Goal: Task Accomplishment & Management: Use online tool/utility

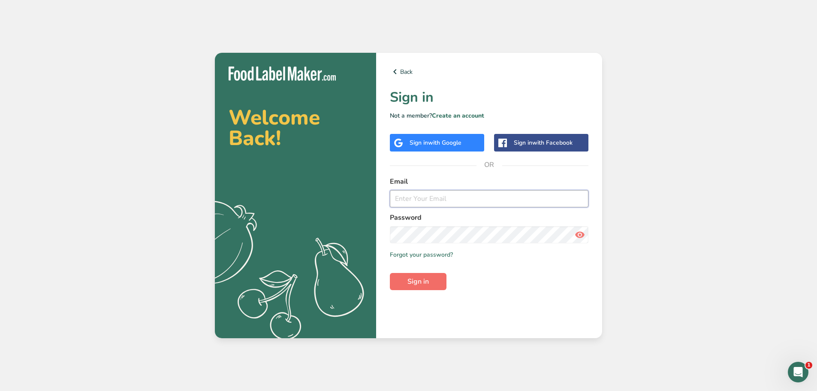
type input "[EMAIL_ADDRESS][DOMAIN_NAME]"
click at [426, 283] on span "Sign in" at bounding box center [417, 281] width 21 height 10
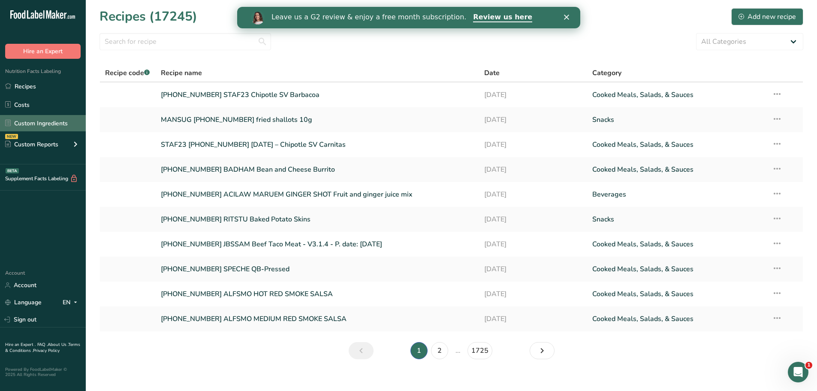
click at [64, 121] on link "Custom Ingredients" at bounding box center [43, 123] width 86 height 16
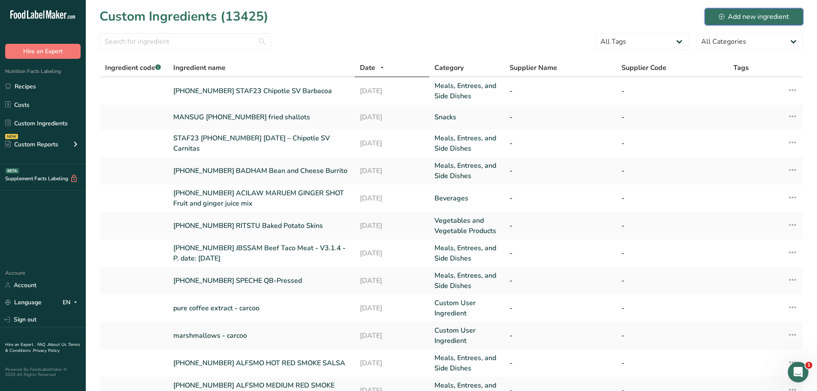
click at [751, 12] on div "Add new ingredient" at bounding box center [754, 17] width 70 height 10
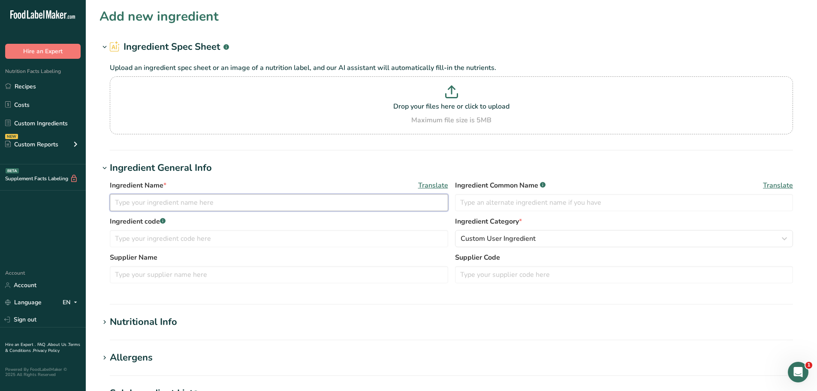
click at [177, 200] on input "text" at bounding box center [279, 202] width 338 height 17
click at [213, 202] on input "[PHONE_NUMBER] ORITEA" at bounding box center [279, 202] width 338 height 17
paste input "Guava"
type input "[PHONE_NUMBER] ORITEA Guava"
click at [520, 238] on span "Custom User Ingredient" at bounding box center [497, 238] width 75 height 10
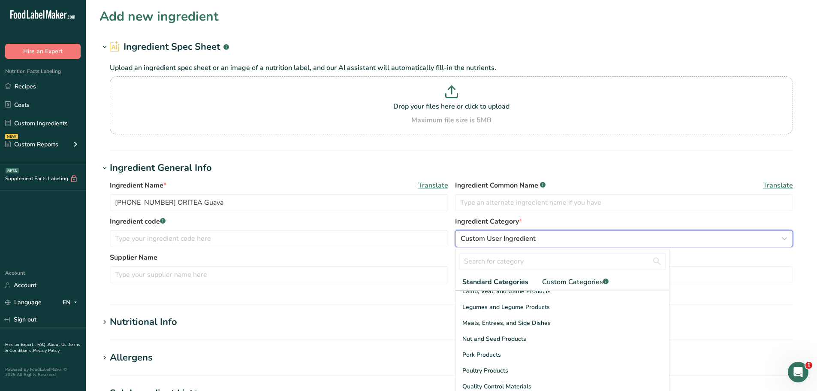
scroll to position [203, 0]
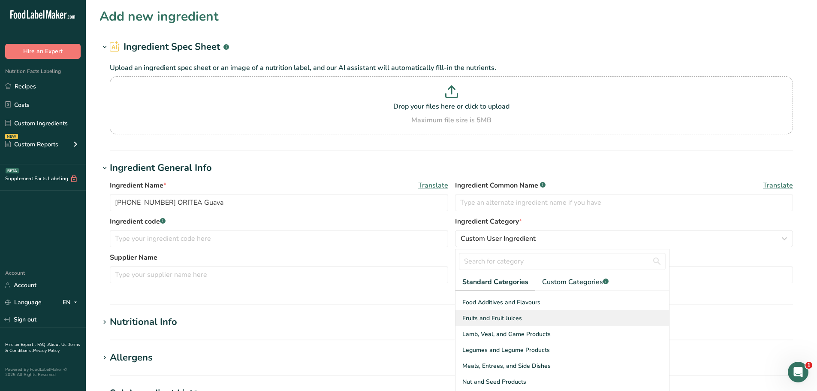
click at [480, 319] on span "Fruits and Fruit Juices" at bounding box center [492, 317] width 60 height 9
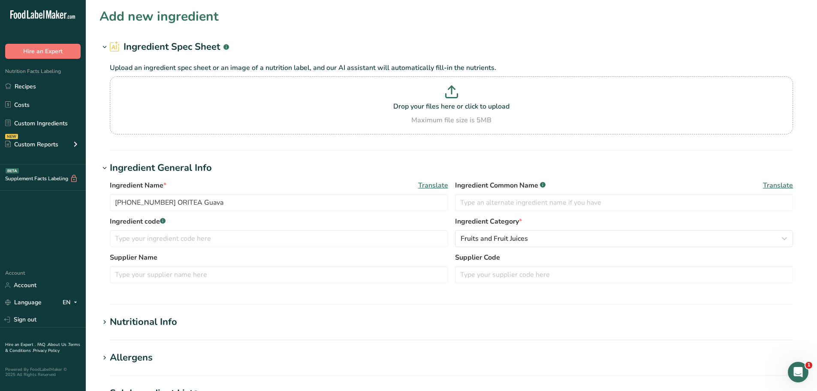
click at [135, 321] on div "Nutritional Info" at bounding box center [143, 322] width 67 height 14
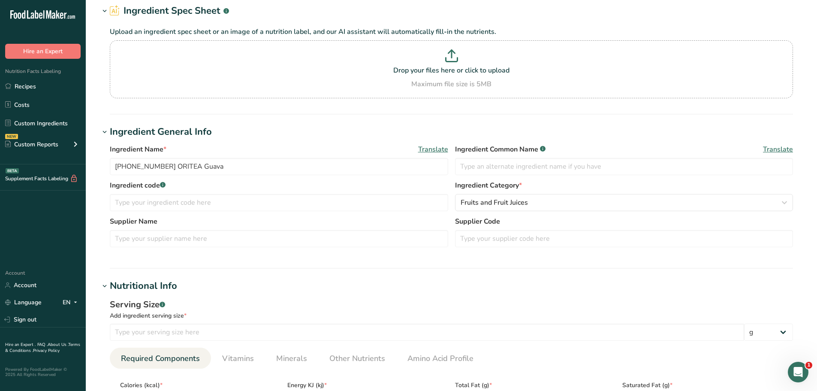
scroll to position [86, 0]
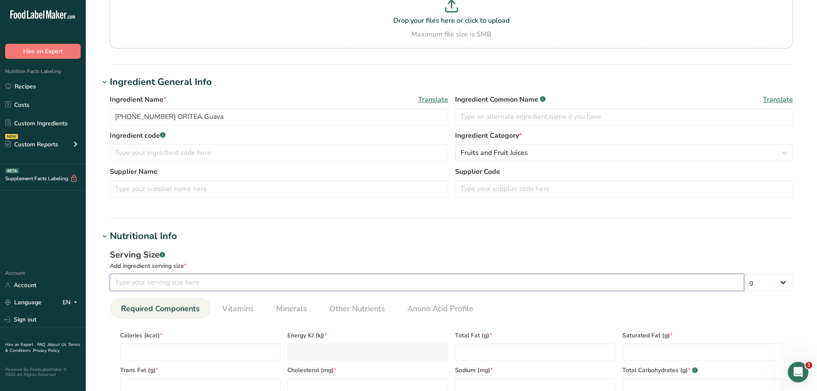
click at [169, 282] on input "number" at bounding box center [427, 282] width 634 height 17
type input "100"
click at [210, 246] on div "Serving Size .a-a{fill:#347362;}.b-a{fill:#fff;} Add ingredient serving size * …" at bounding box center [451, 342] width 704 height 199
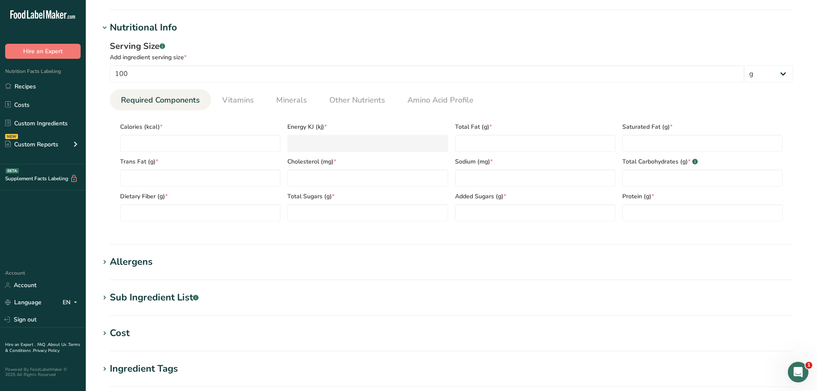
scroll to position [300, 0]
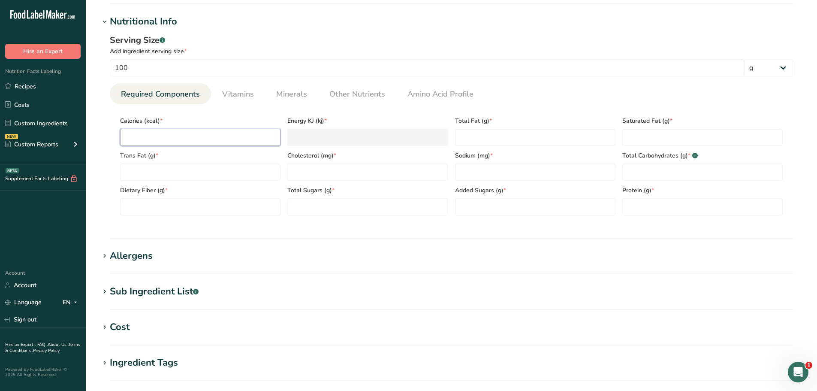
click at [153, 134] on input "number" at bounding box center [200, 137] width 160 height 17
paste input "1.89"
type input "1.89"
type KJ "7.9"
type input "1.89"
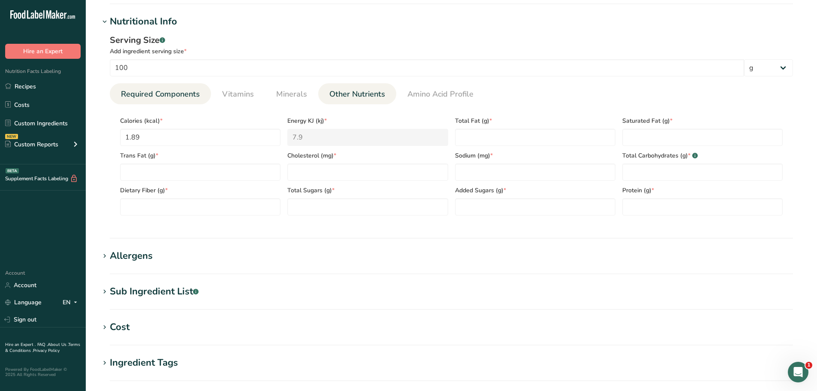
click at [343, 98] on span "Other Nutrients" at bounding box center [357, 94] width 56 height 12
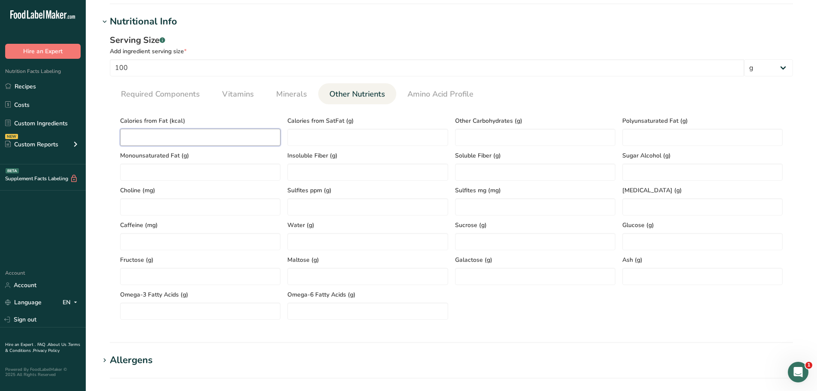
drag, startPoint x: 189, startPoint y: 129, endPoint x: 186, endPoint y: 133, distance: 4.6
click at [186, 133] on Fat "number" at bounding box center [200, 137] width 160 height 17
type Fat "0"
drag, startPoint x: 175, startPoint y: 93, endPoint x: 192, endPoint y: 97, distance: 17.7
click at [175, 93] on span "Required Components" at bounding box center [160, 94] width 79 height 12
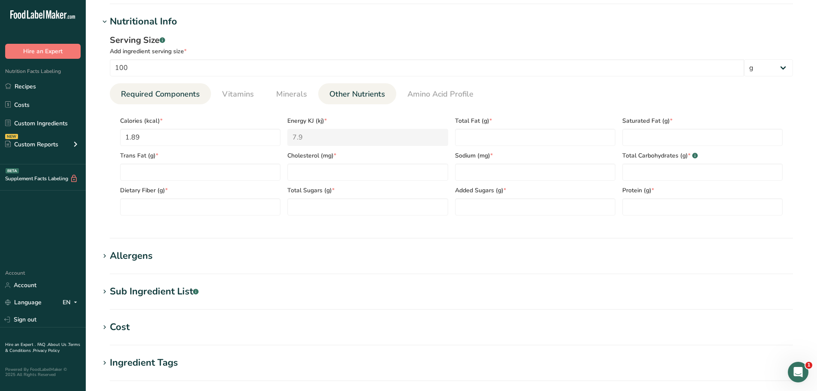
click at [361, 97] on span "Other Nutrients" at bounding box center [357, 94] width 56 height 12
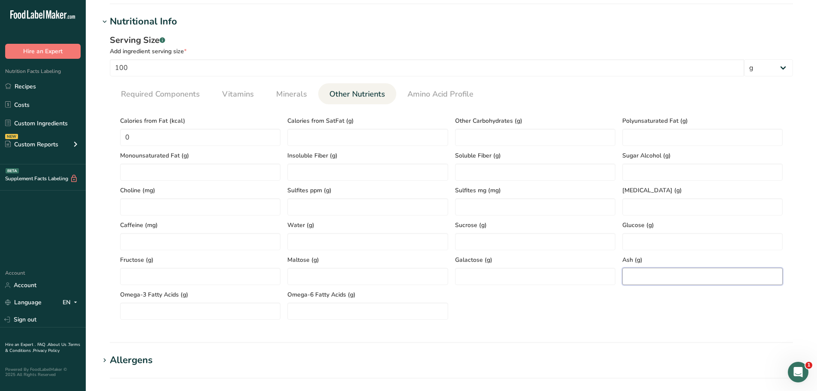
click at [660, 273] on input "number" at bounding box center [702, 276] width 160 height 17
type input "0"
click at [181, 97] on span "Required Components" at bounding box center [160, 94] width 79 height 12
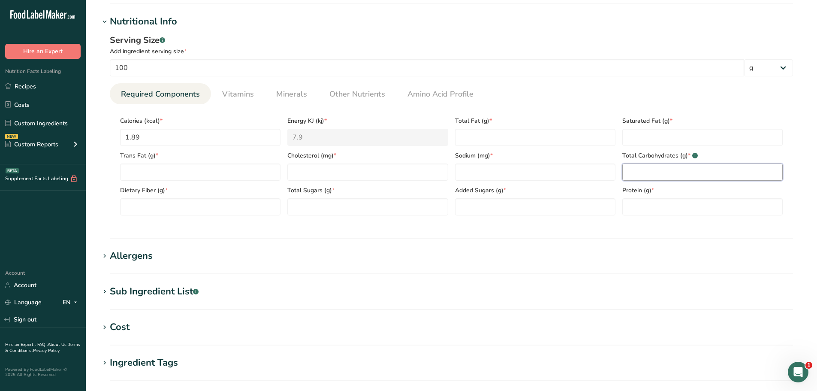
click at [700, 172] on Carbohydrates "number" at bounding box center [702, 171] width 160 height 17
type Carbohydrates "0"
click at [159, 200] on Fiber "number" at bounding box center [200, 206] width 160 height 17
type Fiber "0"
click at [671, 193] on span "Protein (g) *" at bounding box center [702, 190] width 160 height 9
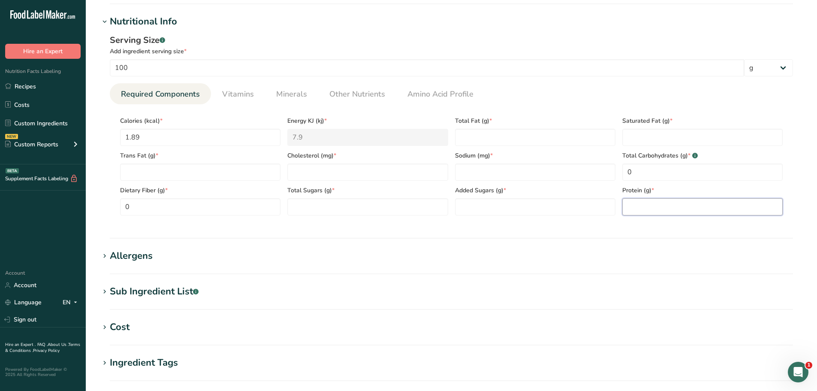
click at [668, 202] on input "number" at bounding box center [702, 206] width 160 height 17
paste input "0.47"
type input "0.47"
click at [319, 171] on input "number" at bounding box center [367, 171] width 160 height 17
type input "0"
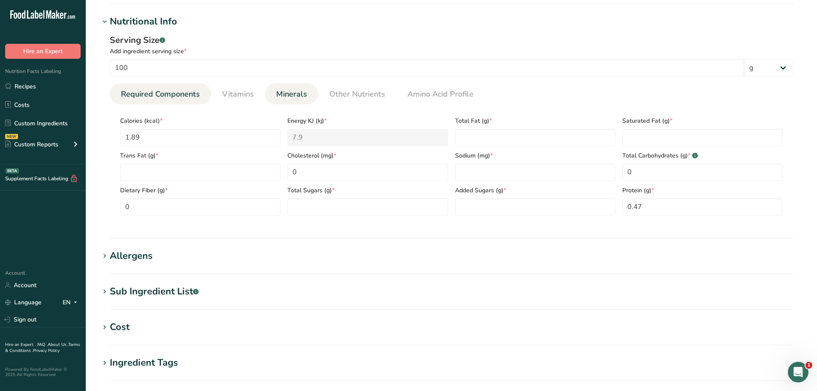
click at [267, 92] on li "Minerals" at bounding box center [291, 93] width 53 height 21
click at [292, 95] on span "Minerals" at bounding box center [291, 94] width 31 height 12
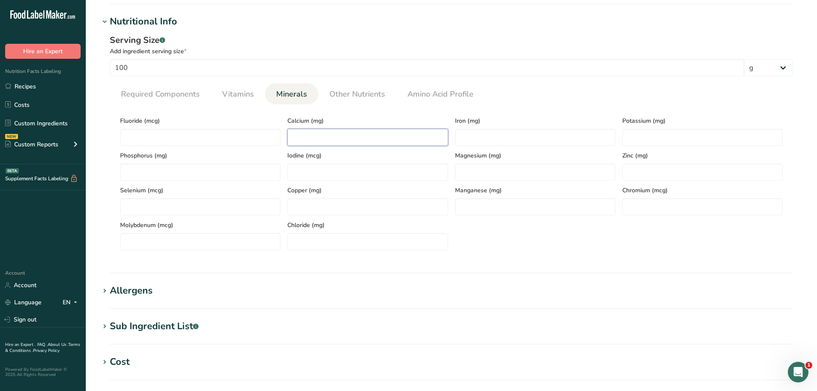
click at [326, 137] on input "number" at bounding box center [367, 137] width 160 height 17
type input "0"
click at [526, 135] on input "number" at bounding box center [535, 137] width 160 height 17
type input "0"
click at [189, 95] on span "Required Components" at bounding box center [160, 94] width 79 height 12
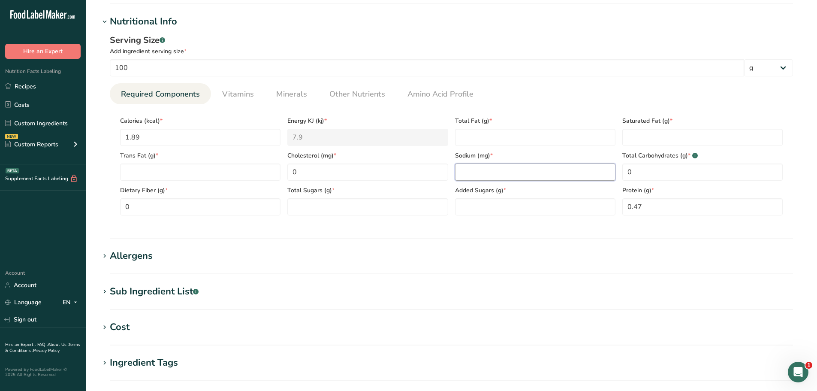
click at [477, 167] on input "number" at bounding box center [535, 171] width 160 height 17
paste input "4.23"
type input "4.23"
click at [355, 98] on span "Other Nutrients" at bounding box center [357, 94] width 56 height 12
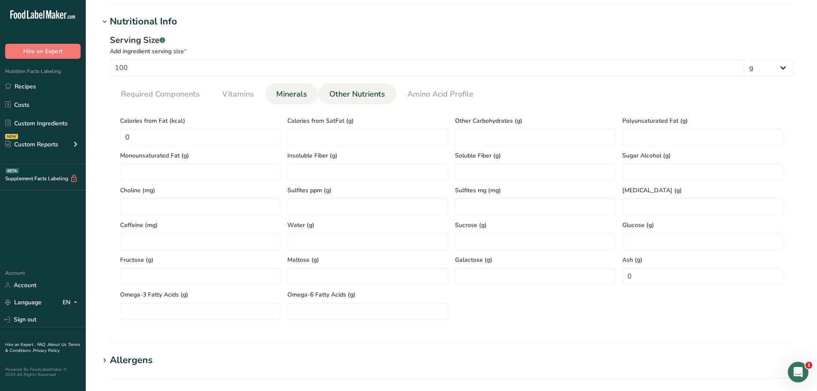
click at [298, 96] on span "Minerals" at bounding box center [291, 94] width 31 height 12
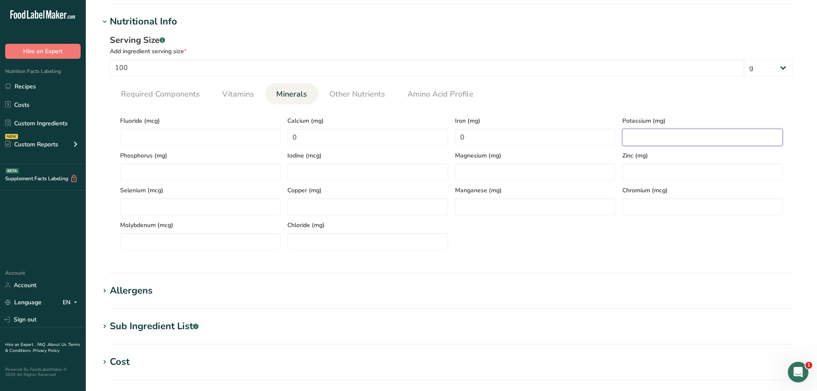
click at [658, 139] on input "number" at bounding box center [702, 137] width 160 height 17
type input "0"
click at [220, 93] on link "Vitamins" at bounding box center [238, 94] width 39 height 22
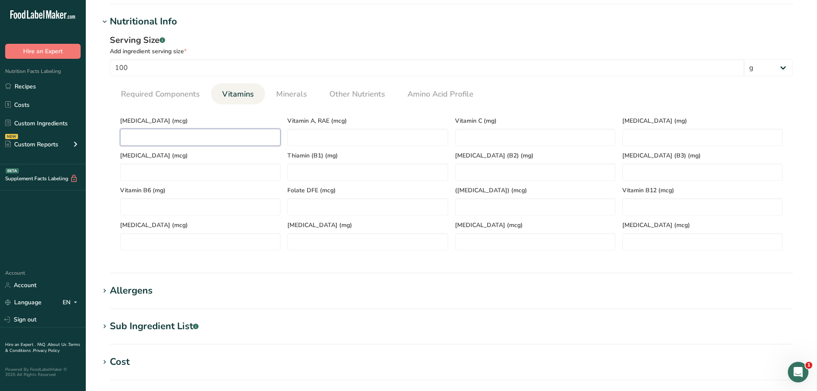
click at [160, 142] on D "number" at bounding box center [200, 137] width 160 height 17
type D "0"
click at [185, 98] on span "Required Components" at bounding box center [160, 94] width 79 height 12
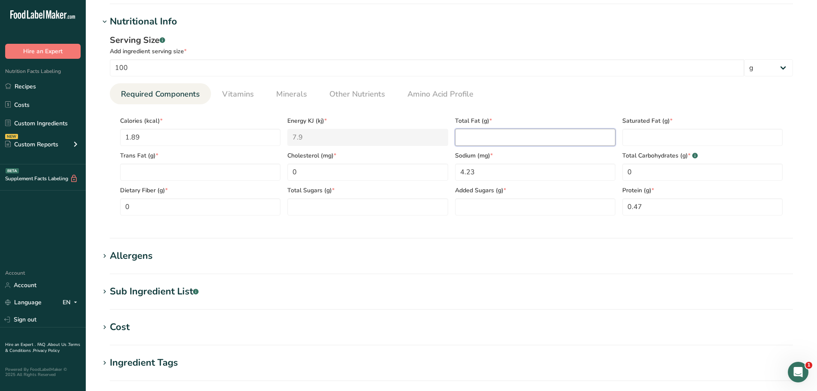
click at [499, 132] on Fat "number" at bounding box center [535, 137] width 160 height 17
type Fat "0"
click at [308, 204] on Sugars "number" at bounding box center [367, 206] width 160 height 17
type Sugars "0"
click at [497, 205] on Sugars "number" at bounding box center [535, 206] width 160 height 17
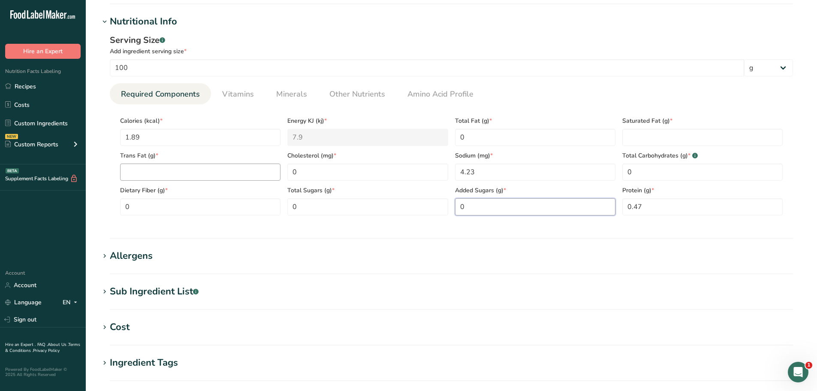
type Sugars "0"
click at [189, 169] on Fat "number" at bounding box center [200, 171] width 160 height 17
type Fat "0"
click at [356, 96] on span "Other Nutrients" at bounding box center [357, 94] width 56 height 12
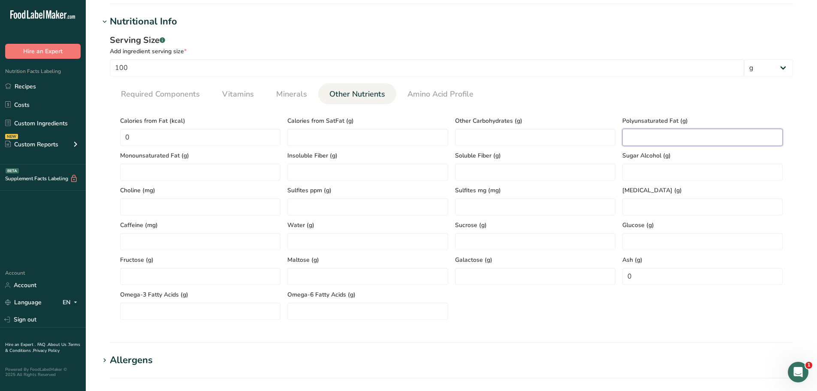
click at [650, 133] on Fat "number" at bounding box center [702, 137] width 160 height 17
type Fat "0"
click at [203, 169] on Fat "number" at bounding box center [200, 171] width 160 height 17
type Fat "0"
click at [173, 93] on span "Required Components" at bounding box center [160, 94] width 79 height 12
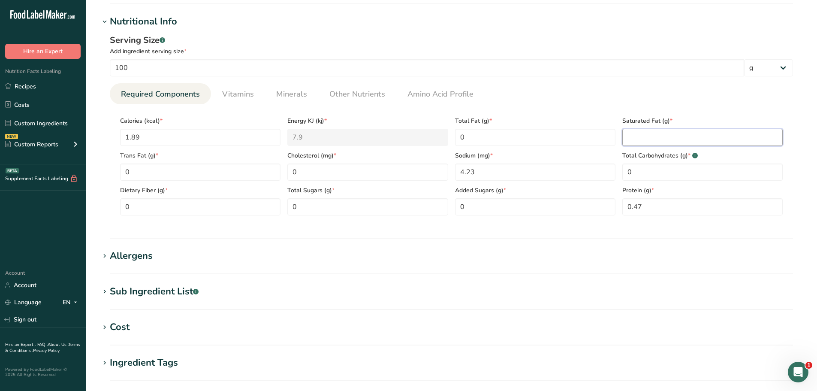
click at [697, 134] on Fat "number" at bounding box center [702, 137] width 160 height 17
type Fat "0"
click at [585, 77] on div "Serving Size .a-a{fill:#347362;}.b-a{fill:#fff;} Add ingredient serving size * …" at bounding box center [451, 128] width 704 height 199
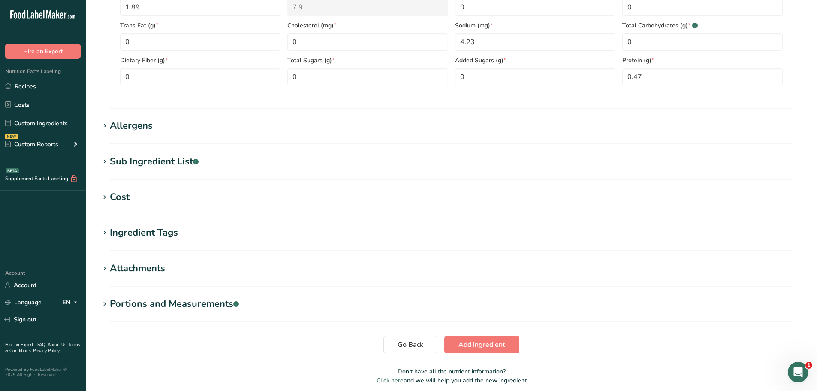
scroll to position [465, 0]
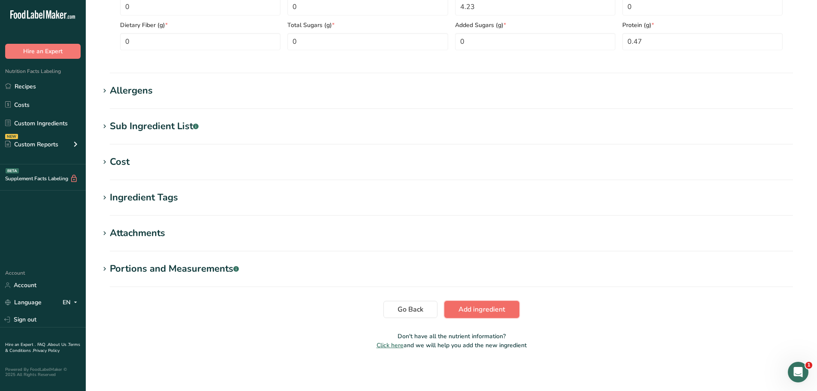
click at [461, 302] on button "Add ingredient" at bounding box center [481, 309] width 75 height 17
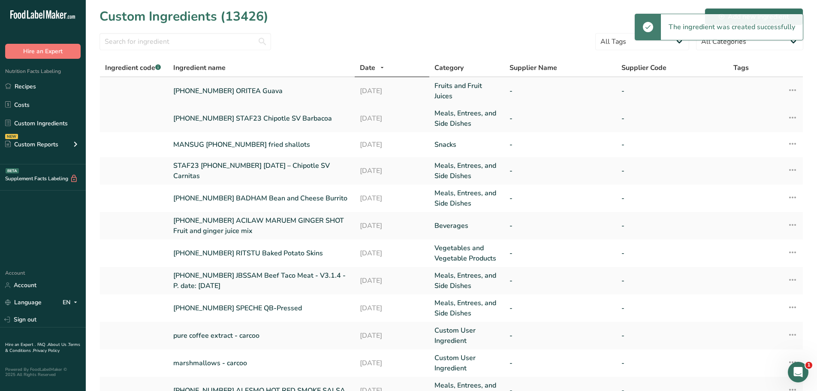
click at [205, 86] on link "[PHONE_NUMBER] ORITEA Guava" at bounding box center [261, 91] width 176 height 10
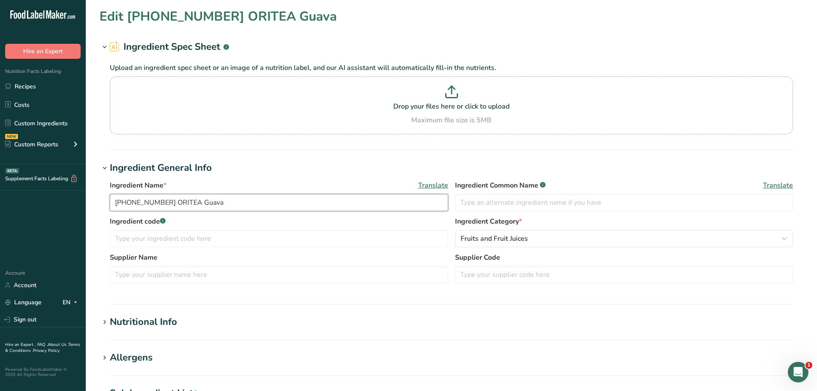
drag, startPoint x: 225, startPoint y: 202, endPoint x: 102, endPoint y: 202, distance: 122.6
click at [102, 202] on div "Ingredient Name * Translate [PHONE_NUMBER] ORITEA Guava Ingredient Common Name …" at bounding box center [451, 234] width 704 height 118
click at [45, 88] on link "Recipes" at bounding box center [43, 86] width 86 height 16
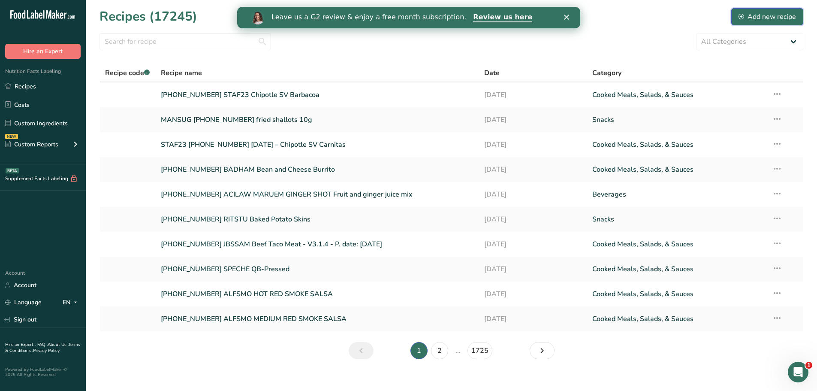
click at [773, 16] on div "Add new recipe" at bounding box center [766, 17] width 57 height 10
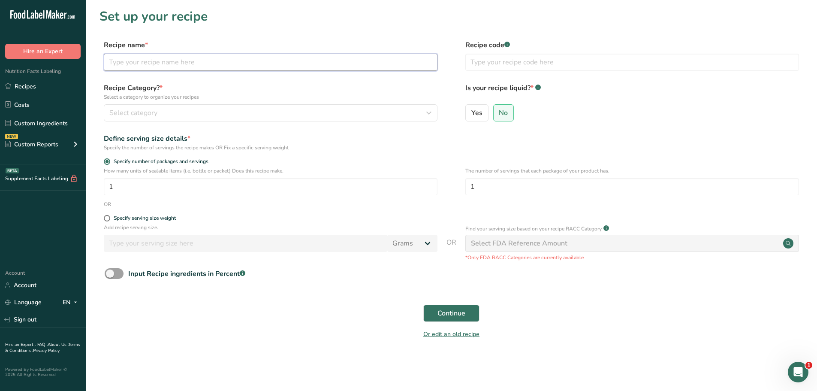
click at [145, 58] on input "text" at bounding box center [271, 62] width 334 height 17
paste input "[PHONE_NUMBER] ORITEA Guava"
type input "[PHONE_NUMBER] ORITEA Guava"
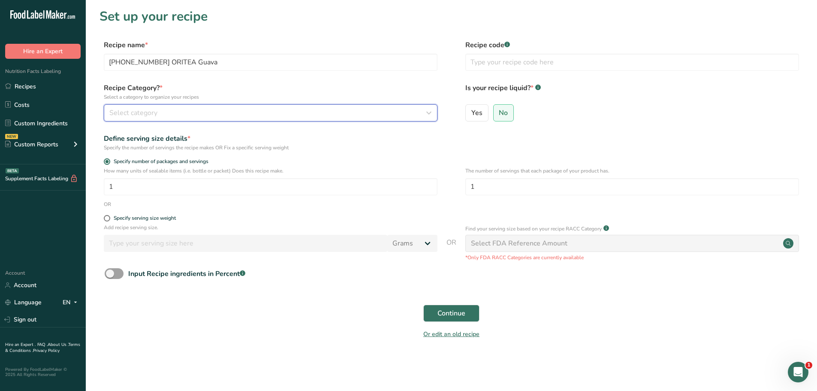
click at [187, 110] on div "Select category" at bounding box center [267, 113] width 317 height 10
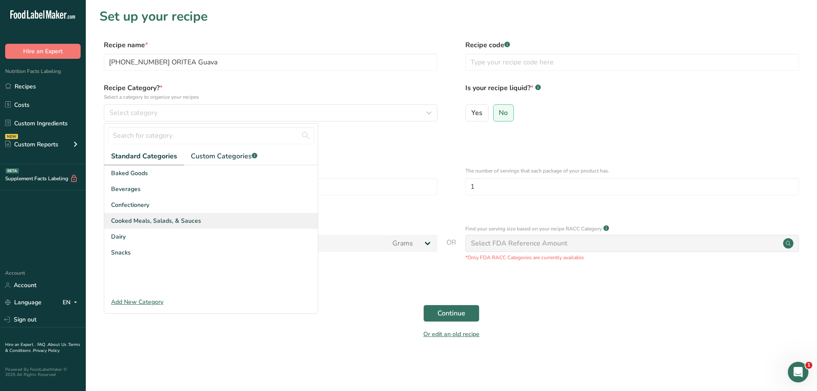
click at [144, 220] on span "Cooked Meals, Salads, & Sauces" at bounding box center [156, 220] width 90 height 9
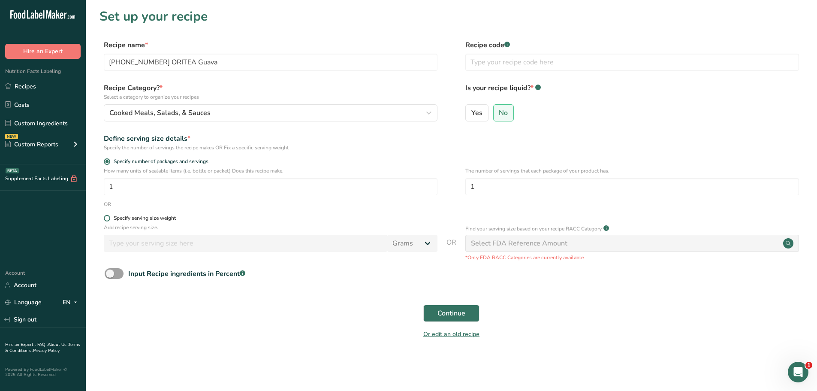
click at [108, 219] on span at bounding box center [107, 218] width 6 height 6
click at [108, 219] on input "Specify serving size weight" at bounding box center [107, 218] width 6 height 6
radio input "true"
radio input "false"
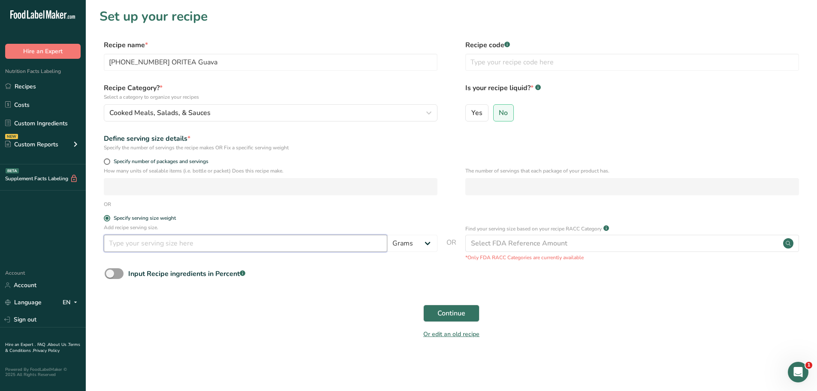
click at [140, 249] on input "number" at bounding box center [245, 243] width 283 height 17
type input "100"
click at [439, 313] on span "Continue" at bounding box center [451, 313] width 28 height 10
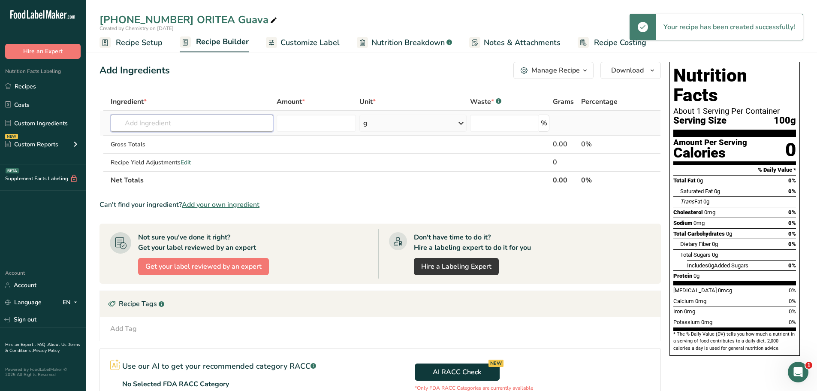
click at [141, 122] on input "text" at bounding box center [192, 122] width 162 height 17
paste input "[PHONE_NUMBER] ORITEA Guava"
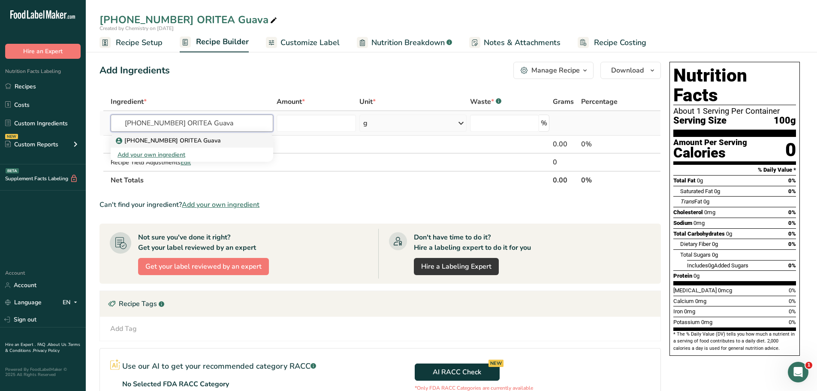
type input "[PHONE_NUMBER] ORITEA Guava"
click at [199, 144] on p "[PHONE_NUMBER] ORITEA Guava" at bounding box center [168, 140] width 103 height 9
type input "[PHONE_NUMBER] ORITEA Guava"
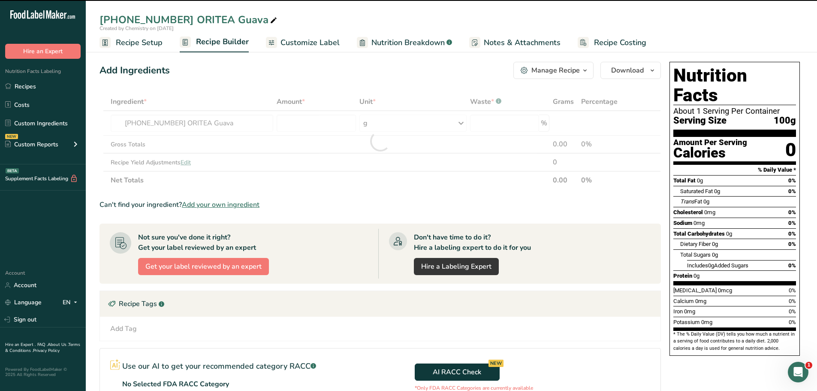
type input "0"
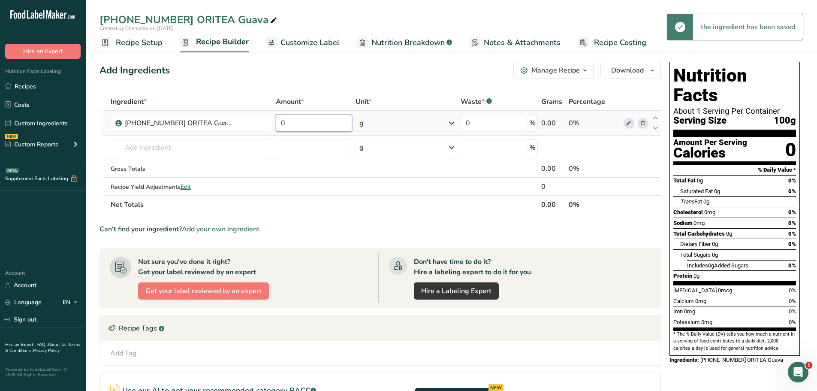
click at [313, 118] on input "0" at bounding box center [314, 122] width 77 height 17
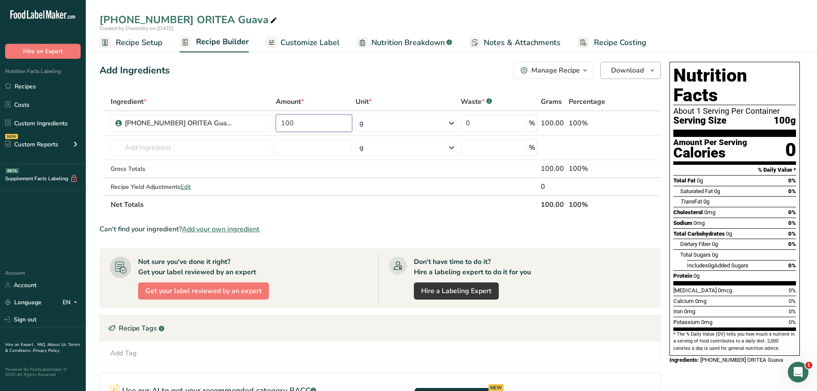
type input "100"
click at [651, 73] on icon "button" at bounding box center [652, 70] width 7 height 11
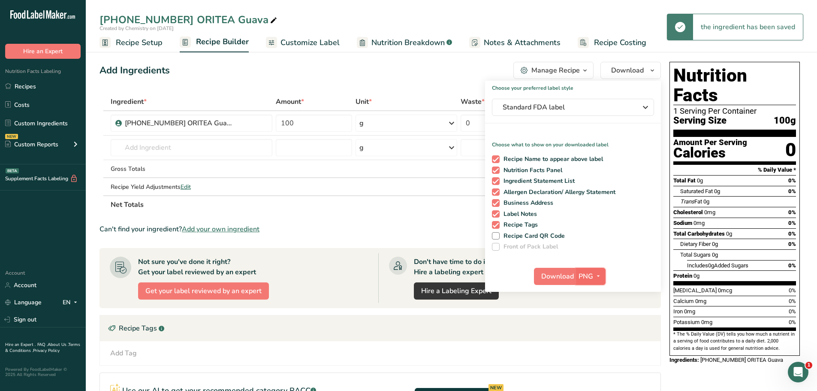
click at [597, 274] on icon "button" at bounding box center [598, 276] width 7 height 11
click at [597, 335] on link "PDF" at bounding box center [591, 336] width 27 height 14
click at [569, 277] on span "Download" at bounding box center [558, 276] width 33 height 10
click at [133, 42] on span "Recipe Setup" at bounding box center [139, 43] width 47 height 12
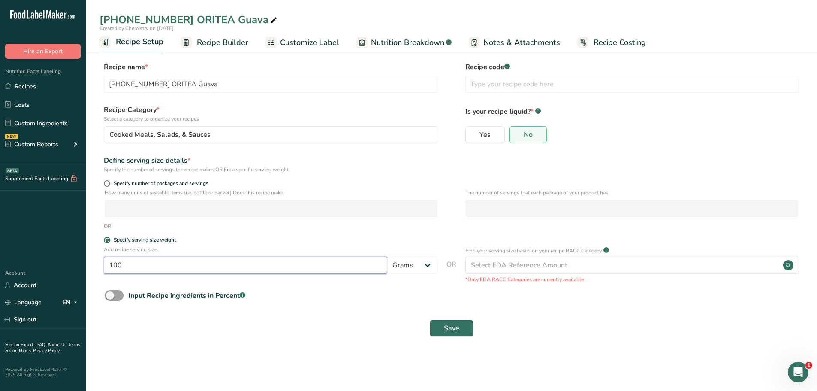
drag, startPoint x: 131, startPoint y: 266, endPoint x: 38, endPoint y: 256, distance: 93.6
click at [38, 256] on div ".a-20{fill:#fff;} Hire an Expert Nutrition Facts Labeling Recipes Costs Custom …" at bounding box center [408, 195] width 817 height 391
type input "8"
click at [420, 266] on select "Grams kg mg mcg lb oz l mL fl oz tbsp tsp cup qt gallon" at bounding box center [412, 264] width 50 height 17
select select "5"
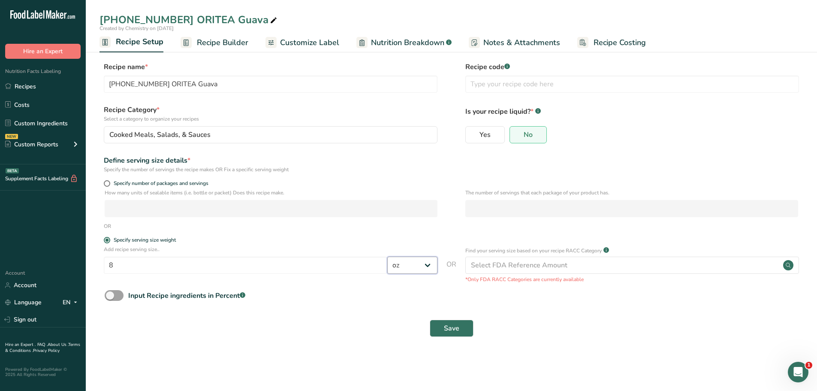
click at [387, 256] on select "Grams kg mg mcg lb oz l mL fl oz tbsp tsp cup qt gallon" at bounding box center [412, 264] width 50 height 17
click at [460, 328] on button "Save" at bounding box center [452, 327] width 44 height 17
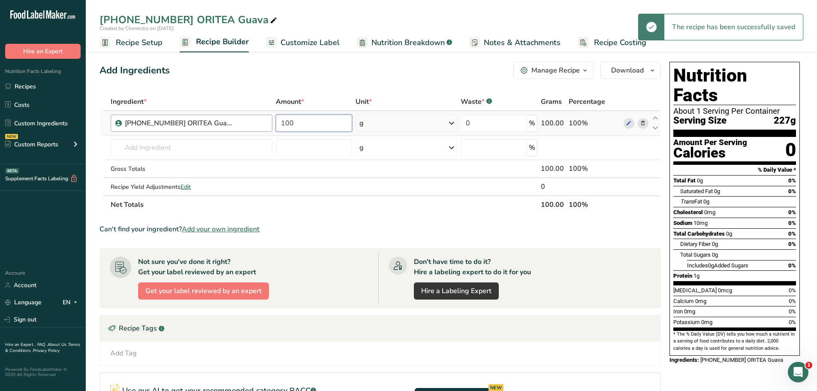
drag, startPoint x: 312, startPoint y: 127, endPoint x: 229, endPoint y: 122, distance: 82.9
click at [234, 122] on tr "[PHONE_NUMBER] ORITEA Guava 100 g Weight Units g kg mg See more Volume Units l …" at bounding box center [380, 123] width 560 height 24
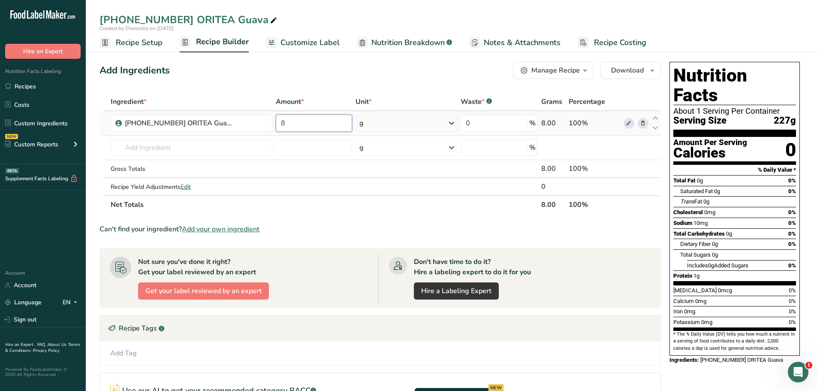
type input "8"
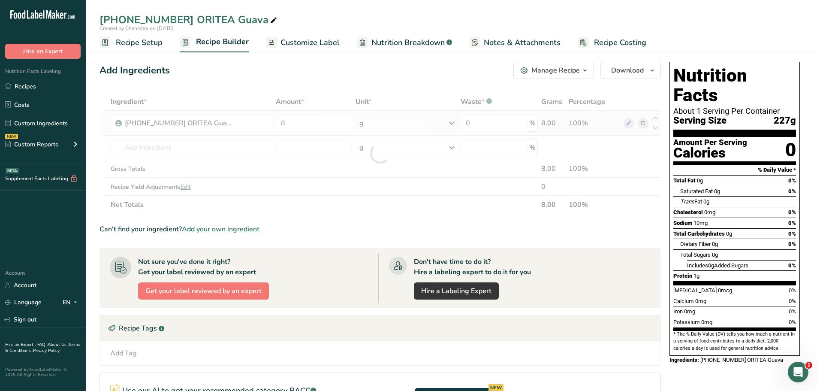
click at [378, 122] on div "Ingredient * Amount * Unit * Waste * .a-a{fill:#347362;}.b-a{fill:#fff;} Grams …" at bounding box center [379, 153] width 561 height 121
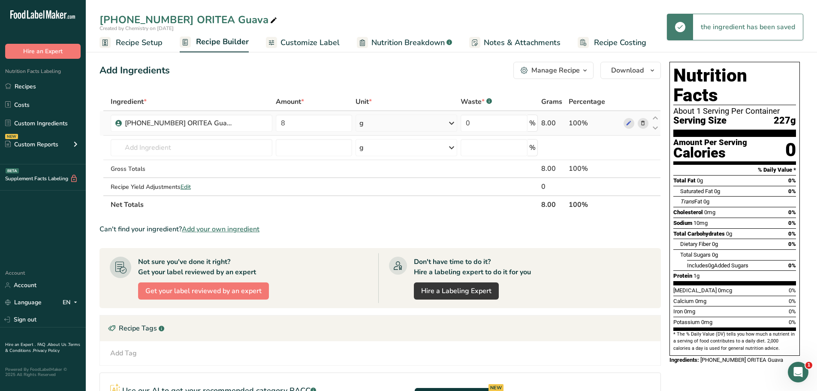
click at [452, 125] on icon at bounding box center [451, 122] width 10 height 15
click at [379, 189] on div "See more" at bounding box center [397, 191] width 72 height 9
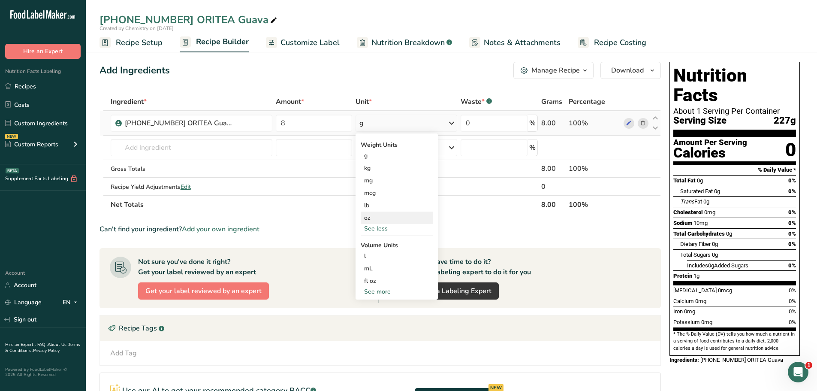
click at [367, 220] on div "oz" at bounding box center [397, 217] width 72 height 12
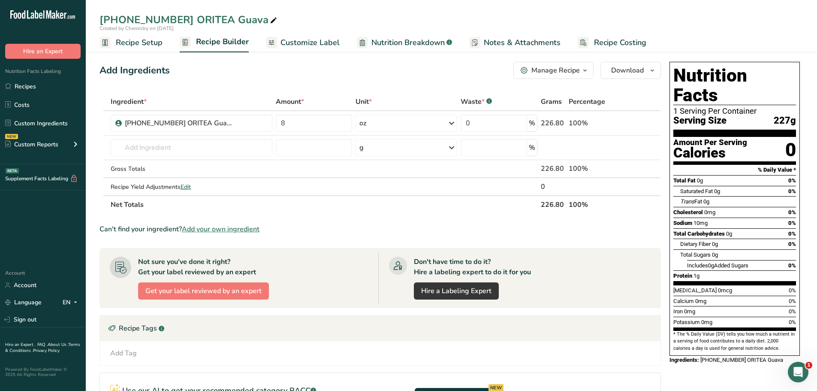
click at [310, 49] on link "Customize Label" at bounding box center [303, 42] width 74 height 19
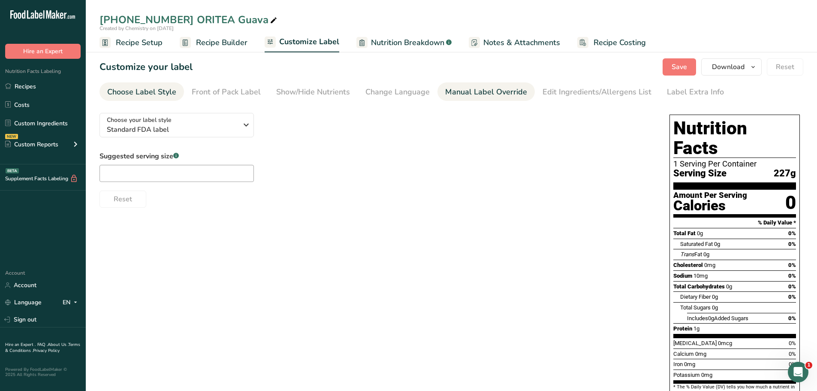
click at [454, 96] on div "Manual Label Override" at bounding box center [486, 92] width 82 height 12
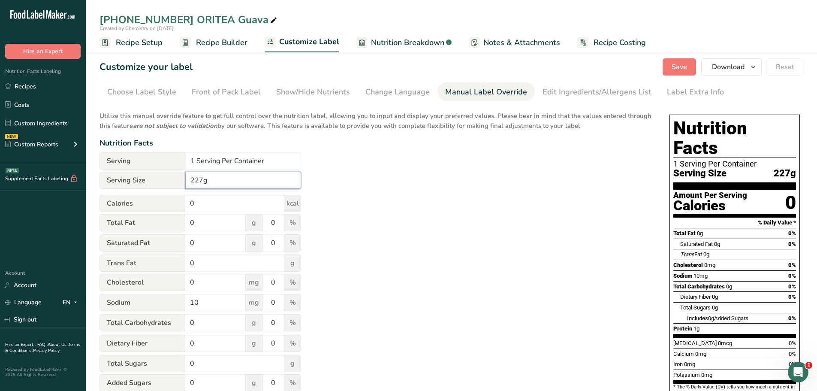
drag, startPoint x: 210, startPoint y: 181, endPoint x: 165, endPoint y: 178, distance: 45.1
click at [165, 178] on div "Serving Size 227g" at bounding box center [200, 180] width 202 height 17
type input "8 oz"
click at [194, 159] on input "1 Serving Per Container" at bounding box center [243, 160] width 116 height 17
type input "40 Servings Per Container"
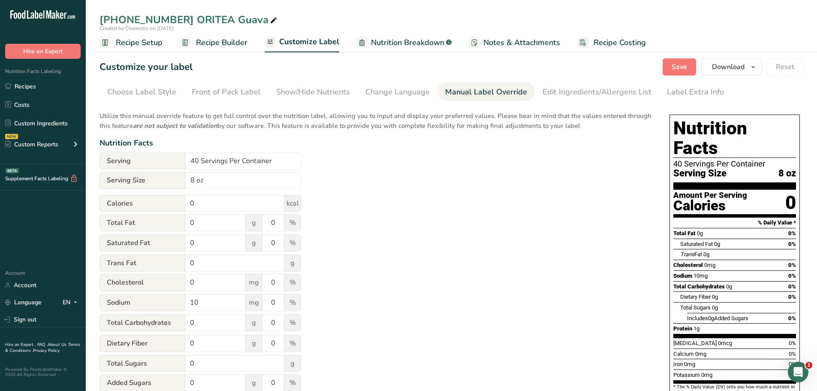
click at [509, 207] on div "Utilize this manual override feature to get full control over the nutrition lab…" at bounding box center [375, 311] width 553 height 410
click at [680, 70] on span "Save" at bounding box center [678, 67] width 15 height 10
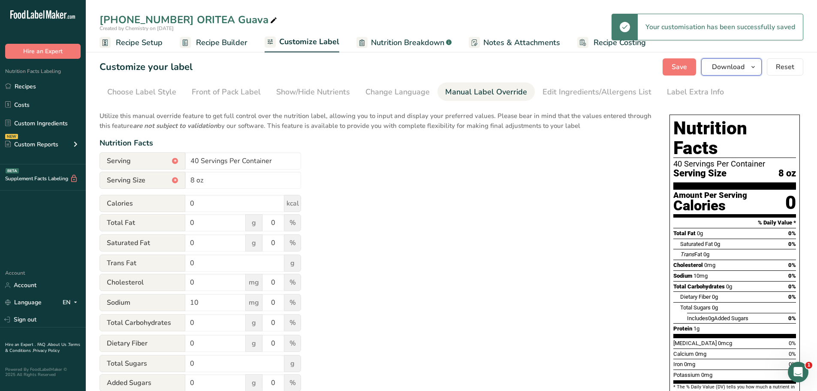
click at [753, 67] on icon "button" at bounding box center [752, 67] width 7 height 11
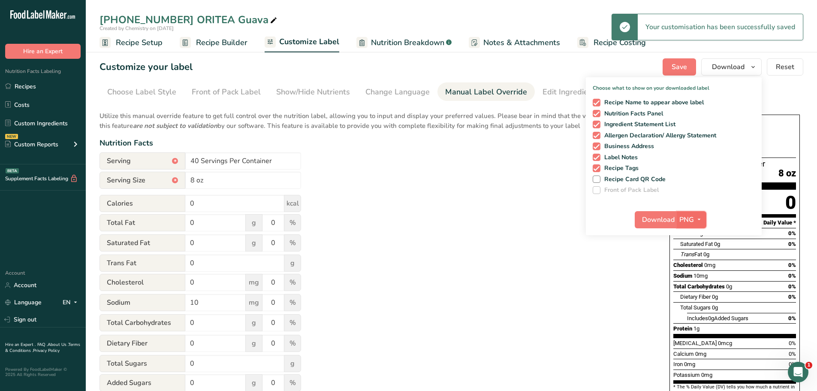
click at [699, 214] on button "PNG" at bounding box center [692, 219] width 30 height 17
click at [697, 281] on link "PDF" at bounding box center [692, 279] width 27 height 14
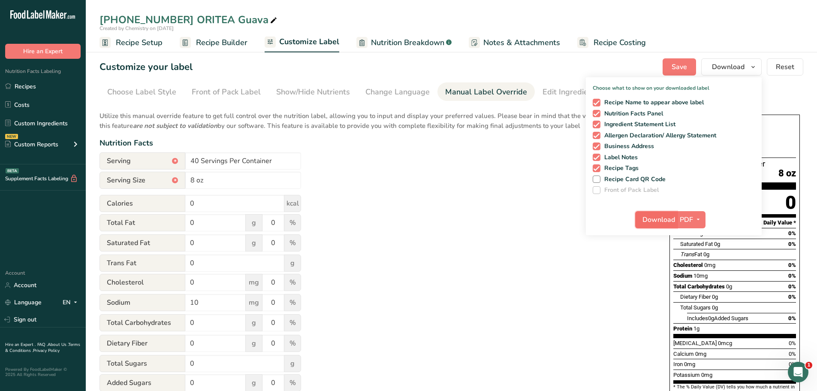
click at [657, 218] on span "Download" at bounding box center [658, 219] width 33 height 10
click at [54, 126] on link "Custom Ingredients" at bounding box center [43, 123] width 86 height 16
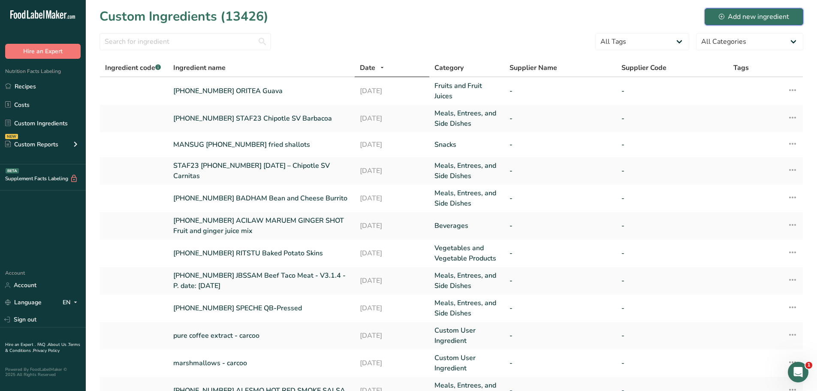
click at [722, 20] on div "Add new ingredient" at bounding box center [754, 17] width 70 height 10
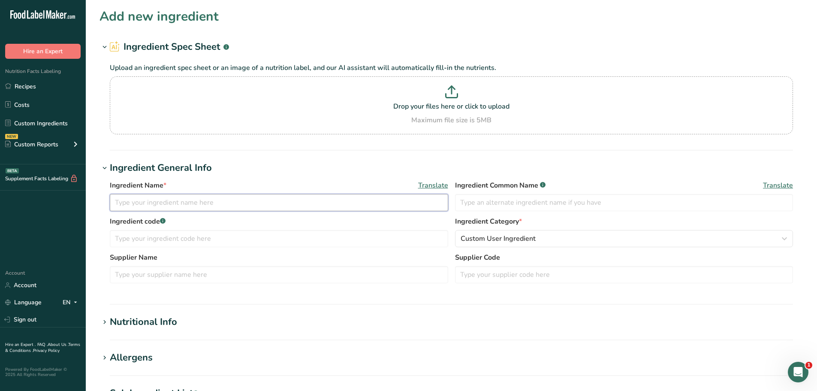
click at [144, 205] on input "text" at bounding box center [279, 202] width 338 height 17
click at [222, 203] on input "25-451921-002" at bounding box center [279, 202] width 338 height 17
paste input "Pineapple"
click at [167, 204] on input "25-451921-002 Pineapple" at bounding box center [279, 202] width 338 height 17
type input "[PHONE_NUMBER] ORITEA Pineapple"
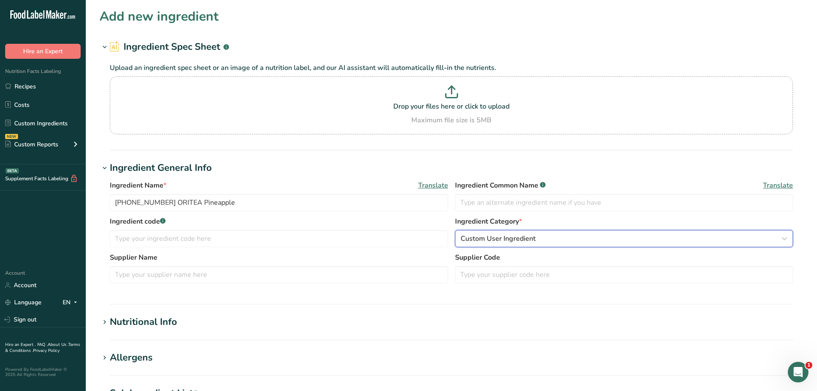
click at [488, 238] on span "Custom User Ingredient" at bounding box center [497, 238] width 75 height 10
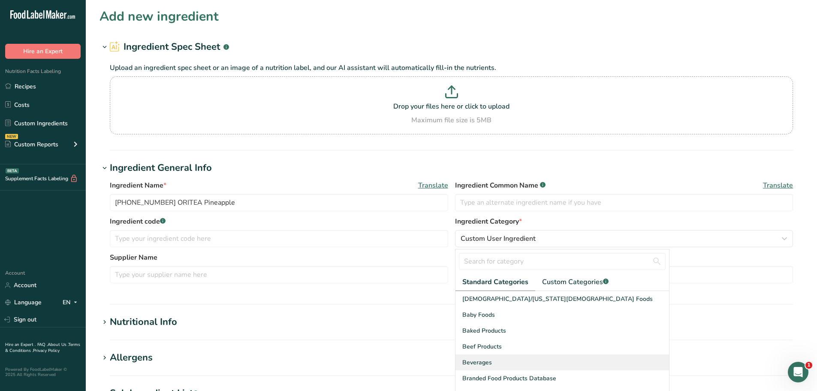
click at [491, 355] on div "Beverages" at bounding box center [562, 362] width 214 height 16
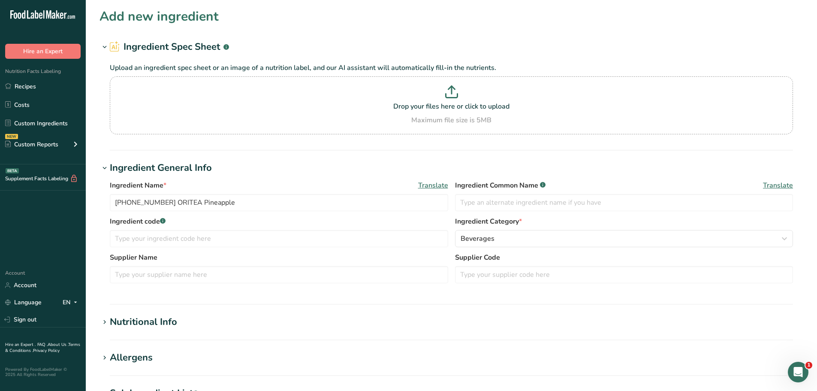
click at [146, 318] on div "Nutritional Info" at bounding box center [143, 322] width 67 height 14
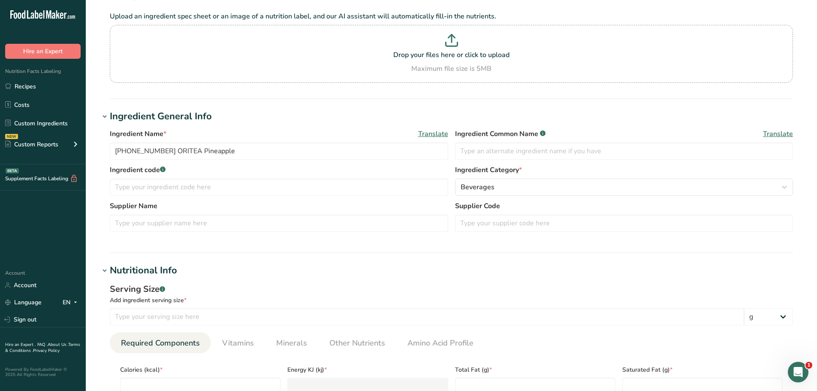
scroll to position [86, 0]
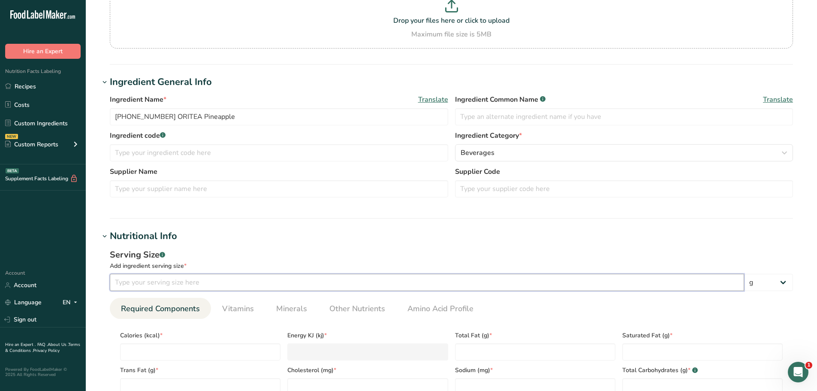
click at [153, 281] on input "number" at bounding box center [427, 282] width 634 height 17
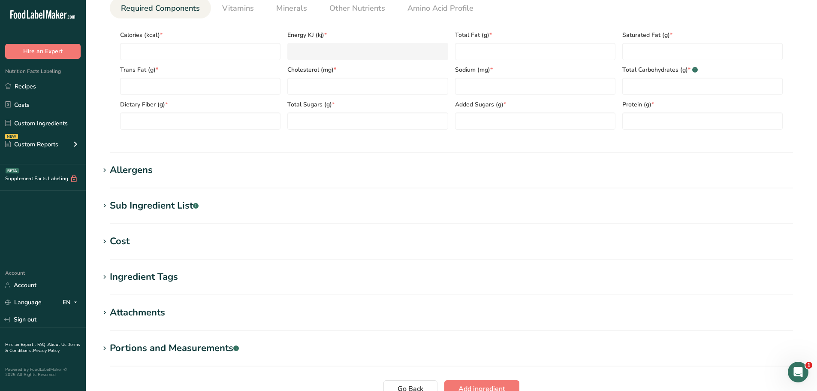
scroll to position [343, 0]
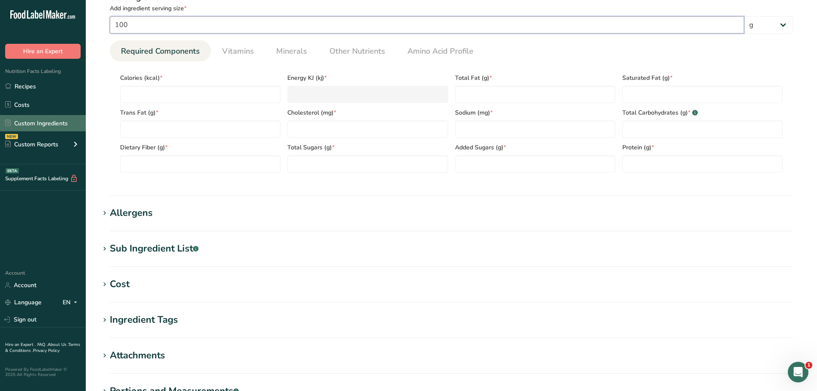
type input "100"
click at [142, 96] on input "number" at bounding box center [200, 94] width 160 height 17
paste input "1.01"
type input "1.01"
type KJ "4.2"
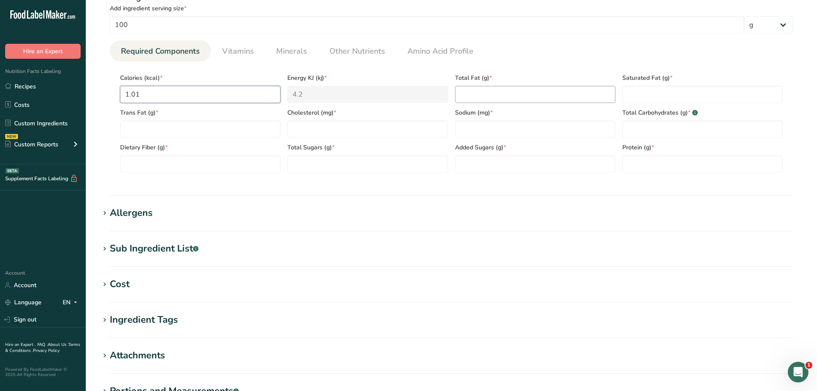
type input "1.01"
click at [537, 96] on Fat "number" at bounding box center [535, 94] width 160 height 17
type Fat "0"
click at [693, 90] on Fat "number" at bounding box center [702, 94] width 160 height 17
type Fat "0"
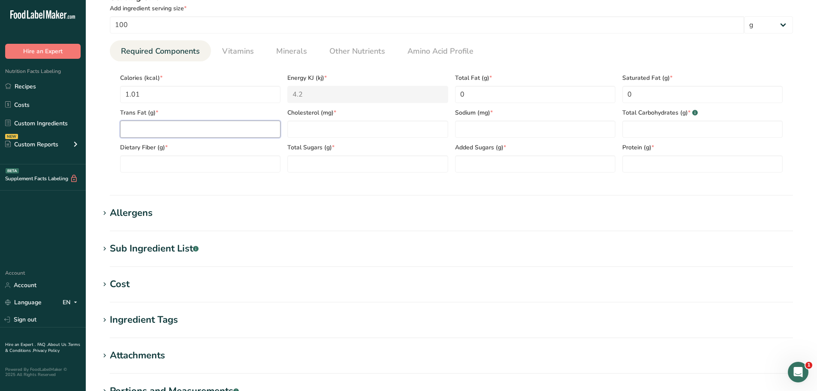
click at [144, 127] on Fat "number" at bounding box center [200, 128] width 160 height 17
type Fat "0"
click at [346, 124] on input "number" at bounding box center [367, 128] width 160 height 17
type input "0"
click at [507, 128] on input "number" at bounding box center [535, 128] width 160 height 17
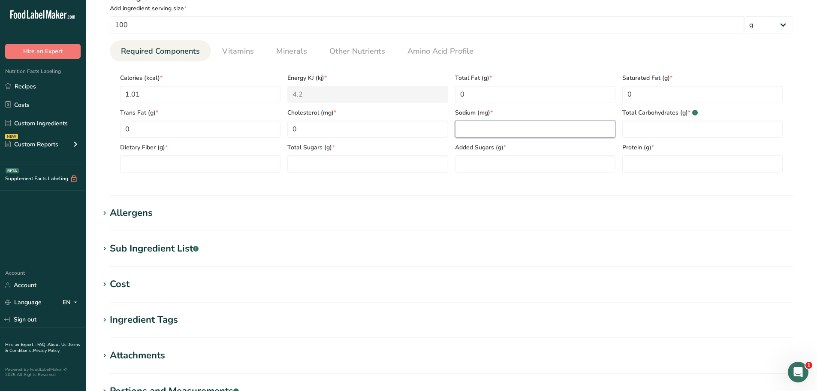
click at [516, 133] on input "number" at bounding box center [535, 128] width 160 height 17
paste input "2.79"
type input "2.79"
click at [644, 125] on Carbohydrates "number" at bounding box center [702, 128] width 160 height 17
type Carbohydrates "0"
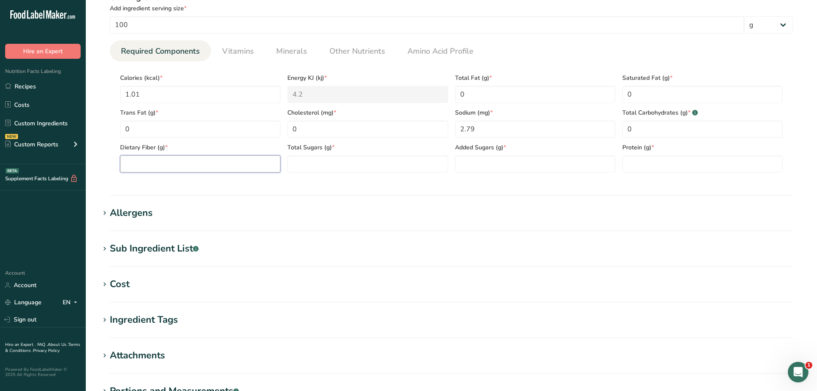
click at [157, 166] on Fiber "number" at bounding box center [200, 163] width 160 height 17
type Fiber "0"
click at [328, 159] on Sugars "number" at bounding box center [367, 163] width 160 height 17
type Sugars "0"
click at [494, 160] on Sugars "number" at bounding box center [535, 163] width 160 height 17
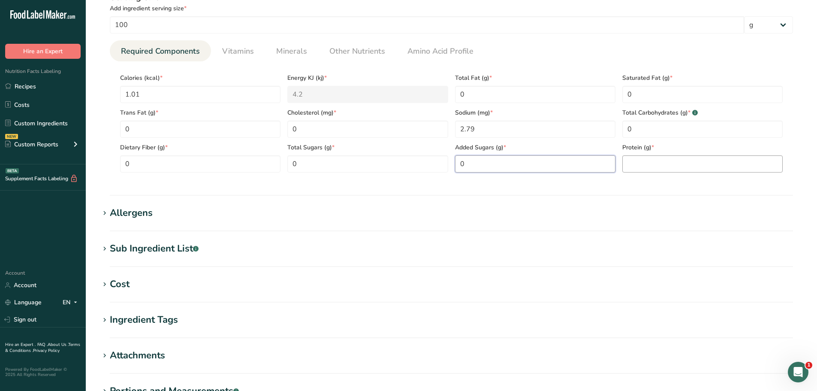
type Sugars "0"
click at [690, 159] on input "number" at bounding box center [702, 163] width 160 height 17
click at [643, 172] on section "Calories (kcal) * 1.01 Energy KJ (kj) * 4.2 Total Fat (g) * 0 Saturated Fat (g)…" at bounding box center [451, 120] width 683 height 118
click at [644, 165] on input "number" at bounding box center [702, 163] width 160 height 17
paste input "0.25"
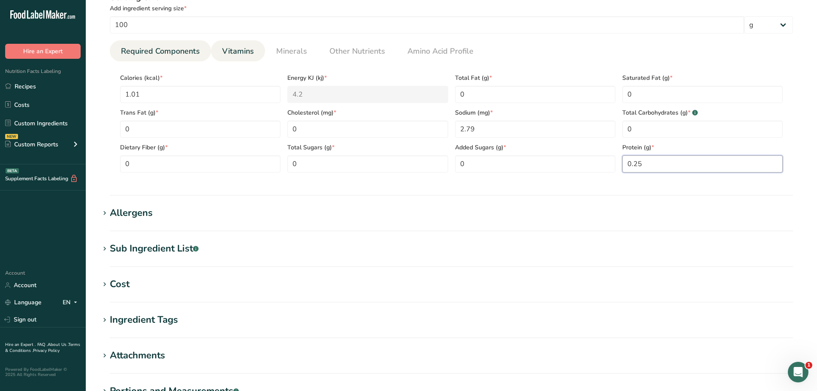
type input "0.25"
click at [241, 51] on span "Vitamins" at bounding box center [238, 51] width 32 height 12
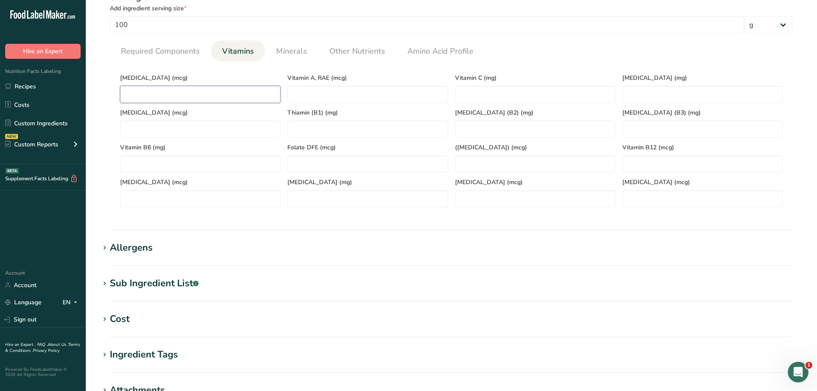
click at [158, 90] on D "number" at bounding box center [200, 94] width 160 height 17
type D "0"
click at [295, 56] on span "Minerals" at bounding box center [291, 51] width 31 height 12
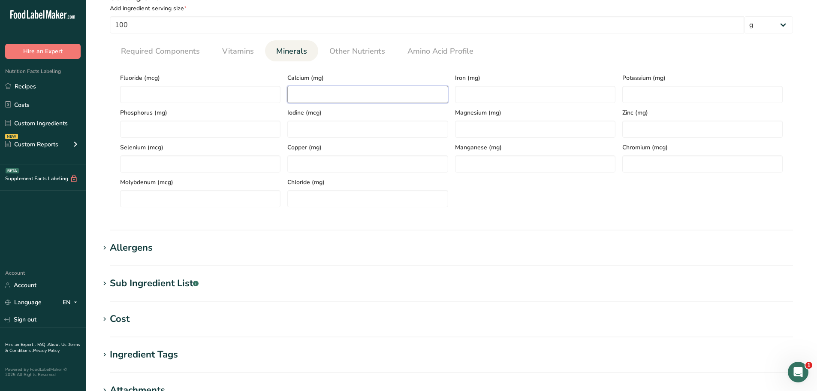
click at [298, 90] on input "number" at bounding box center [367, 94] width 160 height 17
type input "0"
click at [487, 90] on input "number" at bounding box center [535, 94] width 160 height 17
type input "0"
click at [683, 91] on input "number" at bounding box center [702, 94] width 160 height 17
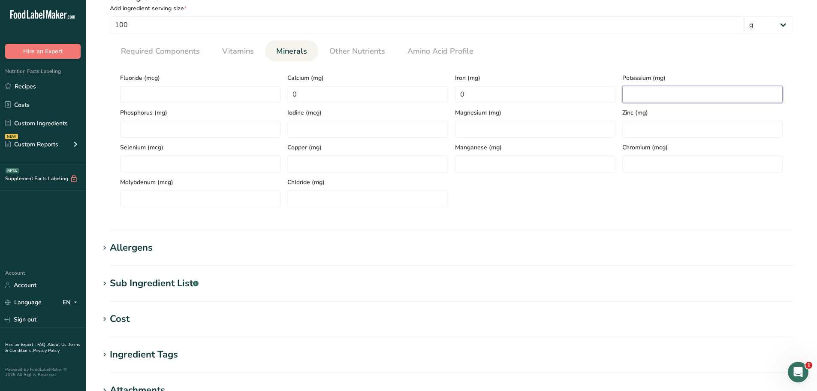
paste input "10.04"
type input "10.04"
click at [329, 51] on span "Other Nutrients" at bounding box center [357, 51] width 56 height 12
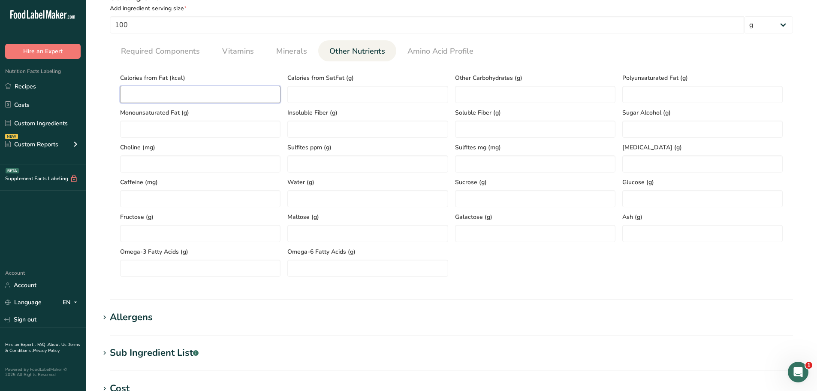
click at [145, 93] on Fat "number" at bounding box center [200, 94] width 160 height 17
type Fat "0"
click at [728, 99] on Fat "number" at bounding box center [702, 94] width 160 height 17
type Fat "0"
click at [190, 128] on Fat "number" at bounding box center [200, 128] width 160 height 17
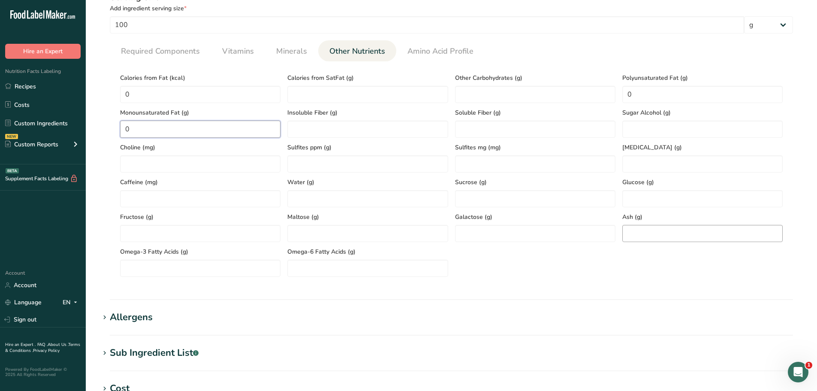
type Fat "0"
click at [707, 234] on input "number" at bounding box center [702, 233] width 160 height 17
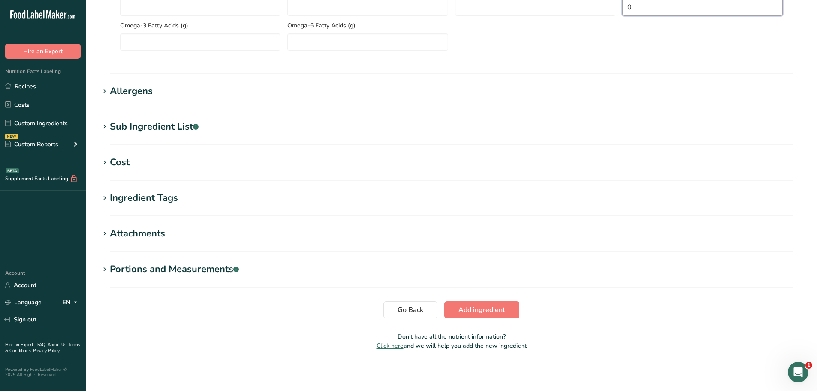
scroll to position [569, 0]
type input "0"
click at [495, 311] on span "Add ingredient" at bounding box center [481, 309] width 47 height 10
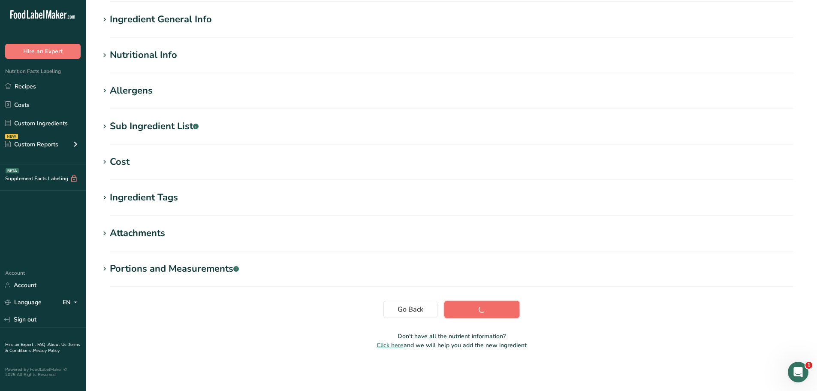
scroll to position [63, 0]
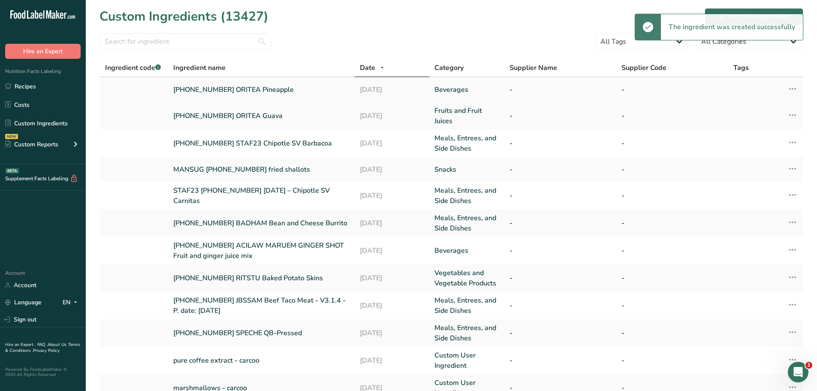
click at [248, 91] on link "[PHONE_NUMBER] ORITEA Pineapple" at bounding box center [261, 89] width 176 height 10
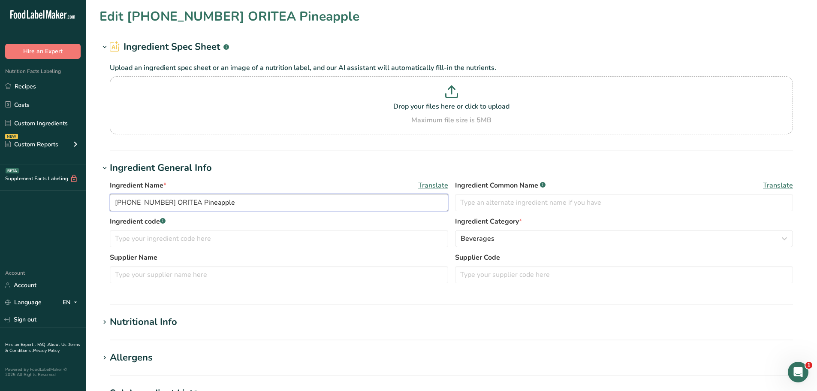
drag, startPoint x: 228, startPoint y: 203, endPoint x: 114, endPoint y: 202, distance: 113.6
click at [114, 202] on input "[PHONE_NUMBER] ORITEA Pineapple" at bounding box center [279, 202] width 338 height 17
click at [43, 93] on link "Recipes" at bounding box center [43, 86] width 86 height 16
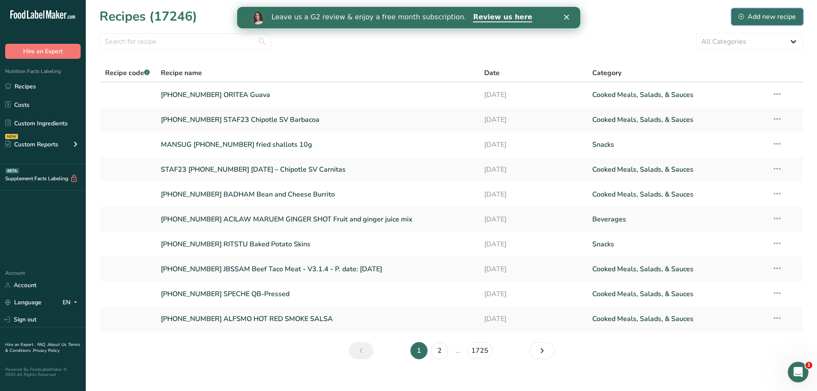
click at [753, 15] on div "Add new recipe" at bounding box center [766, 17] width 57 height 10
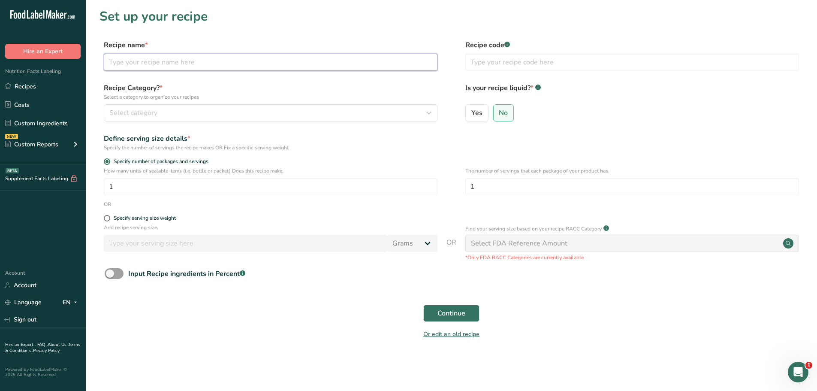
click at [175, 65] on input "text" at bounding box center [271, 62] width 334 height 17
paste input "[PHONE_NUMBER] ORITEA Pineapple"
type input "[PHONE_NUMBER] ORITEA Pineapple"
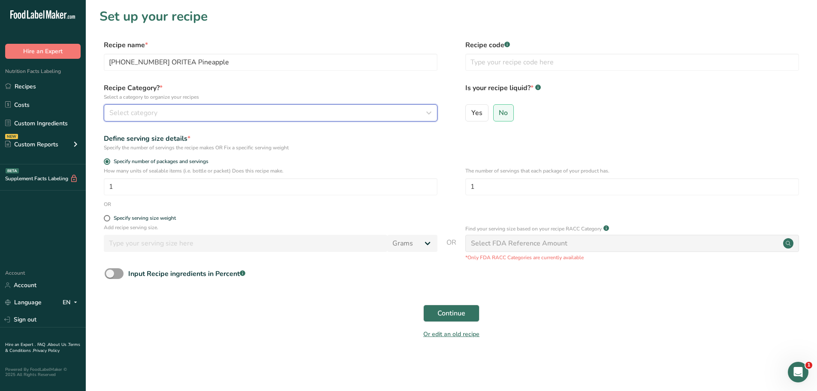
click at [175, 113] on div "Select category" at bounding box center [267, 113] width 317 height 10
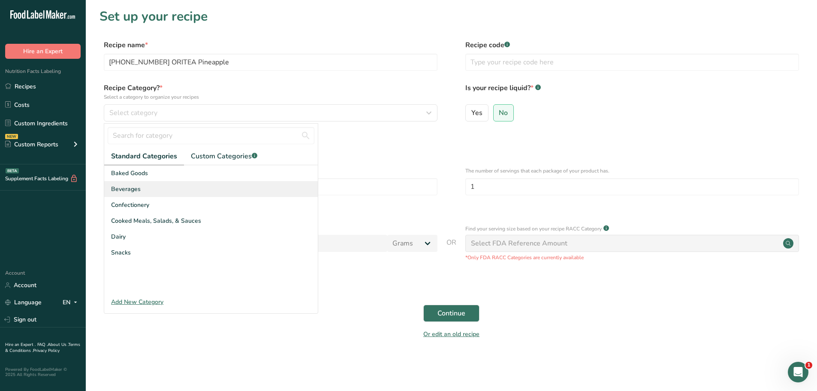
click at [148, 195] on div "Beverages" at bounding box center [211, 189] width 214 height 16
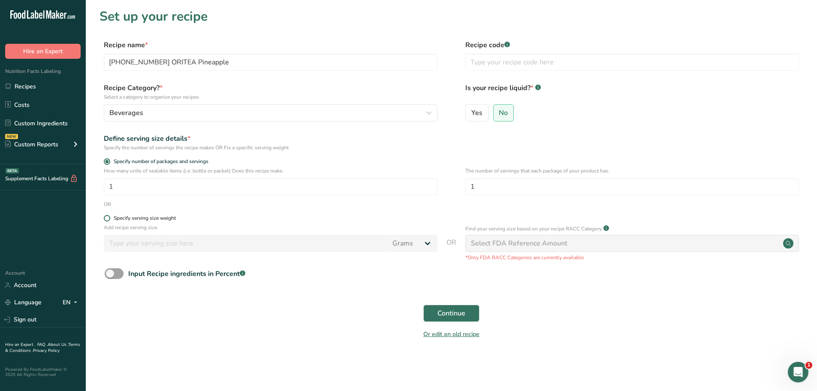
click at [104, 220] on span at bounding box center [107, 218] width 6 height 6
click at [104, 220] on input "Specify serving size weight" at bounding box center [107, 218] width 6 height 6
radio input "true"
radio input "false"
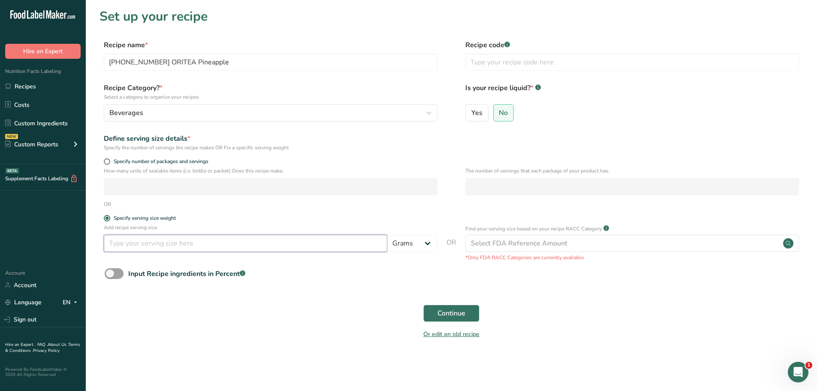
click at [134, 240] on input "number" at bounding box center [245, 243] width 283 height 17
type input "100"
click at [437, 315] on span "Continue" at bounding box center [451, 313] width 28 height 10
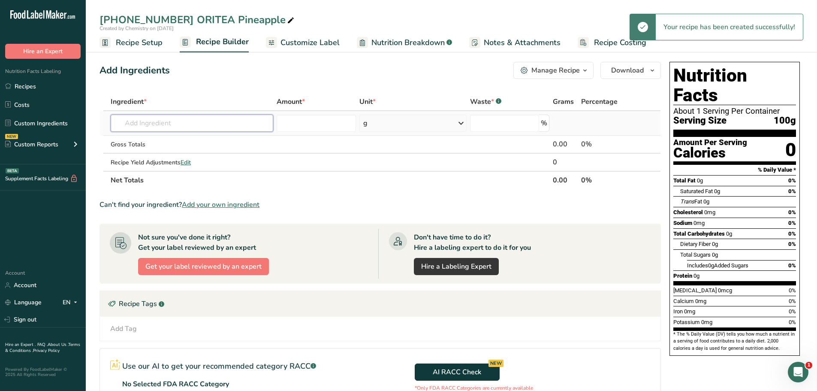
click at [166, 123] on input "text" at bounding box center [192, 122] width 162 height 17
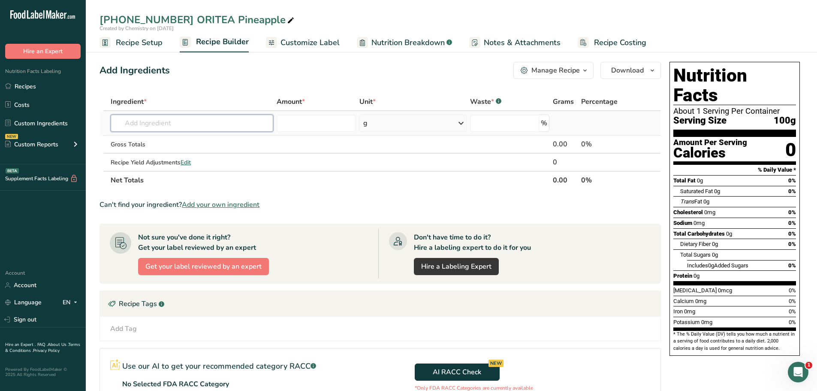
paste input "[PHONE_NUMBER] ORITEA Pineapple"
type input "[PHONE_NUMBER] ORITEA Pineapple"
click at [174, 138] on p "[PHONE_NUMBER] ORITEA Pineapple" at bounding box center [173, 140] width 113 height 9
type input "[PHONE_NUMBER] ORITEA Pineapple"
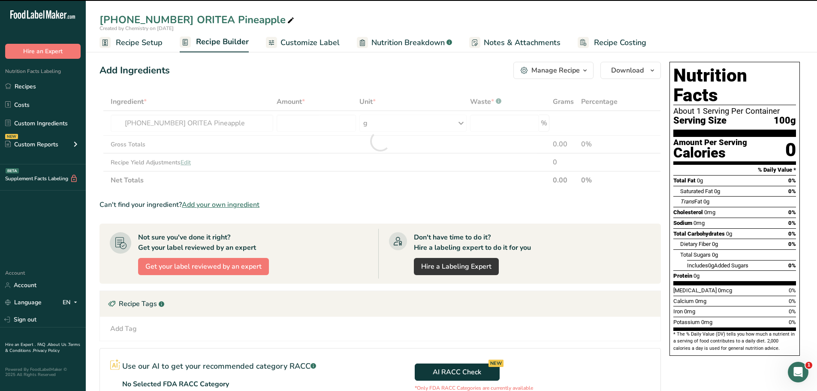
type input "0"
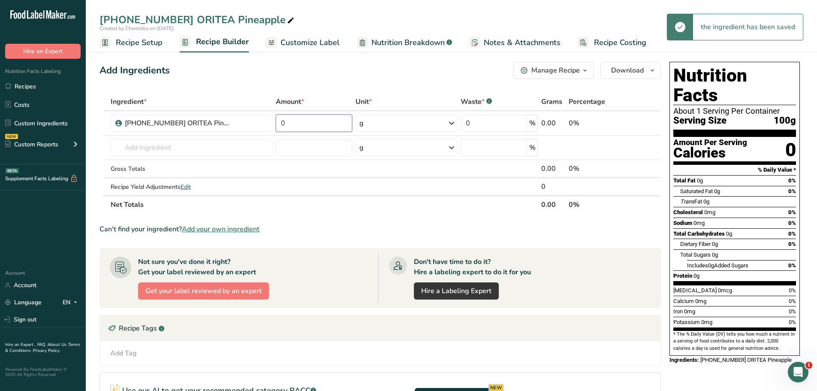
click at [311, 126] on input "0" at bounding box center [314, 122] width 77 height 17
type input "100"
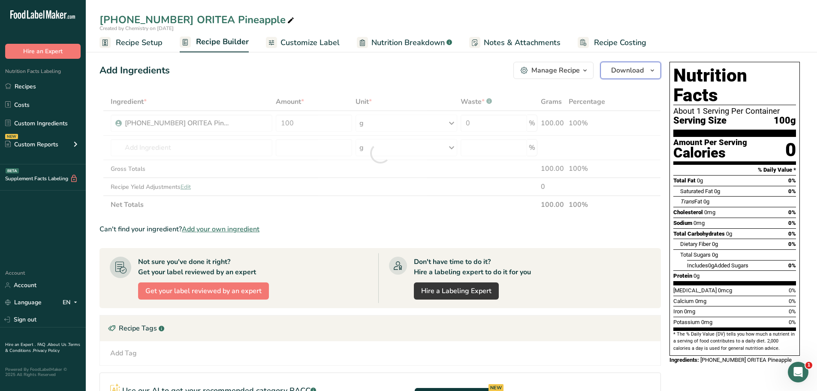
click at [653, 73] on icon "button" at bounding box center [652, 70] width 7 height 11
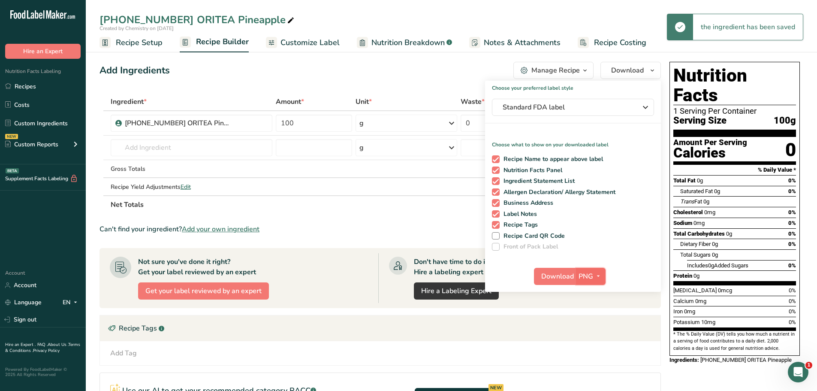
click at [600, 278] on icon "button" at bounding box center [598, 276] width 7 height 11
click at [601, 334] on link "PDF" at bounding box center [591, 336] width 27 height 14
click at [568, 278] on span "Download" at bounding box center [558, 276] width 33 height 10
click at [150, 41] on span "Recipe Setup" at bounding box center [139, 43] width 47 height 12
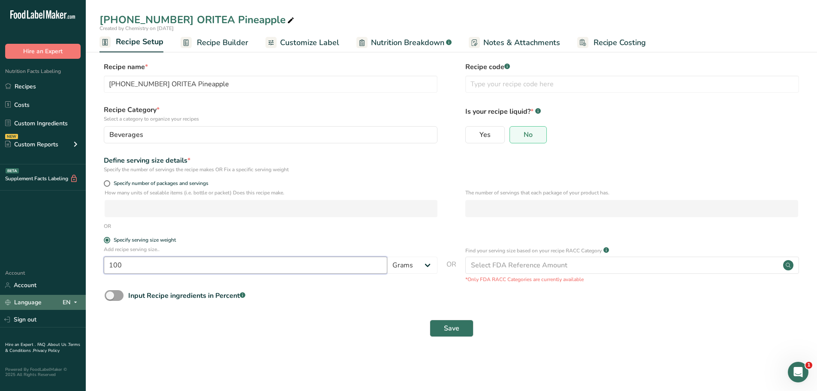
drag, startPoint x: 63, startPoint y: 288, endPoint x: 2, endPoint y: 296, distance: 61.8
click at [6, 295] on div ".a-20{fill:#fff;} Hire an Expert Nutrition Facts Labeling Recipes Costs Custom …" at bounding box center [408, 195] width 817 height 391
type input "8"
click at [427, 267] on select "Grams kg mg mcg lb oz l mL fl oz tbsp tsp cup qt gallon" at bounding box center [412, 264] width 50 height 17
select select "5"
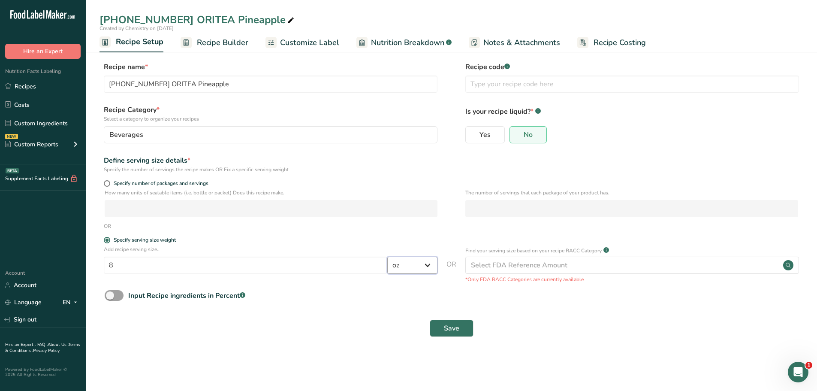
click at [387, 256] on select "Grams kg mg mcg lb oz l mL fl oz tbsp tsp cup qt gallon" at bounding box center [412, 264] width 50 height 17
click at [452, 328] on span "Save" at bounding box center [451, 328] width 15 height 10
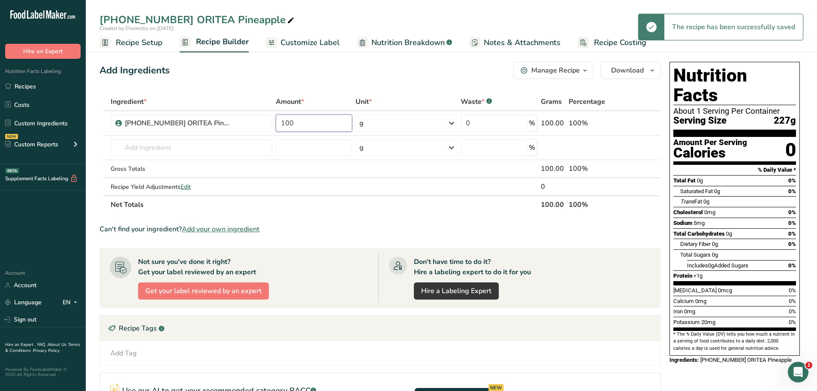
drag, startPoint x: 321, startPoint y: 123, endPoint x: 120, endPoint y: 105, distance: 201.4
click at [125, 107] on table "Ingredient * Amount * Unit * Waste * .a-a{fill:#347362;}.b-a{fill:#fff;} Grams …" at bounding box center [379, 153] width 561 height 121
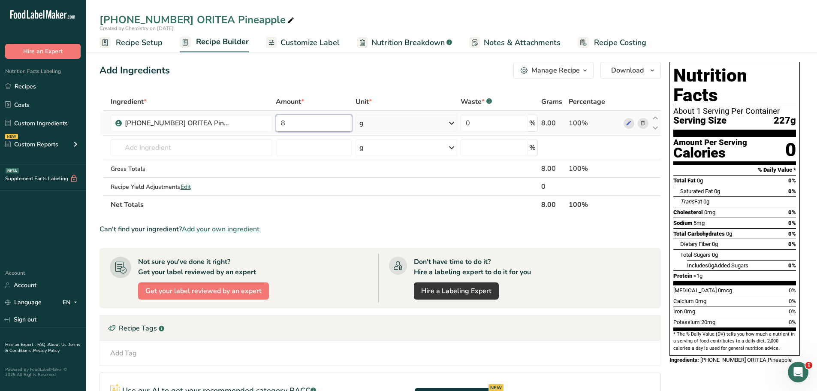
type input "8"
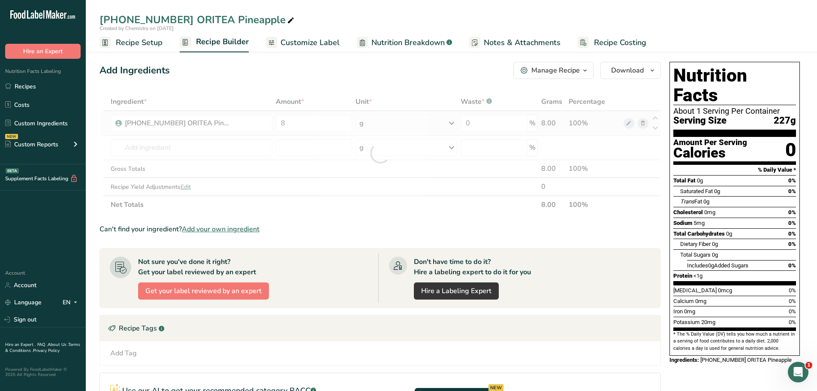
click at [448, 126] on div "Ingredient * Amount * Unit * Waste * .a-a{fill:#347362;}.b-a{fill:#fff;} Grams …" at bounding box center [379, 153] width 561 height 121
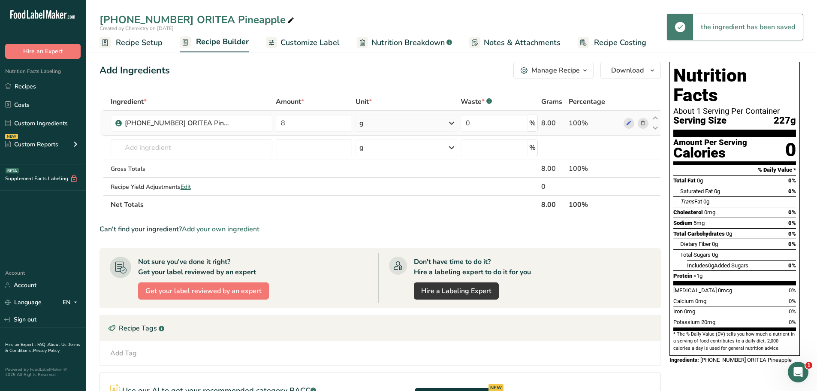
click at [452, 123] on icon at bounding box center [451, 122] width 10 height 15
click at [383, 193] on div "See more" at bounding box center [397, 191] width 72 height 9
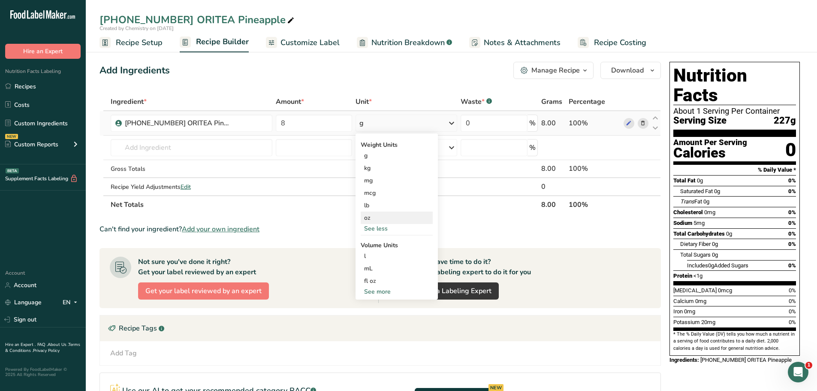
click at [368, 216] on div "oz" at bounding box center [397, 217] width 72 height 12
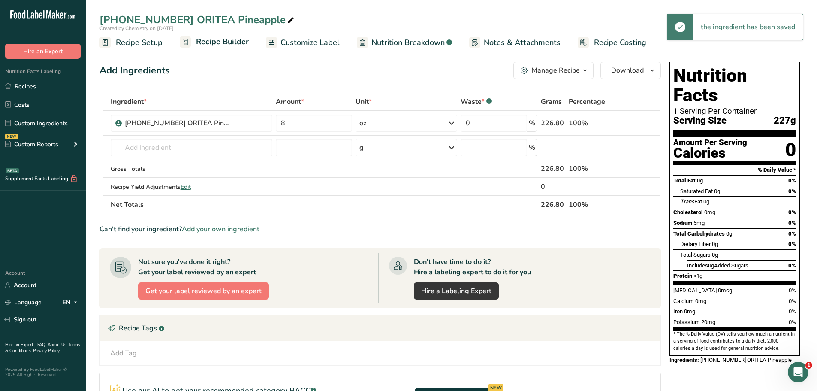
click at [308, 42] on span "Customize Label" at bounding box center [309, 43] width 59 height 12
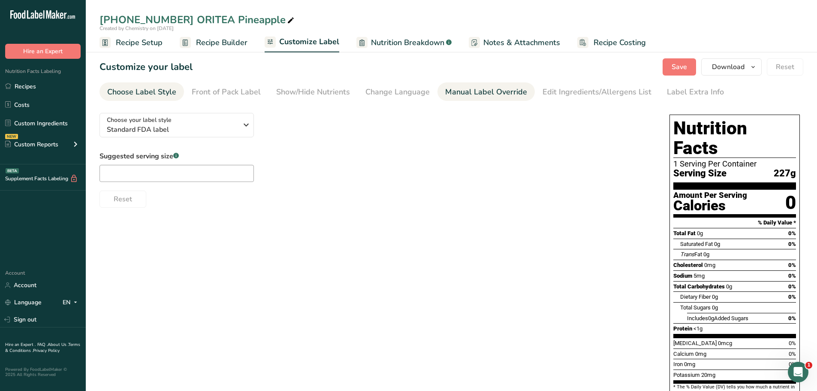
click at [452, 89] on div "Manual Label Override" at bounding box center [486, 92] width 82 height 12
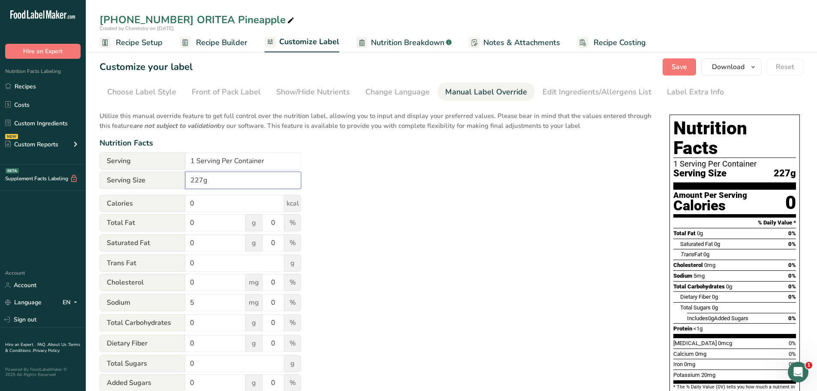
drag, startPoint x: 227, startPoint y: 180, endPoint x: 76, endPoint y: 170, distance: 151.7
click at [76, 170] on div ".a-20{fill:#fff;} Hire an Expert Nutrition Facts Labeling Recipes Costs Custom …" at bounding box center [408, 265] width 817 height 530
type input "8 oz"
click at [195, 160] on input "1 Serving Per Container" at bounding box center [243, 160] width 116 height 17
type input "40 Servings Per Container"
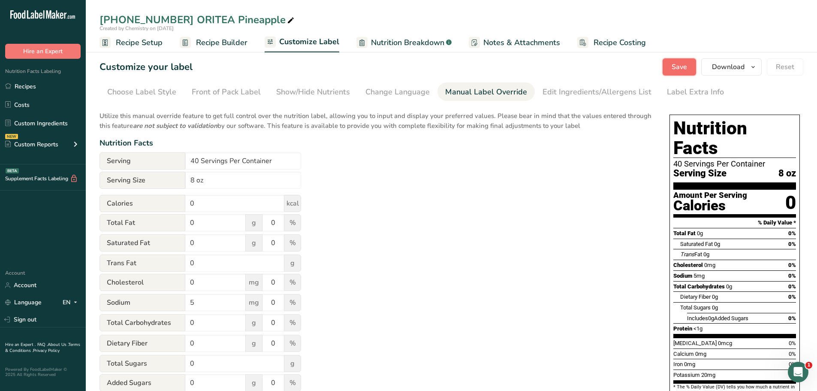
click at [680, 70] on span "Save" at bounding box center [678, 67] width 15 height 10
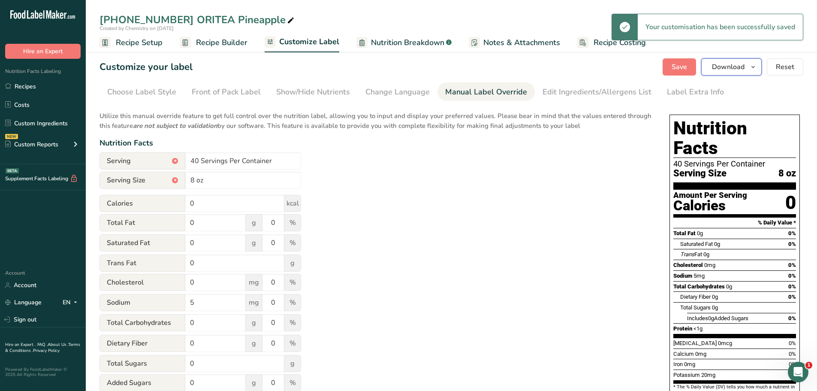
click at [754, 70] on icon "button" at bounding box center [752, 67] width 7 height 11
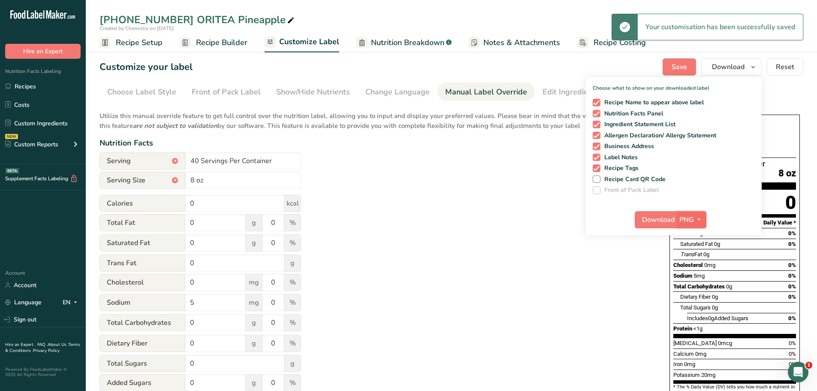
click at [698, 219] on icon "button" at bounding box center [698, 219] width 7 height 11
click at [687, 282] on link "PDF" at bounding box center [692, 279] width 27 height 14
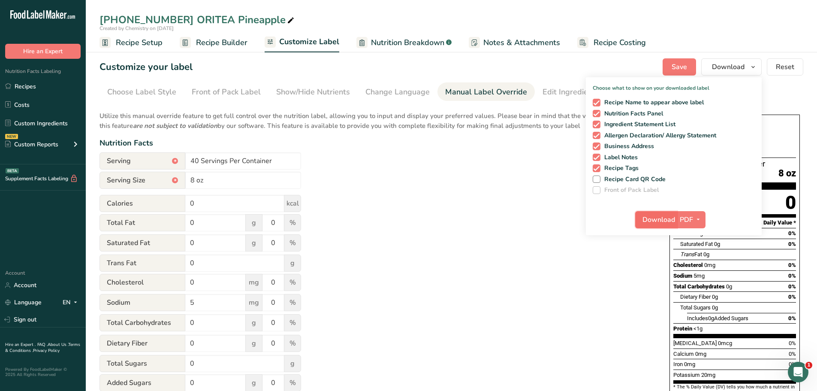
click at [665, 218] on span "Download" at bounding box center [658, 219] width 33 height 10
click at [44, 120] on link "Custom Ingredients" at bounding box center [43, 123] width 86 height 16
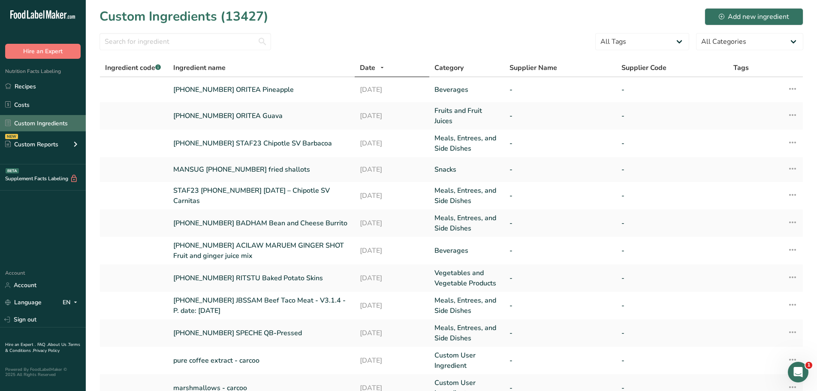
click at [60, 118] on link "Custom Ingredients" at bounding box center [43, 123] width 86 height 16
click at [746, 16] on div "Add new ingredient" at bounding box center [754, 17] width 70 height 10
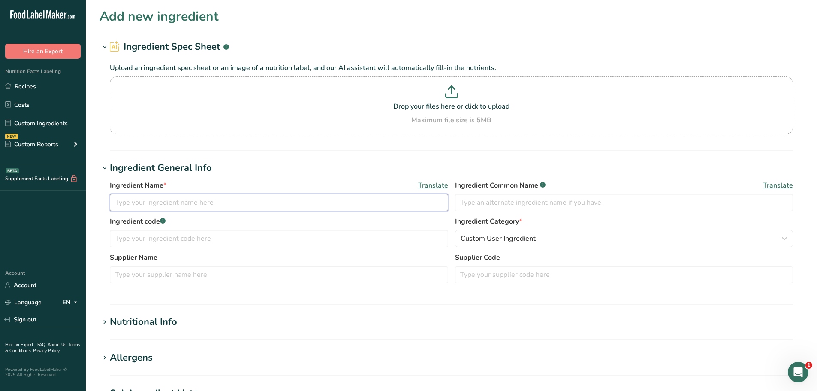
click at [272, 209] on input "text" at bounding box center [279, 202] width 338 height 17
click at [212, 206] on input "25-451921-003 ORITEA" at bounding box center [279, 202] width 338 height 17
paste input "Mama Ki-Kui 8/4/25"
type input "25-451921-003 ORITEA Mama Ki-Kui 8/4/25"
click at [483, 238] on span "Custom User Ingredient" at bounding box center [497, 238] width 75 height 10
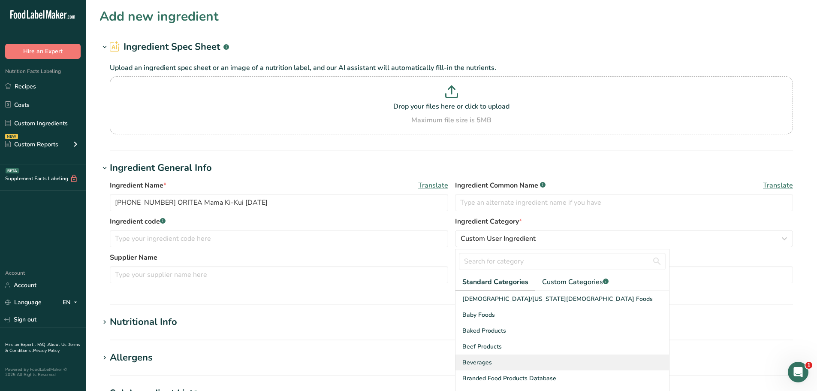
click at [478, 360] on span "Beverages" at bounding box center [477, 362] width 30 height 9
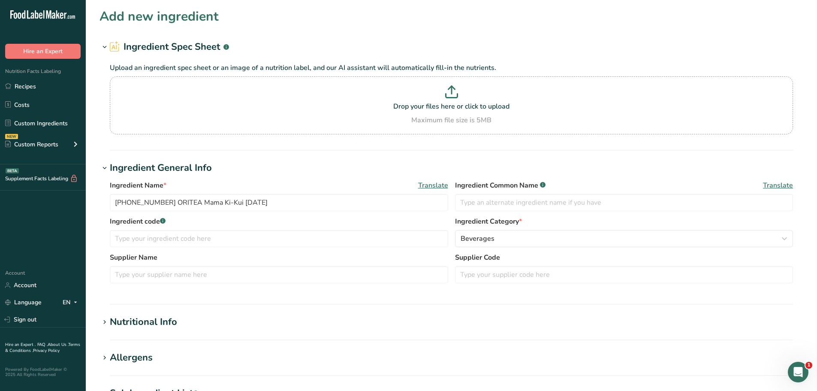
click at [153, 330] on section "Nutritional Info Serving Size .a-a{fill:#347362;}.b-a{fill:#fff;} Add ingredien…" at bounding box center [451, 327] width 704 height 25
click at [154, 323] on div "Nutritional Info" at bounding box center [143, 322] width 67 height 14
click at [161, 369] on input "number" at bounding box center [427, 367] width 634 height 17
type input "100"
click at [270, 319] on h1 "Nutritional Info" at bounding box center [451, 322] width 704 height 14
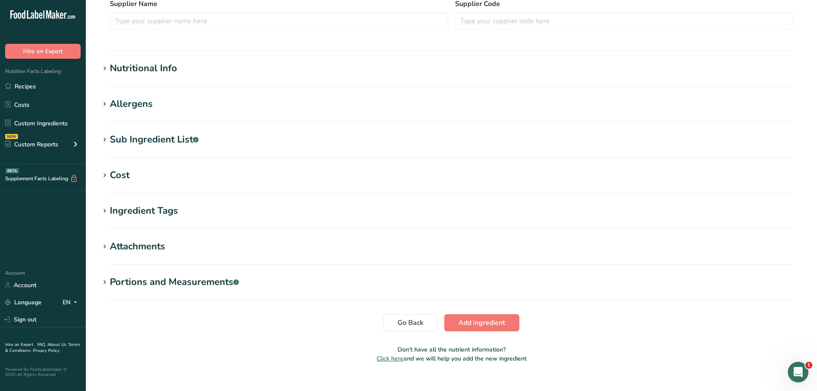
scroll to position [257, 0]
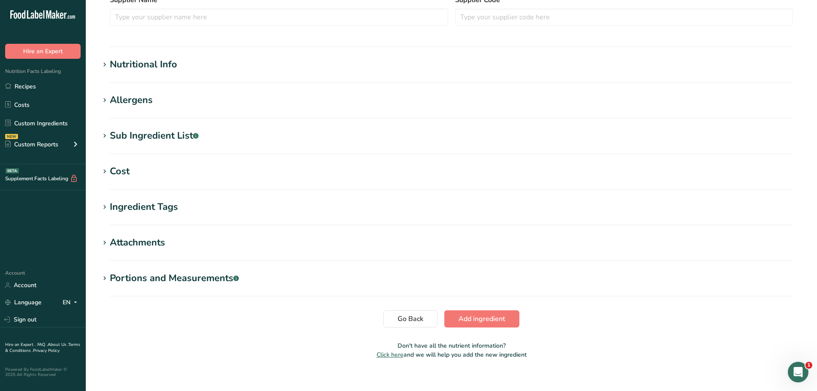
click at [170, 66] on div "Nutritional Info" at bounding box center [143, 64] width 67 height 14
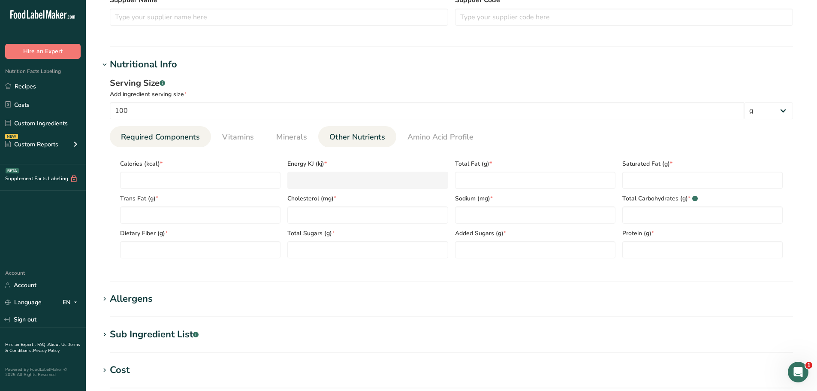
click at [376, 140] on span "Other Nutrients" at bounding box center [357, 137] width 56 height 12
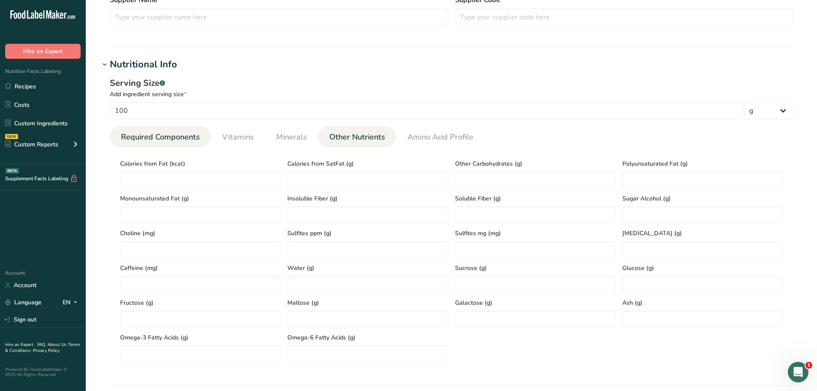
click at [196, 141] on span "Required Components" at bounding box center [160, 137] width 79 height 12
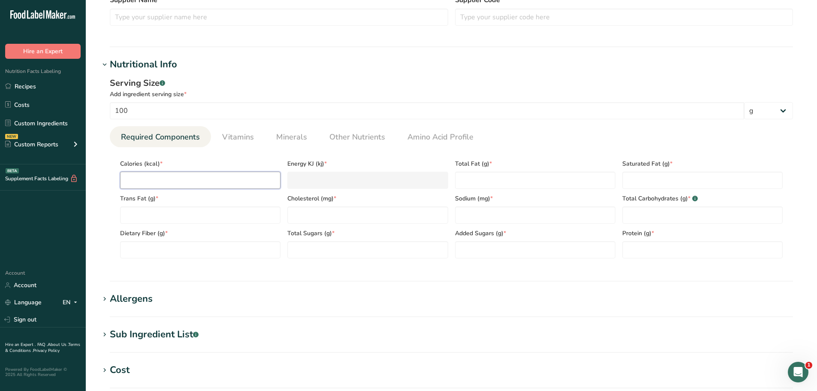
click at [156, 183] on input "number" at bounding box center [200, 180] width 160 height 17
paste input "292.52"
type input "292.52"
type KJ "1223.9"
type input "292.52"
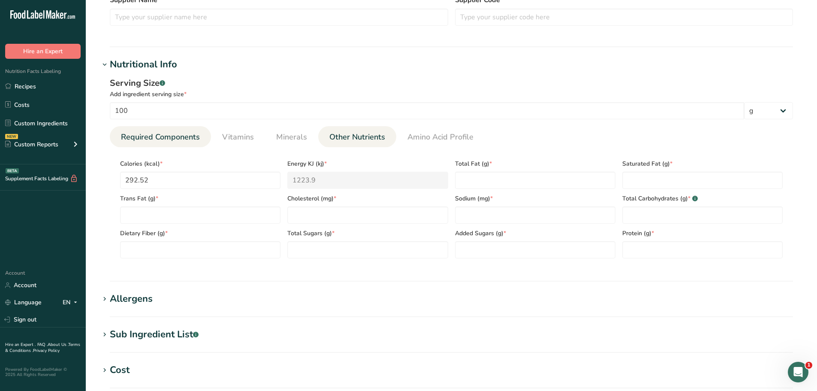
drag, startPoint x: 364, startPoint y: 135, endPoint x: 358, endPoint y: 135, distance: 6.5
click at [364, 135] on span "Other Nutrients" at bounding box center [357, 137] width 56 height 12
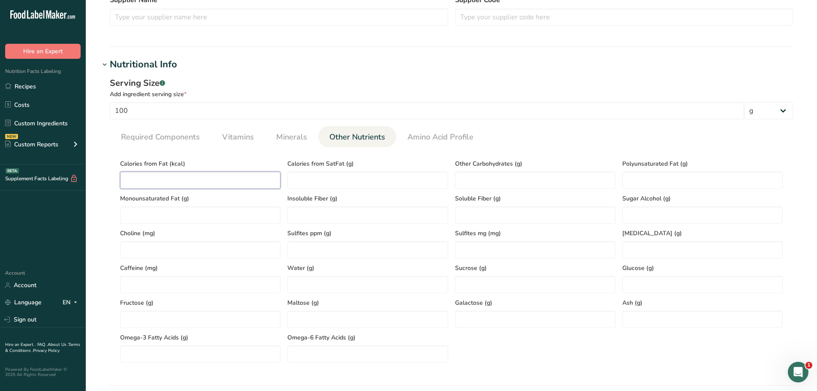
click at [126, 175] on Fat "number" at bounding box center [200, 180] width 160 height 17
paste Fat "10.26"
type Fat "10.26"
click at [172, 135] on span "Required Components" at bounding box center [160, 137] width 79 height 12
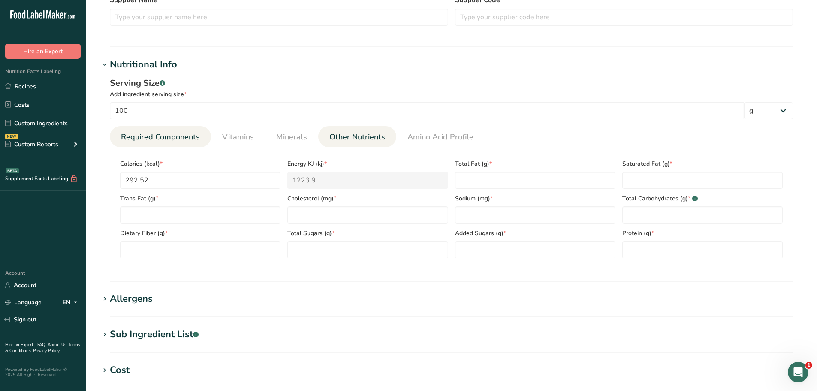
click at [357, 135] on span "Other Nutrients" at bounding box center [357, 137] width 56 height 12
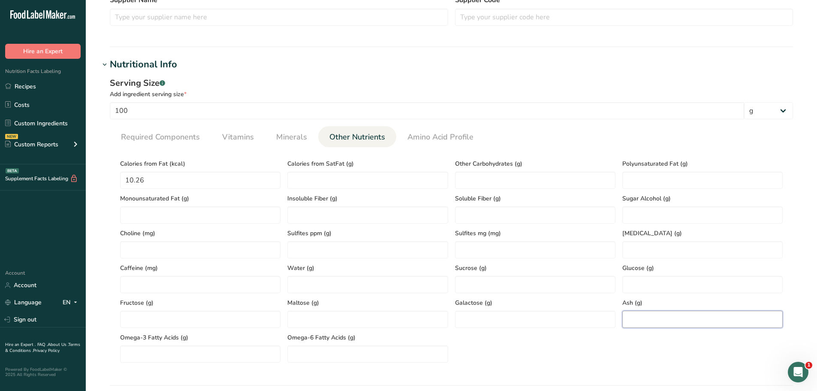
click at [639, 313] on input "number" at bounding box center [702, 318] width 160 height 17
paste input "18.3"
type input "18.3"
click at [133, 132] on span "Required Components" at bounding box center [160, 137] width 79 height 12
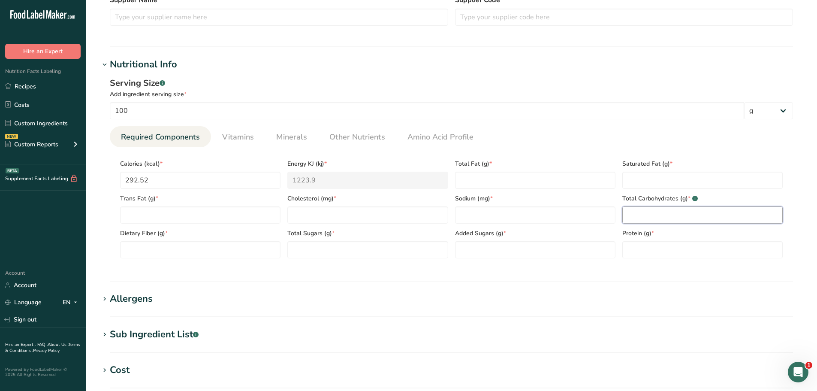
click at [661, 219] on Carbohydrates "number" at bounding box center [702, 214] width 160 height 17
paste Carbohydrates "57.87"
type Carbohydrates "57.87"
click at [160, 248] on Fiber "number" at bounding box center [200, 249] width 160 height 17
paste Fiber "45.41"
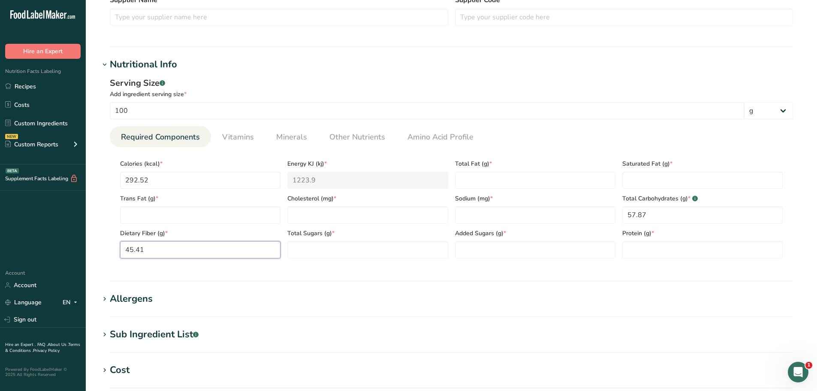
type Fiber "45.41"
click at [669, 247] on input "number" at bounding box center [702, 249] width 160 height 17
paste input "12.69"
type input "12.69"
click at [420, 214] on input "number" at bounding box center [367, 214] width 160 height 17
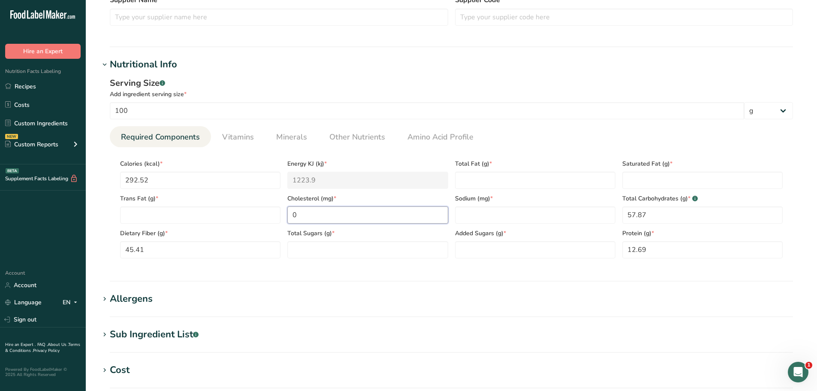
type input "0"
click at [293, 143] on link "Minerals" at bounding box center [292, 137] width 38 height 22
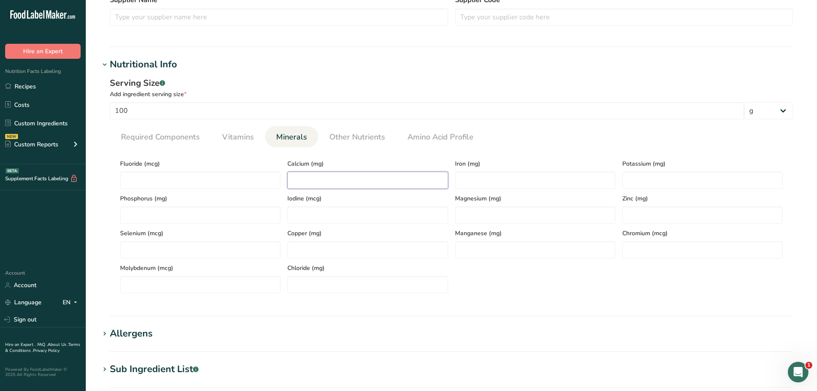
click at [324, 180] on input "number" at bounding box center [367, 180] width 160 height 17
paste input "3813.59"
type input "3813.59"
click at [486, 180] on input "number" at bounding box center [535, 180] width 160 height 17
paste input "4.14"
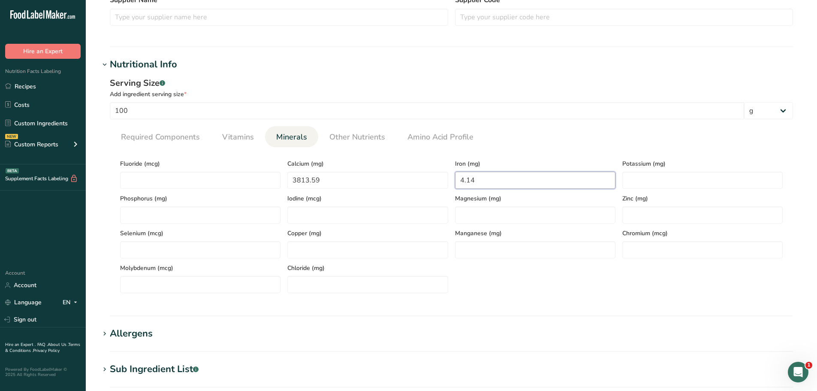
type input "4.14"
click at [139, 142] on span "Required Components" at bounding box center [160, 137] width 79 height 12
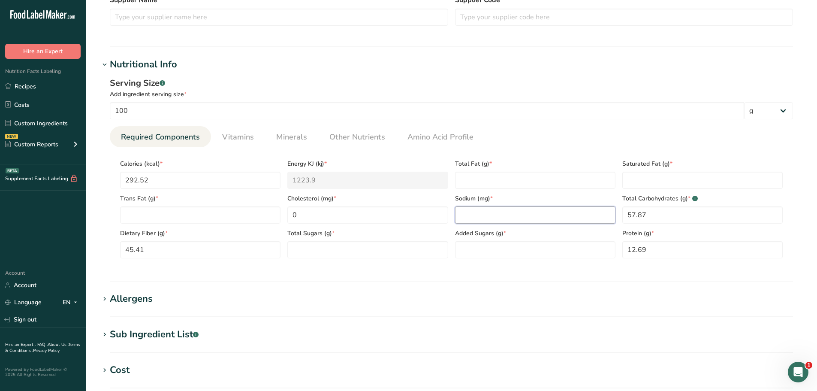
click at [526, 219] on input "number" at bounding box center [535, 214] width 160 height 17
paste input "10.06"
type input "10.06"
click at [274, 139] on link "Minerals" at bounding box center [292, 137] width 38 height 22
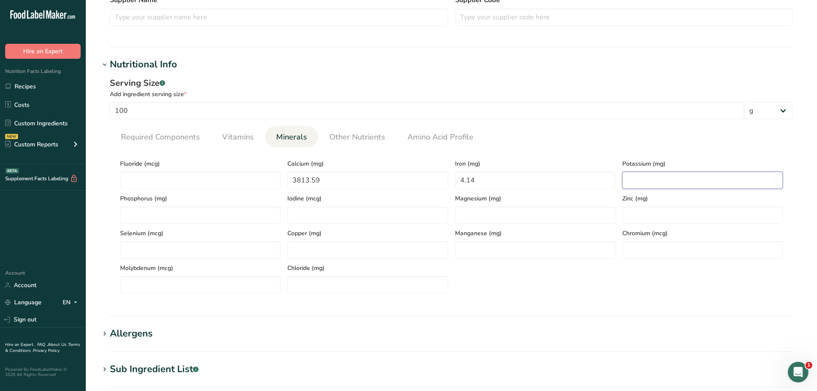
click at [629, 183] on input "number" at bounding box center [702, 180] width 160 height 17
paste input "1447.14"
type input "1447.14"
click at [256, 138] on li "Vitamins" at bounding box center [238, 136] width 54 height 21
click at [235, 129] on link "Vitamins" at bounding box center [238, 137] width 39 height 22
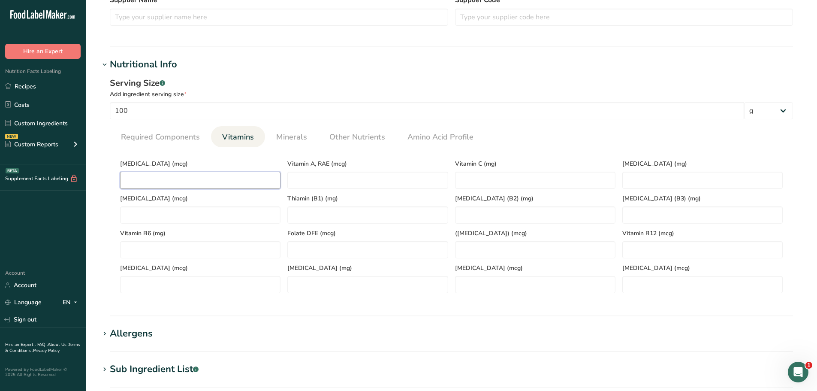
click at [212, 181] on D "number" at bounding box center [200, 180] width 160 height 17
type D "0"
click at [183, 141] on span "Required Components" at bounding box center [160, 137] width 79 height 12
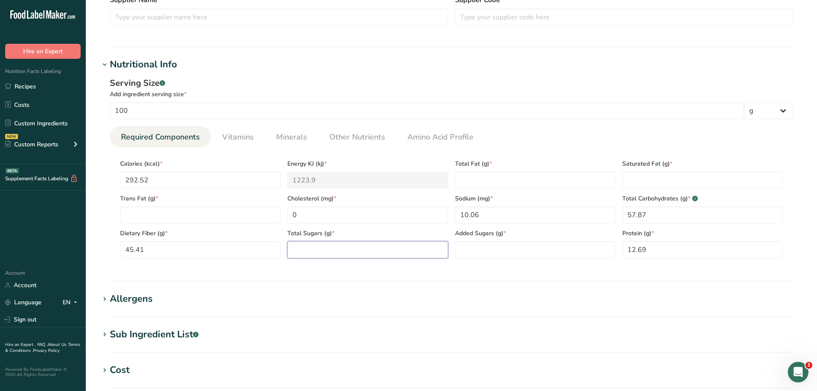
click at [301, 244] on Sugars "number" at bounding box center [367, 249] width 160 height 17
paste Sugars "4.28"
type Sugars "4.28"
click at [532, 177] on Fat "number" at bounding box center [535, 180] width 160 height 17
paste Fat "1.14"
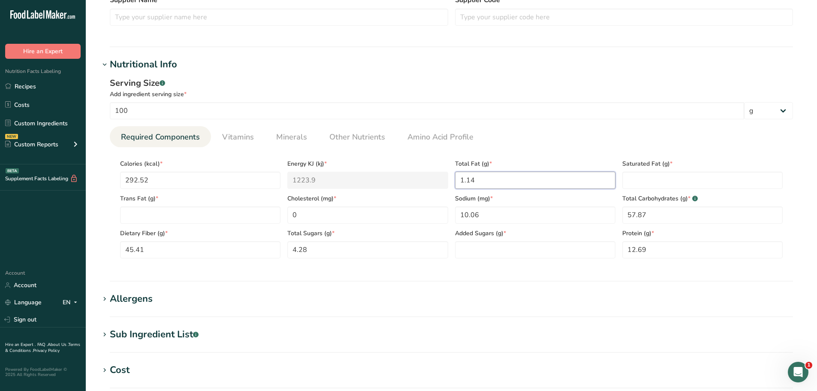
type Fat "1.14"
click at [656, 172] on Fat "number" at bounding box center [702, 180] width 160 height 17
paste Fat "0.46"
type Fat "0.46"
click at [144, 214] on Fat "number" at bounding box center [200, 214] width 160 height 17
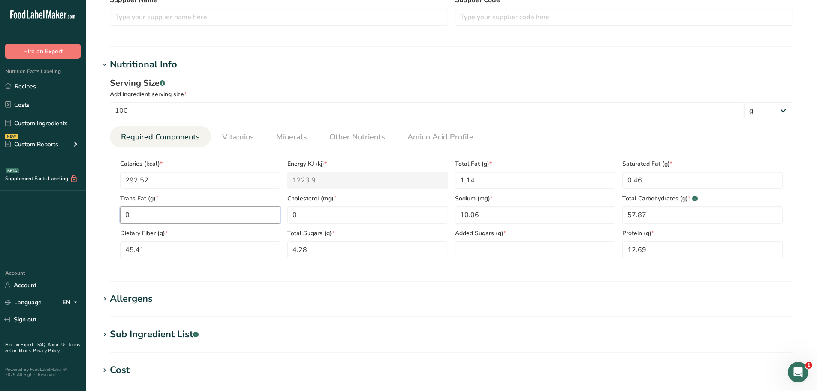
type Fat "0"
click at [358, 143] on link "Other Nutrients" at bounding box center [357, 137] width 63 height 22
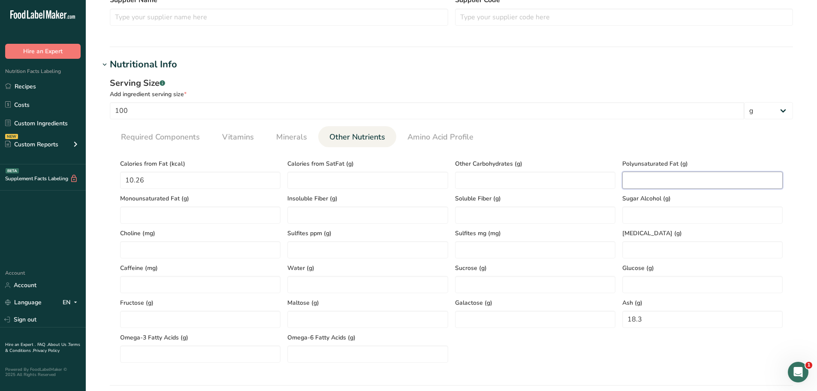
click at [647, 178] on Fat "number" at bounding box center [702, 180] width 160 height 17
paste Fat "0.68"
type Fat "0.68"
click at [196, 224] on div "Choline (mg)" at bounding box center [200, 240] width 167 height 35
click at [200, 215] on Fat "number" at bounding box center [200, 214] width 160 height 17
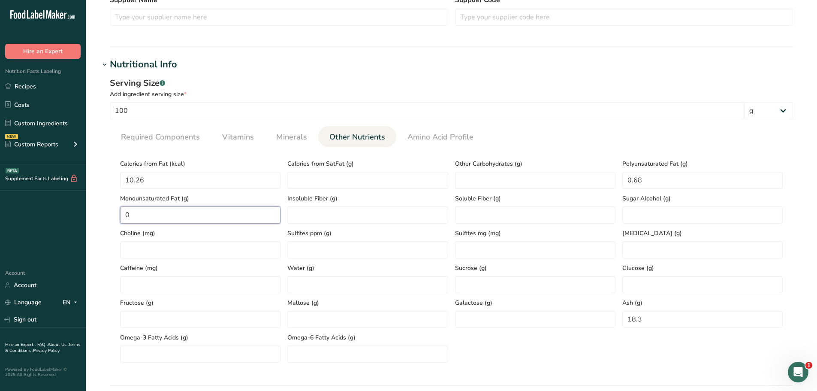
type Fat "0"
click at [220, 99] on div "Serving Size .a-a{fill:#347362;}.b-a{fill:#fff;} Add ingredient serving size * …" at bounding box center [451, 98] width 683 height 42
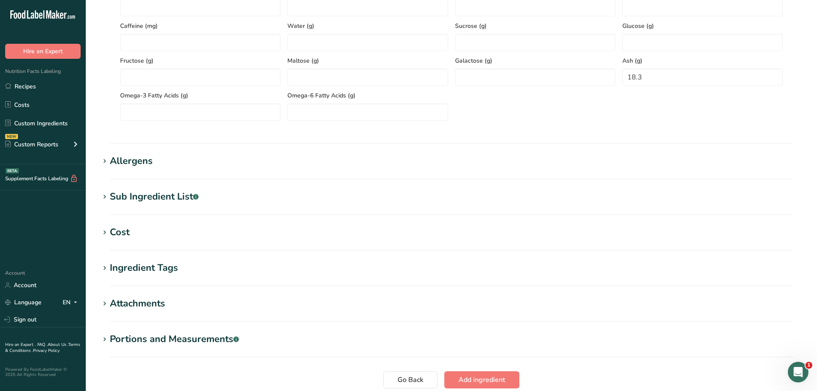
scroll to position [515, 0]
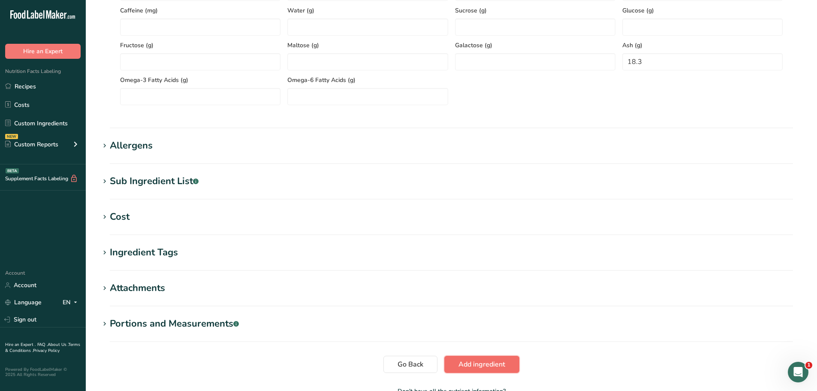
click at [482, 364] on span "Add ingredient" at bounding box center [481, 364] width 47 height 10
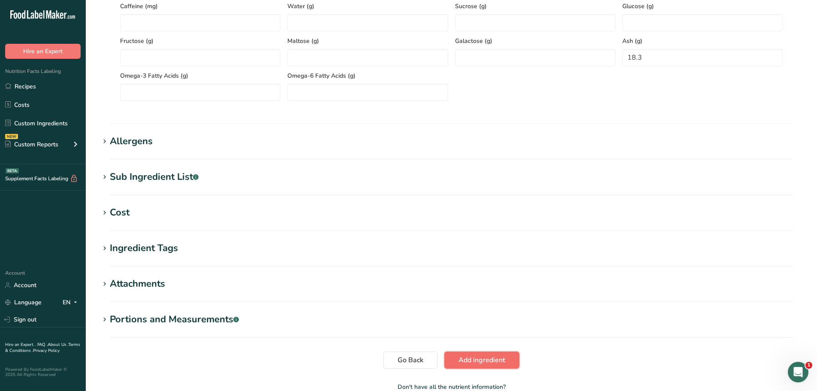
scroll to position [315, 0]
click at [489, 360] on span "Add ingredient" at bounding box center [481, 360] width 47 height 10
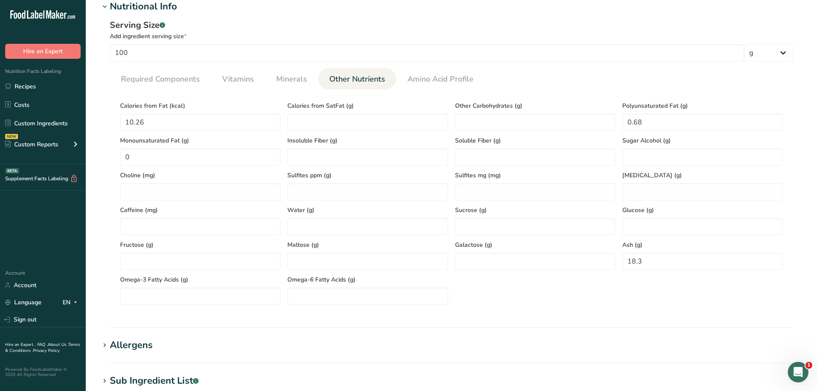
scroll to position [111, 0]
click at [175, 83] on span "Required Components" at bounding box center [160, 80] width 79 height 12
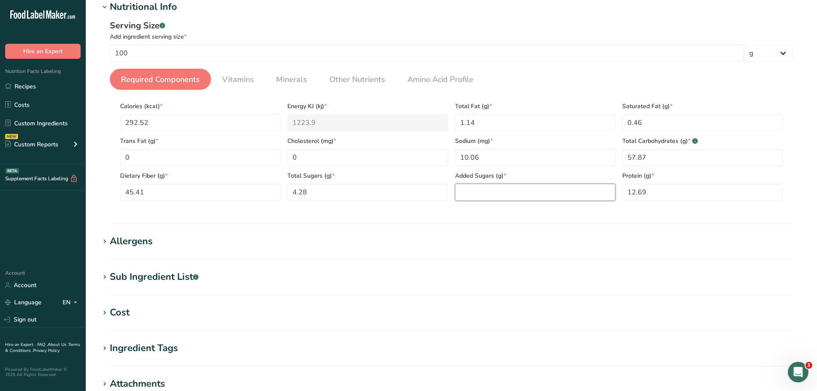
click at [515, 192] on Sugars "number" at bounding box center [535, 192] width 160 height 17
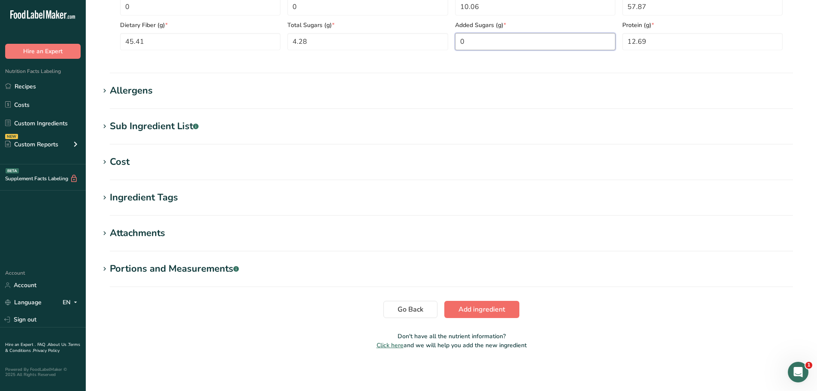
type Sugars "0"
click at [495, 302] on button "Add ingredient" at bounding box center [481, 309] width 75 height 17
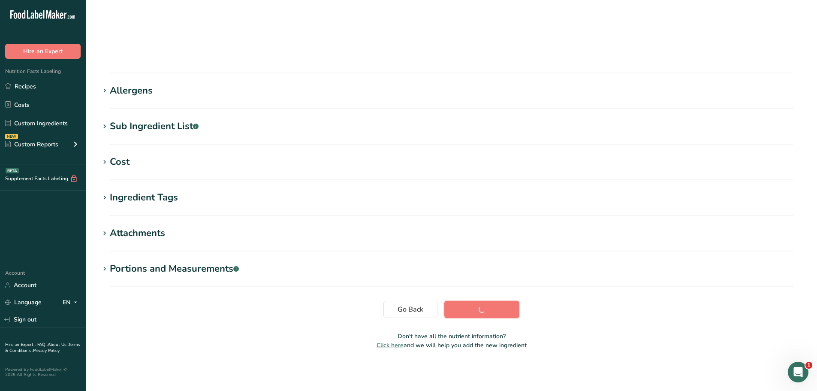
scroll to position [63, 0]
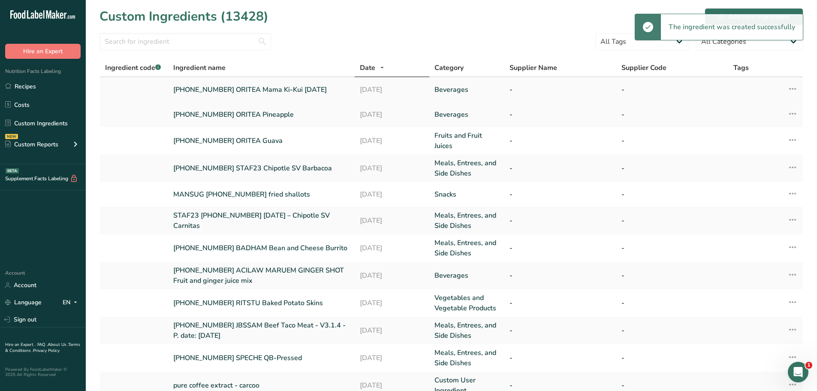
click at [295, 86] on link "25-451921-003 ORITEA Mama Ki-Kui 8/4/25" at bounding box center [261, 89] width 176 height 10
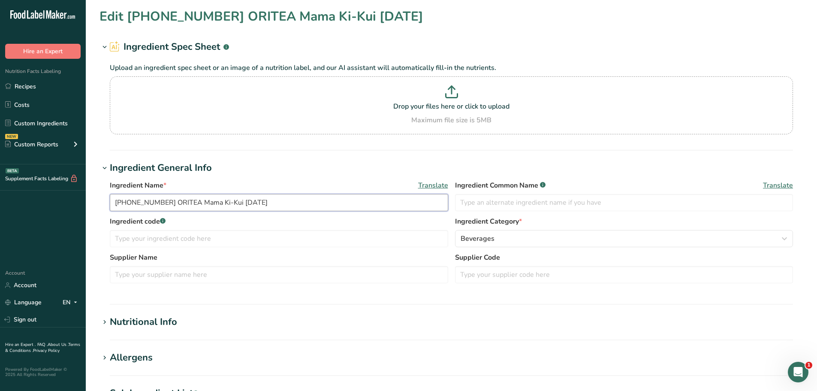
drag, startPoint x: 259, startPoint y: 201, endPoint x: 91, endPoint y: 190, distance: 168.5
click at [91, 190] on section "Edit 25-451921-003 ORITEA Mama Ki-Kui 8/4/25 Ingredient Spec Sheet .a-a{fill:#3…" at bounding box center [451, 315] width 731 height 630
click at [63, 82] on link "Recipes" at bounding box center [43, 86] width 86 height 16
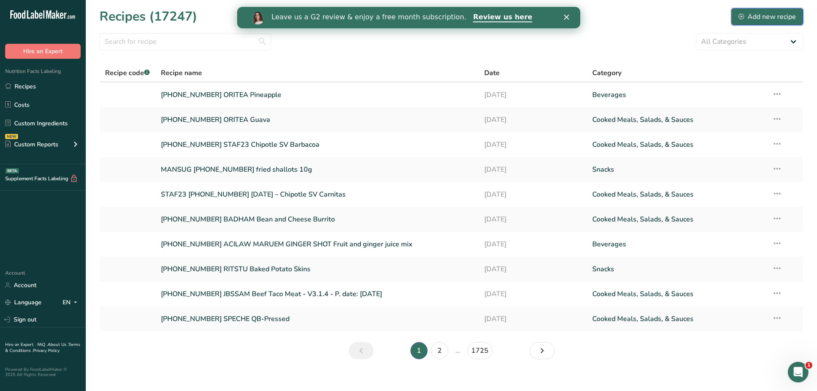
click at [764, 17] on div "Add new recipe" at bounding box center [766, 17] width 57 height 10
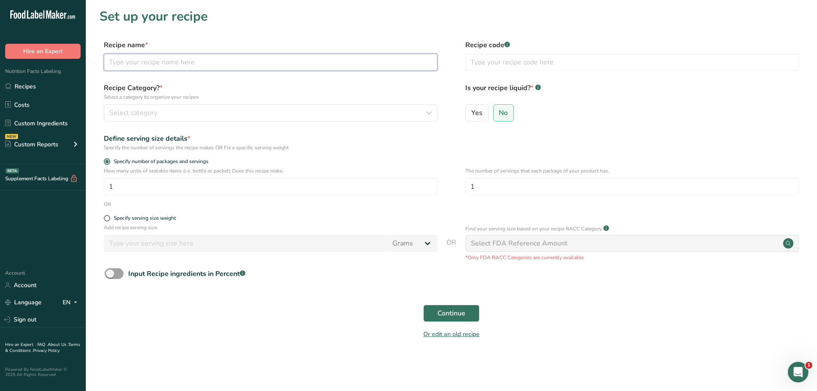
click at [183, 63] on input "text" at bounding box center [271, 62] width 334 height 17
paste input "25-451921-003 ORITEA Mama Ki-Kui 8/4/25"
type input "25-451921-003 ORITEA Mama Ki-Kui 8/4/25"
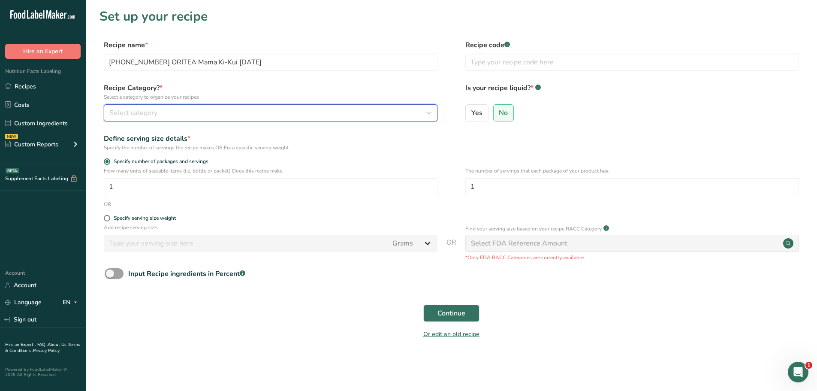
click at [193, 108] on div "Select category" at bounding box center [267, 113] width 317 height 10
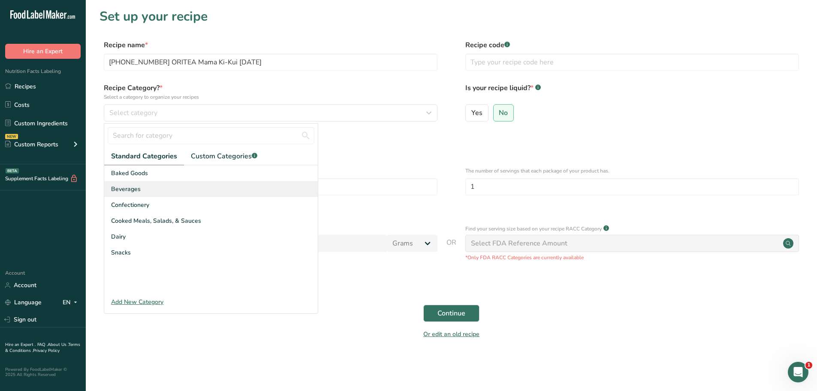
click at [147, 190] on div "Beverages" at bounding box center [211, 189] width 214 height 16
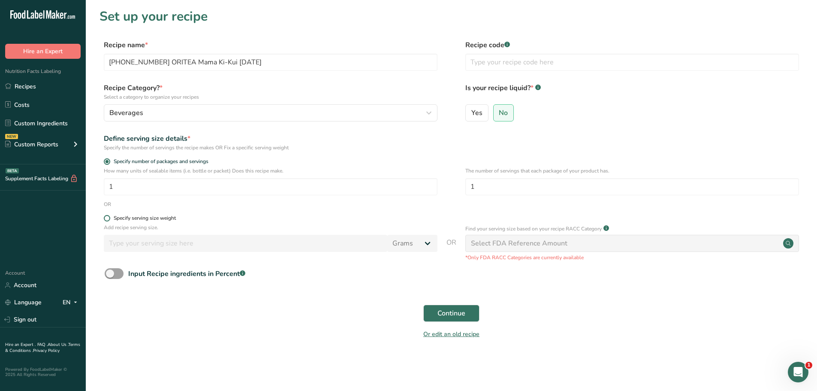
click at [106, 216] on span at bounding box center [107, 218] width 6 height 6
click at [106, 216] on input "Specify serving size weight" at bounding box center [107, 218] width 6 height 6
radio input "true"
radio input "false"
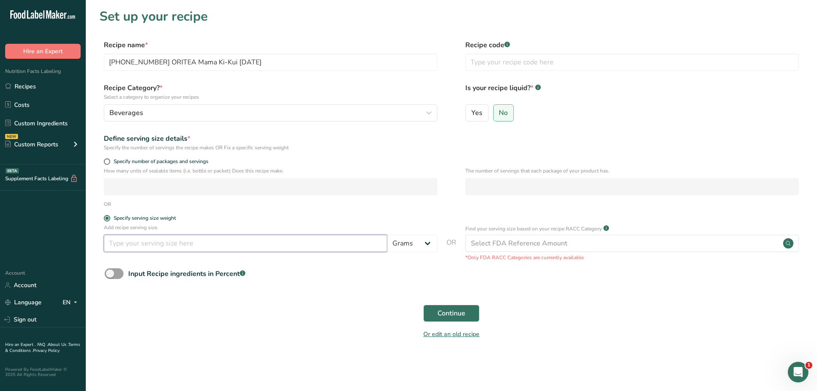
click at [179, 247] on input "number" at bounding box center [245, 243] width 283 height 17
type input "100"
click at [453, 317] on span "Continue" at bounding box center [451, 313] width 28 height 10
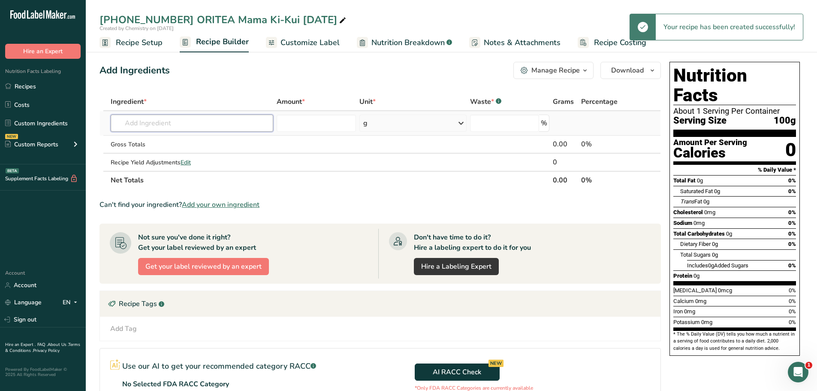
click at [197, 121] on input "text" at bounding box center [192, 122] width 162 height 17
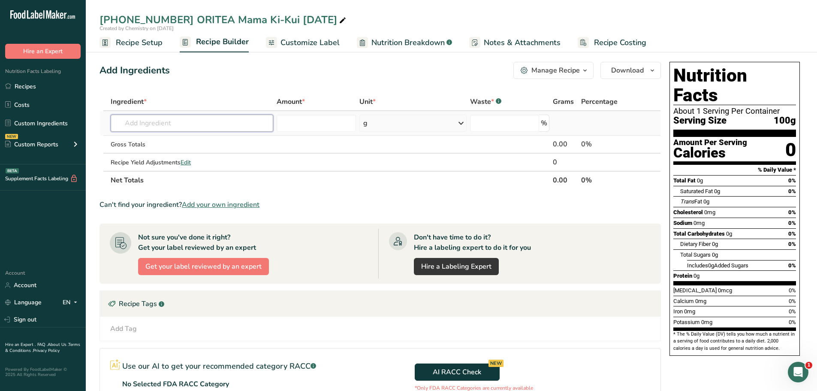
paste input "25-451921-003 ORITEA Mama Ki-Kui 8/4/25"
type input "25-451921-003 ORITEA Mama Ki-Kui 8/4/25"
click at [191, 135] on link "25-451921-003 ORITEA Mama Ki-Kui 8/4/25" at bounding box center [192, 140] width 162 height 14
type input "25-451921-003 ORITEA Mama Ki-Kui 8/4/25"
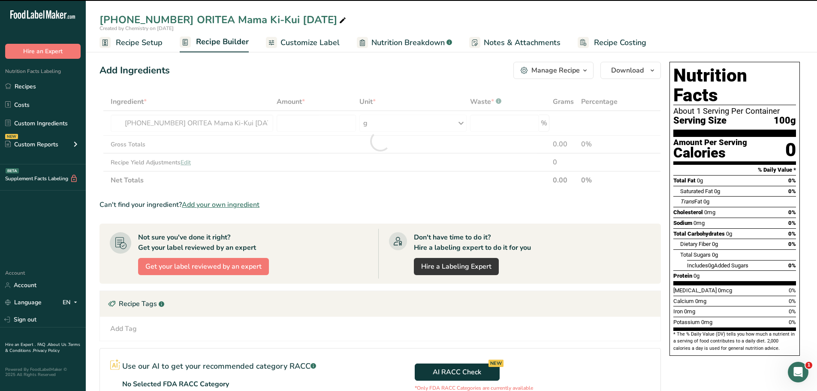
type input "0"
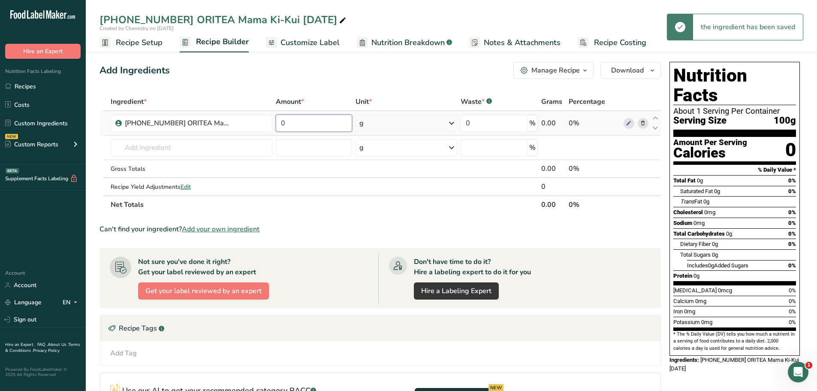
click at [303, 118] on input "0" at bounding box center [314, 122] width 77 height 17
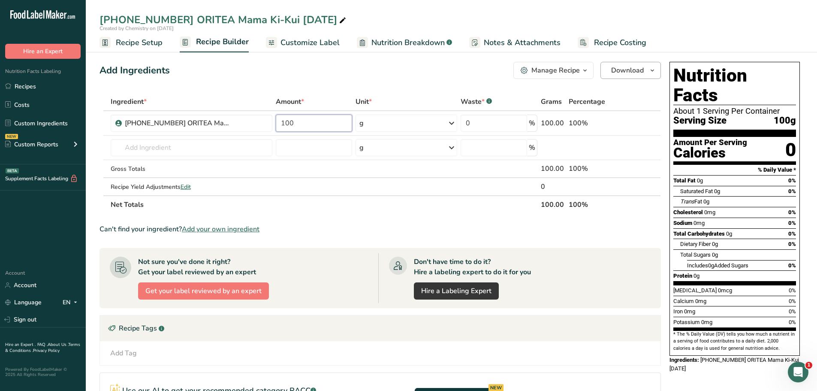
type input "100"
click at [652, 68] on icon "button" at bounding box center [652, 70] width 7 height 11
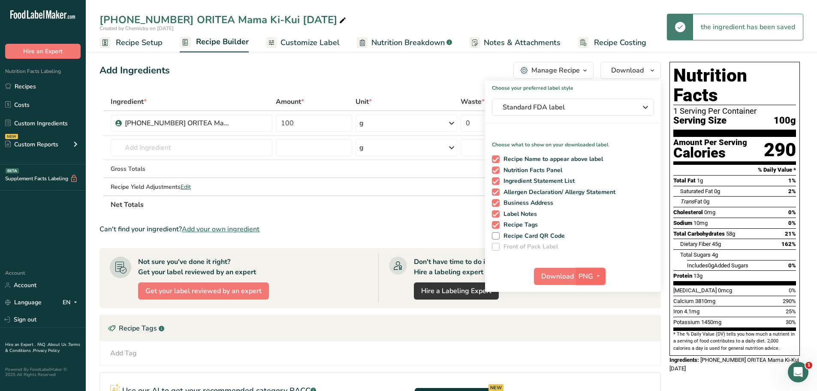
click at [599, 276] on icon "button" at bounding box center [598, 276] width 7 height 11
click at [590, 336] on link "PDF" at bounding box center [591, 336] width 27 height 14
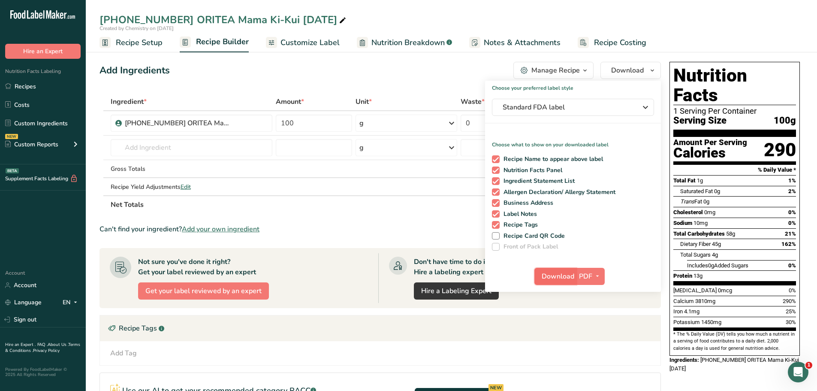
click at [548, 274] on span "Download" at bounding box center [558, 276] width 33 height 10
click at [145, 46] on span "Recipe Setup" at bounding box center [139, 43] width 47 height 12
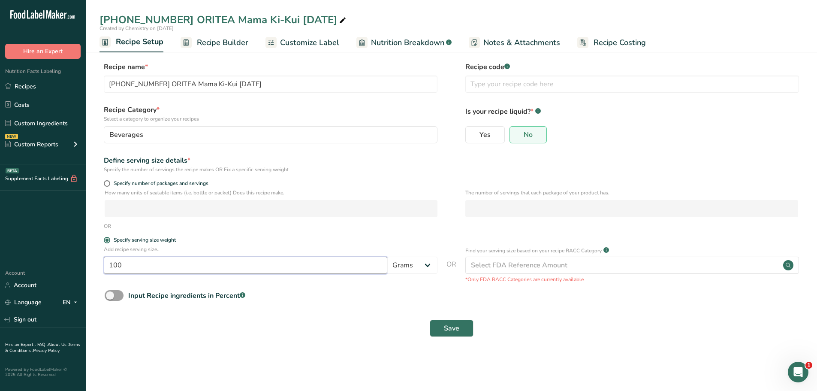
drag, startPoint x: 124, startPoint y: 265, endPoint x: 62, endPoint y: 262, distance: 62.7
click at [66, 262] on div ".a-20{fill:#fff;} Hire an Expert Nutrition Facts Labeling Recipes Costs Custom …" at bounding box center [408, 195] width 817 height 391
type input "1"
click at [425, 268] on select "Grams kg mg mcg lb oz l mL fl oz tbsp tsp cup qt gallon" at bounding box center [412, 264] width 50 height 17
click at [30, 123] on link "Custom Ingredients" at bounding box center [43, 123] width 86 height 16
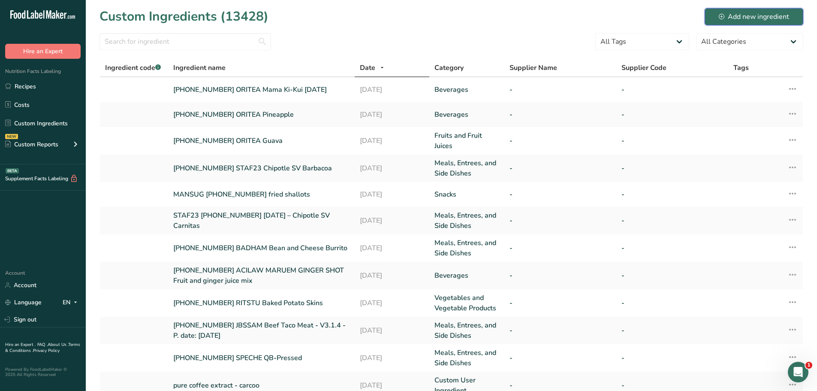
click at [740, 17] on div "Add new ingredient" at bounding box center [754, 17] width 70 height 10
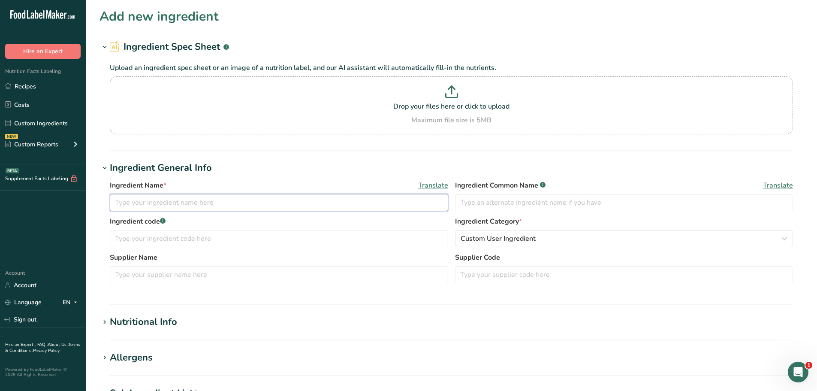
click at [164, 206] on input "text" at bounding box center [279, 202] width 338 height 17
click at [214, 196] on input "25-461593-001 BRBMOC" at bounding box center [279, 202] width 338 height 17
paste input "96641-PF Breast Tenderloin Fritter 2 oz"
type input "[PHONE_NUMBER] BRBMOC 96641-PF Breast Tenderloin Fritter 2 oz"
click at [494, 237] on span "Custom User Ingredient" at bounding box center [497, 238] width 75 height 10
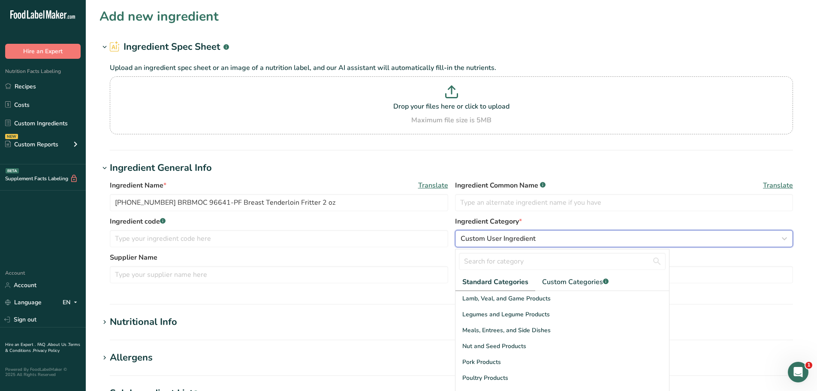
scroll to position [257, 0]
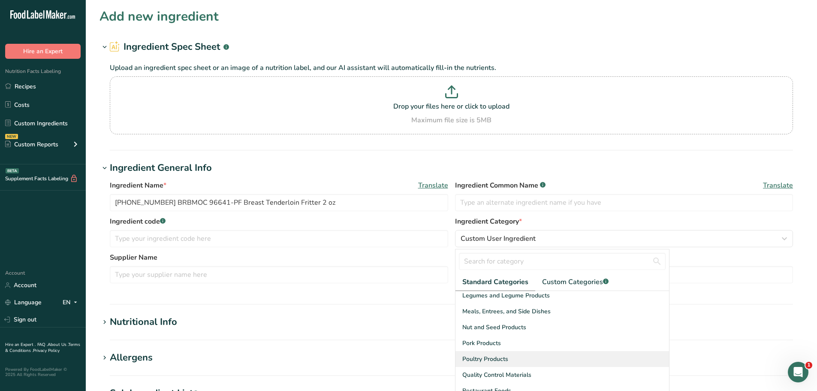
click at [481, 359] on span "Poultry Products" at bounding box center [485, 358] width 46 height 9
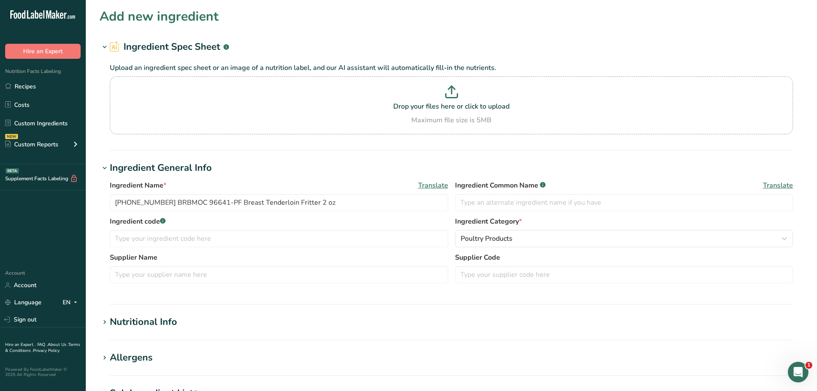
click at [161, 317] on div "Nutritional Info" at bounding box center [143, 322] width 67 height 14
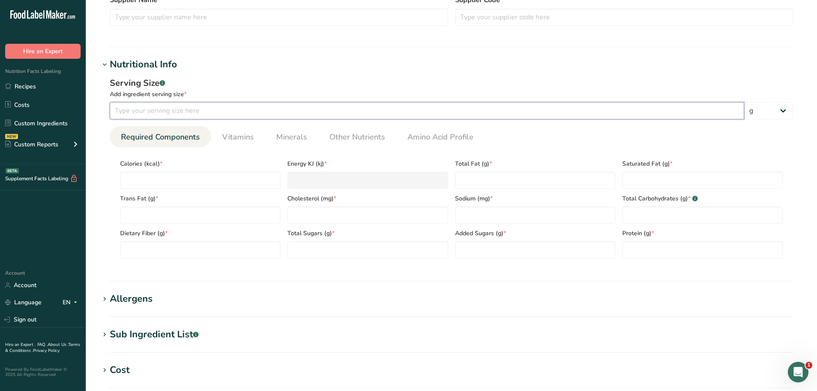
click at [194, 108] on input "number" at bounding box center [427, 110] width 634 height 17
type input "100"
click at [368, 136] on span "Other Nutrients" at bounding box center [357, 137] width 56 height 12
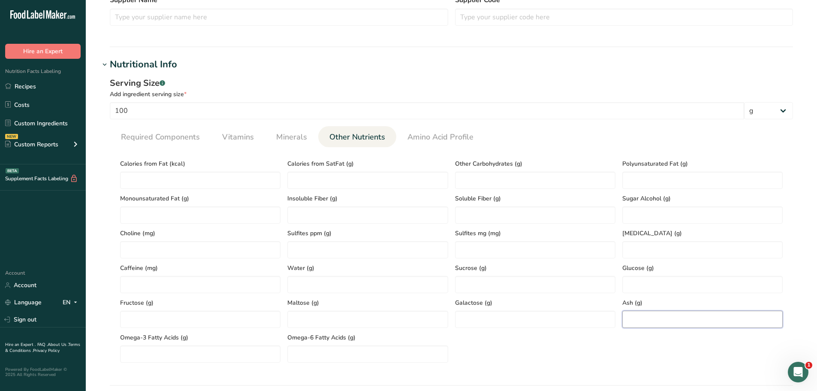
click at [640, 311] on input "number" at bounding box center [702, 318] width 160 height 17
paste input "3.02"
type input "3.02"
click at [169, 140] on span "Required Components" at bounding box center [160, 137] width 79 height 12
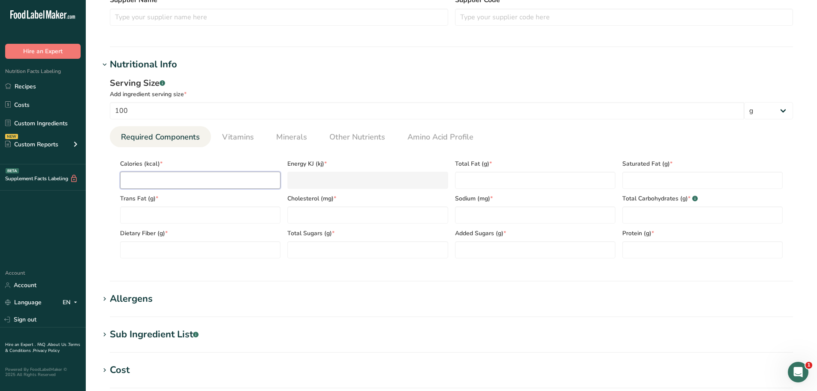
click at [169, 187] on input "number" at bounding box center [200, 180] width 160 height 17
click at [209, 183] on input "number" at bounding box center [200, 180] width 160 height 17
paste input "216.38"
type input "216.38"
type KJ "905.3"
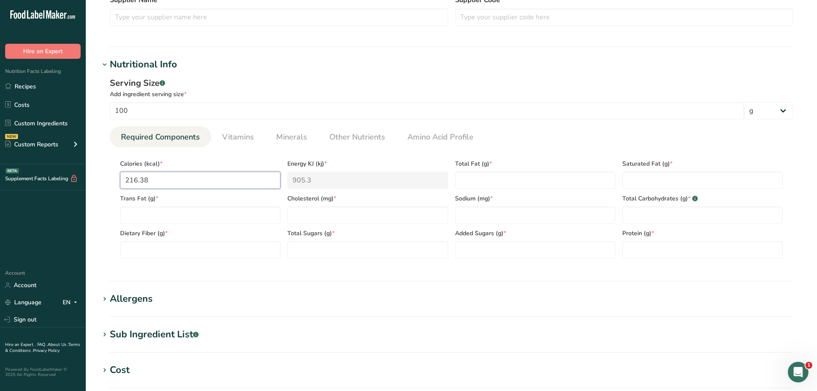
type input "216.38"
click at [656, 212] on Carbohydrates "number" at bounding box center [702, 214] width 160 height 17
paste Carbohydrates "21.31"
type Carbohydrates "21.31"
click at [315, 214] on input "number" at bounding box center [367, 214] width 160 height 17
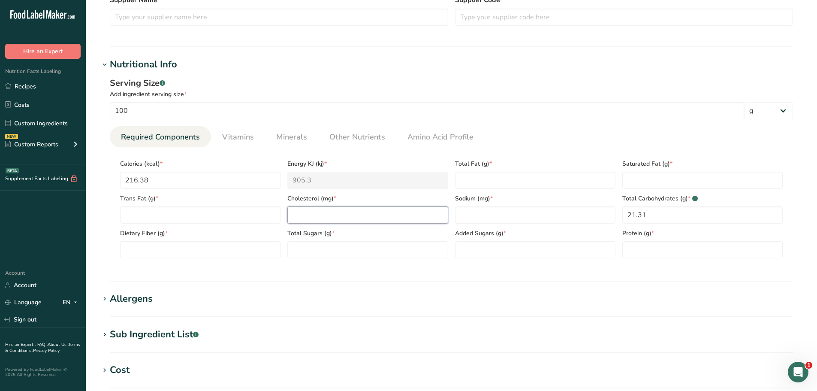
paste input "26.28"
type input "26.28"
click at [153, 245] on Fiber "number" at bounding box center [200, 249] width 160 height 17
paste Fiber "1.85"
type Fiber "1.85"
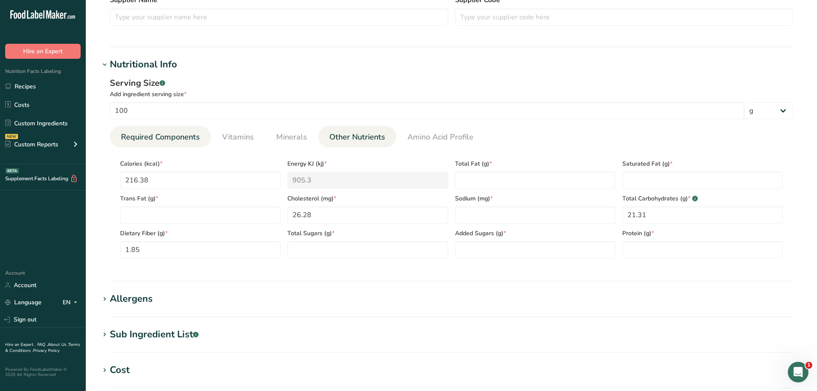
click at [337, 139] on span "Other Nutrients" at bounding box center [357, 137] width 56 height 12
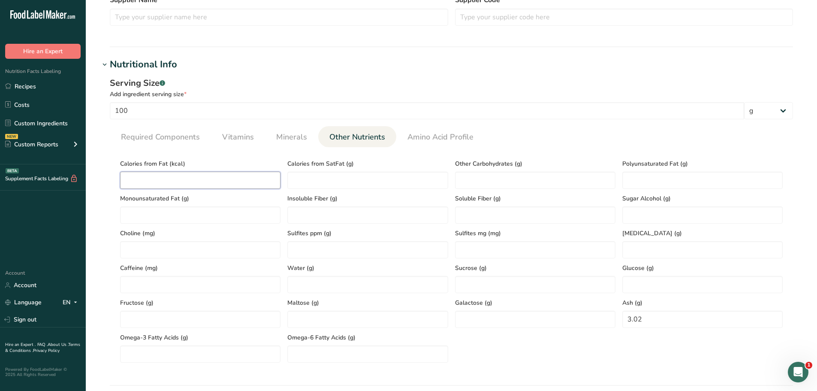
click at [182, 174] on Fat "number" at bounding box center [200, 180] width 160 height 17
paste Fat "76.86"
type Fat "76.86"
click at [175, 142] on span "Required Components" at bounding box center [160, 137] width 79 height 12
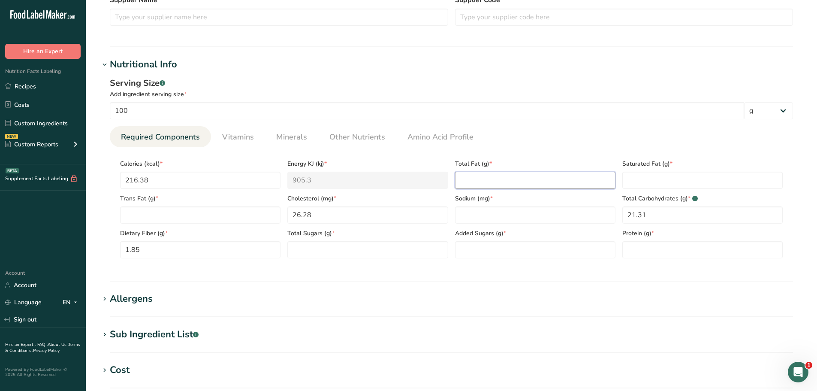
click at [518, 183] on Fat "number" at bounding box center [535, 180] width 160 height 17
paste Fat "8.54"
type Fat "8.54"
click at [293, 135] on span "Minerals" at bounding box center [291, 137] width 31 height 12
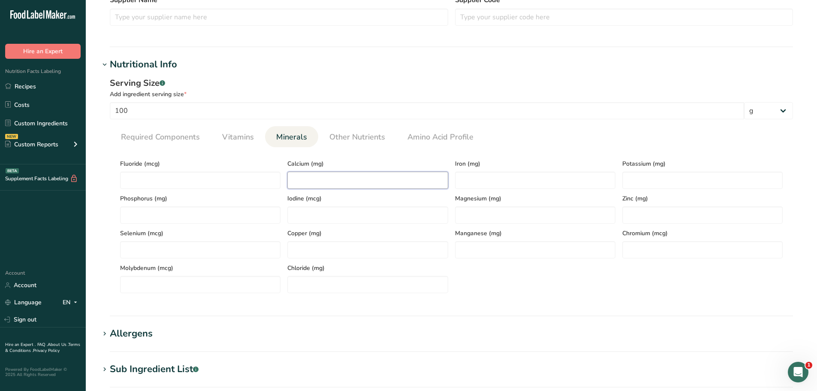
click at [310, 178] on input "number" at bounding box center [367, 180] width 160 height 17
paste input "9.09"
type input "9.09"
click at [516, 181] on input "number" at bounding box center [535, 180] width 160 height 17
paste input "1.09"
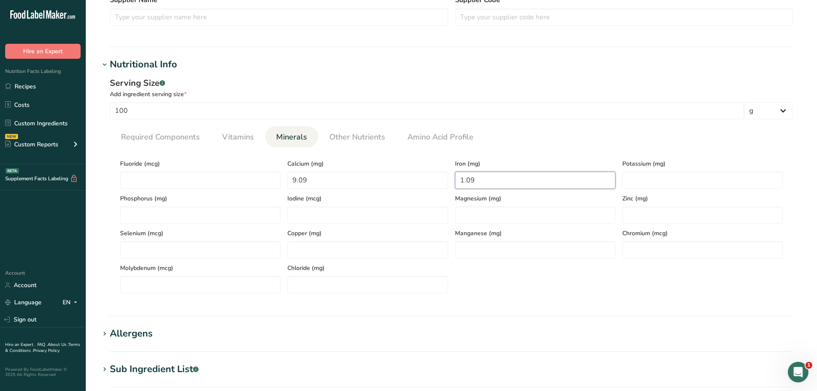
type input "1.09"
click at [647, 189] on div "Zinc (mg)" at bounding box center [702, 206] width 167 height 35
click at [647, 181] on input "number" at bounding box center [702, 180] width 160 height 17
paste input "244.16"
type input "244.16"
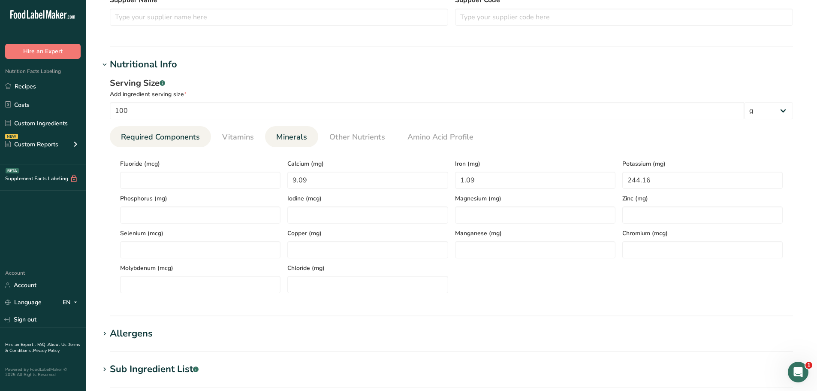
click at [188, 135] on span "Required Components" at bounding box center [160, 137] width 79 height 12
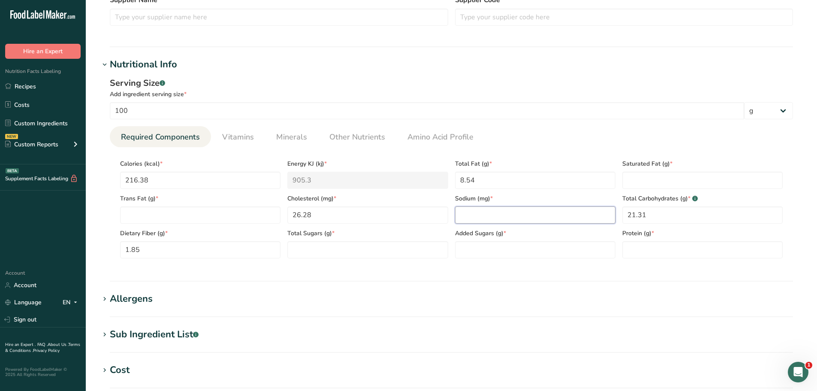
click at [497, 211] on input "number" at bounding box center [535, 214] width 160 height 17
paste input "1004.51"
type input "1004.51"
click at [352, 139] on span "Other Nutrients" at bounding box center [357, 137] width 56 height 12
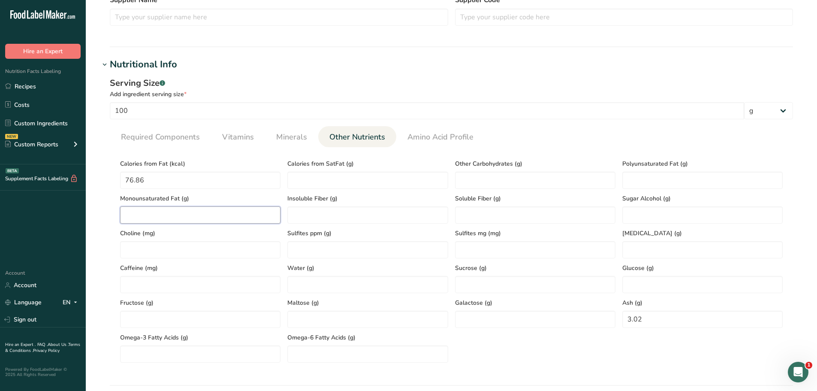
click at [151, 214] on Fat "number" at bounding box center [200, 214] width 160 height 17
paste Fat "1.97"
type Fat "1.97"
click at [638, 177] on Fat "number" at bounding box center [702, 180] width 160 height 17
paste Fat "5.1"
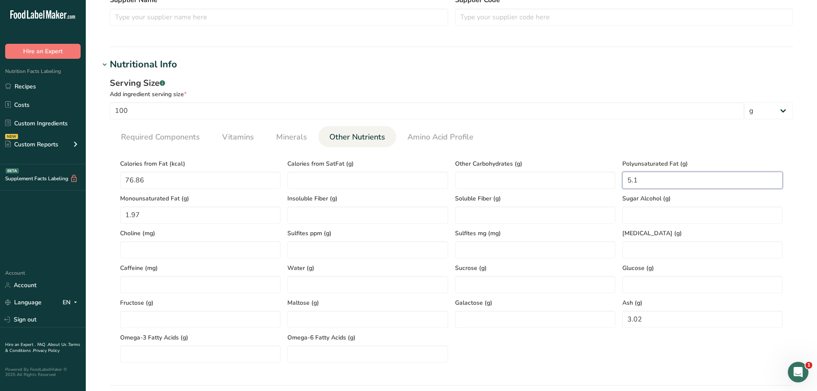
type Fat "5.1"
click at [155, 132] on span "Required Components" at bounding box center [160, 137] width 79 height 12
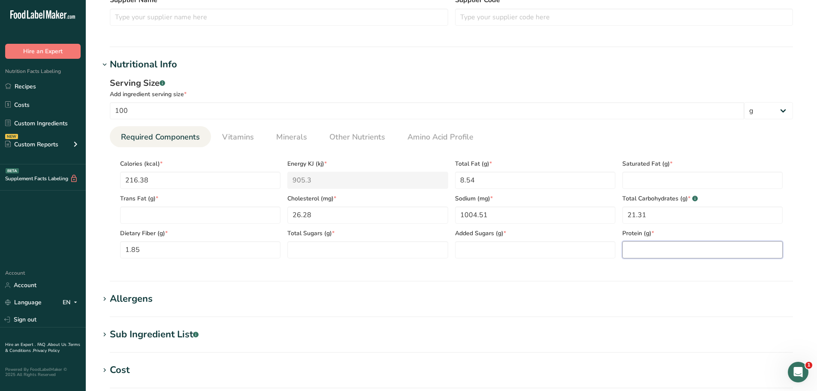
click at [668, 249] on input "number" at bounding box center [702, 249] width 160 height 17
paste input "13.57"
type input "13.57"
click at [635, 179] on Fat "number" at bounding box center [702, 180] width 160 height 17
paste Fat "1.47"
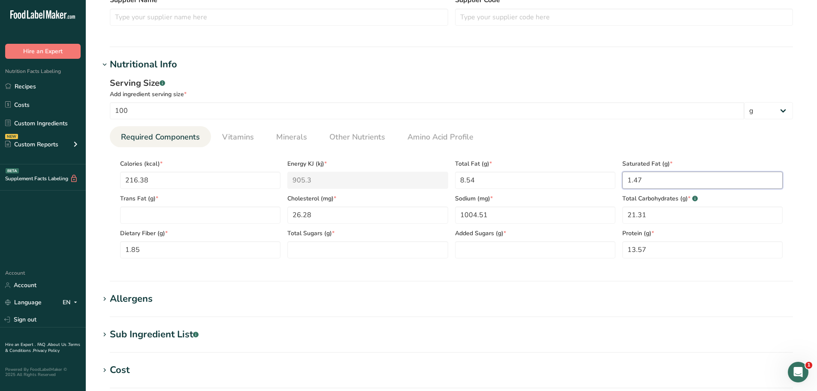
type Fat "1.47"
click at [376, 253] on Sugars "number" at bounding box center [367, 249] width 160 height 17
paste Sugars "2.06"
type Sugars "2.06"
click at [504, 250] on Sugars "number" at bounding box center [535, 249] width 160 height 17
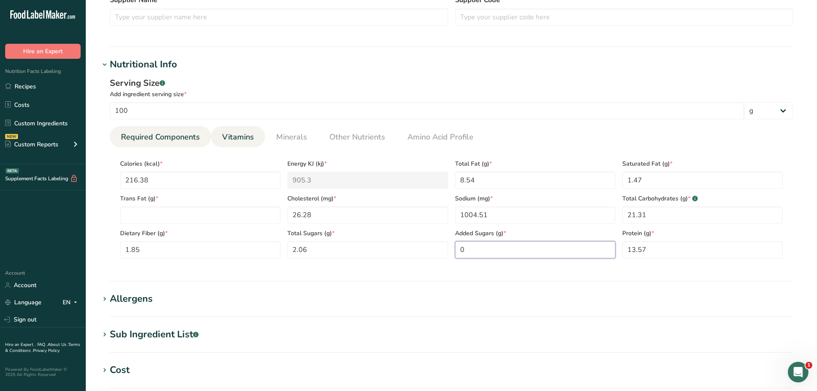
type Sugars "0"
click at [220, 139] on link "Vitamins" at bounding box center [238, 137] width 39 height 22
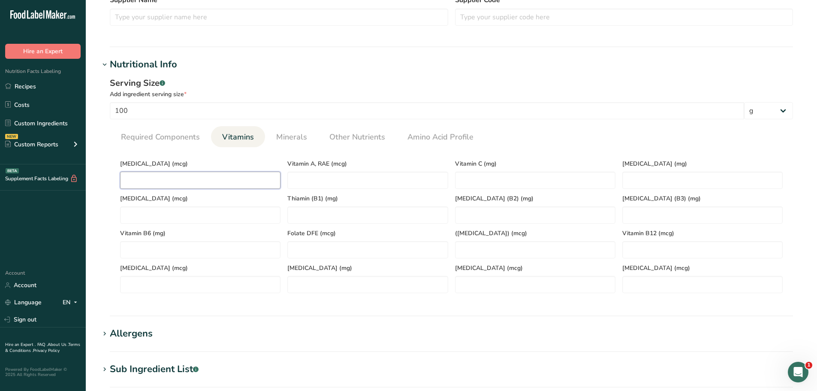
click at [190, 180] on D "number" at bounding box center [200, 180] width 160 height 17
type D "0"
click at [159, 141] on span "Required Components" at bounding box center [160, 137] width 79 height 12
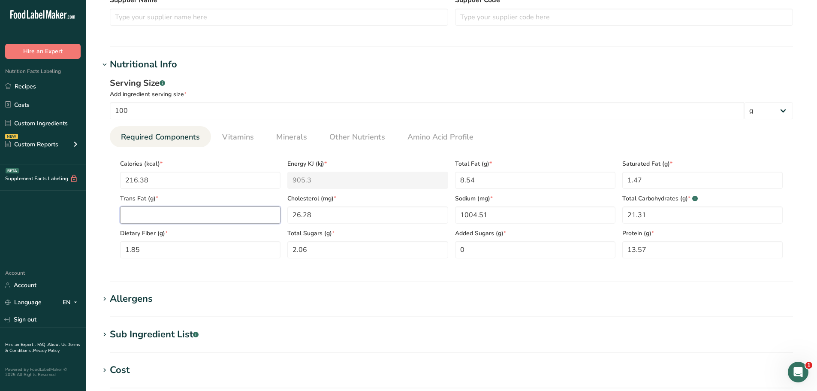
click at [160, 211] on Fat "number" at bounding box center [200, 214] width 160 height 17
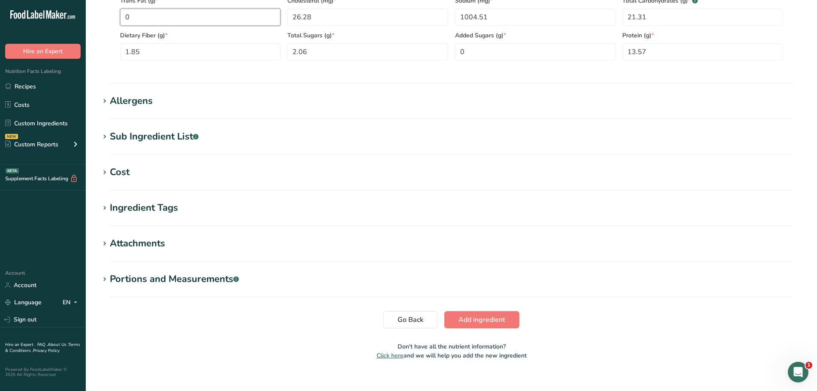
scroll to position [465, 0]
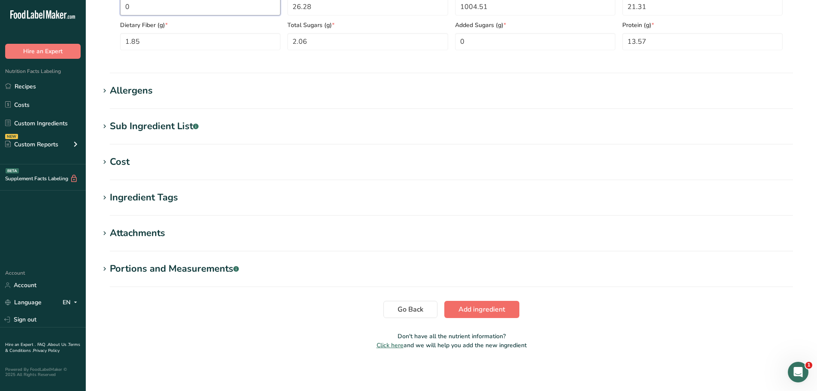
type Fat "0"
click at [469, 306] on span "Add ingredient" at bounding box center [481, 309] width 47 height 10
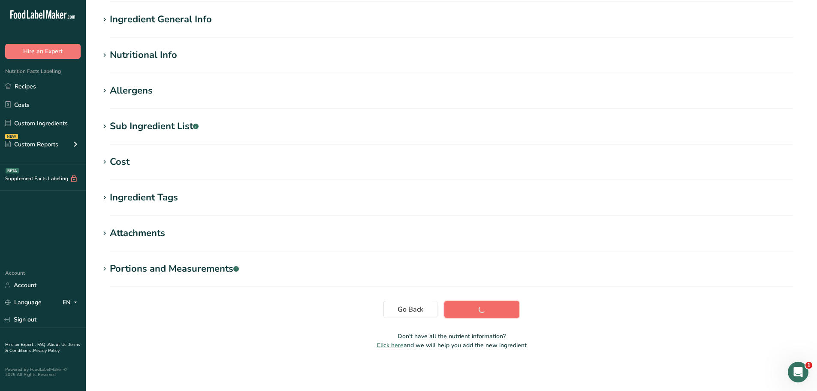
scroll to position [63, 0]
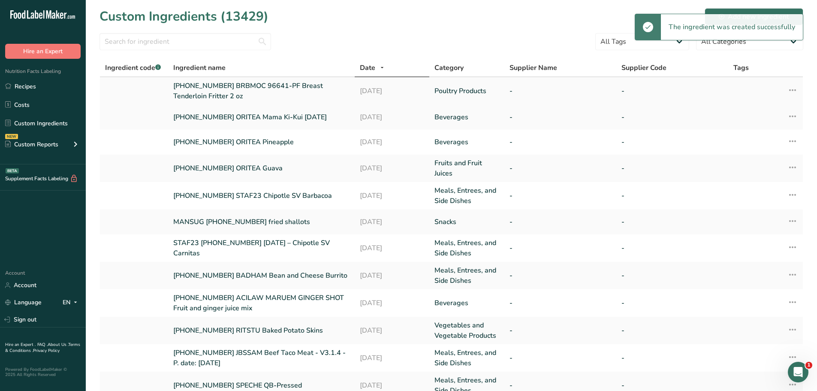
click at [304, 84] on link "[PHONE_NUMBER] BRBMOC 96641-PF Breast Tenderloin Fritter 2 oz" at bounding box center [261, 91] width 176 height 21
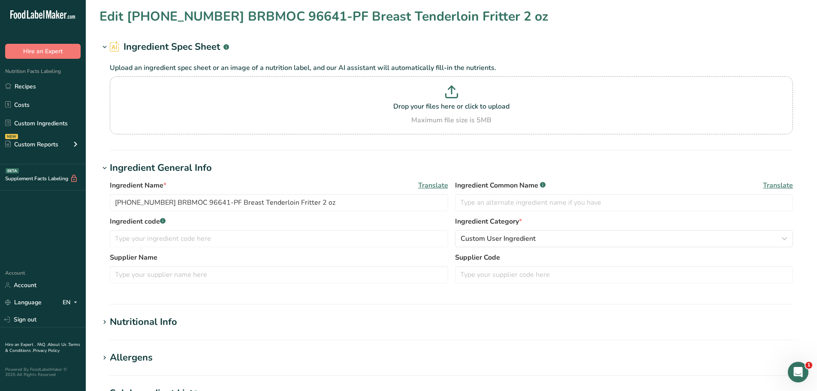
click at [156, 328] on div "Nutritional Info" at bounding box center [143, 322] width 67 height 14
click at [517, 236] on span "Custom User Ingredient" at bounding box center [497, 238] width 75 height 10
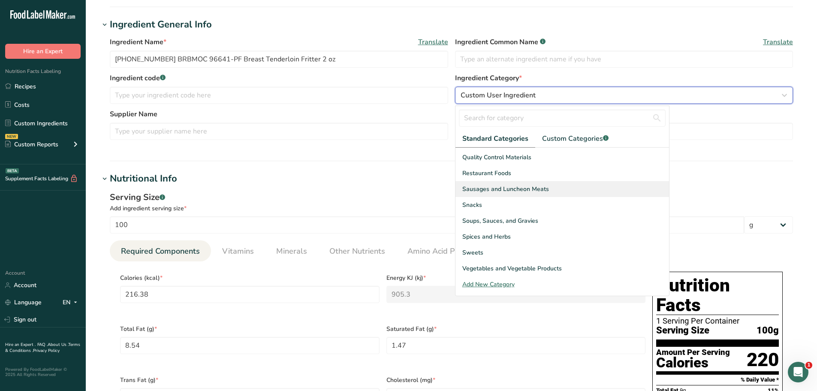
scroll to position [172, 0]
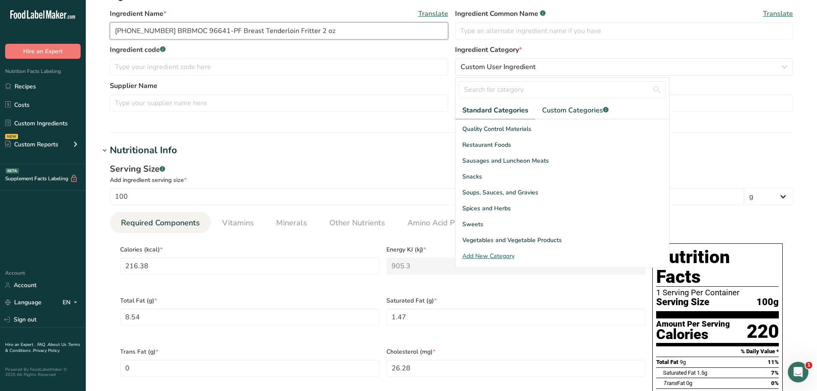
drag, startPoint x: 325, startPoint y: 33, endPoint x: 67, endPoint y: 17, distance: 258.6
click at [69, 18] on div ".a-20{fill:#fff;} Hire an Expert Nutrition Facts Labeling Recipes Costs Custom …" at bounding box center [408, 356] width 817 height 1057
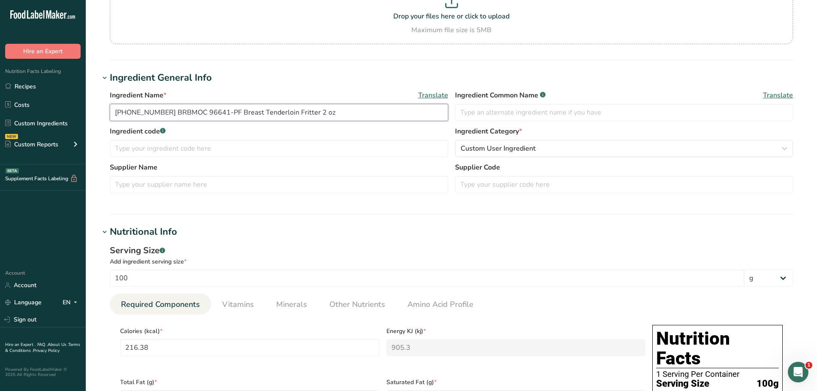
scroll to position [0, 0]
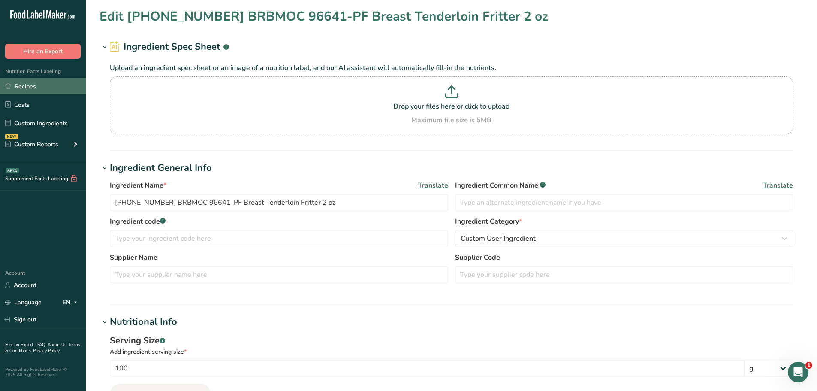
click at [33, 82] on link "Recipes" at bounding box center [43, 86] width 86 height 16
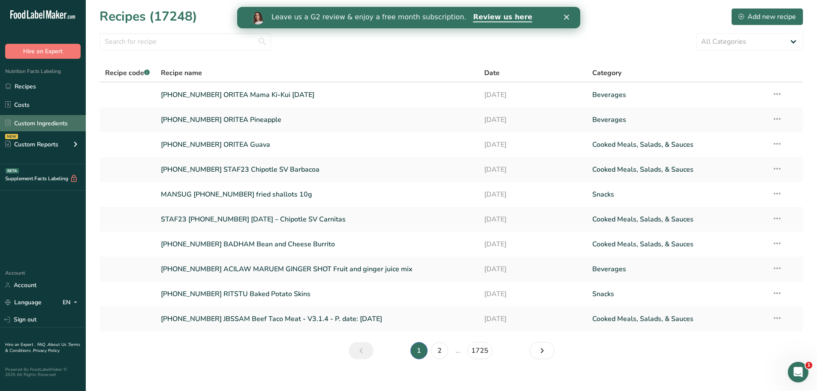
click at [58, 123] on link "Custom Ingredients" at bounding box center [43, 123] width 86 height 16
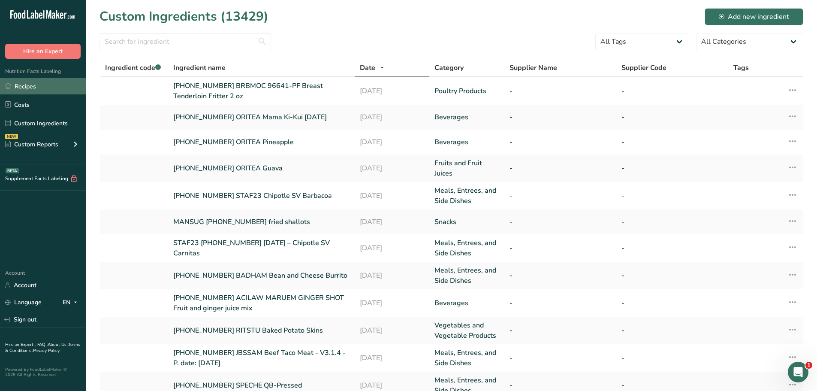
click at [22, 84] on link "Recipes" at bounding box center [43, 86] width 86 height 16
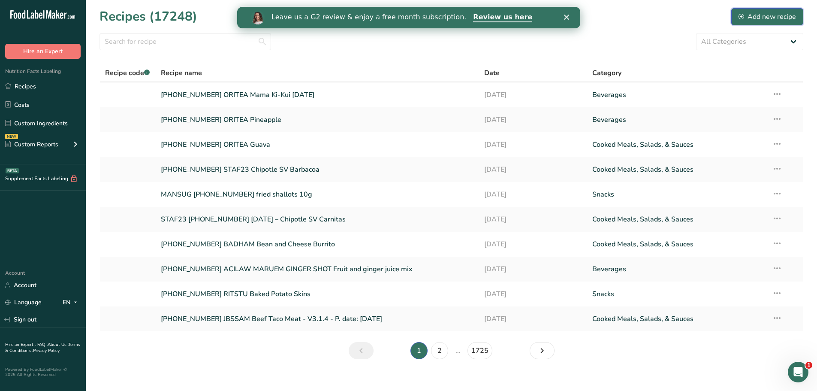
click at [765, 17] on div "Add new recipe" at bounding box center [766, 17] width 57 height 10
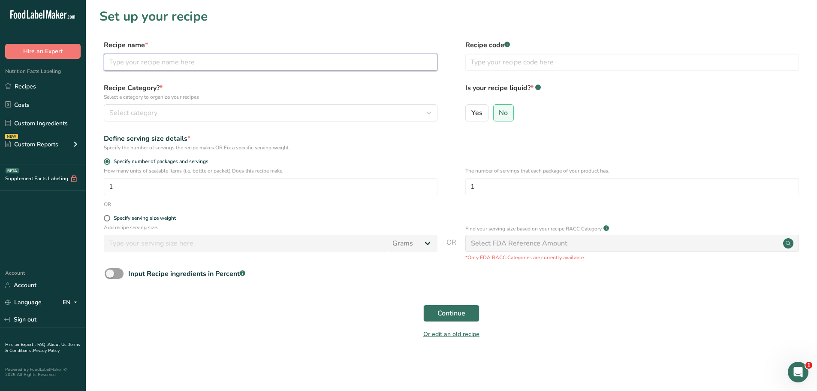
click at [161, 59] on input "text" at bounding box center [271, 62] width 334 height 17
paste input "[PHONE_NUMBER] BRBMOC 96641-PF Breast Tenderloin Fritter 2 oz"
type input "[PHONE_NUMBER] BRBMOC 96641-PF Breast Tenderloin Fritter 2 oz"
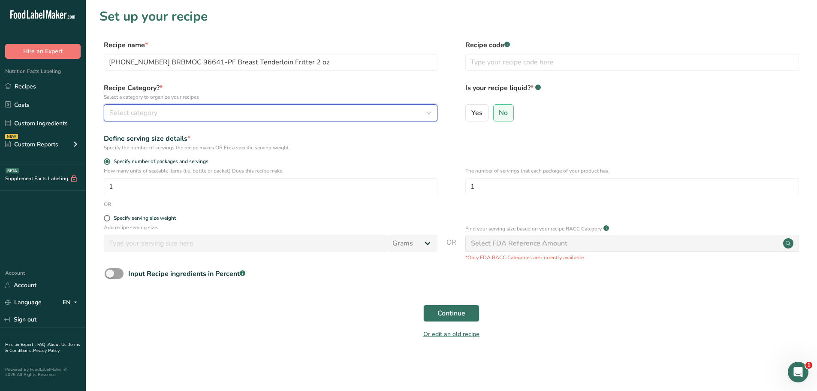
click at [172, 116] on div "Select category" at bounding box center [267, 113] width 317 height 10
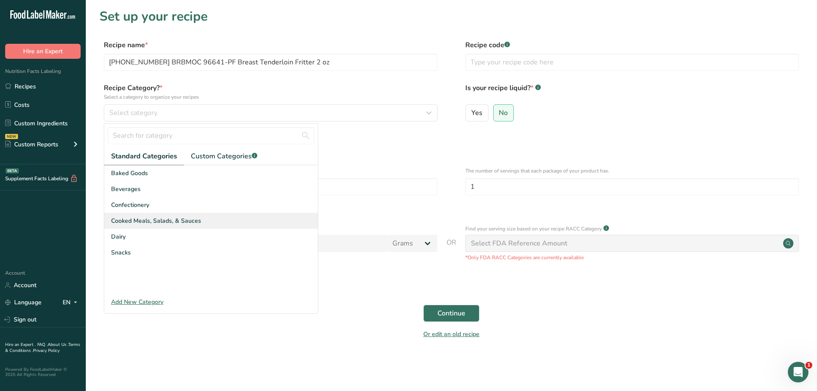
click at [173, 217] on span "Cooked Meals, Salads, & Sauces" at bounding box center [156, 220] width 90 height 9
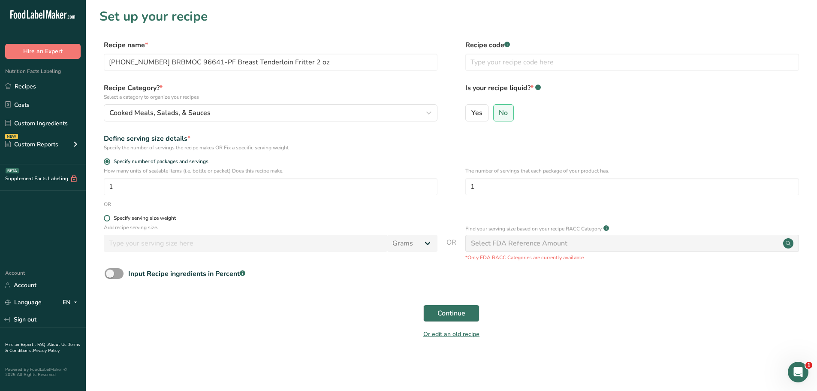
click at [108, 219] on span at bounding box center [107, 218] width 6 height 6
click at [108, 219] on input "Specify serving size weight" at bounding box center [107, 218] width 6 height 6
radio input "true"
radio input "false"
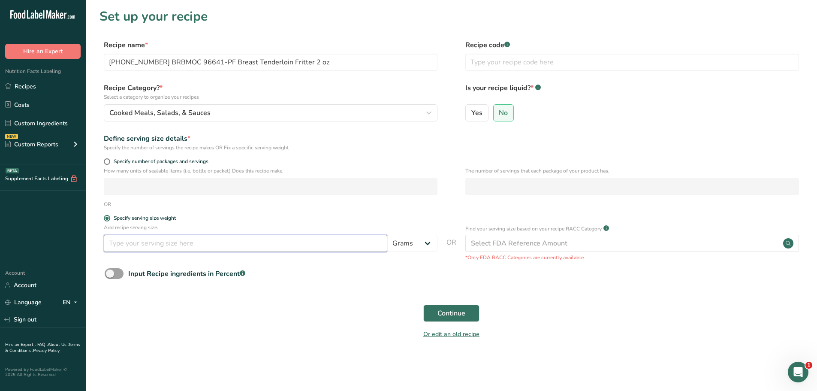
click at [120, 245] on input "number" at bounding box center [245, 243] width 283 height 17
type input "100"
click at [439, 309] on span "Continue" at bounding box center [451, 313] width 28 height 10
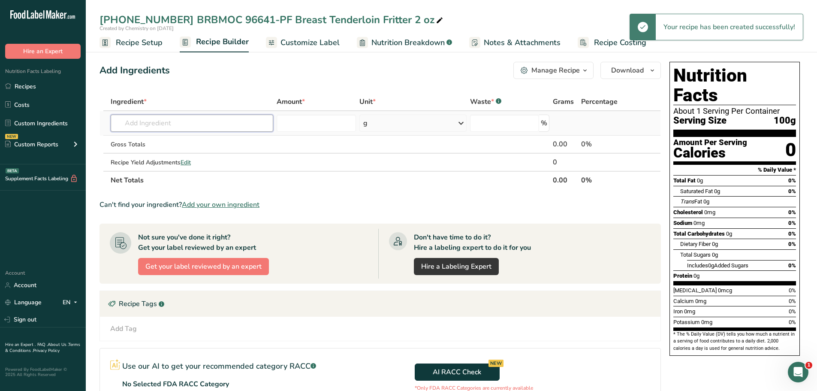
click at [219, 123] on input "text" at bounding box center [192, 122] width 162 height 17
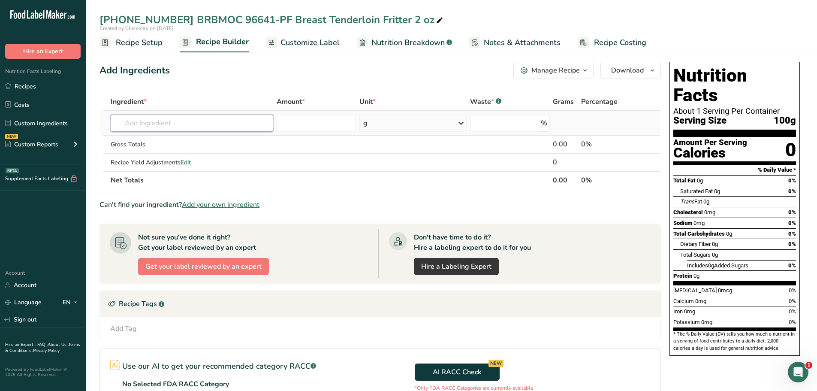
paste input "[PHONE_NUMBER] BRBMOC 96641-PF Breast Tenderloin Fritter 2 oz"
type input "[PHONE_NUMBER] BRBMOC 96641-PF Breast Tenderloin Fritter 2 oz"
click at [233, 139] on p "[PHONE_NUMBER] BRBMOC 96641-PF Breast Tenderloin Fritter 2 oz" at bounding box center [217, 140] width 200 height 9
type input "[PHONE_NUMBER] BRBMOC 96641-PF Breast Tenderloin Fritter 2 oz"
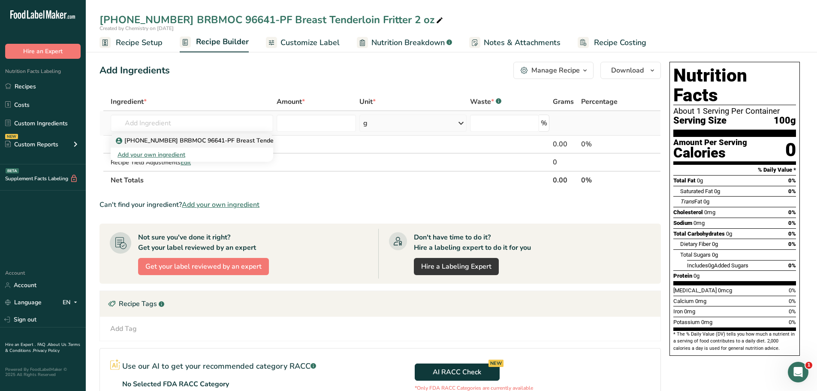
scroll to position [0, 0]
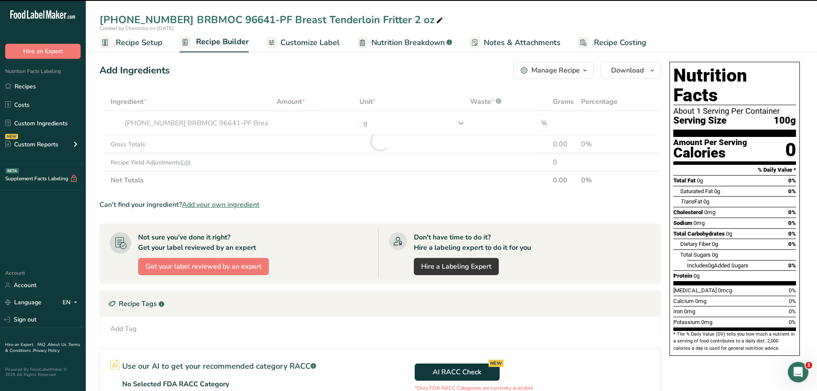
type input "0"
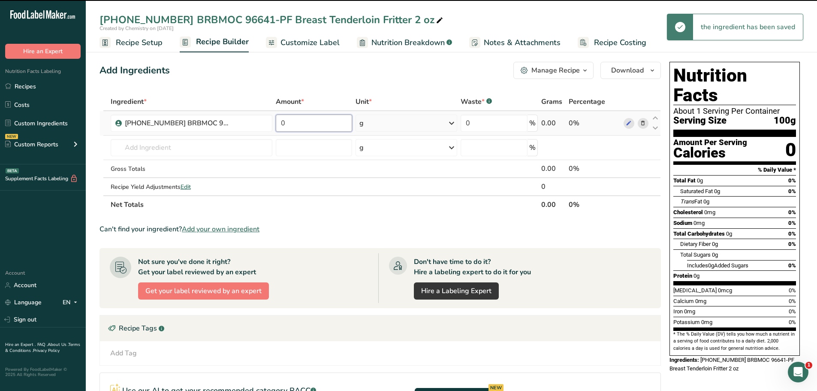
click at [293, 126] on input "0" at bounding box center [314, 122] width 77 height 17
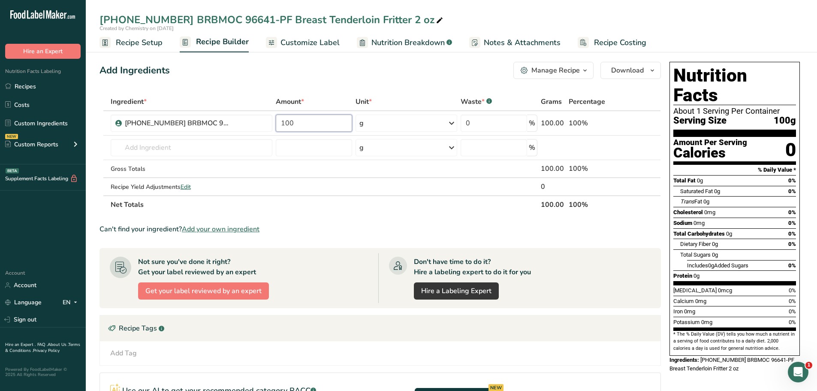
type input "100"
click at [650, 69] on icon "button" at bounding box center [652, 70] width 7 height 11
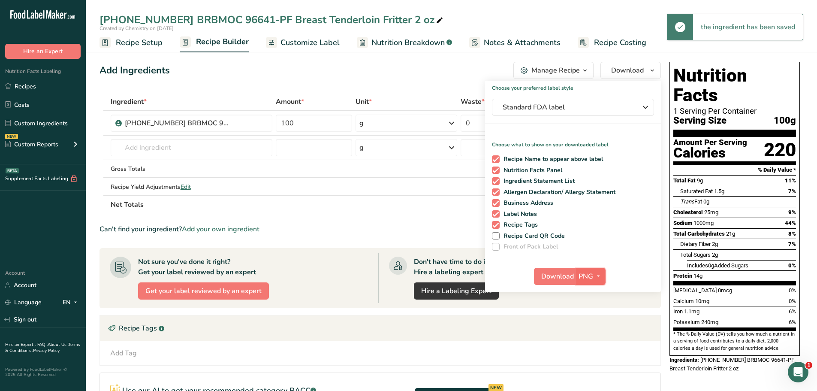
click at [598, 275] on icon "button" at bounding box center [598, 276] width 7 height 11
click at [588, 340] on link "PDF" at bounding box center [591, 336] width 27 height 14
click at [557, 274] on span "Download" at bounding box center [558, 276] width 33 height 10
click at [152, 43] on span "Recipe Setup" at bounding box center [139, 43] width 47 height 12
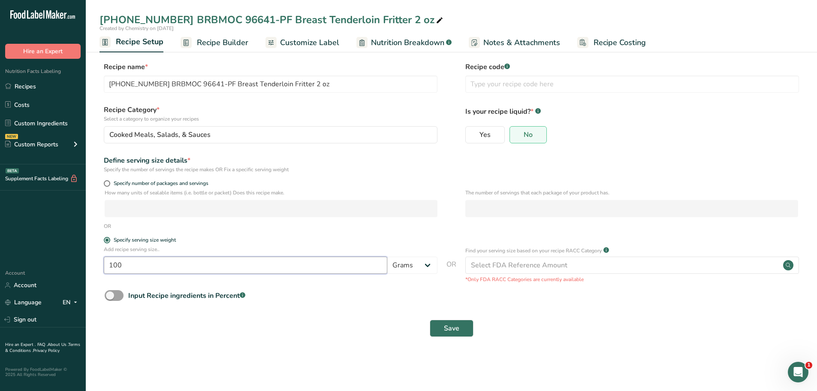
drag, startPoint x: 134, startPoint y: 269, endPoint x: 54, endPoint y: 262, distance: 80.9
click at [60, 262] on div ".a-20{fill:#fff;} Hire an Expert Nutrition Facts Labeling Recipes Costs Custom …" at bounding box center [408, 195] width 817 height 391
type input "4"
click at [430, 265] on select "Grams kg mg mcg lb oz l mL fl oz tbsp tsp cup qt gallon" at bounding box center [412, 264] width 50 height 17
select select "5"
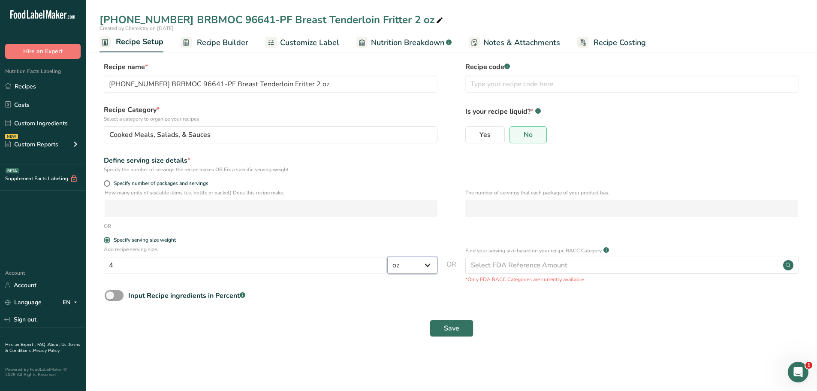
click at [387, 256] on select "Grams kg mg mcg lb oz l mL fl oz tbsp tsp cup qt gallon" at bounding box center [412, 264] width 50 height 17
click at [454, 330] on span "Save" at bounding box center [451, 328] width 15 height 10
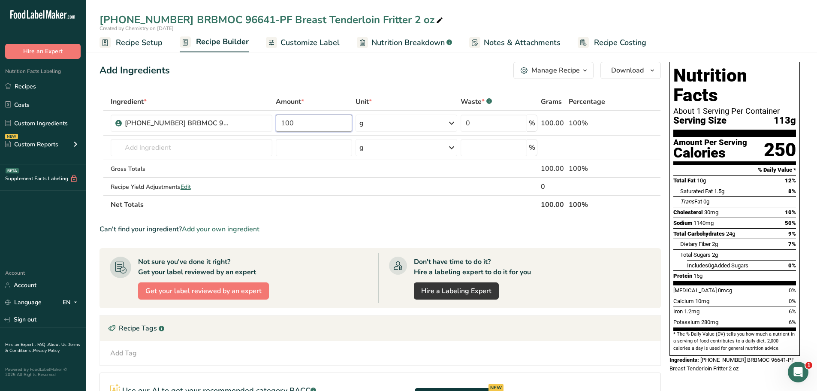
drag, startPoint x: 316, startPoint y: 125, endPoint x: 229, endPoint y: 111, distance: 88.2
click at [229, 111] on table "Ingredient * Amount * Unit * Waste * .a-a{fill:#347362;}.b-a{fill:#fff;} Grams …" at bounding box center [379, 153] width 561 height 121
type input "4"
click at [452, 120] on div "Ingredient * Amount * Unit * Waste * .a-a{fill:#347362;}.b-a{fill:#fff;} Grams …" at bounding box center [379, 153] width 561 height 121
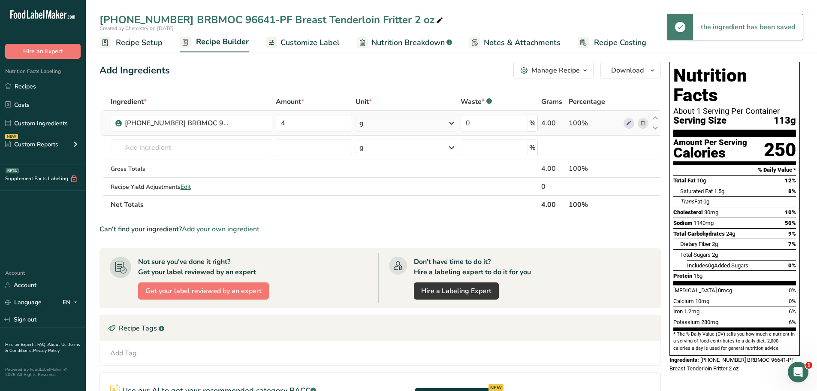
click at [451, 123] on icon at bounding box center [451, 122] width 10 height 15
click at [379, 192] on div "See more" at bounding box center [397, 191] width 72 height 9
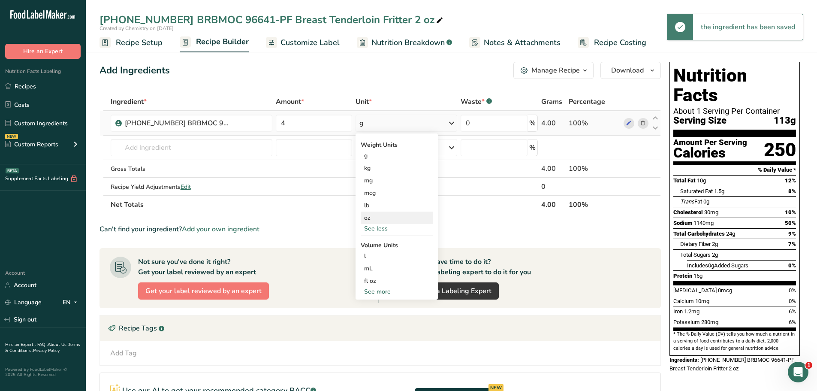
click at [369, 220] on div "oz" at bounding box center [397, 217] width 72 height 12
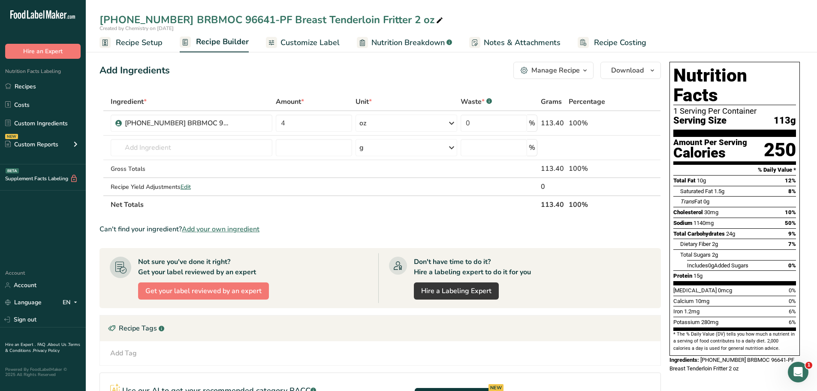
click at [301, 43] on span "Customize Label" at bounding box center [309, 43] width 59 height 12
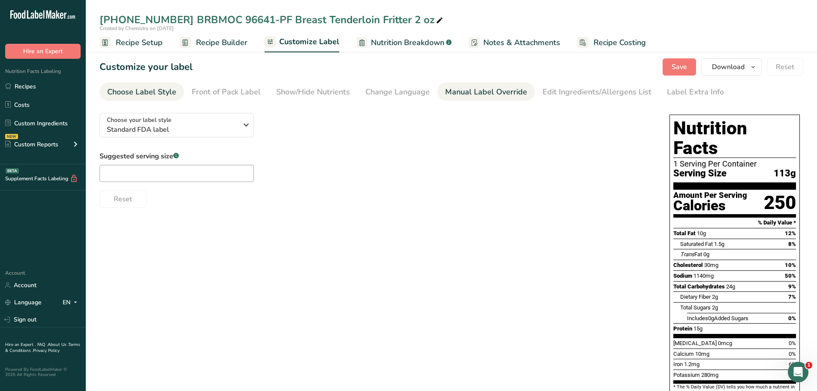
click at [471, 91] on div "Manual Label Override" at bounding box center [486, 92] width 82 height 12
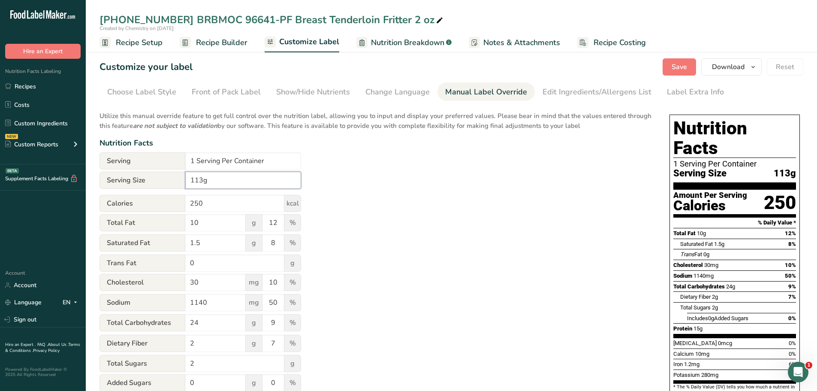
drag, startPoint x: 214, startPoint y: 178, endPoint x: 127, endPoint y: 174, distance: 87.2
click at [137, 178] on div "Serving Size 113g" at bounding box center [200, 180] width 202 height 17
type input "4 oz"
click at [193, 162] on input "1 Serving Per Container" at bounding box center [243, 160] width 116 height 17
type input "About 40 Servings Per Container"
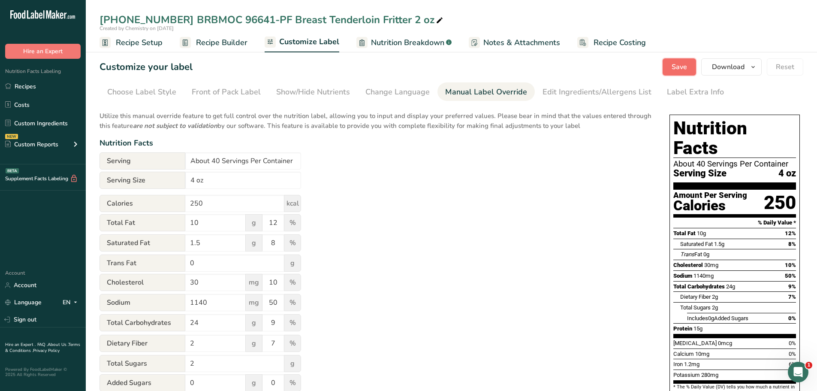
click at [671, 64] on button "Save" at bounding box center [678, 66] width 33 height 17
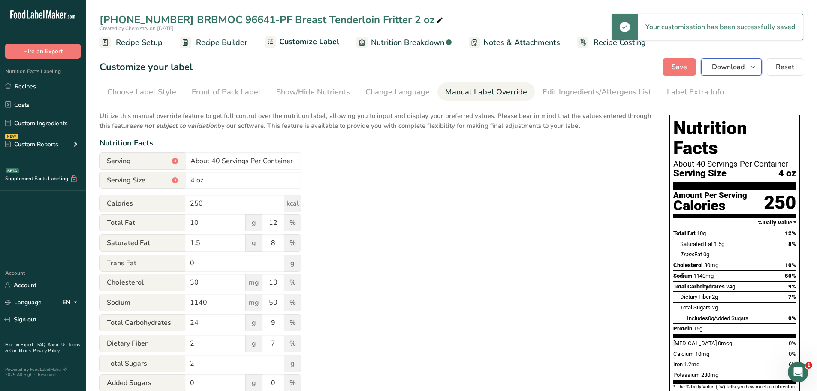
click at [755, 67] on icon "button" at bounding box center [752, 67] width 7 height 11
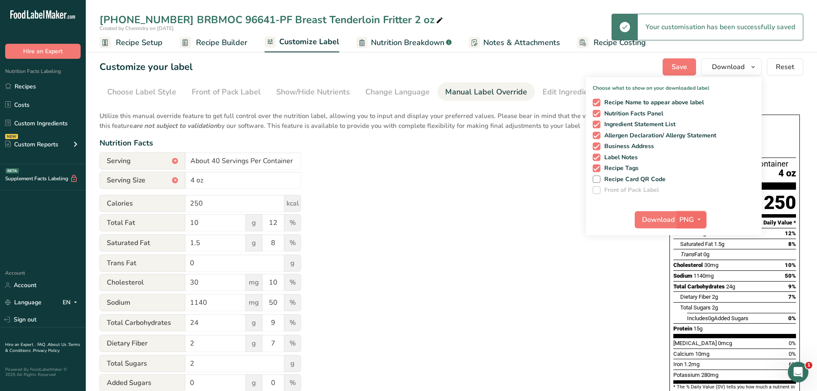
click at [701, 217] on icon "button" at bounding box center [698, 219] width 7 height 11
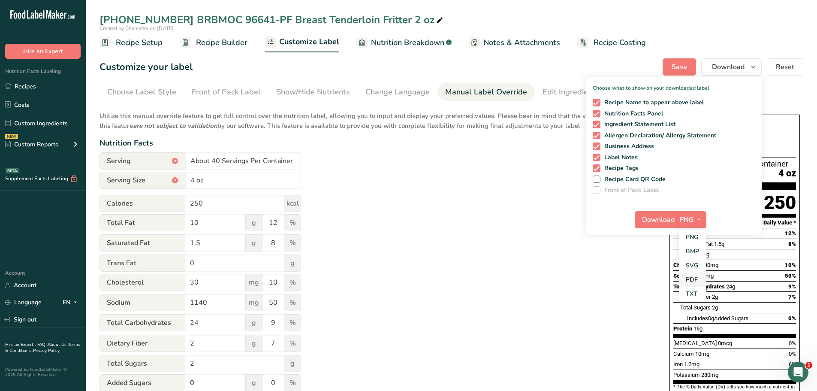
click at [695, 280] on link "PDF" at bounding box center [692, 279] width 27 height 14
click at [650, 214] on span "Download" at bounding box center [658, 219] width 33 height 10
click at [36, 120] on link "Custom Ingredients" at bounding box center [43, 123] width 86 height 16
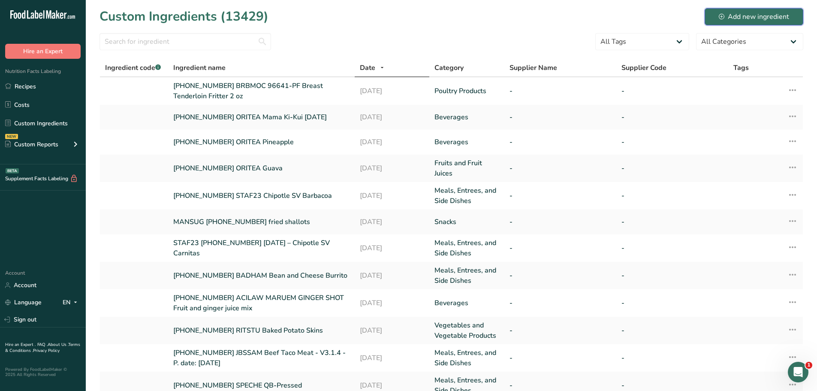
click at [745, 19] on div "Add new ingredient" at bounding box center [754, 17] width 70 height 10
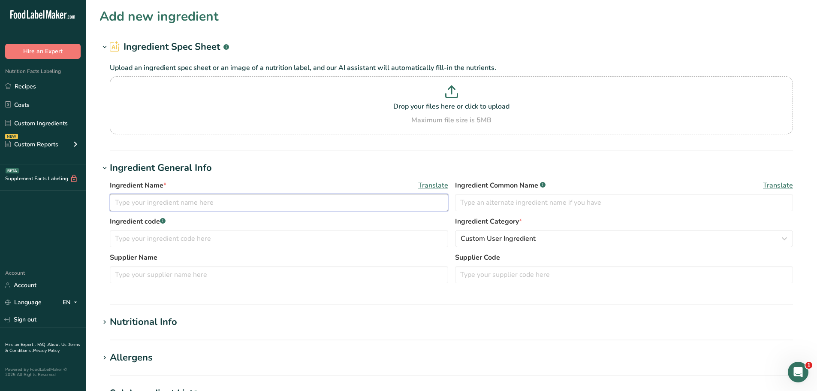
click at [176, 197] on input "text" at bounding box center [279, 202] width 338 height 17
click at [231, 200] on input "25-461593-002 BRBMOC" at bounding box center [279, 202] width 338 height 17
paste input "96262- PF Jumbo Popcorn Fritter"
type input "25-461593-002 BRBMOC 96262- PF Jumbo Popcorn Fritter"
click at [558, 241] on div "Custom User Ingredient" at bounding box center [621, 238] width 322 height 10
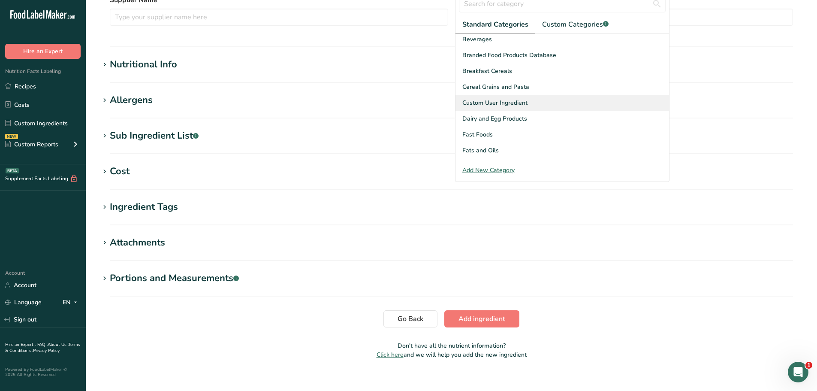
scroll to position [214, 0]
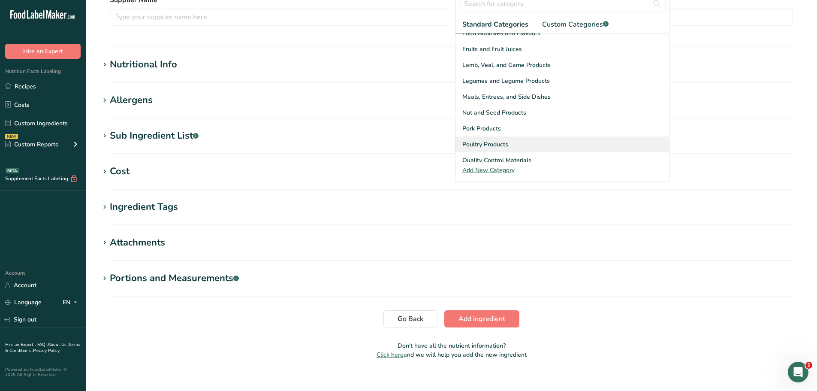
click at [495, 142] on span "Poultry Products" at bounding box center [485, 144] width 46 height 9
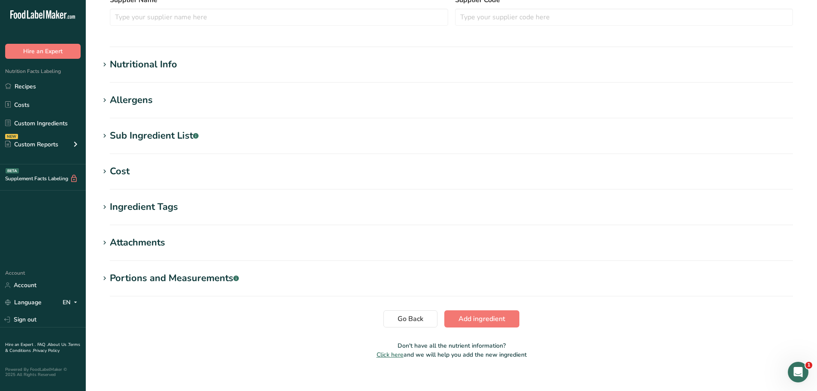
click at [126, 62] on div "Nutritional Info" at bounding box center [143, 64] width 67 height 14
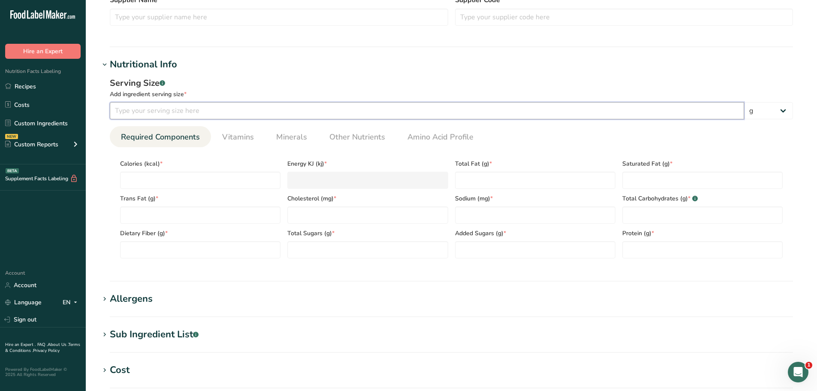
click at [151, 114] on input "number" at bounding box center [427, 110] width 634 height 17
type input "100"
click at [200, 80] on div "Serving Size .a-a{fill:#347362;}.b-a{fill:#fff;}" at bounding box center [451, 83] width 683 height 13
click at [366, 142] on span "Other Nutrients" at bounding box center [357, 137] width 56 height 12
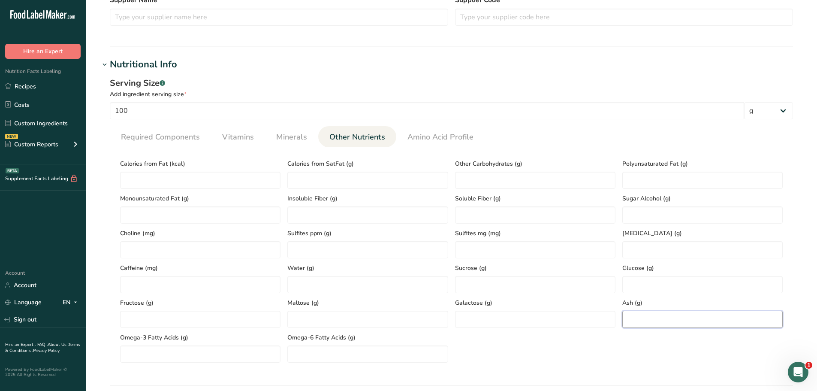
click at [641, 320] on input "number" at bounding box center [702, 318] width 160 height 17
paste input "3.09"
type input "3.09"
click at [205, 141] on li "Required Components" at bounding box center [160, 136] width 101 height 21
click at [157, 133] on span "Required Components" at bounding box center [160, 137] width 79 height 12
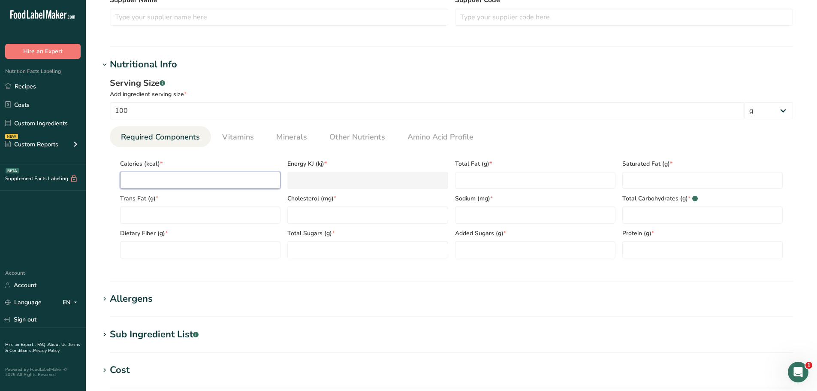
click at [147, 175] on input "number" at bounding box center [200, 180] width 160 height 17
paste input "196.86"
type input "196.86"
type KJ "823.7"
type input "196.86"
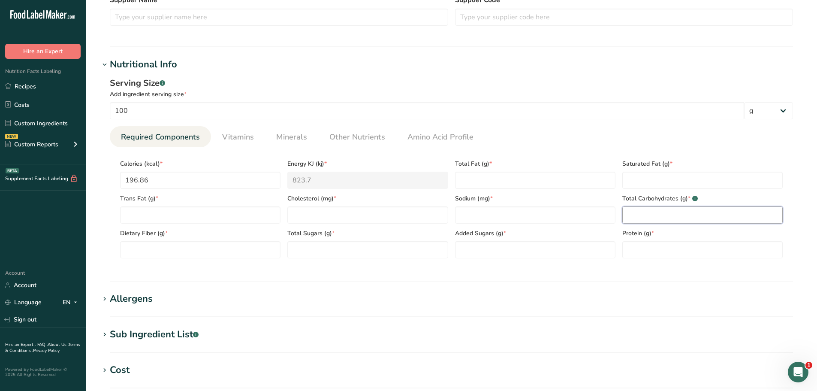
click at [660, 209] on Carbohydrates "number" at bounding box center [702, 214] width 160 height 17
paste Carbohydrates "21.02"
type Carbohydrates "21.02"
click at [330, 211] on input "number" at bounding box center [367, 214] width 160 height 17
paste input "23.51"
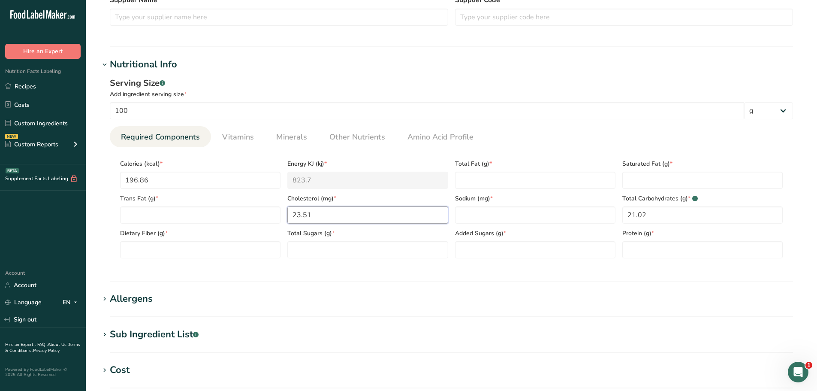
type input "23.51"
click at [142, 251] on Fiber "number" at bounding box center [200, 249] width 160 height 17
paste Fiber "2.62"
type Fiber "2.62"
click at [351, 141] on span "Other Nutrients" at bounding box center [357, 137] width 56 height 12
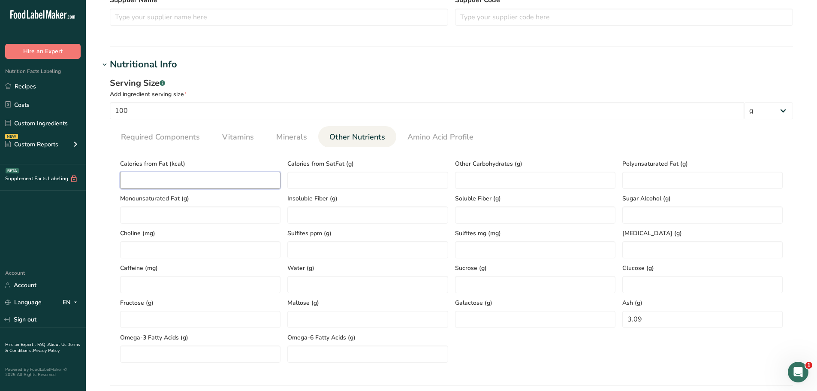
click at [163, 176] on Fat "number" at bounding box center [200, 180] width 160 height 17
paste Fat "60.66"
type Fat "60.66"
click at [160, 140] on span "Required Components" at bounding box center [160, 137] width 79 height 12
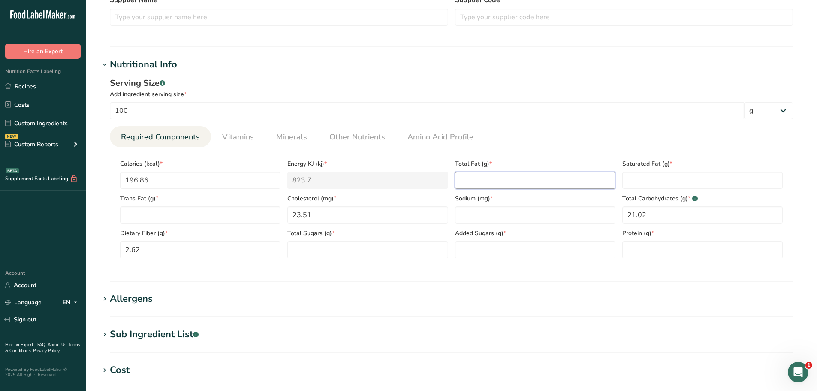
click at [466, 183] on Fat "number" at bounding box center [535, 180] width 160 height 17
paste Fat "6.74"
type Fat "6.74"
click at [283, 143] on link "Minerals" at bounding box center [292, 137] width 38 height 22
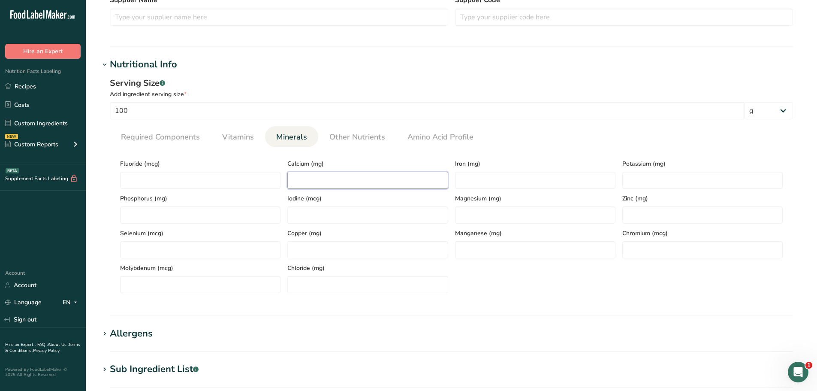
click at [319, 177] on input "number" at bounding box center [367, 180] width 160 height 17
paste input "8.03"
type input "8.03"
click at [481, 178] on input "number" at bounding box center [535, 180] width 160 height 17
paste input "0.99"
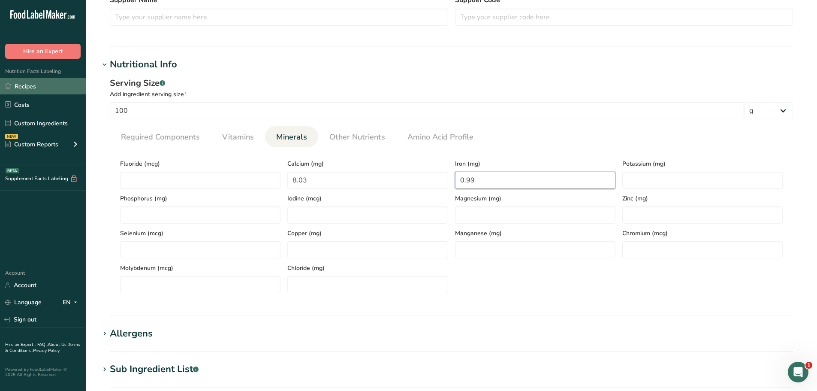
type input "0.99"
click at [684, 173] on input "number" at bounding box center [702, 180] width 160 height 17
paste input "220.09"
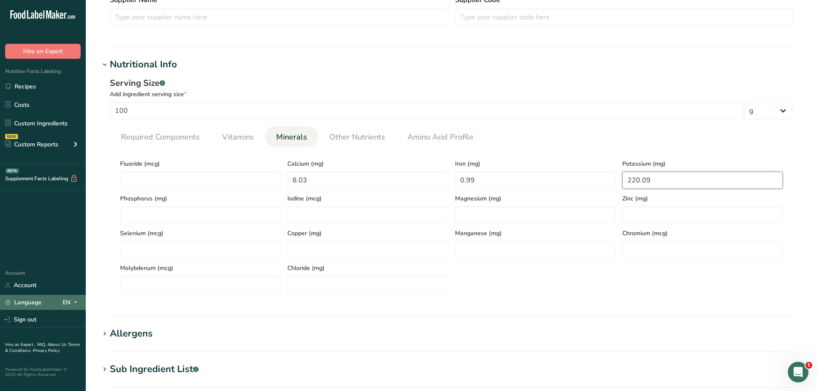
type input "220.09"
click at [159, 141] on span "Required Components" at bounding box center [160, 137] width 79 height 12
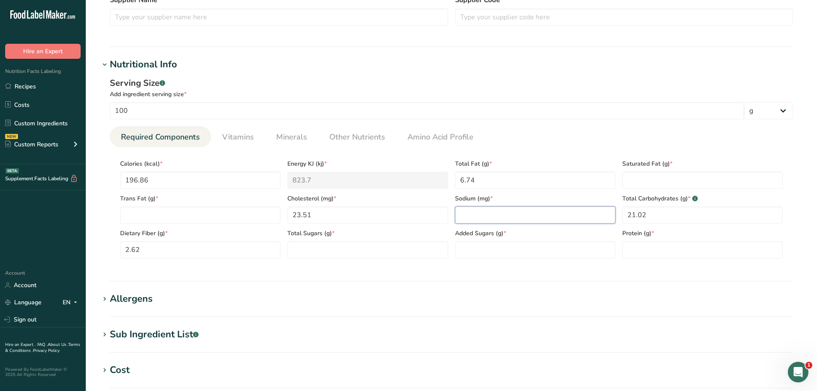
click at [484, 211] on input "number" at bounding box center [535, 214] width 160 height 17
paste input "966.82"
type input "966.82"
click at [358, 135] on span "Other Nutrients" at bounding box center [357, 137] width 56 height 12
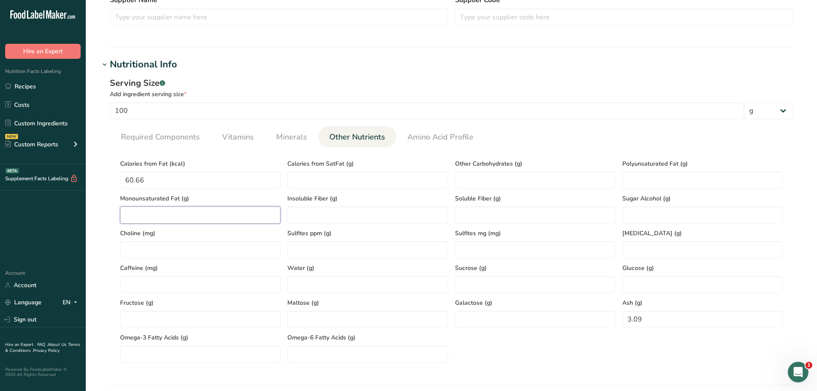
click at [186, 211] on Fat "number" at bounding box center [200, 214] width 160 height 17
paste Fat "1.58"
type Fat "1.58"
click at [650, 176] on Fat "number" at bounding box center [702, 180] width 160 height 17
paste Fat "3.99"
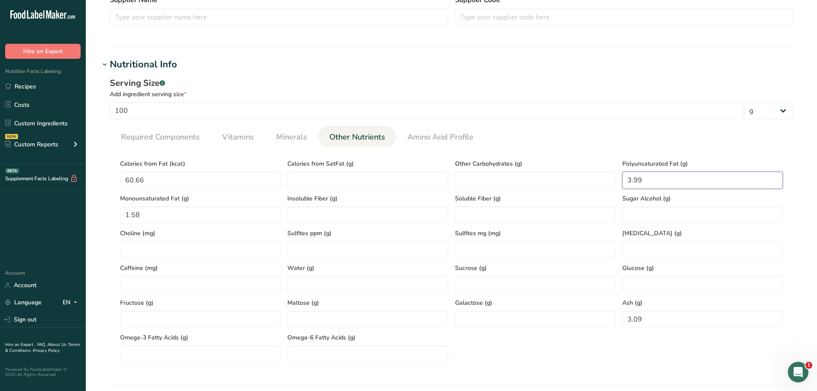
type Fat "3.99"
click at [150, 136] on span "Required Components" at bounding box center [160, 137] width 79 height 12
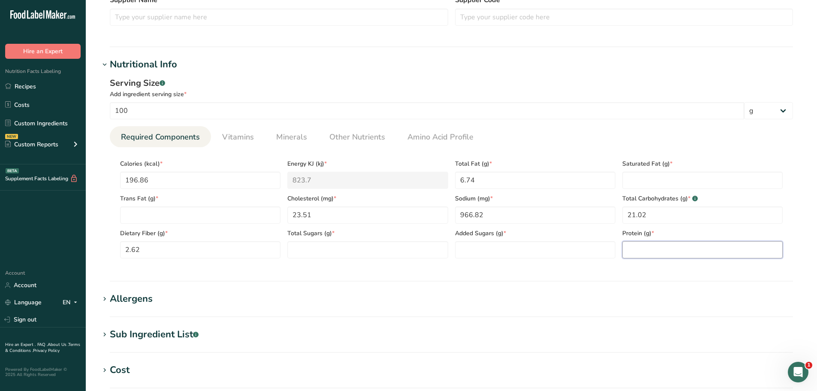
click at [674, 248] on input "number" at bounding box center [702, 249] width 160 height 17
paste input "13.03"
type input "13.03"
click at [636, 176] on Fat "number" at bounding box center [702, 180] width 160 height 17
paste Fat "1.18"
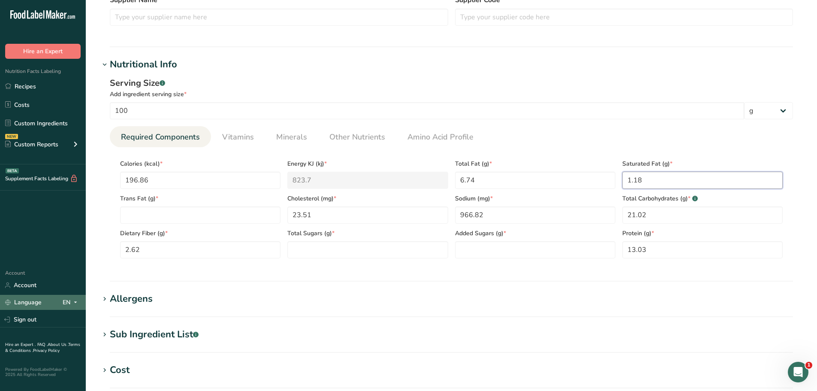
type Fat "1.18"
click at [320, 256] on Sugars "number" at bounding box center [367, 249] width 160 height 17
paste Sugars "1.89"
type Sugars "1.89"
click at [476, 249] on Sugars "number" at bounding box center [535, 249] width 160 height 17
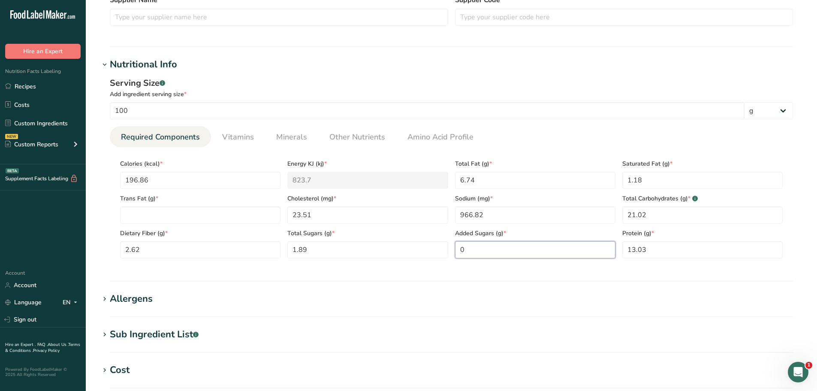
type Sugars "0"
click at [237, 134] on span "Vitamins" at bounding box center [238, 137] width 32 height 12
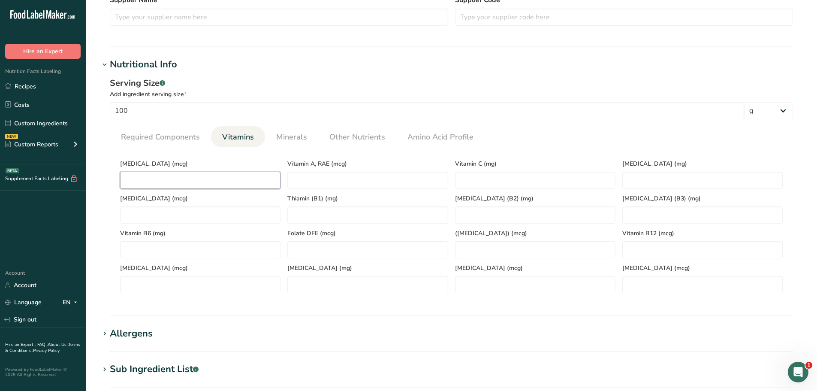
click at [169, 181] on D "number" at bounding box center [200, 180] width 160 height 17
paste D "0.3"
type D "0.3"
click at [161, 138] on span "Required Components" at bounding box center [160, 137] width 79 height 12
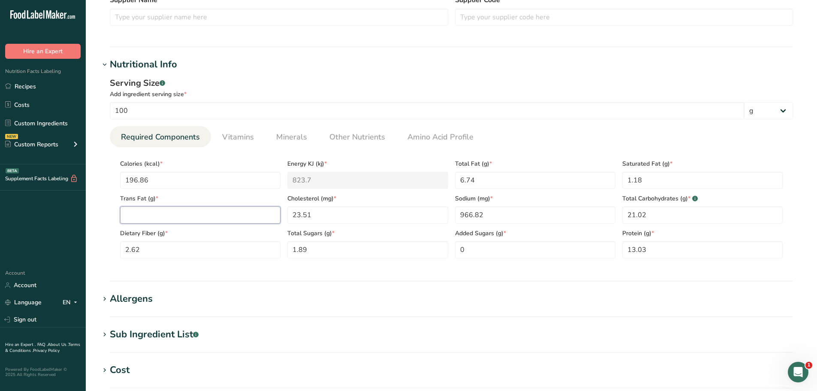
click at [155, 212] on Fat "number" at bounding box center [200, 214] width 160 height 17
type Fat "0"
click at [445, 63] on h1 "Nutritional Info" at bounding box center [451, 64] width 704 height 14
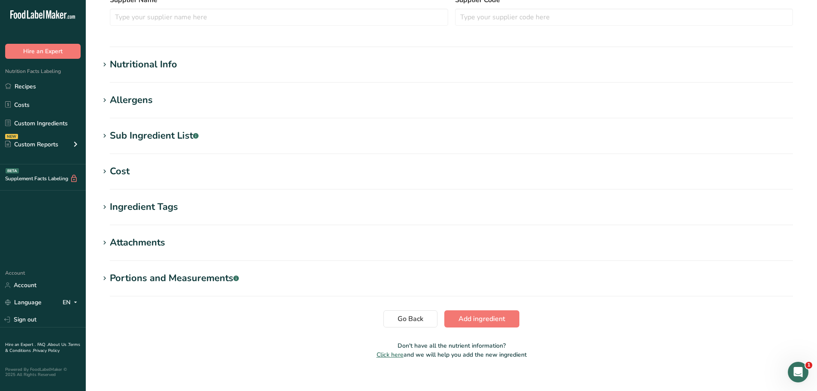
scroll to position [267, 0]
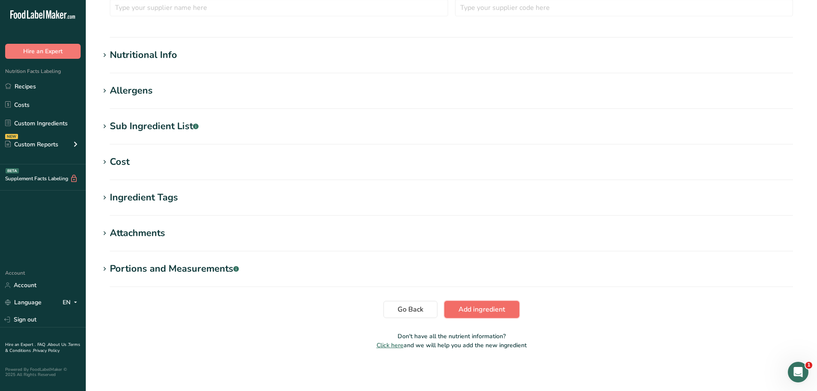
click at [478, 306] on span "Add ingredient" at bounding box center [481, 309] width 47 height 10
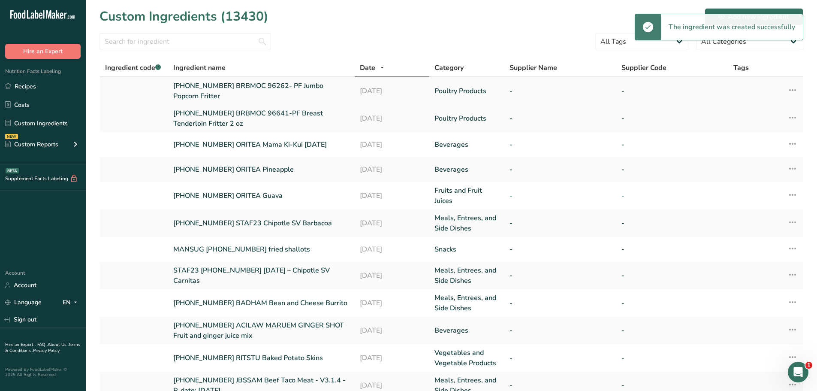
click at [225, 85] on link "25-461593-002 BRBMOC 96262- PF Jumbo Popcorn Fritter" at bounding box center [261, 91] width 176 height 21
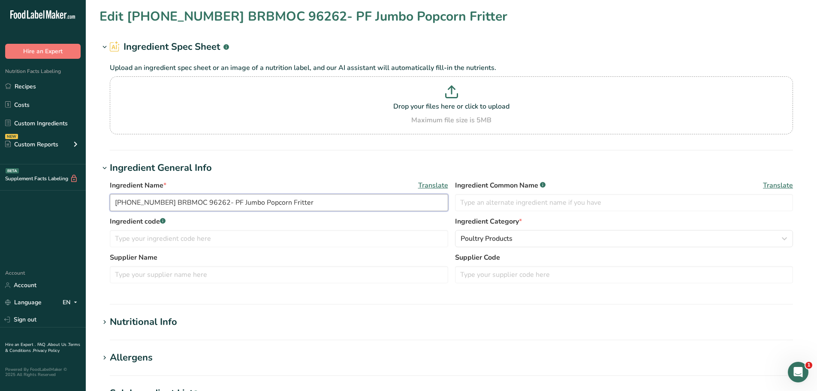
drag, startPoint x: 302, startPoint y: 201, endPoint x: 87, endPoint y: 178, distance: 216.1
click at [87, 178] on section "Edit 25-461593-002 BRBMOC 96262- PF Jumbo Popcorn Fritter Ingredient Spec Sheet…" at bounding box center [451, 315] width 731 height 630
click at [24, 87] on link "Recipes" at bounding box center [43, 86] width 86 height 16
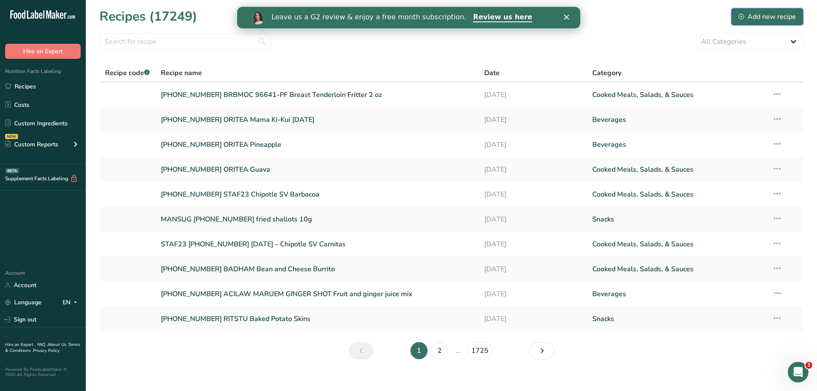
click at [752, 19] on div "Add new recipe" at bounding box center [766, 17] width 57 height 10
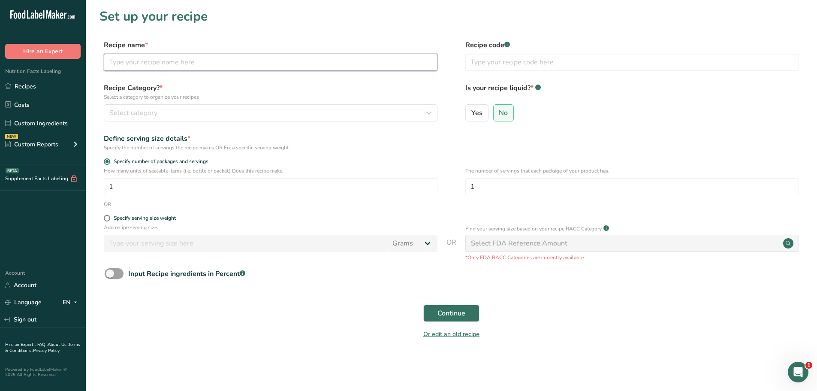
click at [154, 63] on input "text" at bounding box center [271, 62] width 334 height 17
paste input "25-461593-002 BRBMOC 96262- PF Jumbo Popcorn Fritter"
type input "25-461593-002 BRBMOC 96262- PF Jumbo Popcorn Fritter"
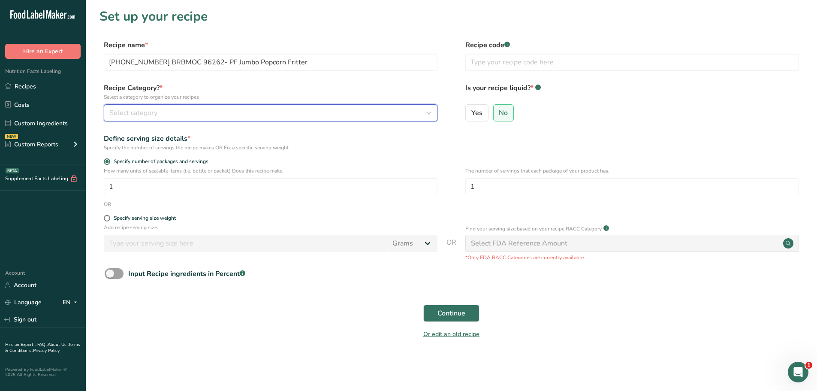
click at [168, 118] on button "Select category" at bounding box center [271, 112] width 334 height 17
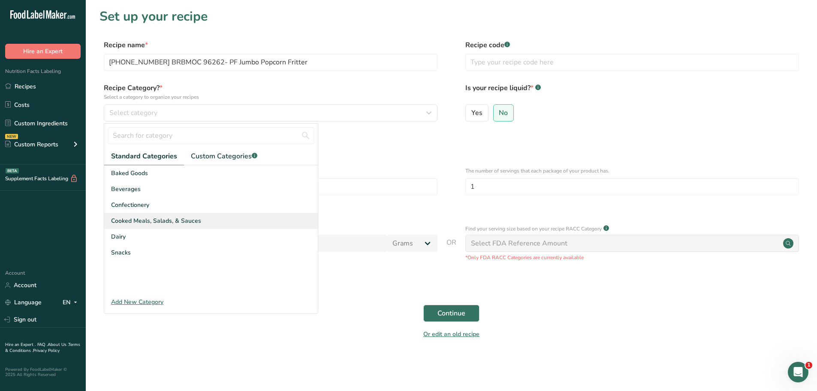
click at [137, 218] on span "Cooked Meals, Salads, & Sauces" at bounding box center [156, 220] width 90 height 9
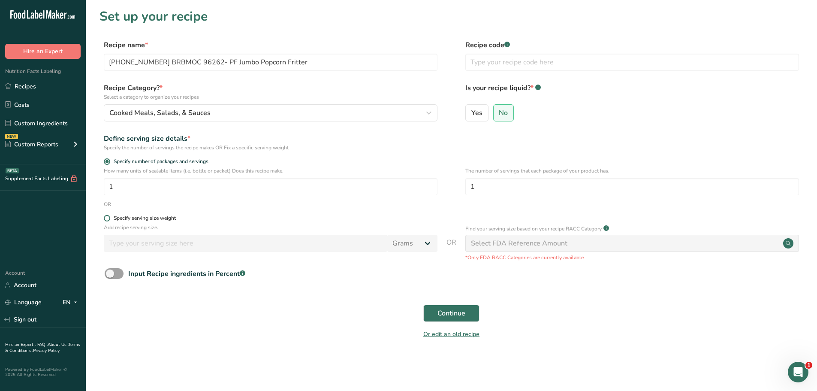
click at [108, 219] on span at bounding box center [107, 218] width 6 height 6
click at [108, 219] on input "Specify serving size weight" at bounding box center [107, 218] width 6 height 6
radio input "true"
radio input "false"
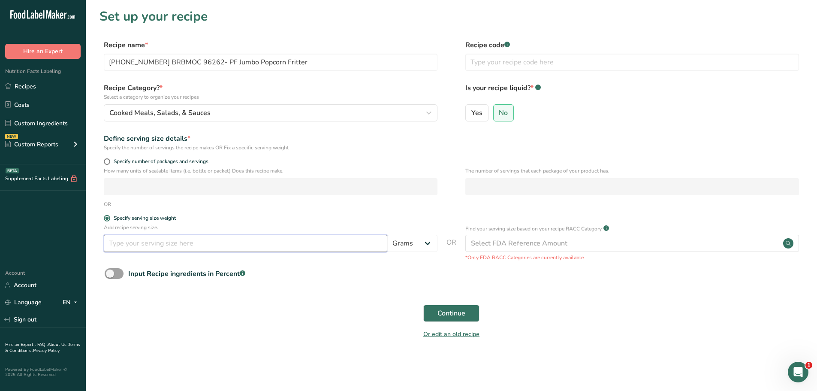
drag, startPoint x: 131, startPoint y: 249, endPoint x: 126, endPoint y: 245, distance: 5.8
click at [131, 249] on input "number" at bounding box center [245, 243] width 283 height 17
type input "100"
click at [440, 307] on button "Continue" at bounding box center [451, 312] width 56 height 17
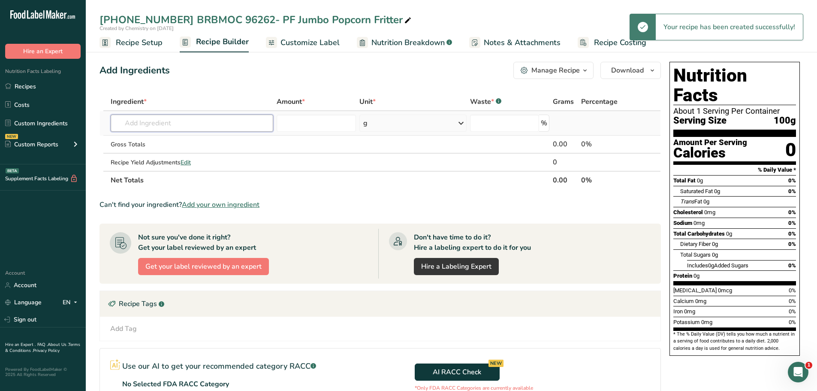
click at [189, 126] on input "text" at bounding box center [192, 122] width 162 height 17
paste input "25-461593-002 BRBMOC 96262- PF Jumbo Popcorn Fritter"
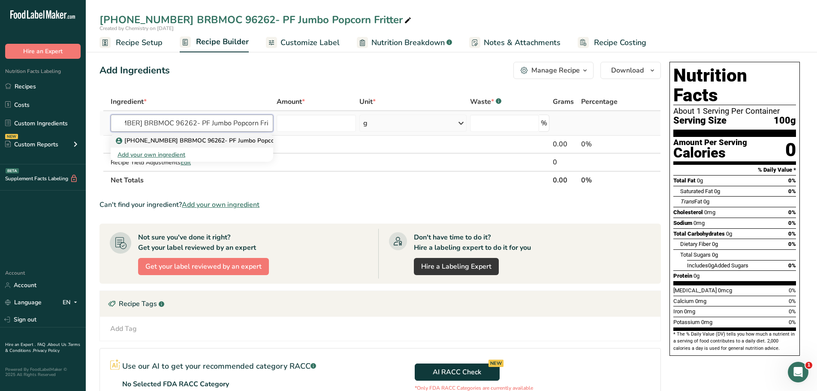
type input "25-461593-002 BRBMOC 96262- PF Jumbo Popcorn Fritter"
click at [218, 142] on p "25-461593-002 BRBMOC 96262- PF Jumbo Popcorn Fritter" at bounding box center [207, 140] width 181 height 9
type input "25-461593-002 BRBMOC 96262- PF Jumbo Popcorn Fritter"
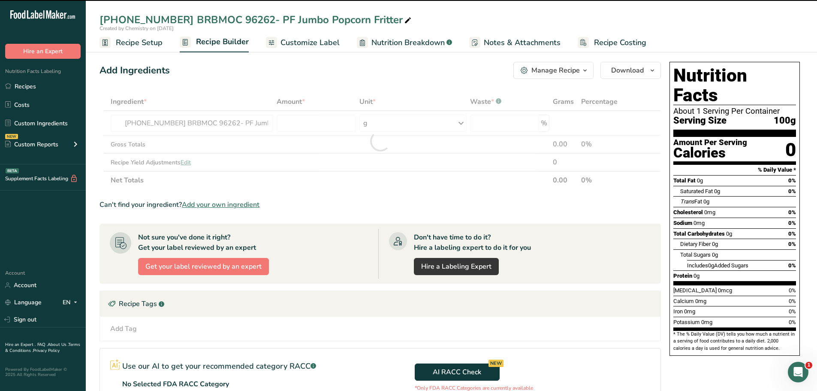
type input "0"
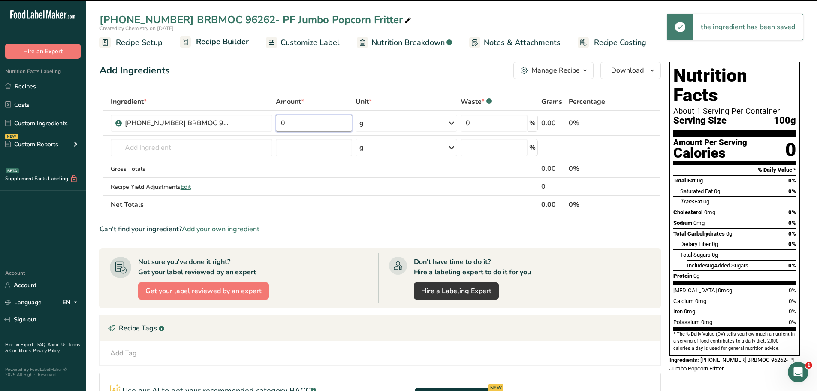
click at [301, 123] on input "0" at bounding box center [314, 122] width 77 height 17
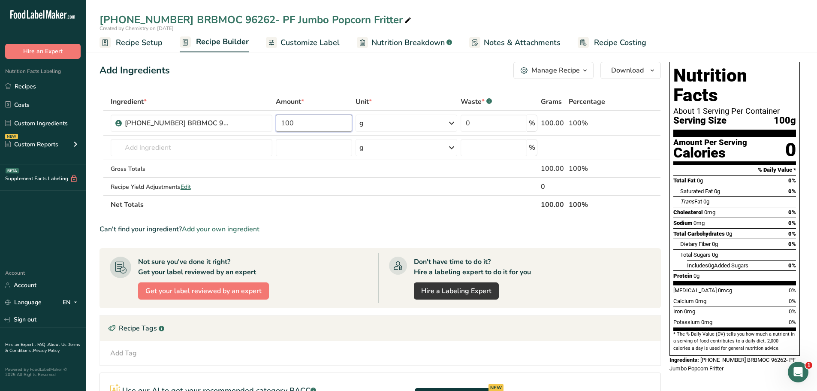
type input "100"
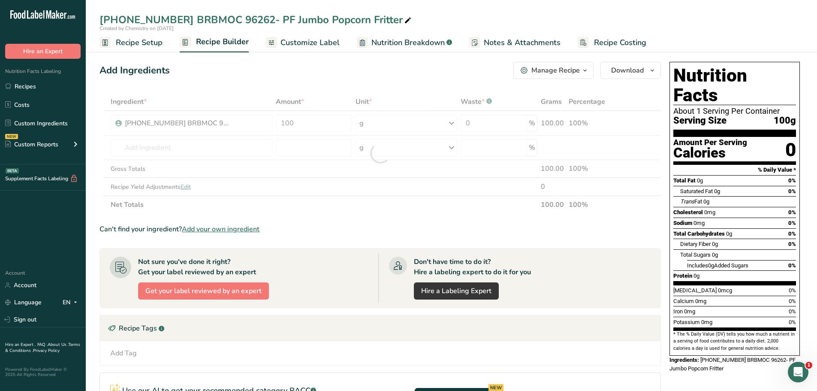
click at [305, 44] on span "Customize Label" at bounding box center [309, 43] width 59 height 12
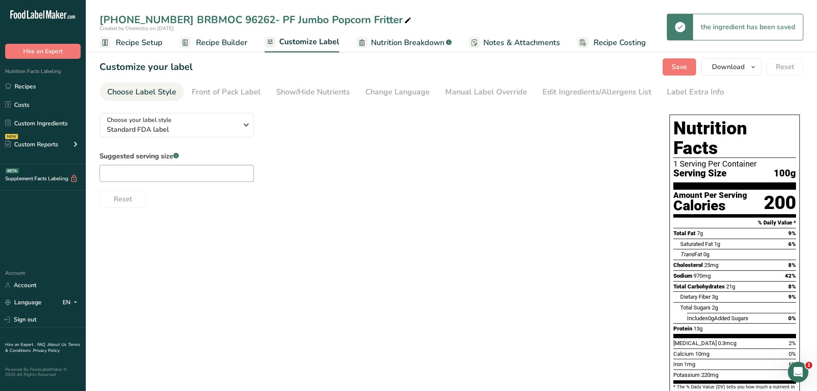
click at [142, 42] on span "Recipe Setup" at bounding box center [139, 43] width 47 height 12
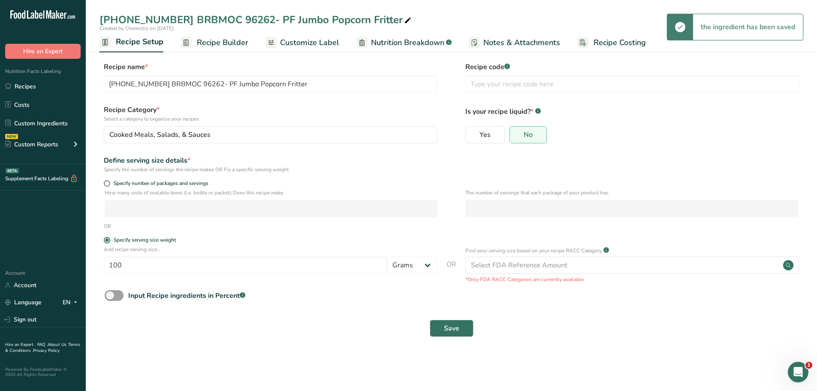
click at [219, 43] on span "Recipe Builder" at bounding box center [222, 43] width 51 height 12
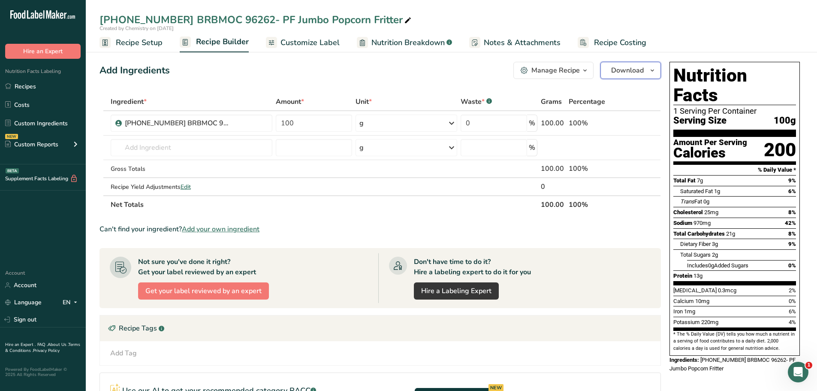
click at [653, 70] on icon "button" at bounding box center [652, 70] width 7 height 11
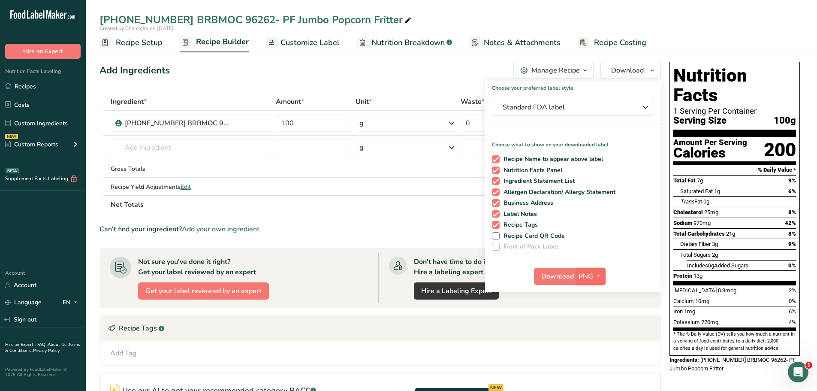
click at [600, 276] on icon "button" at bounding box center [598, 276] width 7 height 11
click at [592, 335] on link "PDF" at bounding box center [591, 336] width 27 height 14
click at [559, 279] on span "Download" at bounding box center [558, 276] width 33 height 10
click at [138, 44] on span "Recipe Setup" at bounding box center [139, 43] width 47 height 12
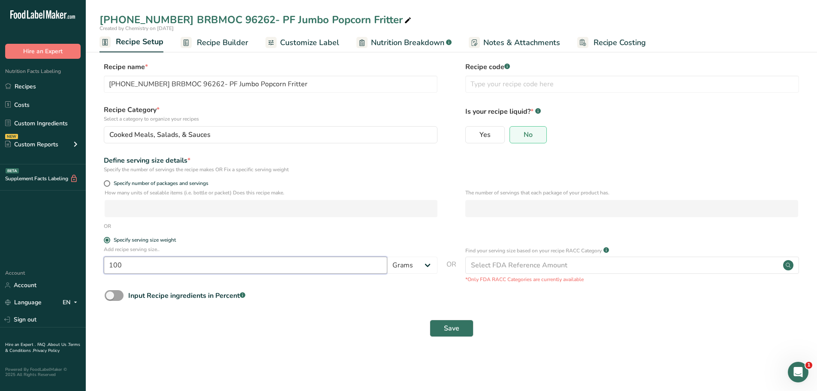
drag, startPoint x: 81, startPoint y: 264, endPoint x: 49, endPoint y: 257, distance: 32.4
click at [51, 257] on div ".a-20{fill:#fff;} Hire an Expert Nutrition Facts Labeling Recipes Costs Custom …" at bounding box center [408, 195] width 817 height 391
type input "3.39"
click at [426, 265] on select "Grams kg mg mcg lb oz l mL fl oz tbsp tsp cup qt gallon" at bounding box center [412, 264] width 50 height 17
select select "5"
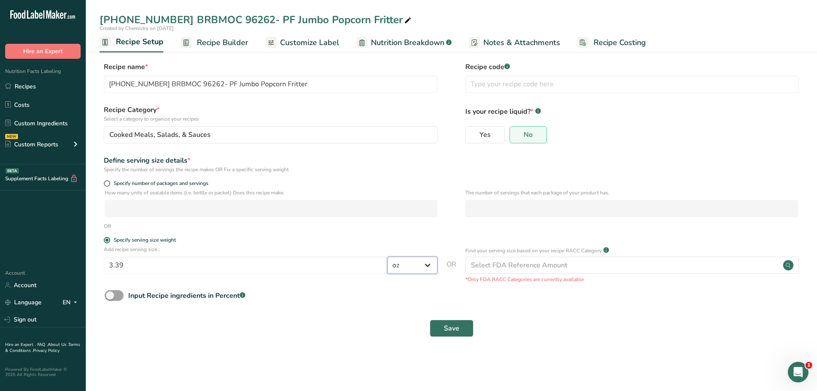
click at [387, 256] on select "Grams kg mg mcg lb oz l mL fl oz tbsp tsp cup qt gallon" at bounding box center [412, 264] width 50 height 17
click at [450, 332] on span "Save" at bounding box center [451, 328] width 15 height 10
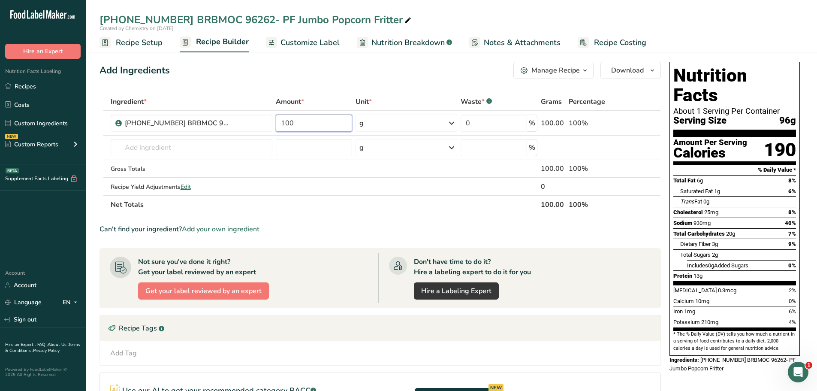
drag, startPoint x: 292, startPoint y: 121, endPoint x: 199, endPoint y: 107, distance: 95.0
click at [199, 107] on table "Ingredient * Amount * Unit * Waste * .a-a{fill:#347362;}.b-a{fill:#fff;} Grams …" at bounding box center [379, 153] width 561 height 121
type input "3.39"
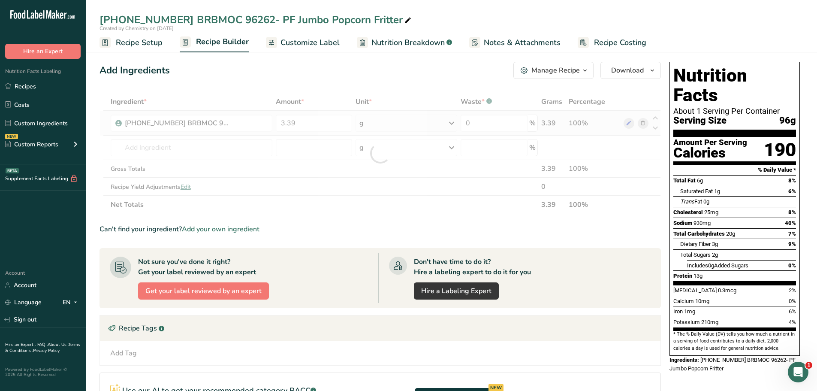
click at [449, 124] on div "Ingredient * Amount * Unit * Waste * .a-a{fill:#347362;}.b-a{fill:#fff;} Grams …" at bounding box center [379, 153] width 561 height 121
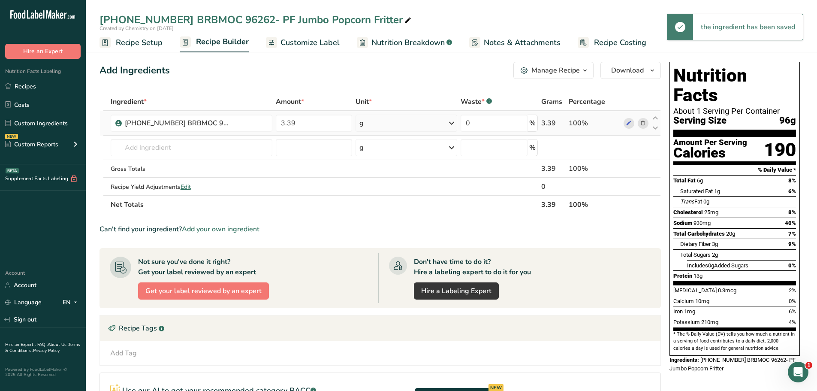
click at [449, 126] on icon at bounding box center [451, 122] width 10 height 15
click at [374, 192] on div "See more" at bounding box center [397, 191] width 72 height 9
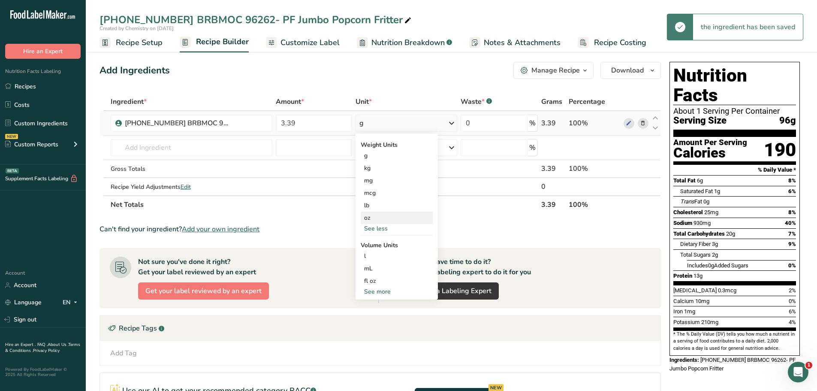
click at [364, 221] on div "oz" at bounding box center [397, 217] width 72 height 12
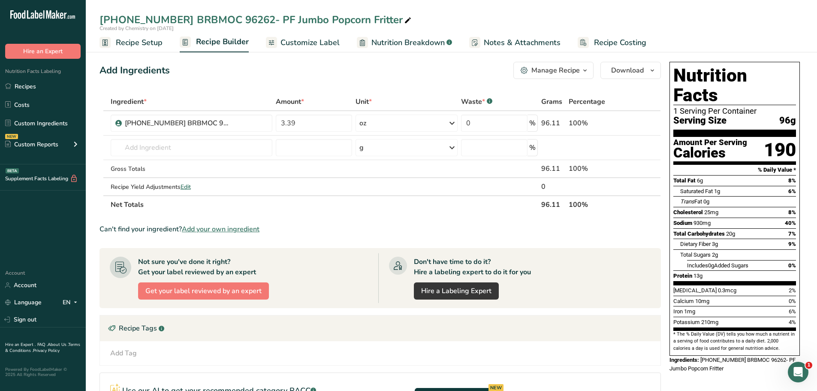
click at [280, 43] on span "Customize Label" at bounding box center [309, 43] width 59 height 12
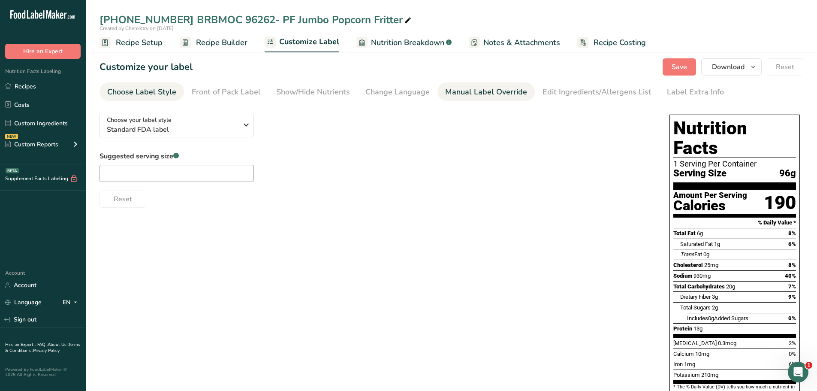
click at [482, 91] on div "Manual Label Override" at bounding box center [486, 92] width 82 height 12
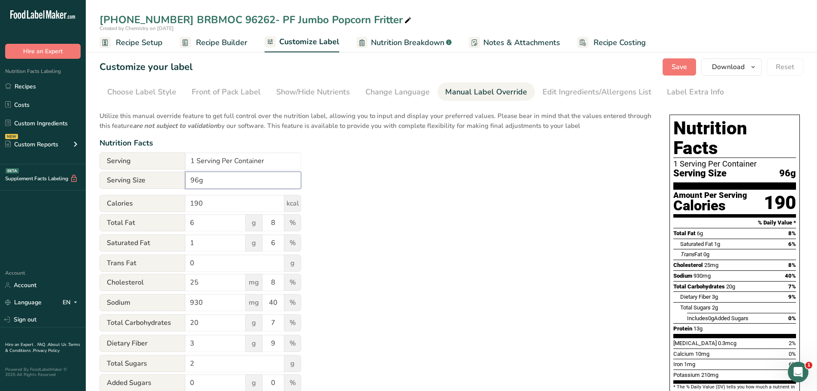
drag, startPoint x: 83, startPoint y: 185, endPoint x: 38, endPoint y: 187, distance: 45.1
click at [39, 186] on div ".a-20{fill:#fff;} Hire an Expert Nutrition Facts Labeling Recipes Costs Custom …" at bounding box center [408, 265] width 817 height 530
type input "3.39 oz"
click at [194, 161] on input "1 Serving Per Container" at bounding box center [243, 160] width 116 height 17
type input "About 47 Servings Per Container"
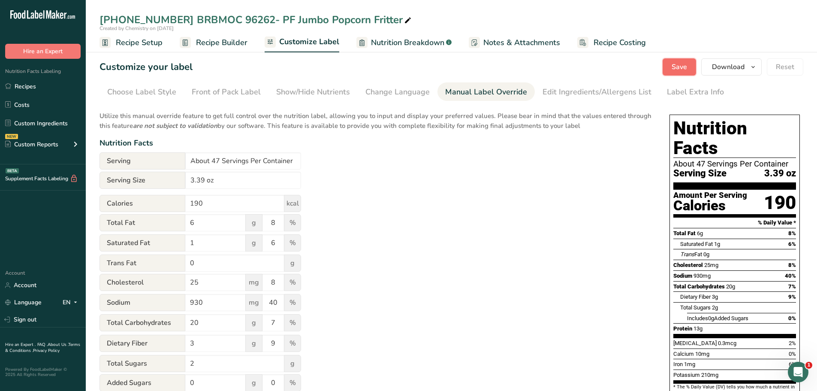
click at [677, 66] on span "Save" at bounding box center [678, 67] width 15 height 10
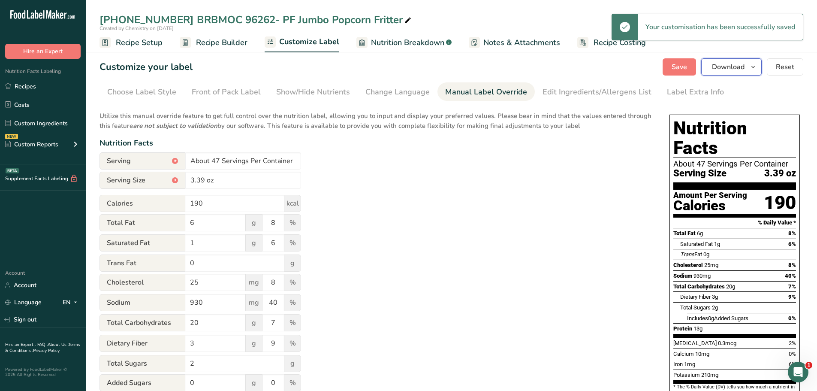
click at [755, 66] on icon "button" at bounding box center [752, 67] width 7 height 11
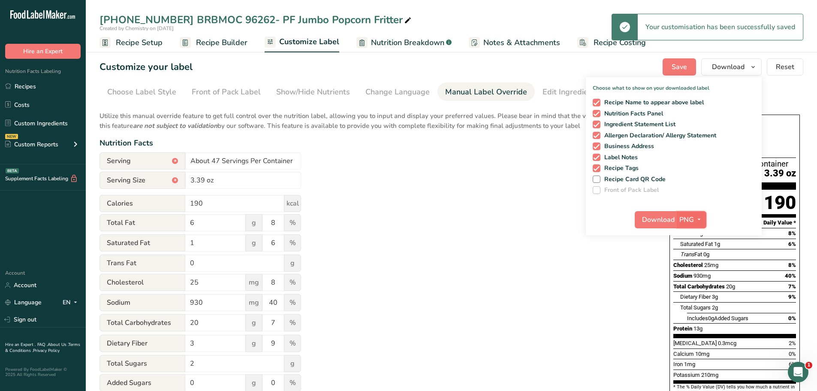
click at [700, 221] on icon "button" at bounding box center [698, 219] width 7 height 11
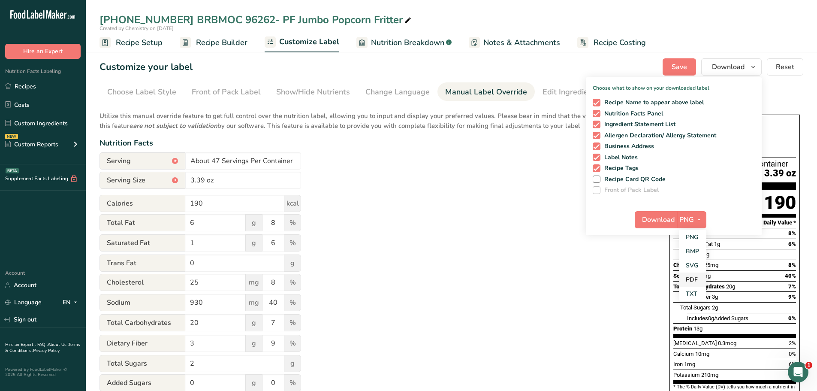
click at [691, 281] on link "PDF" at bounding box center [692, 279] width 27 height 14
click at [660, 219] on span "Download" at bounding box center [658, 219] width 33 height 10
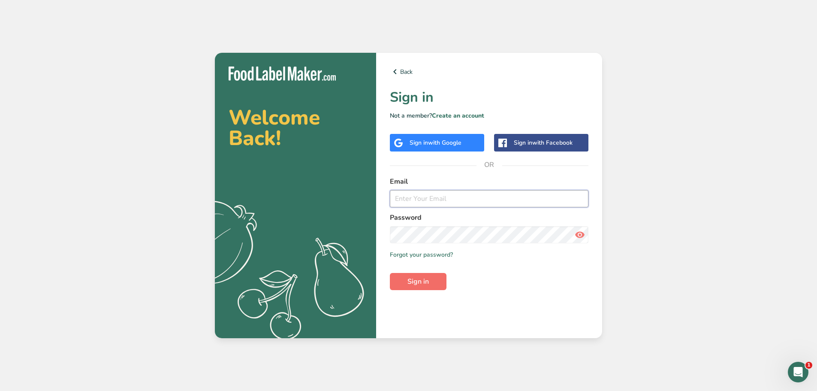
type input "[EMAIL_ADDRESS][DOMAIN_NAME]"
click at [416, 280] on span "Sign in" at bounding box center [417, 281] width 21 height 10
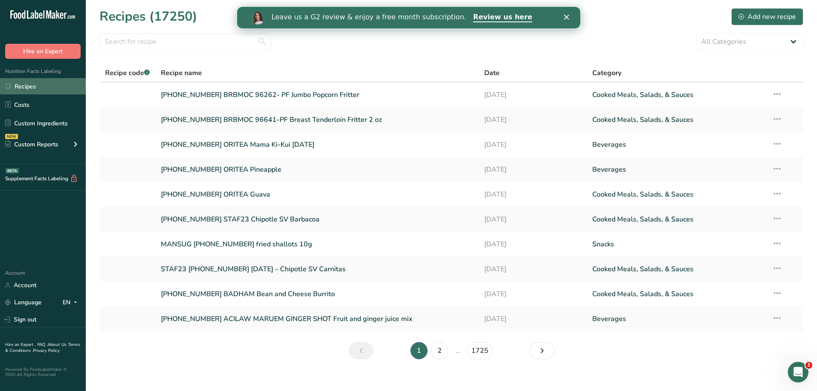
click at [59, 86] on link "Recipes" at bounding box center [43, 86] width 86 height 16
click at [247, 97] on link "25-461593-002 BRBMOC 96262- PF Jumbo Popcorn Fritter" at bounding box center [317, 95] width 313 height 18
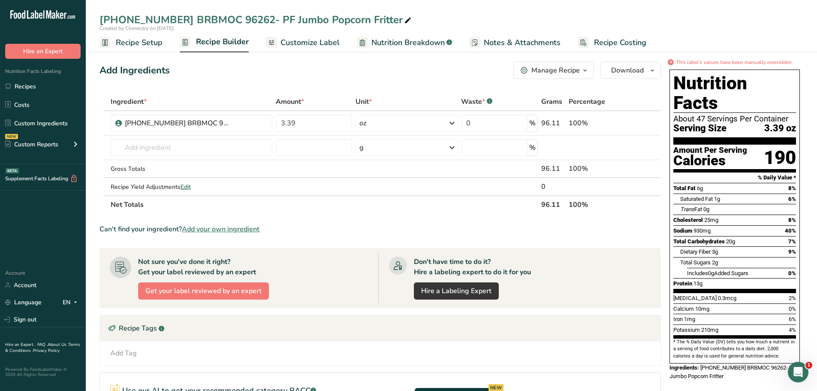
click at [229, 41] on span "Recipe Builder" at bounding box center [222, 42] width 53 height 12
click at [284, 42] on span "Customize Label" at bounding box center [309, 43] width 59 height 12
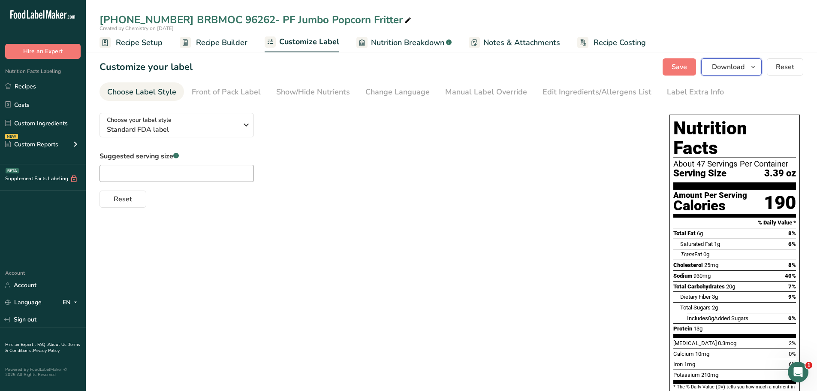
click at [753, 67] on icon "button" at bounding box center [752, 67] width 7 height 11
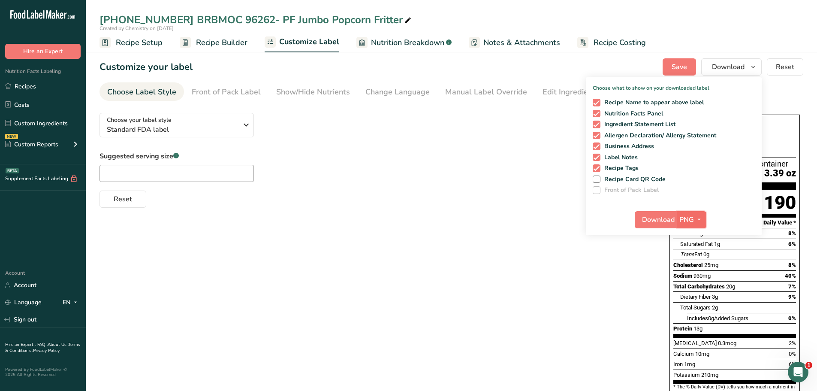
click at [700, 218] on icon "button" at bounding box center [698, 219] width 7 height 11
click at [690, 283] on link "PDF" at bounding box center [692, 279] width 27 height 14
click at [670, 222] on span "Download" at bounding box center [658, 219] width 33 height 10
click at [52, 127] on link "Custom Ingredients" at bounding box center [43, 123] width 86 height 16
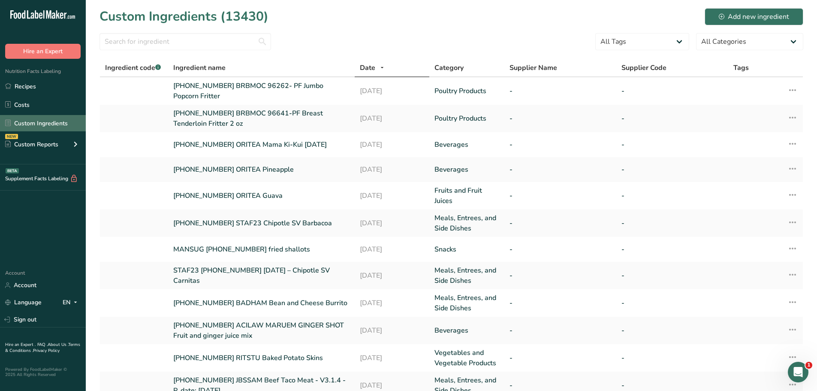
click at [68, 125] on link "Custom Ingredients" at bounding box center [43, 123] width 86 height 16
click at [778, 14] on div "Add new ingredient" at bounding box center [754, 17] width 70 height 10
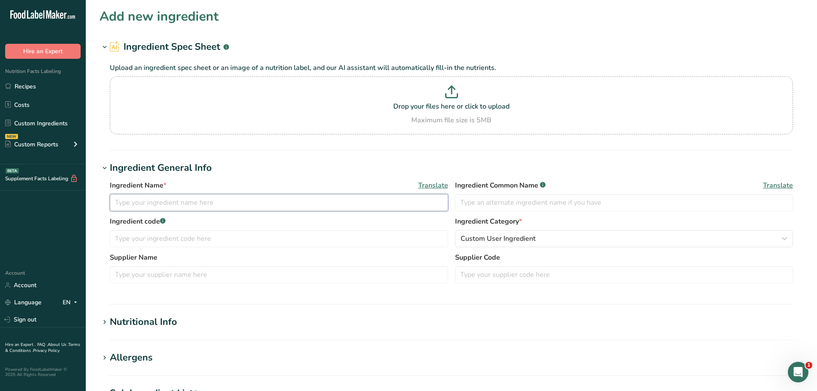
click at [178, 202] on input "text" at bounding box center [279, 202] width 338 height 17
click at [246, 203] on input "25-461593-003 BRBMOC" at bounding box center [279, 202] width 338 height 17
paste input "96277- PF Cajun Style Popcorn Fritter"
type input "25-461593-003 BRBMOC 96277- PF Cajun Style Popcorn Fritter"
click at [491, 235] on span "Custom User Ingredient" at bounding box center [497, 238] width 75 height 10
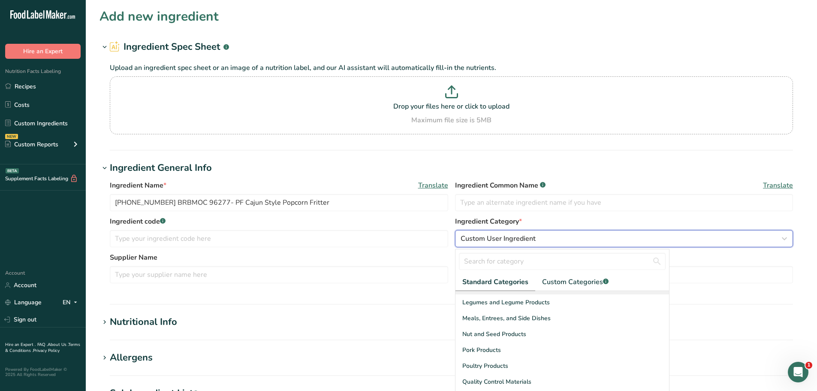
scroll to position [300, 0]
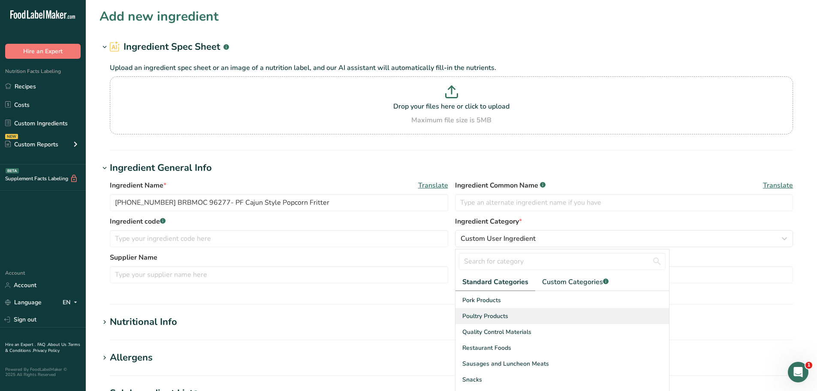
click at [488, 317] on span "Poultry Products" at bounding box center [485, 315] width 46 height 9
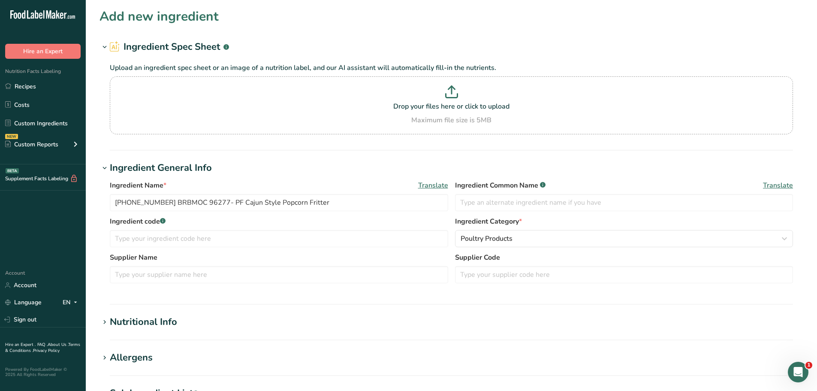
click at [164, 320] on div "Nutritional Info" at bounding box center [143, 322] width 67 height 14
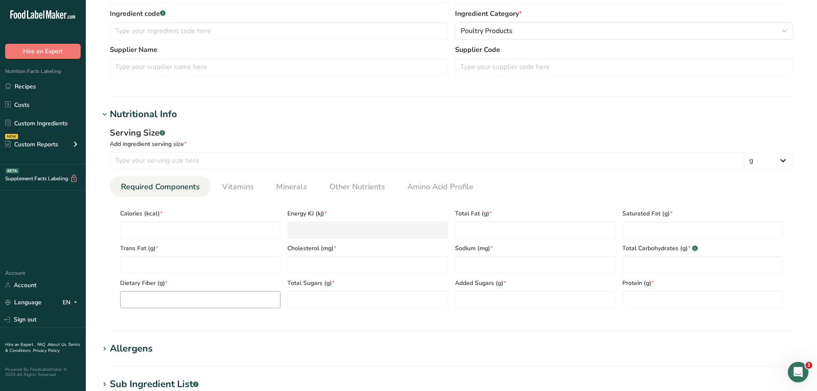
scroll to position [214, 0]
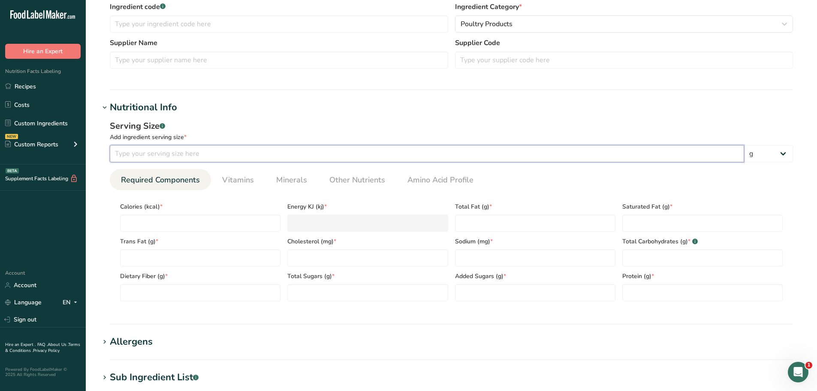
click at [144, 150] on input "number" at bounding box center [427, 153] width 634 height 17
type input "100"
click at [227, 120] on div "Serving Size .a-a{fill:#347362;}.b-a{fill:#fff;}" at bounding box center [451, 126] width 683 height 13
click at [369, 180] on span "Other Nutrients" at bounding box center [357, 180] width 56 height 12
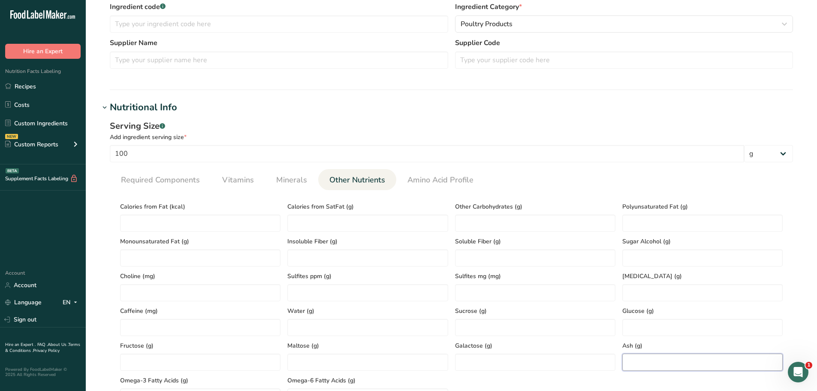
click at [642, 362] on input "number" at bounding box center [702, 361] width 160 height 17
paste input "3.22"
type input "3.22"
click at [196, 180] on span "Required Components" at bounding box center [160, 180] width 79 height 12
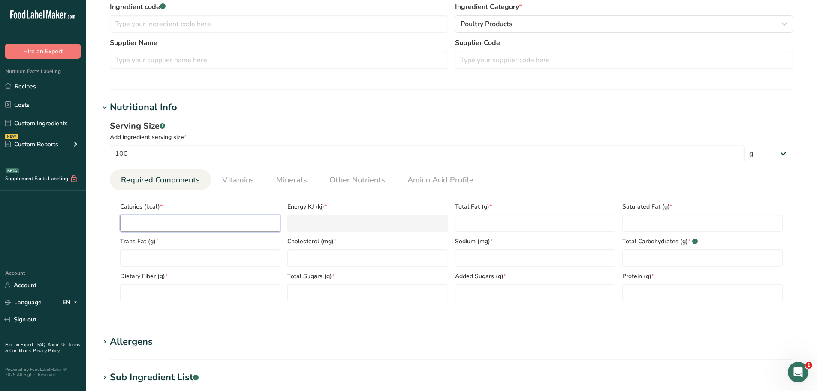
click at [142, 220] on input "number" at bounding box center [200, 222] width 160 height 17
paste input "208.89"
type input "208.89"
type KJ "874"
type input "208.89"
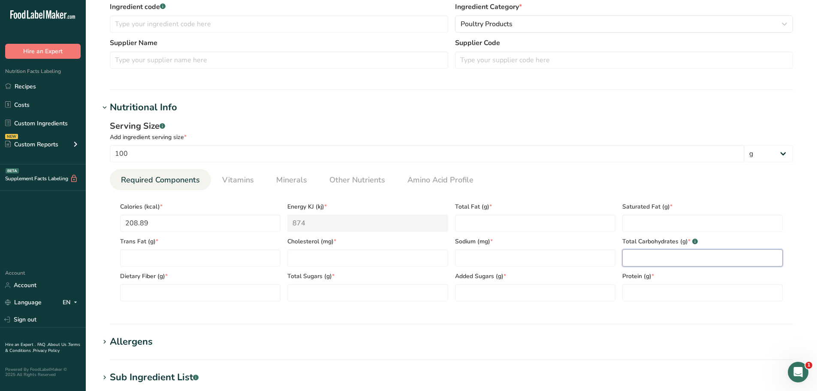
click at [661, 261] on Carbohydrates "number" at bounding box center [702, 257] width 160 height 17
paste Carbohydrates "24.58"
type Carbohydrates "24.58"
click at [312, 259] on input "number" at bounding box center [367, 257] width 160 height 17
paste input "23.96"
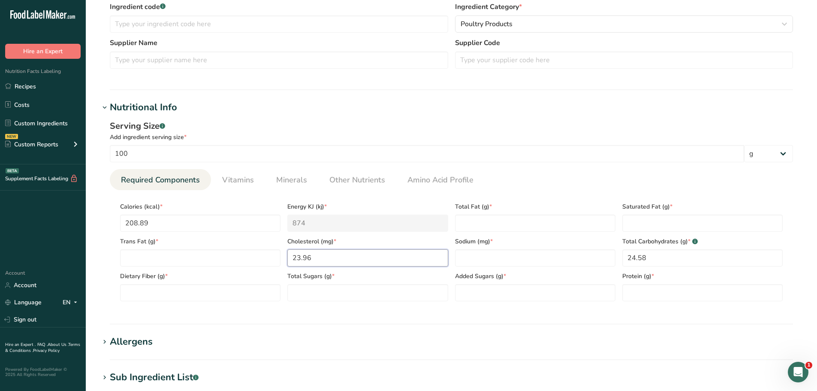
type input "23.96"
click at [144, 296] on Fiber "number" at bounding box center [200, 292] width 160 height 17
paste Fiber "1.15"
type Fiber "1.15"
click at [346, 176] on span "Other Nutrients" at bounding box center [357, 180] width 56 height 12
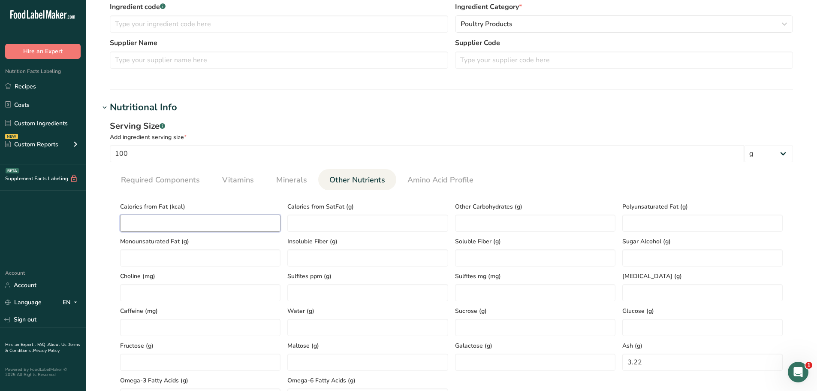
click at [147, 220] on Fat "number" at bounding box center [200, 222] width 160 height 17
paste Fat "60.75"
type Fat "60.75"
drag, startPoint x: 188, startPoint y: 180, endPoint x: 314, endPoint y: 196, distance: 127.0
click at [188, 180] on span "Required Components" at bounding box center [160, 180] width 79 height 12
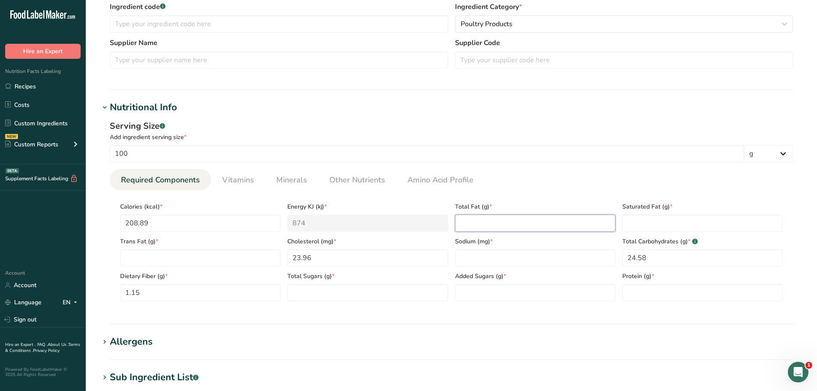
click at [468, 221] on Fat "number" at bounding box center [535, 222] width 160 height 17
paste Fat "6.75"
type Fat "6.75"
click at [289, 183] on span "Minerals" at bounding box center [291, 180] width 31 height 12
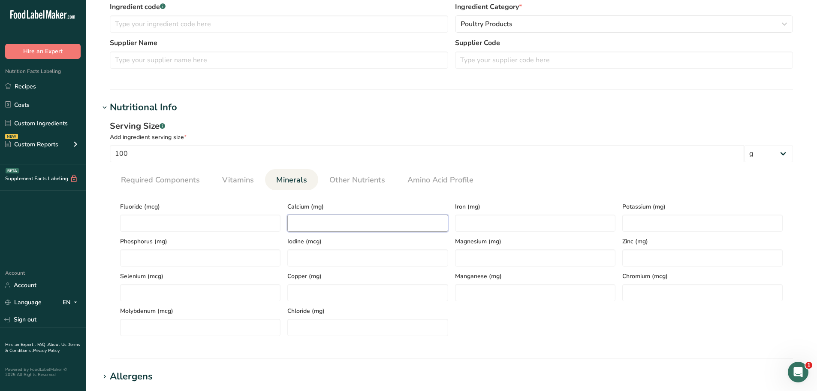
click at [307, 222] on input "number" at bounding box center [367, 222] width 160 height 17
paste input "9.58"
type input "9.58"
click at [656, 225] on input "number" at bounding box center [702, 222] width 160 height 17
paste input "1.28"
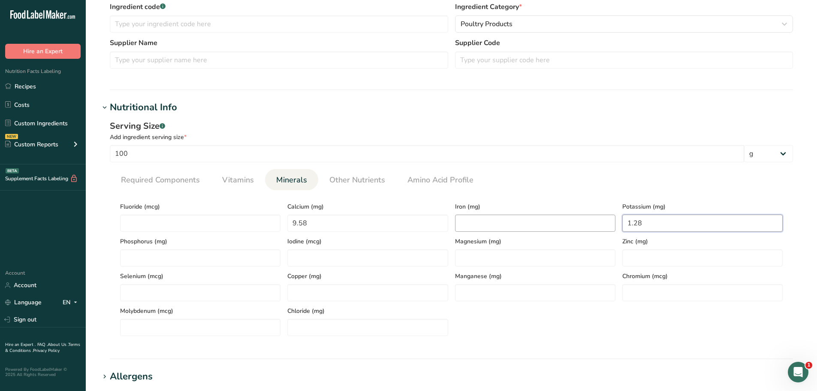
type input "1.28"
click at [469, 227] on input "number" at bounding box center [535, 222] width 160 height 17
paste input "1.28"
type input "1.28"
drag, startPoint x: 587, startPoint y: 222, endPoint x: 566, endPoint y: 227, distance: 22.4
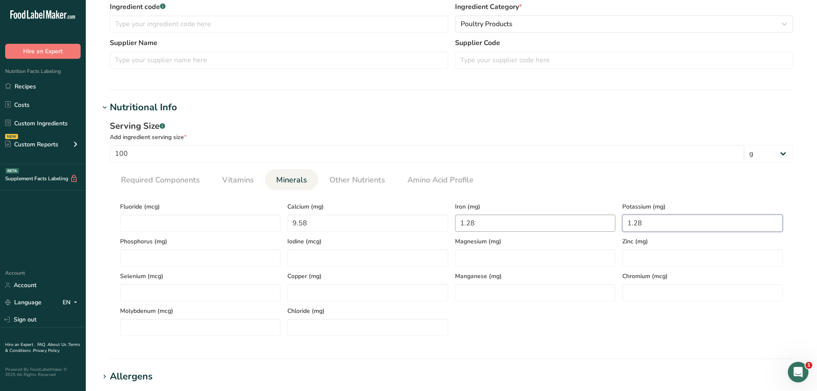
click at [566, 227] on div "Fluoride (mcg) Calcium (mg) 9.58 Iron (mg) 1.28 Potassium (mg) 1.28 Phosphorus …" at bounding box center [451, 266] width 669 height 139
paste input "208.39"
type input "208.39"
click at [159, 176] on span "Required Components" at bounding box center [160, 180] width 79 height 12
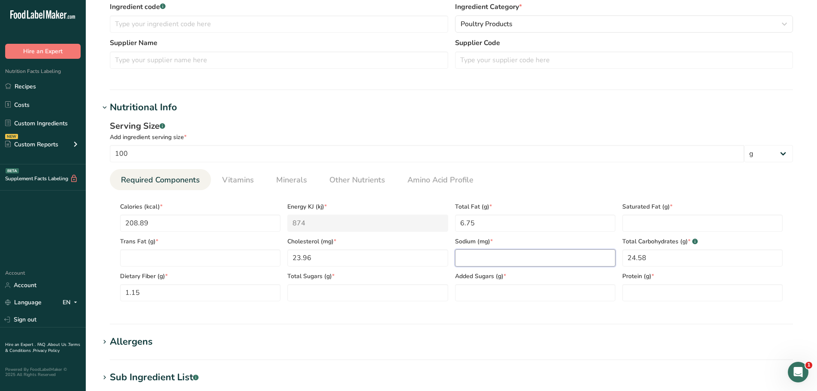
click at [508, 260] on input "number" at bounding box center [535, 257] width 160 height 17
paste input "1025.02"
type input "1025.02"
drag, startPoint x: 347, startPoint y: 182, endPoint x: 312, endPoint y: 176, distance: 35.2
click at [347, 181] on span "Other Nutrients" at bounding box center [357, 180] width 56 height 12
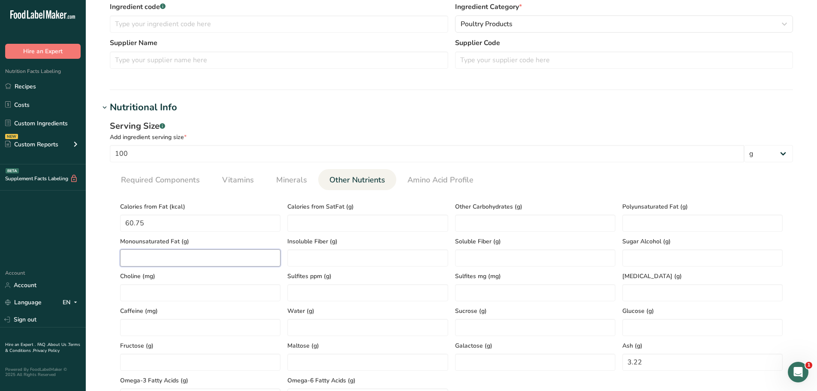
click at [132, 253] on Fat "number" at bounding box center [200, 257] width 160 height 17
paste Fat "1.52"
type Fat "1.52"
drag, startPoint x: 661, startPoint y: 232, endPoint x: 660, endPoint y: 228, distance: 4.4
click at [661, 232] on div "Sugar Alcohol (g)" at bounding box center [702, 249] width 167 height 35
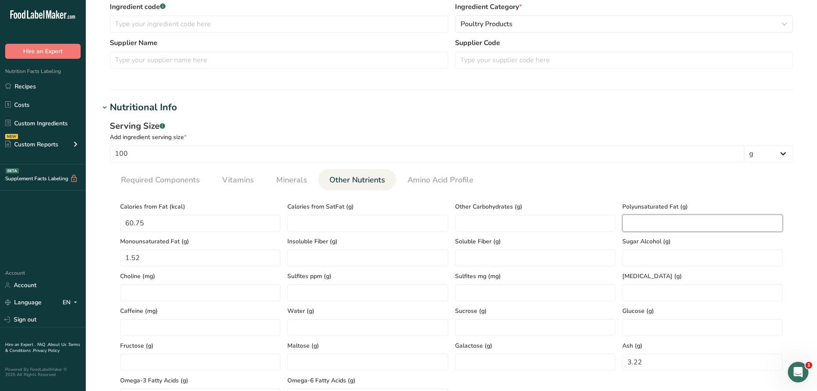
click at [656, 224] on Fat "number" at bounding box center [702, 222] width 160 height 17
paste Fat "4.03"
type Fat "4.03"
click at [165, 184] on span "Required Components" at bounding box center [160, 180] width 79 height 12
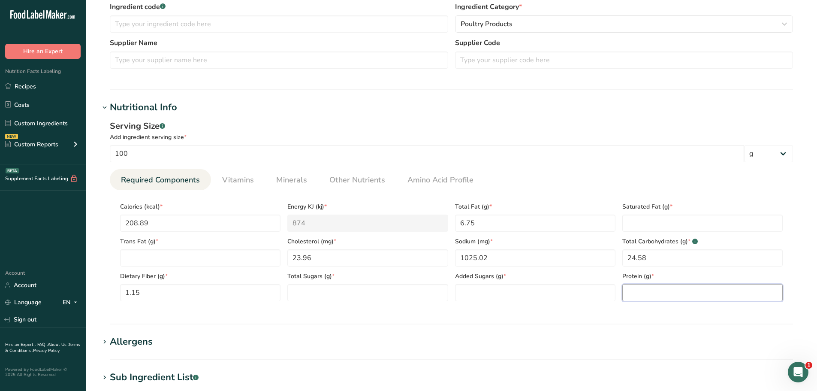
click at [658, 292] on input "number" at bounding box center [702, 292] width 160 height 17
paste input "12.46"
type input "12.46"
click at [645, 217] on Fat "number" at bounding box center [702, 222] width 160 height 17
paste Fat "1.2"
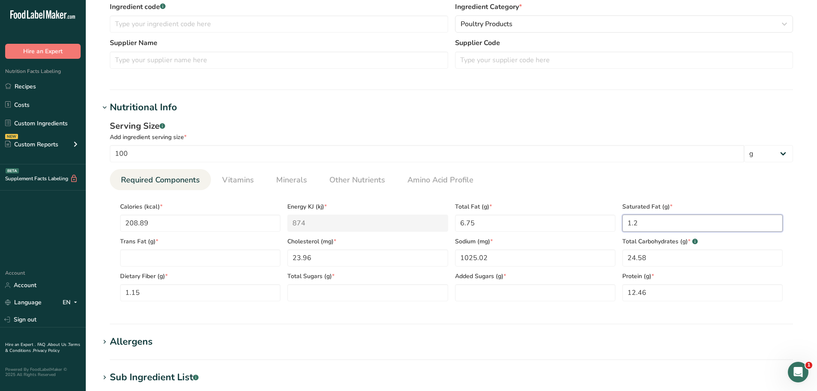
type Fat "1.2"
click at [321, 287] on Sugars "number" at bounding box center [367, 292] width 160 height 17
paste Sugars "1.69"
type Sugars "1.69"
click at [487, 295] on Sugars "number" at bounding box center [535, 292] width 160 height 17
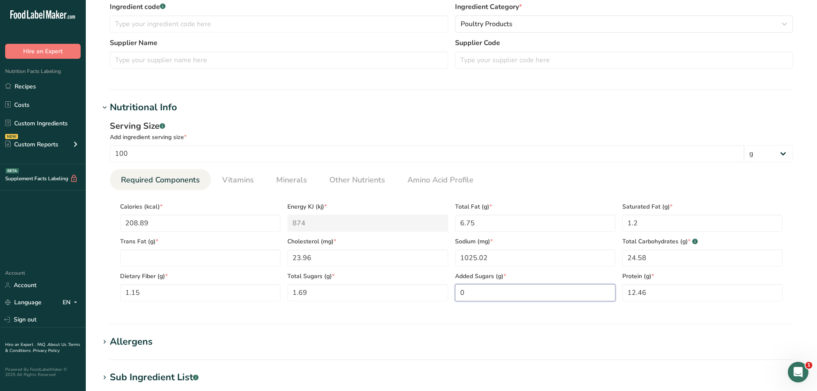
type Sugars "0"
click at [241, 178] on span "Vitamins" at bounding box center [238, 180] width 32 height 12
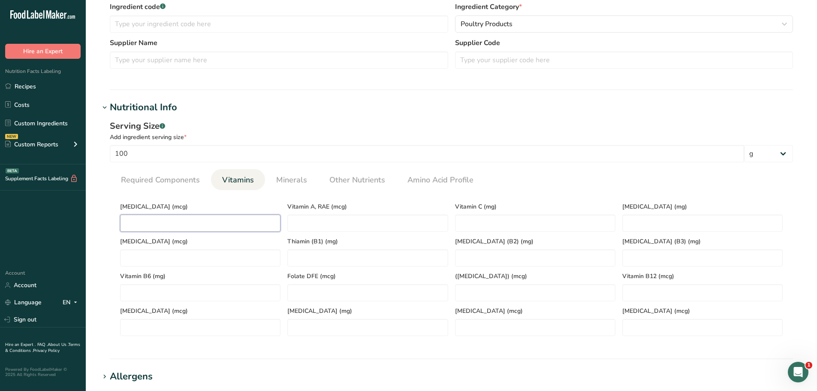
click at [150, 223] on D "number" at bounding box center [200, 222] width 160 height 17
paste D "0.7"
type D "0.7"
click at [138, 186] on link "Required Components" at bounding box center [160, 180] width 86 height 22
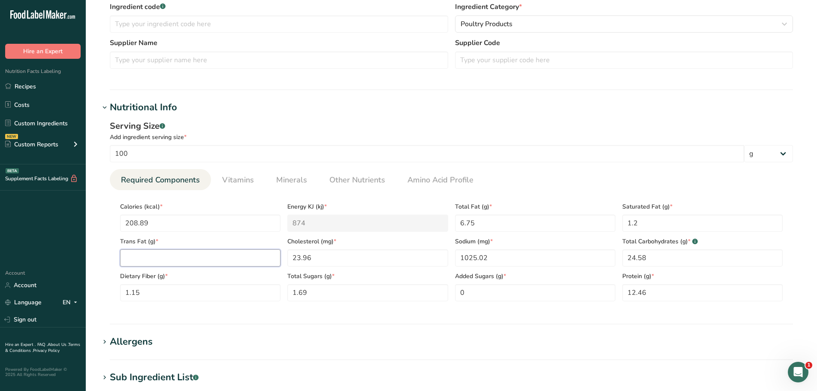
click at [162, 259] on Fat "number" at bounding box center [200, 257] width 160 height 17
paste Fat "0.7"
drag, startPoint x: 107, startPoint y: 253, endPoint x: 81, endPoint y: 252, distance: 25.3
click at [82, 252] on div ".a-20{fill:#fff;} Hire an Expert Nutrition Facts Labeling Recipes Costs Custom …" at bounding box center [408, 214] width 817 height 856
type Fat "0"
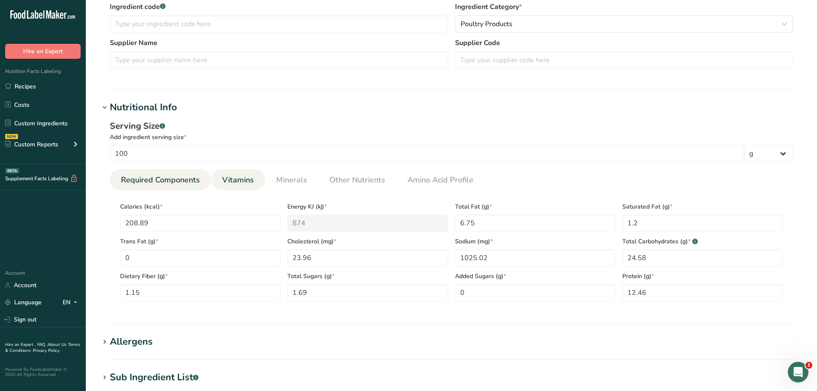
click at [251, 181] on span "Vitamins" at bounding box center [238, 180] width 32 height 12
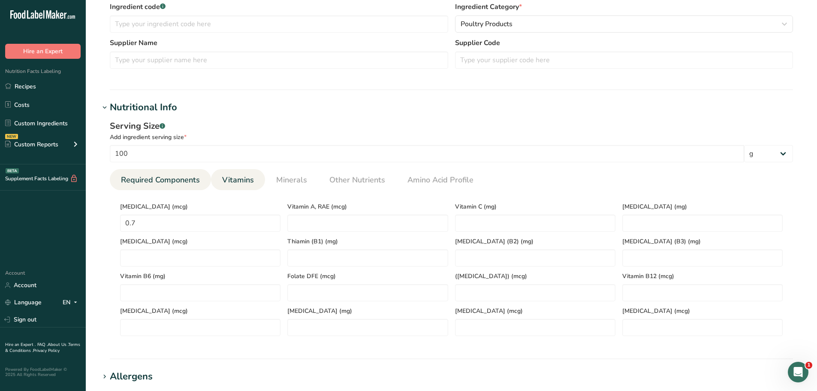
click at [166, 172] on link "Required Components" at bounding box center [160, 180] width 86 height 22
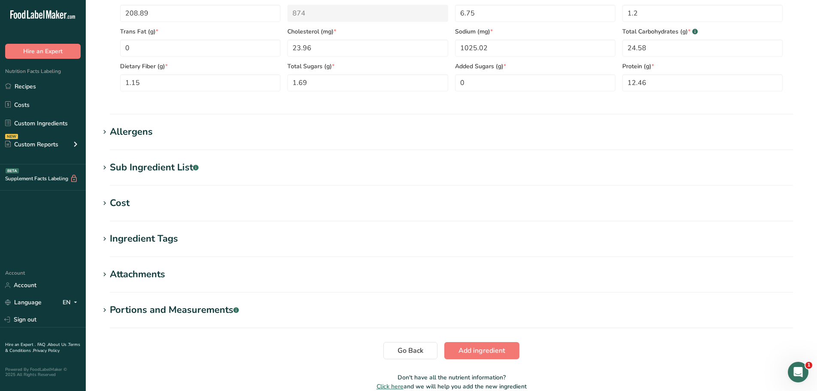
scroll to position [429, 0]
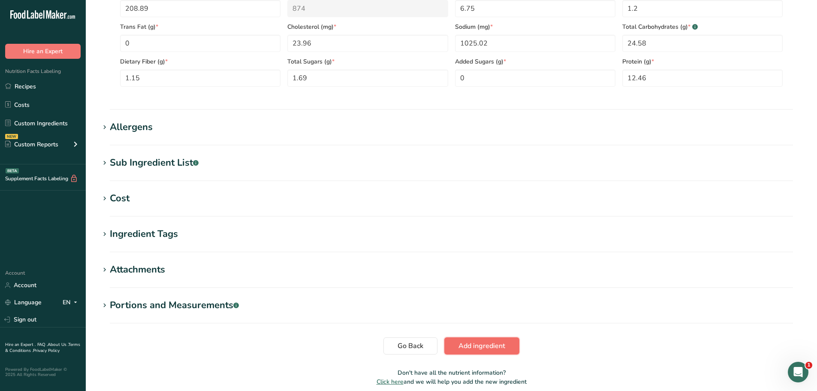
click at [460, 346] on span "Add ingredient" at bounding box center [481, 345] width 47 height 10
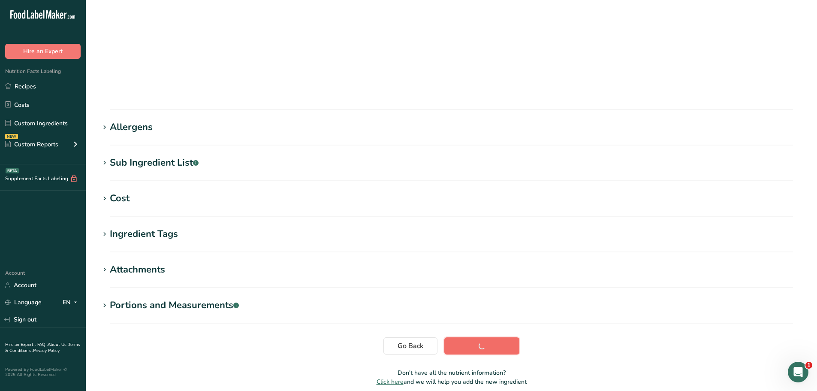
scroll to position [63, 0]
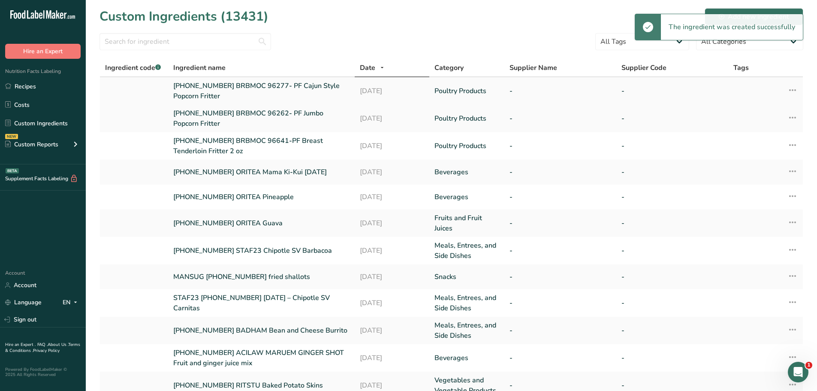
click at [234, 88] on link "25-461593-003 BRBMOC 96277- PF Cajun Style Popcorn Fritter" at bounding box center [261, 91] width 176 height 21
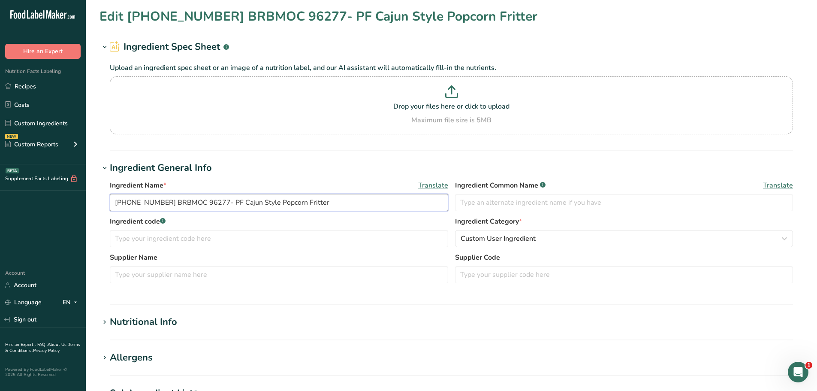
drag, startPoint x: 320, startPoint y: 205, endPoint x: 107, endPoint y: 203, distance: 213.1
click at [107, 203] on div "Ingredient Name * Translate 25-461593-003 BRBMOC 96277- PF Cajun Style Popcorn …" at bounding box center [451, 234] width 704 height 118
click at [26, 88] on link "Recipes" at bounding box center [43, 86] width 86 height 16
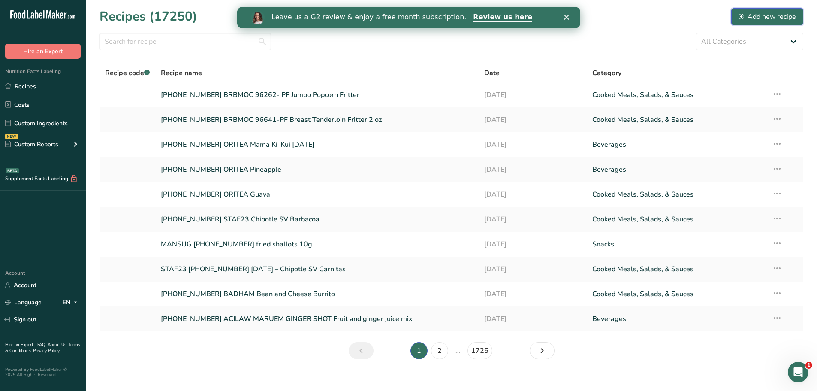
click at [757, 15] on div "Add new recipe" at bounding box center [766, 17] width 57 height 10
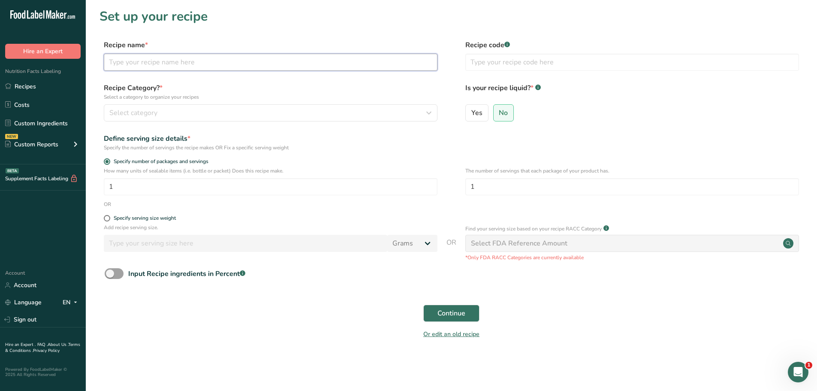
click at [155, 55] on input "text" at bounding box center [271, 62] width 334 height 17
paste input "25-461593-003 BRBMOC 96277- PF Cajun Style Popcorn Fritter"
type input "25-461593-003 BRBMOC 96277- PF Cajun Style Popcorn Fritter"
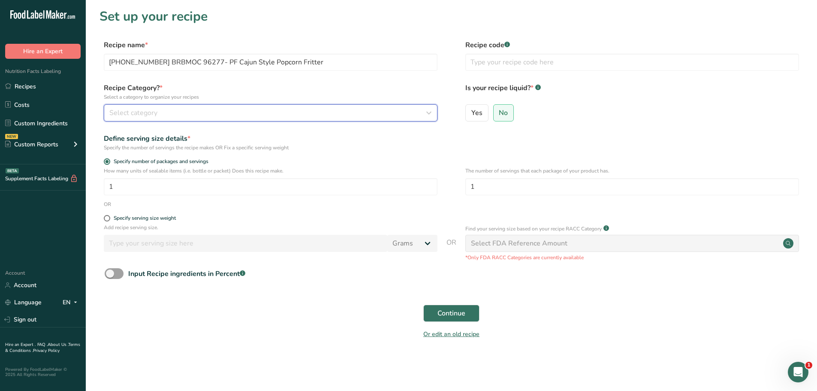
click at [183, 114] on div "Select category" at bounding box center [267, 113] width 317 height 10
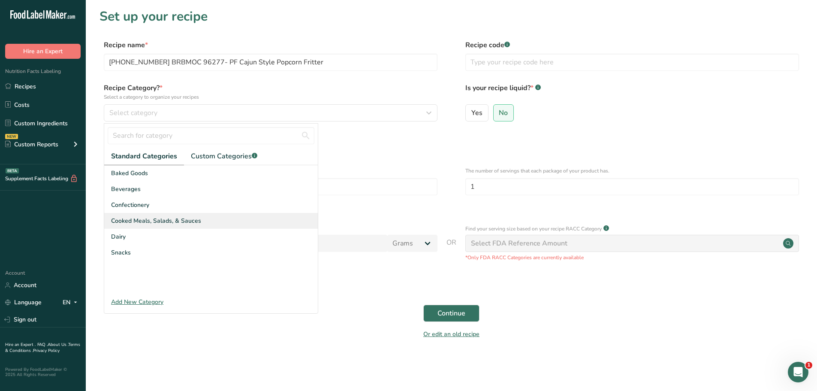
click at [159, 220] on span "Cooked Meals, Salads, & Sauces" at bounding box center [156, 220] width 90 height 9
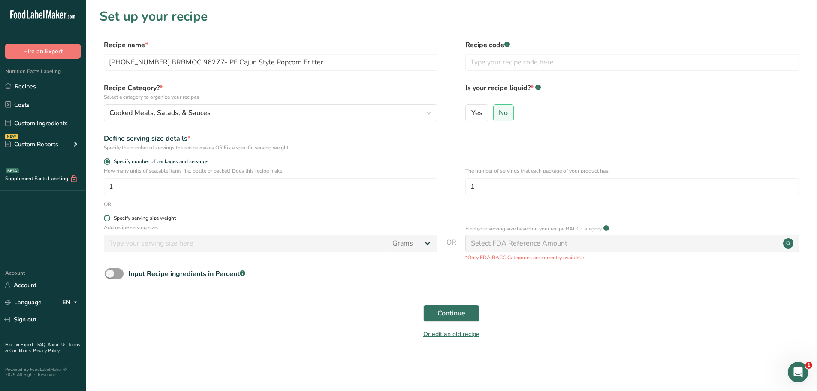
click at [107, 219] on span at bounding box center [107, 218] width 6 height 6
click at [107, 219] on input "Specify serving size weight" at bounding box center [107, 218] width 6 height 6
radio input "true"
radio input "false"
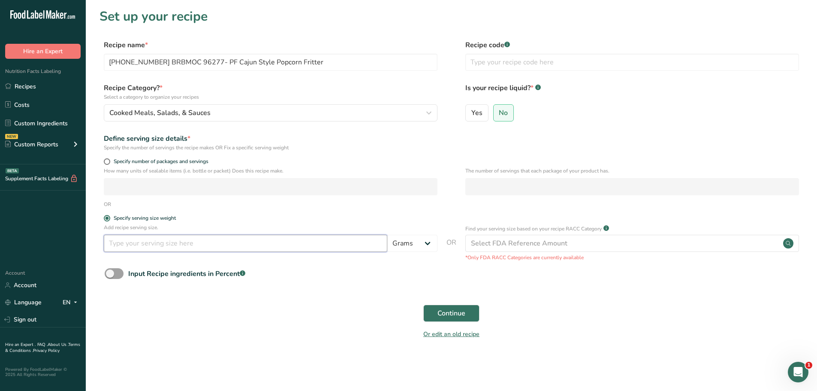
click at [140, 246] on input "number" at bounding box center [245, 243] width 283 height 17
type input "100"
click at [455, 316] on span "Continue" at bounding box center [451, 313] width 28 height 10
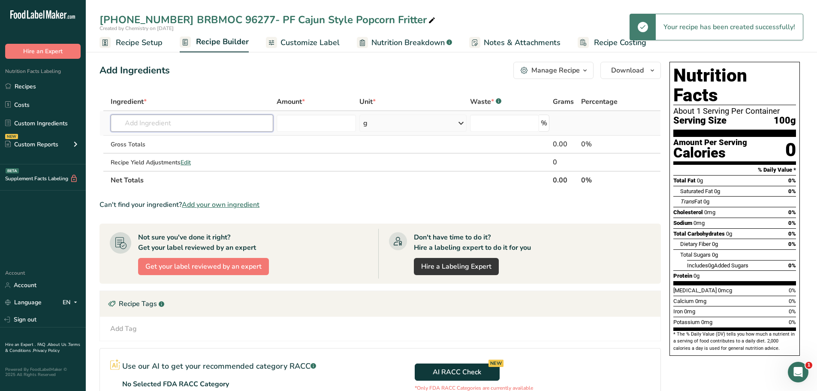
click at [157, 120] on input "text" at bounding box center [192, 122] width 162 height 17
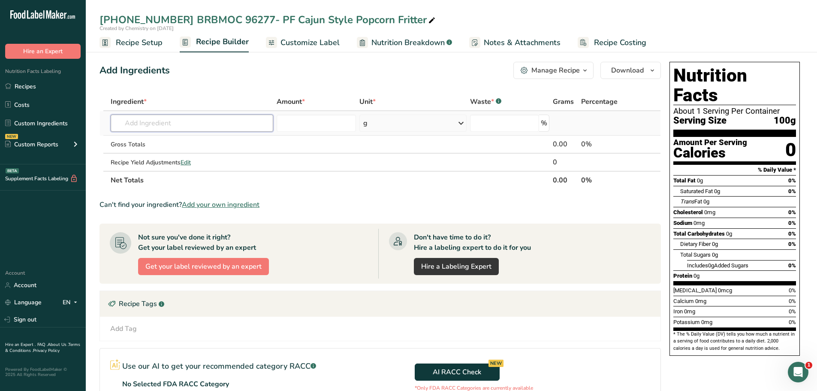
paste input "[PHONE_NUMBER] BRBMOC 96277- PF Cajun Style Popcorn Fritter"
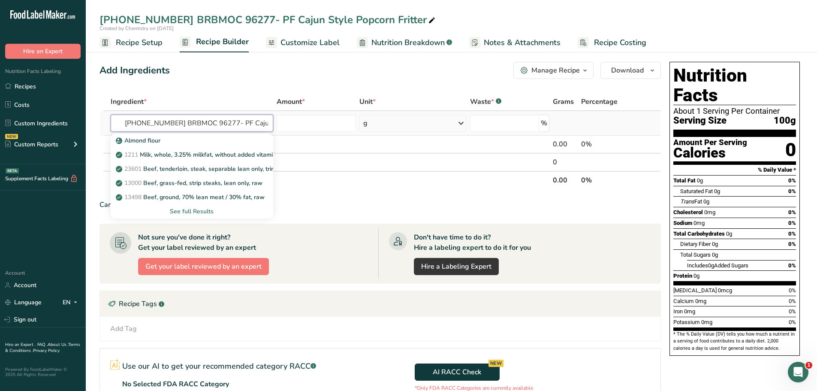
scroll to position [0, 59]
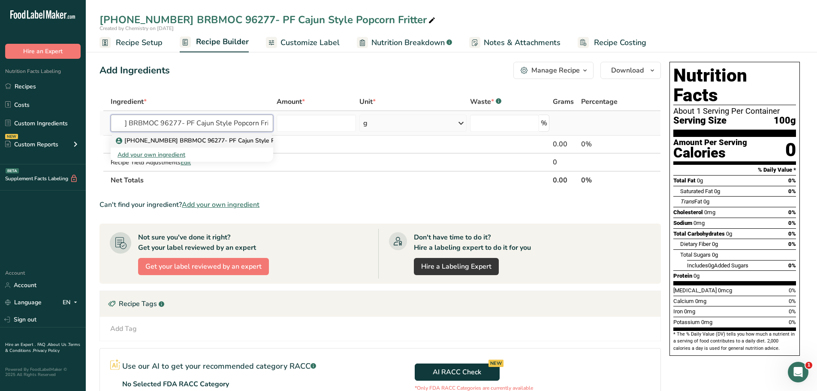
type input "[PHONE_NUMBER] BRBMOC 96277- PF Cajun Style Popcorn Fritter"
click at [162, 144] on p "[PHONE_NUMBER] BRBMOC 96277- PF Cajun Style Popcorn Fritter" at bounding box center [214, 140] width 195 height 9
type input "[PHONE_NUMBER] BRBMOC 96277- PF Cajun Style Popcorn Fritter"
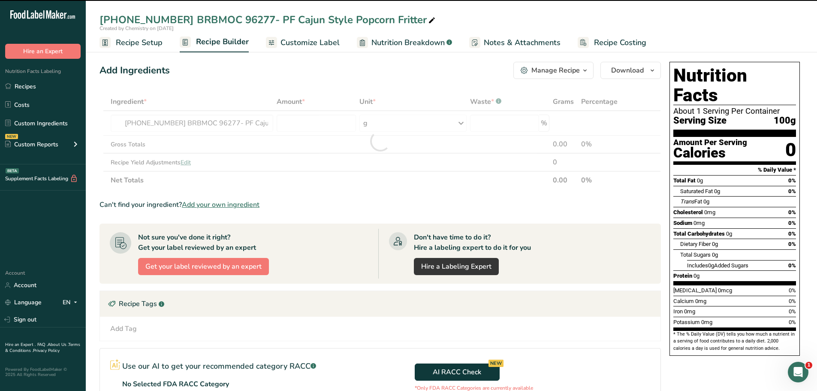
type input "0"
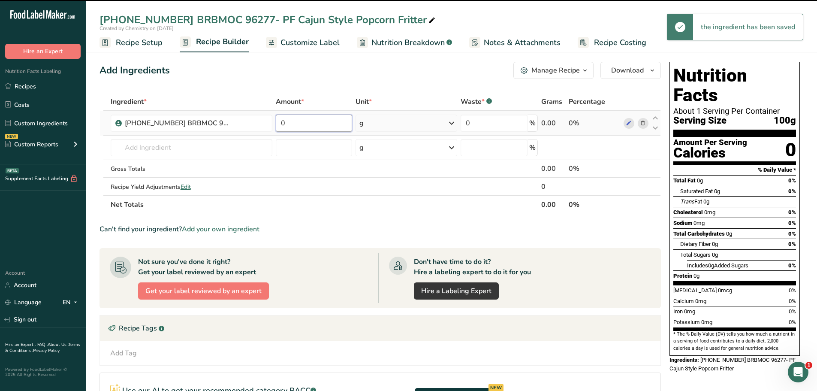
click at [296, 123] on input "0" at bounding box center [314, 122] width 77 height 17
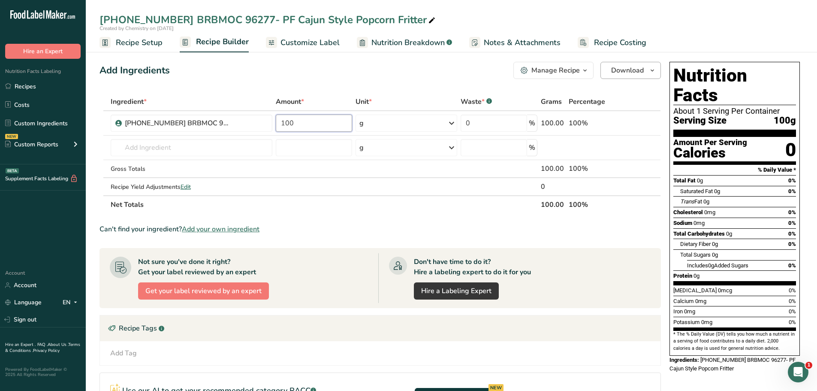
type input "100"
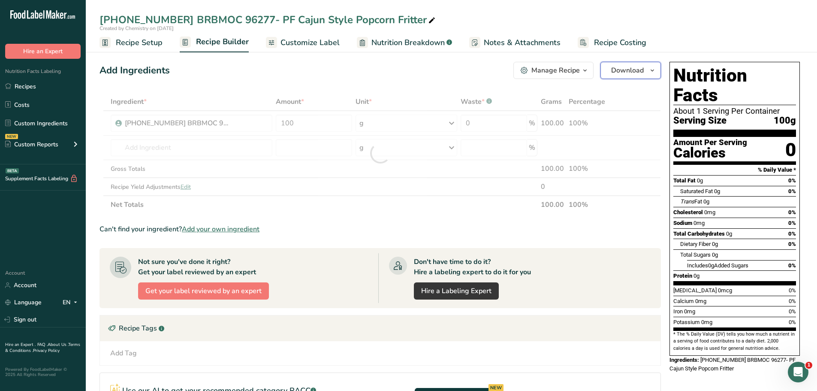
click at [651, 70] on icon "button" at bounding box center [652, 70] width 7 height 11
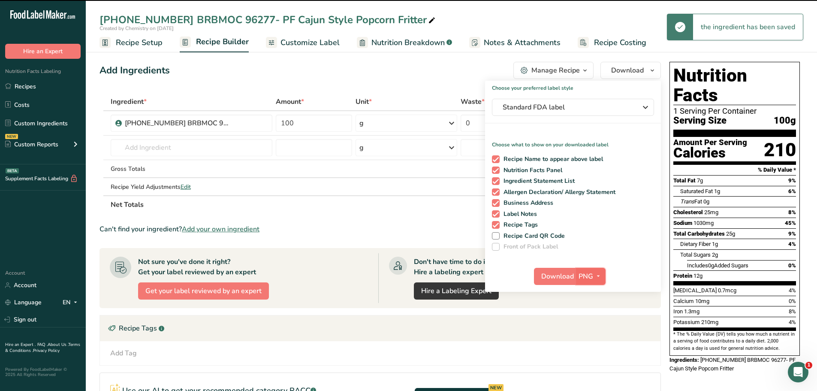
click at [599, 277] on icon "button" at bounding box center [598, 276] width 7 height 11
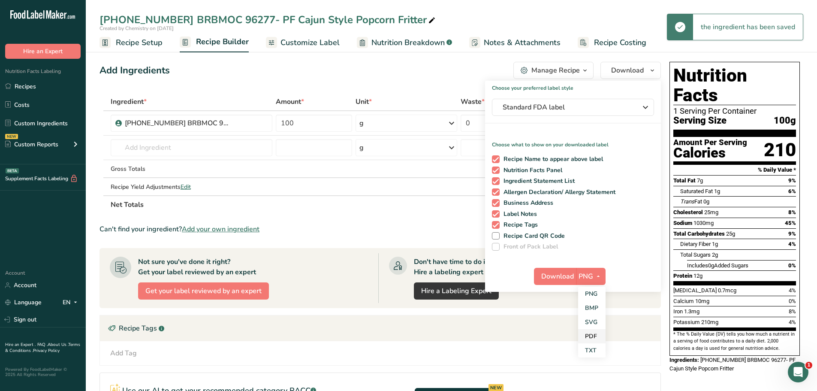
click at [599, 337] on link "PDF" at bounding box center [591, 336] width 27 height 14
click at [559, 277] on span "Download" at bounding box center [558, 276] width 33 height 10
click at [141, 44] on span "Recipe Setup" at bounding box center [139, 43] width 47 height 12
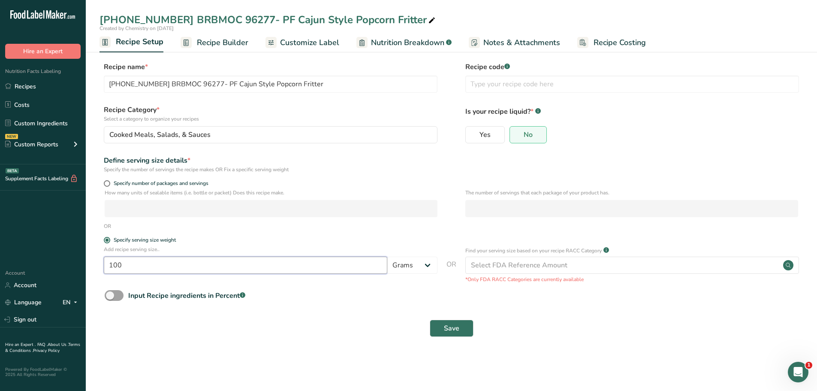
drag, startPoint x: 147, startPoint y: 271, endPoint x: 44, endPoint y: 262, distance: 103.2
click at [44, 262] on div ".a-20{fill:#fff;} Hire an Expert Nutrition Facts Labeling Recipes Costs Custom …" at bounding box center [408, 195] width 817 height 391
type input "3.39"
click at [426, 262] on select "Grams kg mg mcg lb oz l mL fl oz tbsp tsp cup qt gallon" at bounding box center [412, 264] width 50 height 17
select select "5"
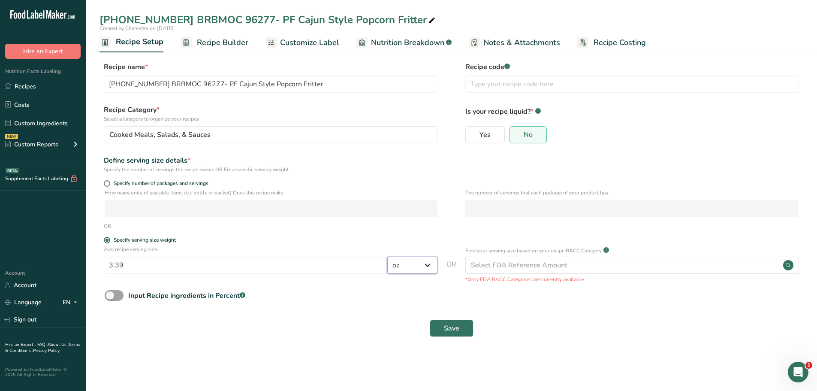
click at [387, 256] on select "Grams kg mg mcg lb oz l mL fl oz tbsp tsp cup qt gallon" at bounding box center [412, 264] width 50 height 17
click at [447, 325] on span "Save" at bounding box center [451, 328] width 15 height 10
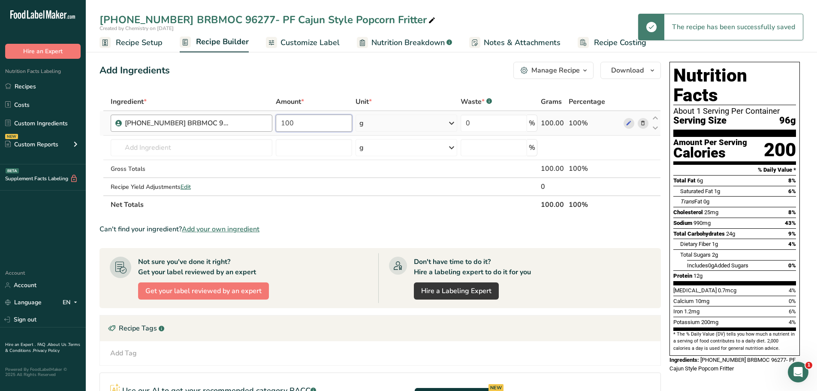
drag, startPoint x: 178, startPoint y: 120, endPoint x: 111, endPoint y: 119, distance: 67.7
click at [111, 119] on tr "25-461593-003 BRBMOC 96277- PF Cajun Style Popcorn Fritter 100 g Weight Units g…" at bounding box center [380, 123] width 560 height 24
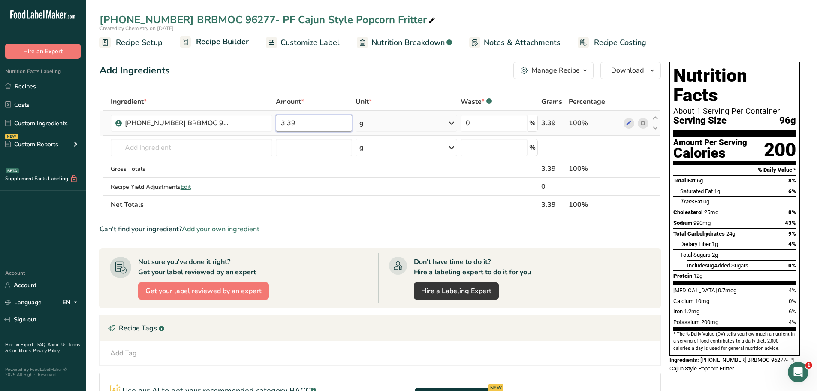
type input "3.39"
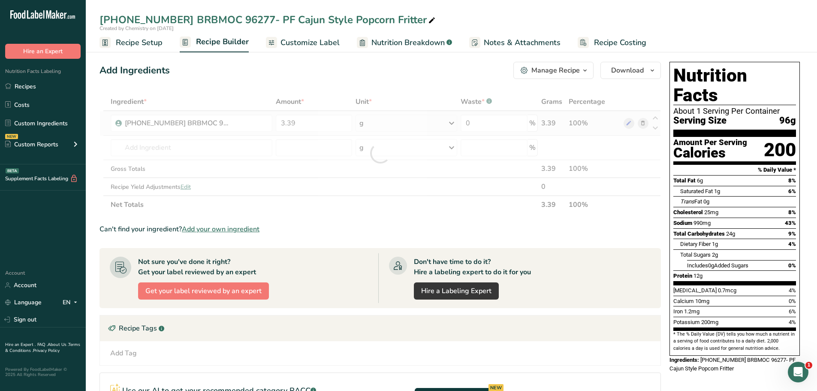
click at [449, 125] on div "Ingredient * Amount * Unit * Waste * .a-a{fill:#347362;}.b-a{fill:#fff;} Grams …" at bounding box center [379, 153] width 561 height 121
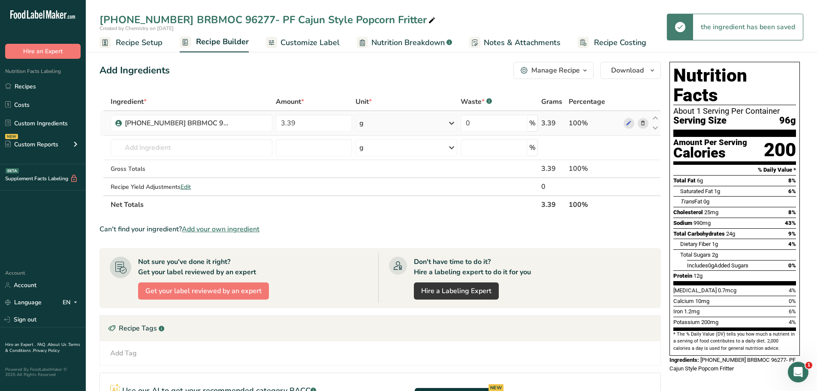
click at [449, 125] on icon at bounding box center [451, 122] width 10 height 15
click at [370, 193] on div "See more" at bounding box center [397, 191] width 72 height 9
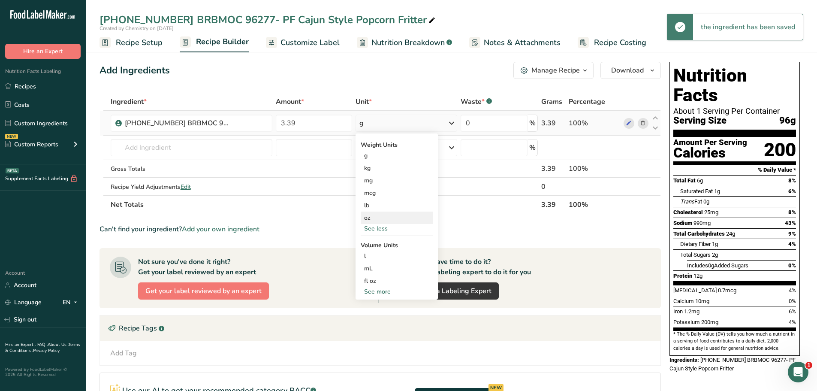
click at [372, 221] on div "oz" at bounding box center [397, 217] width 72 height 12
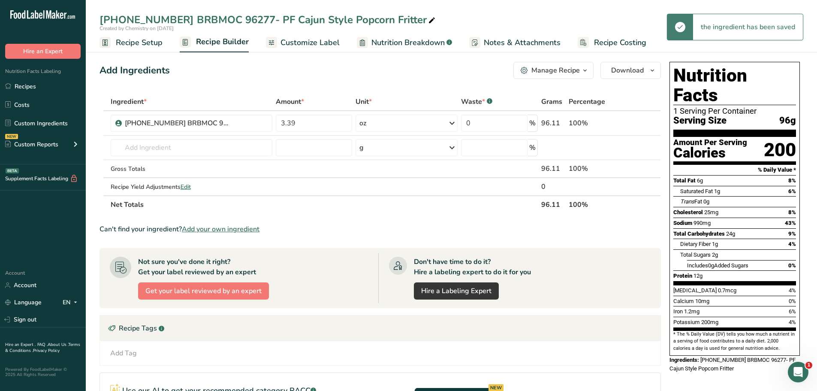
click at [316, 44] on span "Customize Label" at bounding box center [309, 43] width 59 height 12
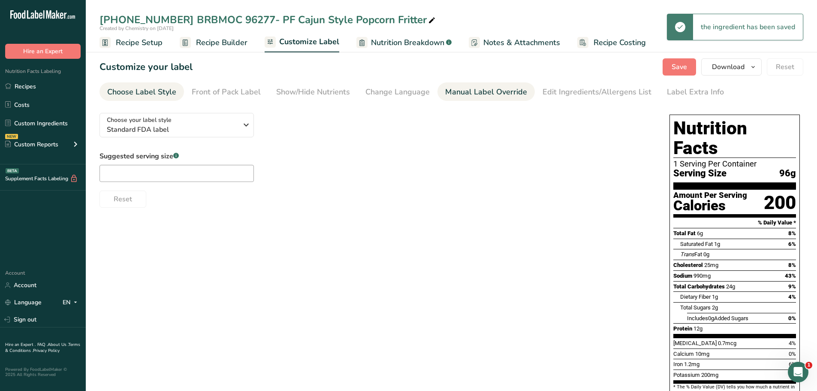
click at [467, 88] on div "Manual Label Override" at bounding box center [486, 92] width 82 height 12
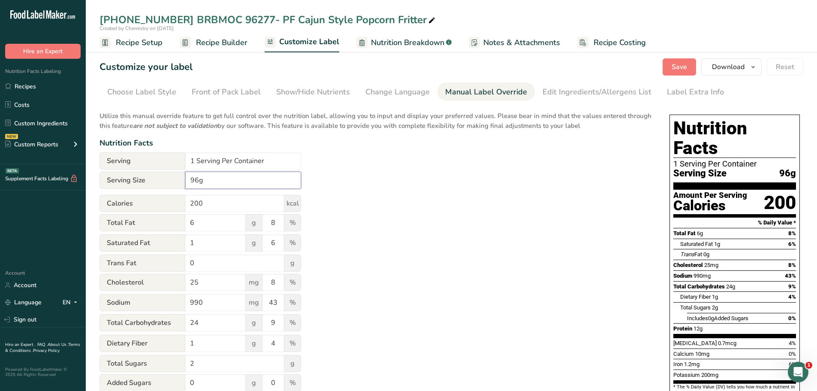
drag, startPoint x: 208, startPoint y: 183, endPoint x: 145, endPoint y: 173, distance: 63.3
click at [147, 174] on div "Serving Size 96g" at bounding box center [200, 180] width 202 height 17
type input "3.39 oz"
click at [190, 162] on input "1 Serving Per Container" at bounding box center [243, 160] width 116 height 17
type input "About 47 Servings Per Container"
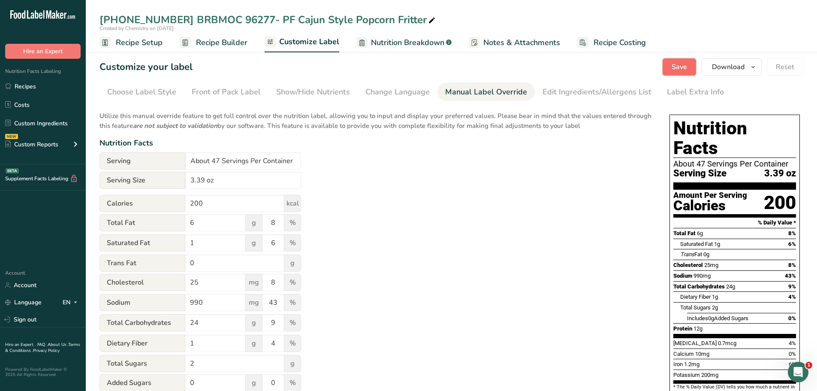
click at [668, 61] on button "Save" at bounding box center [678, 66] width 33 height 17
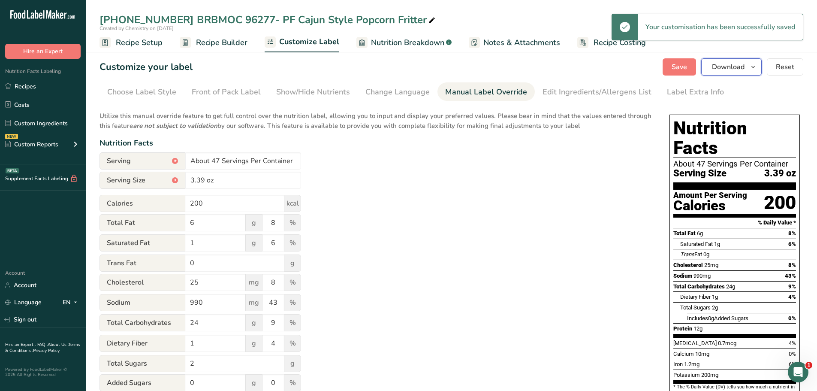
click at [753, 69] on icon "button" at bounding box center [752, 67] width 7 height 11
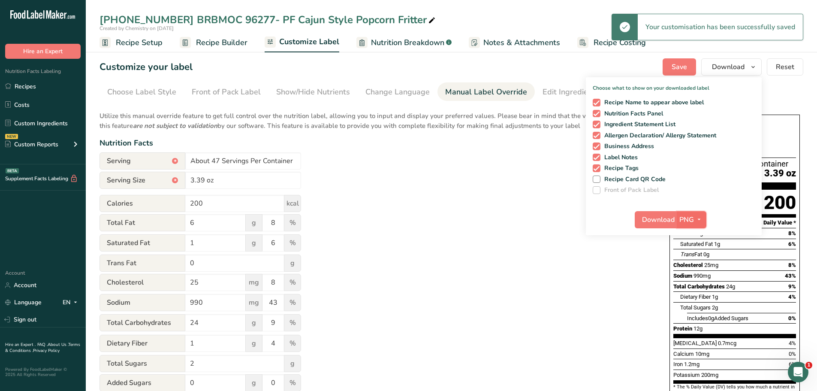
click at [698, 223] on icon "button" at bounding box center [698, 219] width 7 height 11
click at [692, 281] on link "PDF" at bounding box center [692, 279] width 27 height 14
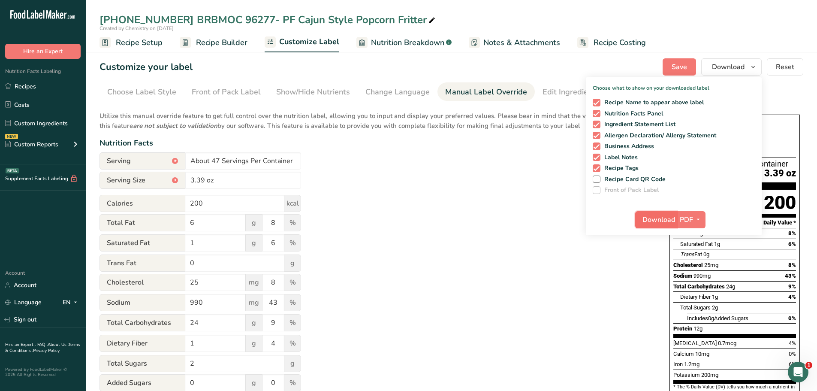
click at [667, 217] on span "Download" at bounding box center [658, 219] width 33 height 10
click at [48, 120] on link "Custom Ingredients" at bounding box center [43, 123] width 86 height 16
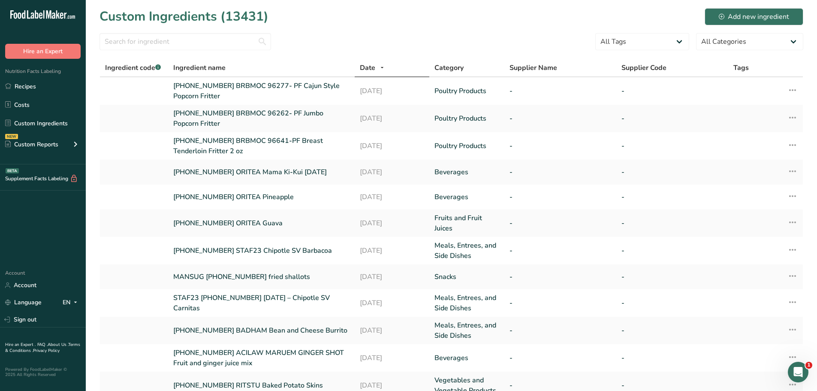
click at [406, 15] on section "Custom Ingredients (13431) Add new ingredient All Tags Source of Antioxidants […" at bounding box center [451, 261] width 731 height 523
click at [756, 17] on div "Add new ingredient" at bounding box center [754, 17] width 70 height 10
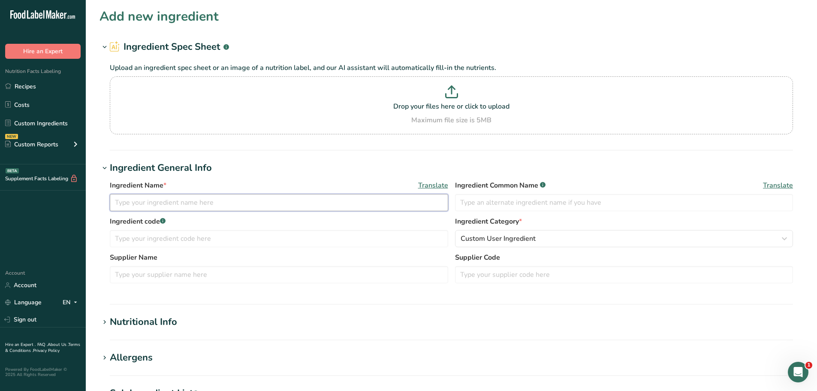
click at [183, 211] on input "text" at bounding box center [279, 202] width 338 height 17
click at [235, 203] on input "[PHONE_NUMBER] BRBMOC" at bounding box center [279, 202] width 338 height 17
paste input "96318- PF Buffalo Style Boneless Wing Fritter"
type input "[PHONE_NUMBER] BRBMOC 96318- PF Buffalo Style Boneless Wing Fritter"
click at [514, 238] on span "Custom User Ingredient" at bounding box center [497, 238] width 75 height 10
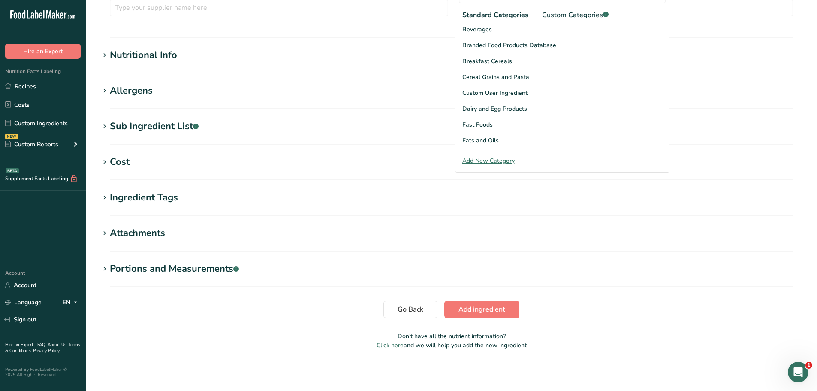
scroll to position [257, 0]
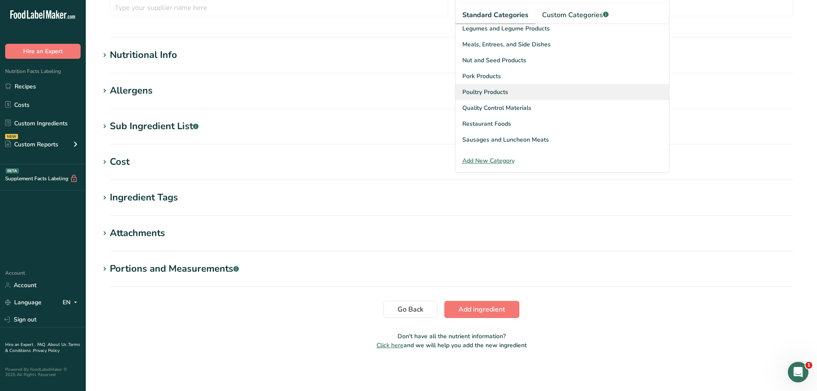
click at [496, 92] on span "Poultry Products" at bounding box center [485, 91] width 46 height 9
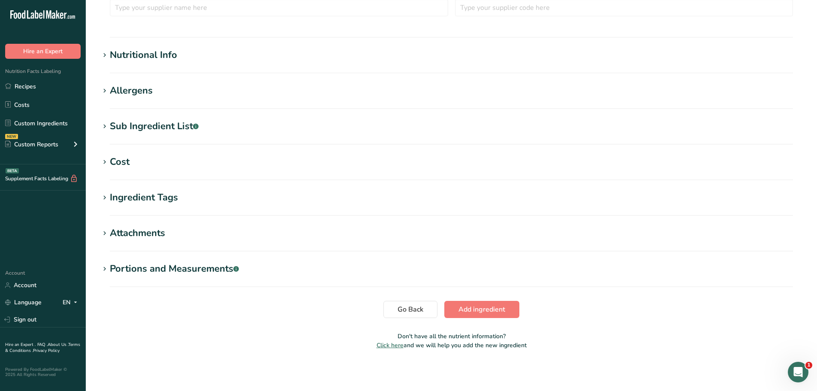
click at [122, 54] on div "Nutritional Info" at bounding box center [143, 55] width 67 height 14
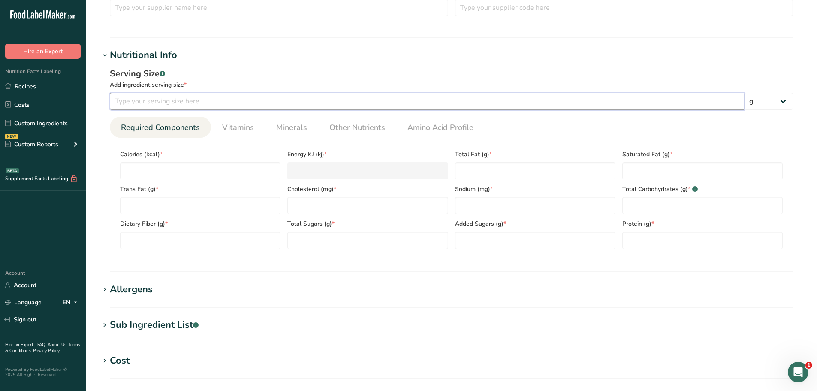
click at [147, 106] on input "number" at bounding box center [427, 101] width 634 height 17
type input "100"
click at [203, 81] on div "Add ingredient serving size *" at bounding box center [451, 84] width 683 height 9
click at [667, 239] on input "number" at bounding box center [702, 240] width 160 height 17
click at [355, 132] on span "Other Nutrients" at bounding box center [357, 128] width 56 height 12
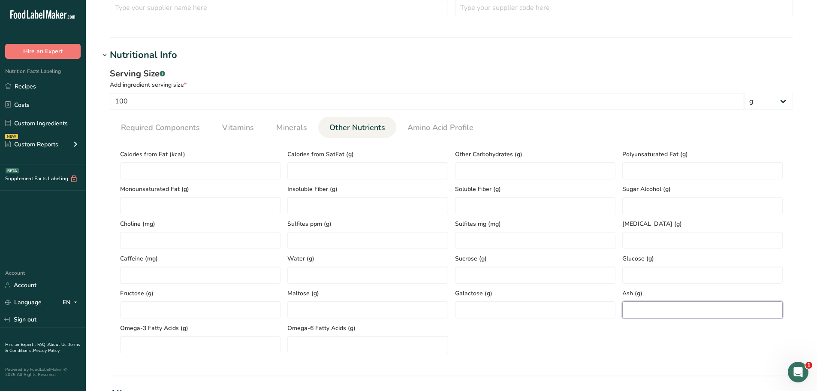
click at [655, 309] on input "number" at bounding box center [702, 309] width 160 height 17
paste input "3.01"
type input "3.01"
click at [141, 132] on span "Required Components" at bounding box center [160, 128] width 79 height 12
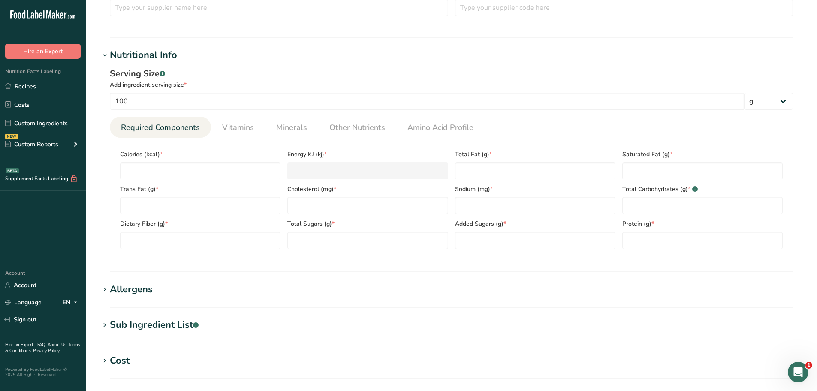
click at [131, 181] on div "Trans Fat (g) *" at bounding box center [200, 196] width 167 height 35
click at [134, 170] on input "number" at bounding box center [200, 170] width 160 height 17
paste input "188.7"
type input "188.7"
type KJ "789.5"
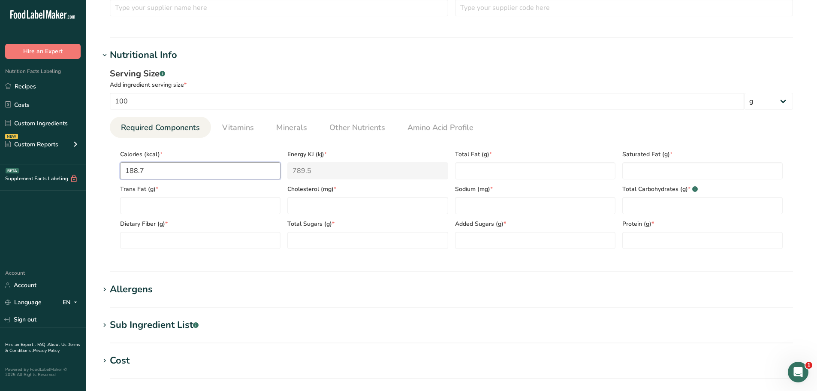
type input "188.7"
click at [709, 210] on Carbohydrates "number" at bounding box center [702, 205] width 160 height 17
paste Carbohydrates "19.88"
type Carbohydrates "19.88"
click at [336, 203] on input "number" at bounding box center [367, 205] width 160 height 17
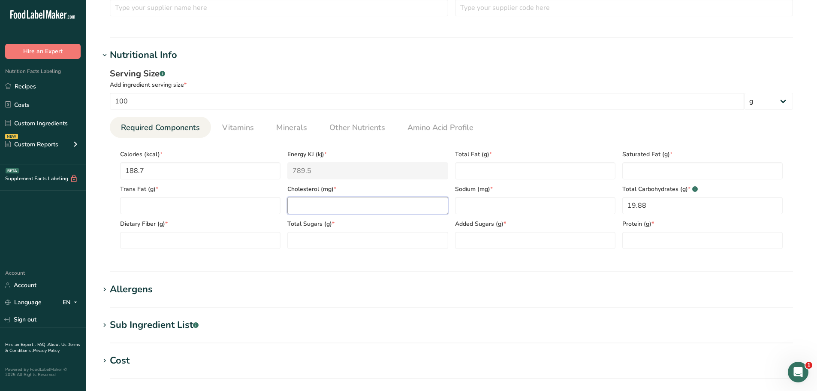
paste input "36.24"
type input "36.24"
click at [143, 243] on Fiber "number" at bounding box center [200, 240] width 160 height 17
paste Fiber "2.27"
type Fiber "2.27"
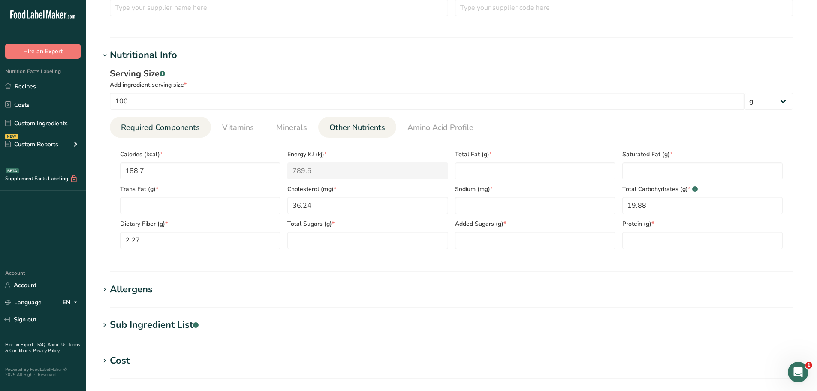
drag, startPoint x: 364, startPoint y: 129, endPoint x: 352, endPoint y: 131, distance: 12.3
click at [362, 130] on span "Other Nutrients" at bounding box center [357, 128] width 56 height 12
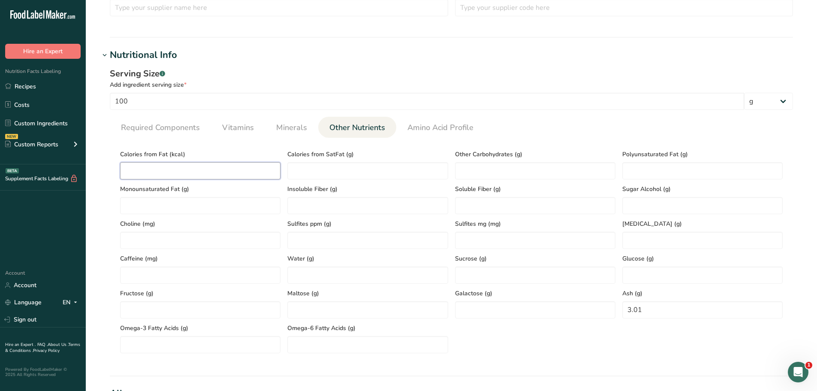
click at [214, 168] on Fat "number" at bounding box center [200, 170] width 160 height 17
paste Fat "54.99"
type Fat "54.99"
click at [161, 130] on span "Required Components" at bounding box center [160, 128] width 79 height 12
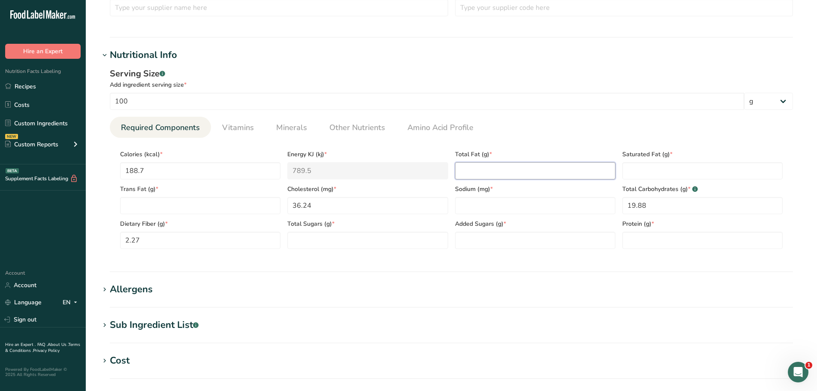
click at [481, 170] on Fat "number" at bounding box center [535, 170] width 160 height 17
paste Fat "6.11"
type Fat "6.11"
click at [281, 125] on span "Minerals" at bounding box center [291, 128] width 31 height 12
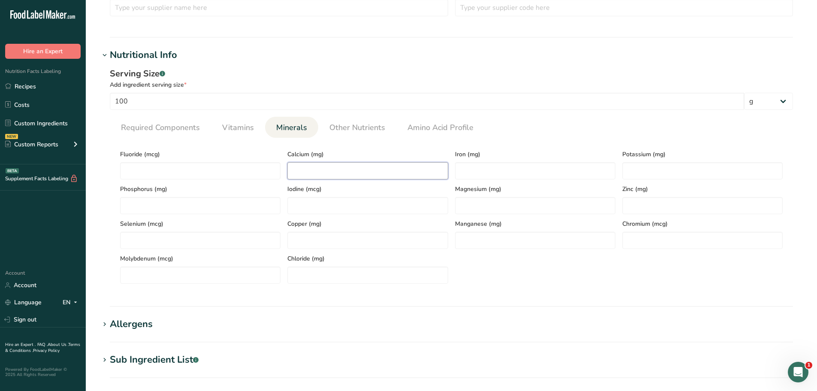
click at [319, 172] on input "number" at bounding box center [367, 170] width 160 height 17
paste input "9.14"
type input "9.14"
click at [503, 169] on input "number" at bounding box center [535, 170] width 160 height 17
paste input "1.51"
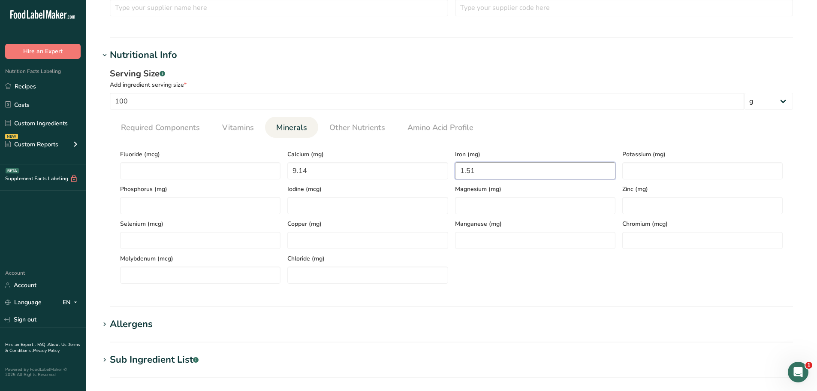
type input "1.51"
click at [665, 174] on input "number" at bounding box center [702, 170] width 160 height 17
paste input "231.08"
type input "231.08"
click at [190, 129] on span "Required Components" at bounding box center [160, 128] width 79 height 12
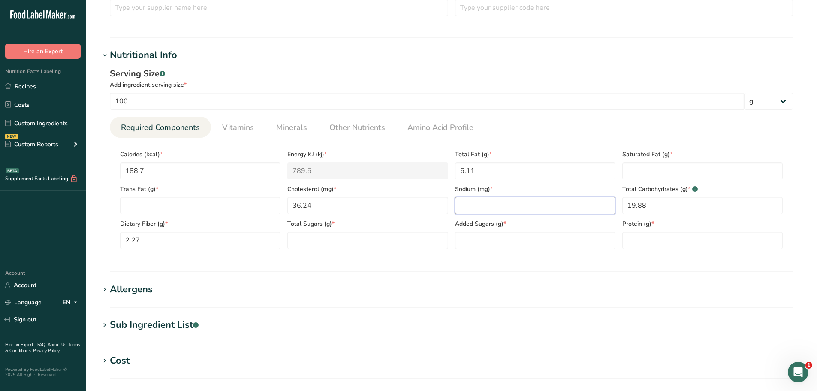
click at [494, 203] on input "number" at bounding box center [535, 205] width 160 height 17
paste input "1011.86"
type input "1011.86"
click at [374, 133] on span "Other Nutrients" at bounding box center [357, 128] width 56 height 12
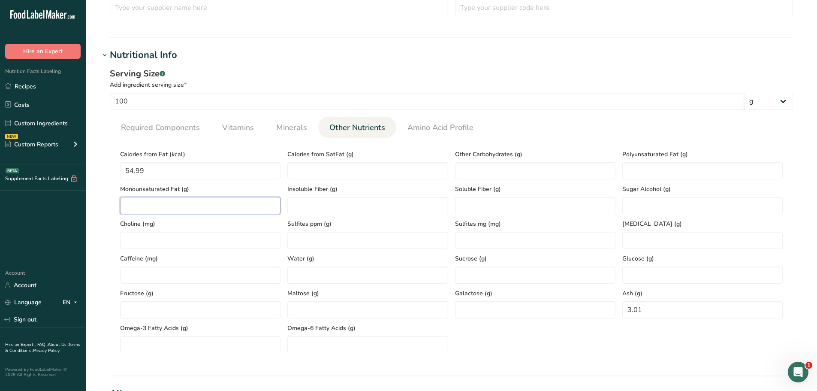
click at [163, 203] on Fat "number" at bounding box center [200, 205] width 160 height 17
paste Fat "1.54"
type Fat "1.54"
click at [647, 176] on Fat "number" at bounding box center [702, 170] width 160 height 17
paste Fat "3.41"
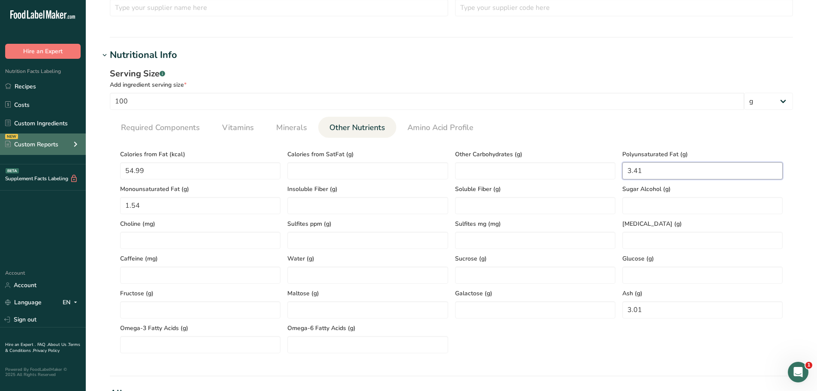
type Fat "3.41"
click at [157, 132] on span "Required Components" at bounding box center [160, 128] width 79 height 12
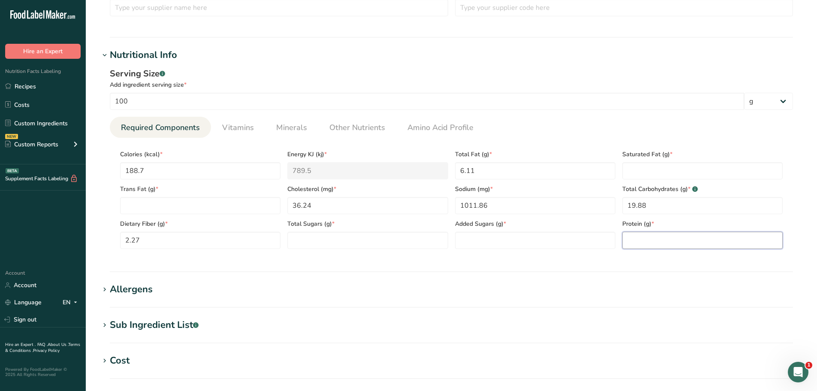
click at [650, 242] on input "number" at bounding box center [702, 240] width 160 height 17
paste input "13.55"
type input "13.55"
click at [682, 169] on Fat "number" at bounding box center [702, 170] width 160 height 17
paste Fat "1.15"
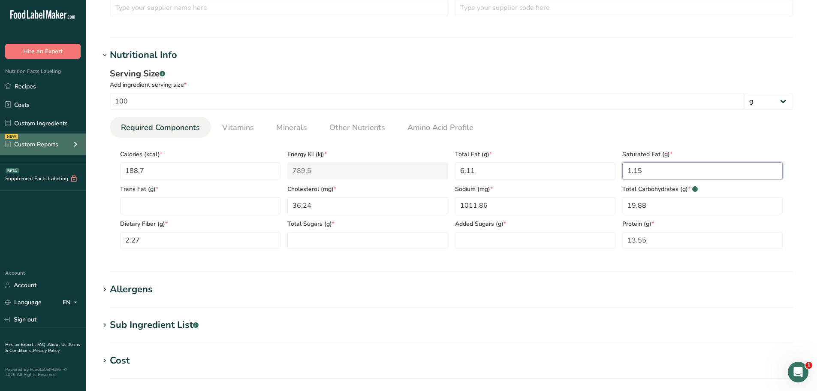
type Fat "1.15"
click at [304, 244] on Sugars "number" at bounding box center [367, 240] width 160 height 17
paste Sugars "1.66"
type Sugars "1.66"
click at [541, 247] on Sugars "number" at bounding box center [535, 240] width 160 height 17
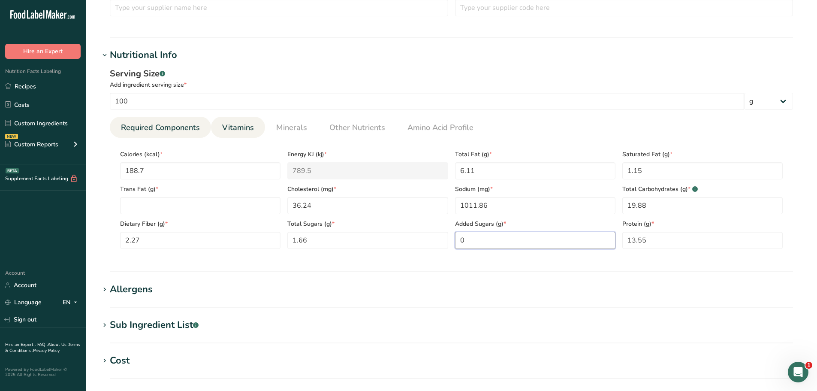
type Sugars "0"
click at [239, 131] on span "Vitamins" at bounding box center [238, 128] width 32 height 12
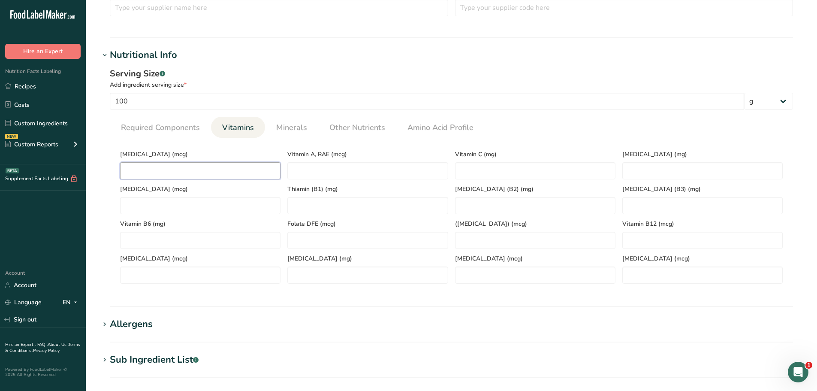
click at [181, 176] on D "number" at bounding box center [200, 170] width 160 height 17
type D "0"
click at [172, 128] on span "Required Components" at bounding box center [160, 128] width 79 height 12
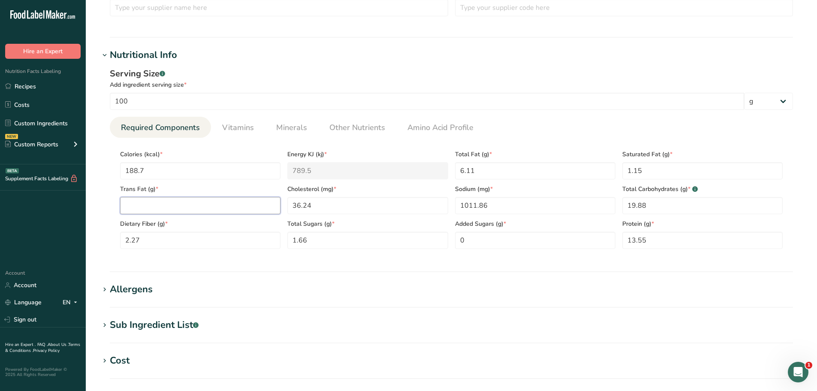
click at [165, 205] on Fat "number" at bounding box center [200, 205] width 160 height 17
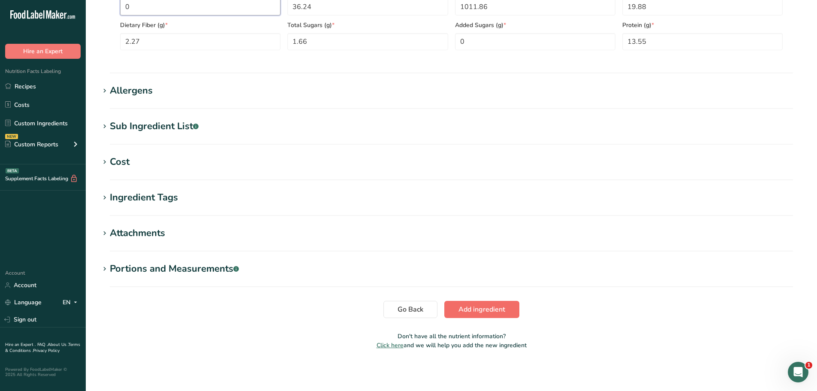
type Fat "0"
click at [486, 315] on button "Add ingredient" at bounding box center [481, 309] width 75 height 17
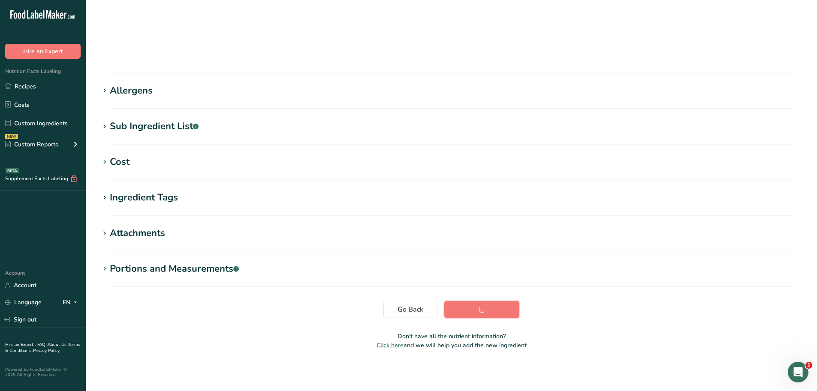
scroll to position [63, 0]
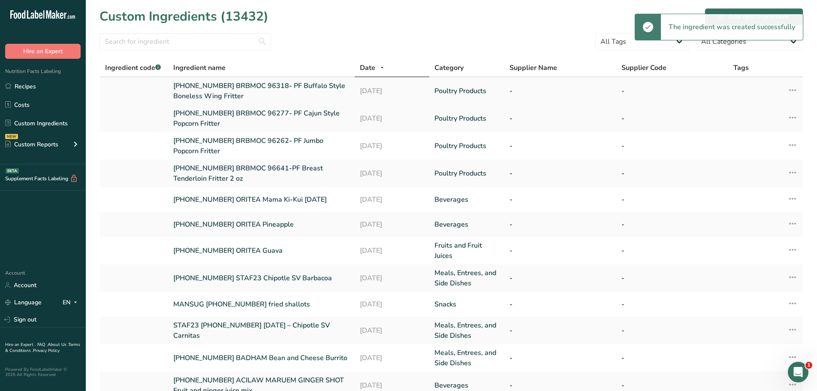
click at [228, 93] on link "[PHONE_NUMBER] BRBMOC 96318- PF Buffalo Style Boneless Wing Fritter" at bounding box center [261, 91] width 176 height 21
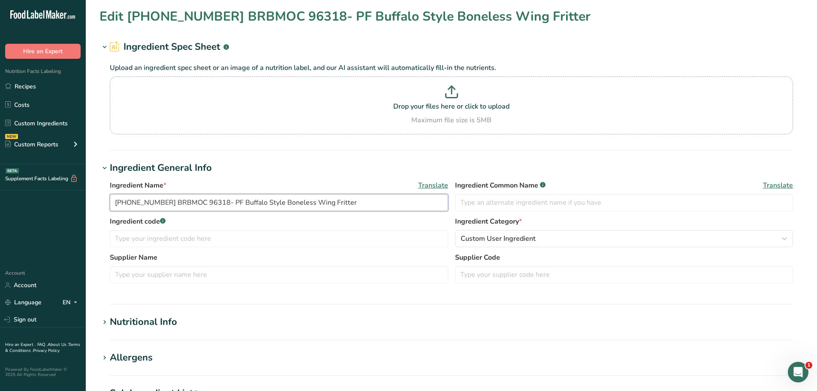
drag, startPoint x: 348, startPoint y: 203, endPoint x: 100, endPoint y: 202, distance: 248.3
click at [100, 202] on div "Ingredient Name * Translate [PHONE_NUMBER] BRBMOC 96318- PF Buffalo Style Bonel…" at bounding box center [451, 234] width 704 height 118
click at [30, 87] on link "Recipes" at bounding box center [43, 86] width 86 height 16
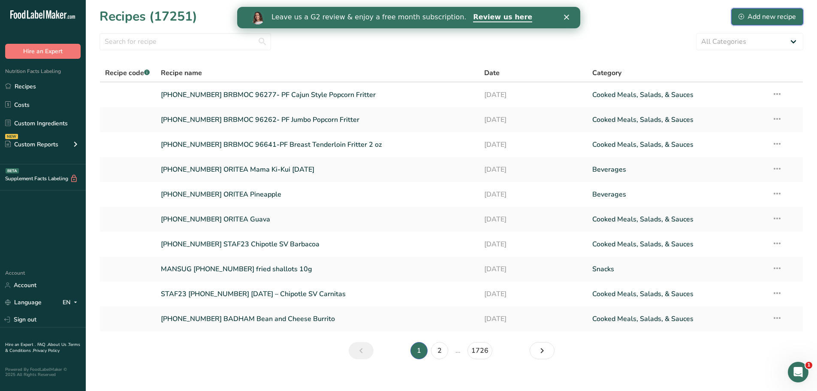
click at [755, 17] on div "Add new recipe" at bounding box center [766, 17] width 57 height 10
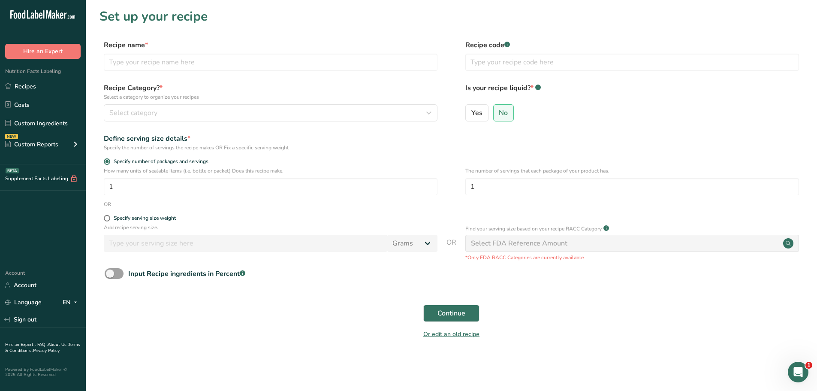
click at [205, 48] on label "Recipe name *" at bounding box center [271, 45] width 334 height 10
click at [202, 66] on input "text" at bounding box center [271, 62] width 334 height 17
paste input "[PHONE_NUMBER] BRBMOC 96318- PF Buffalo Style Boneless Wing Fritter"
type input "[PHONE_NUMBER] BRBMOC 96318- PF Buffalo Style Boneless Wing Fritter"
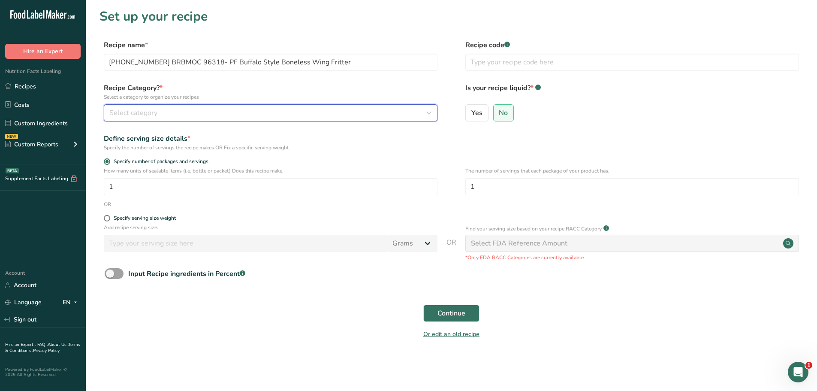
click at [185, 111] on div "Select category" at bounding box center [267, 113] width 317 height 10
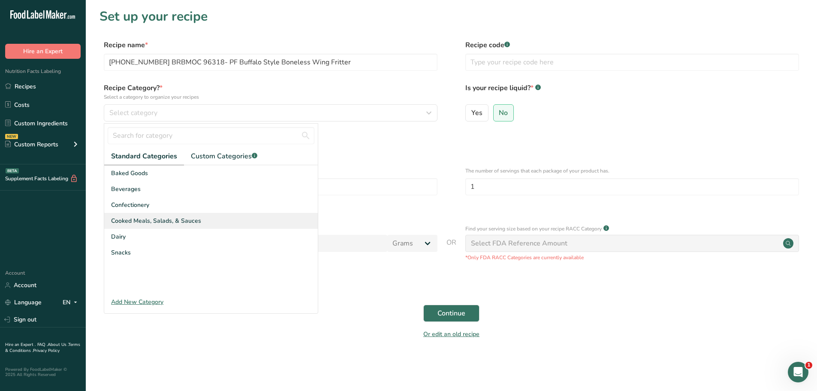
click at [171, 220] on span "Cooked Meals, Salads, & Sauces" at bounding box center [156, 220] width 90 height 9
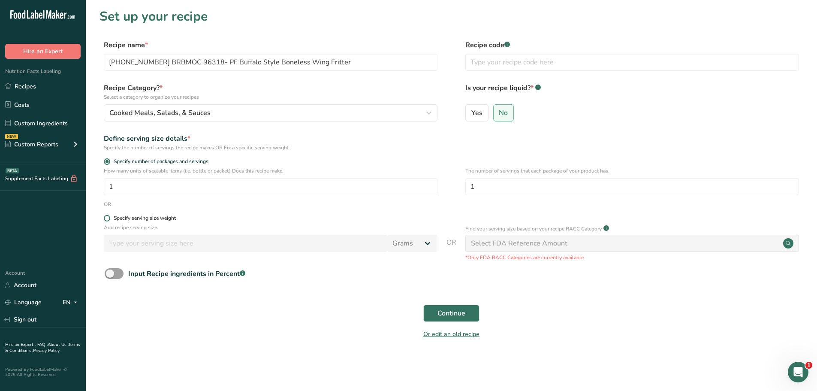
click at [107, 219] on span at bounding box center [107, 218] width 6 height 6
click at [107, 219] on input "Specify serving size weight" at bounding box center [107, 218] width 6 height 6
radio input "true"
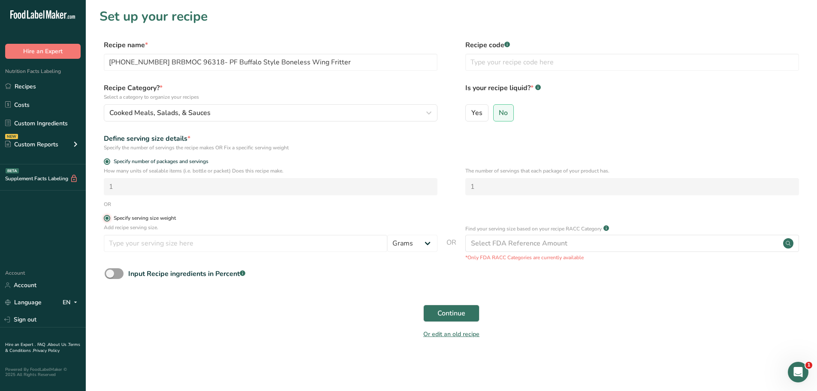
radio input "false"
click at [139, 245] on input "number" at bounding box center [245, 243] width 283 height 17
type input "100"
click at [469, 314] on button "Continue" at bounding box center [451, 312] width 56 height 17
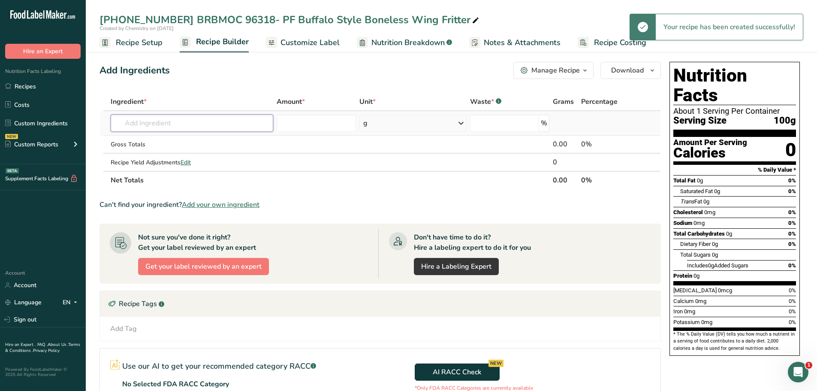
click at [159, 123] on input "text" at bounding box center [192, 122] width 162 height 17
paste input "[PHONE_NUMBER] BRBMOC 96318- PF Buffalo Style Boneless Wing Fritter"
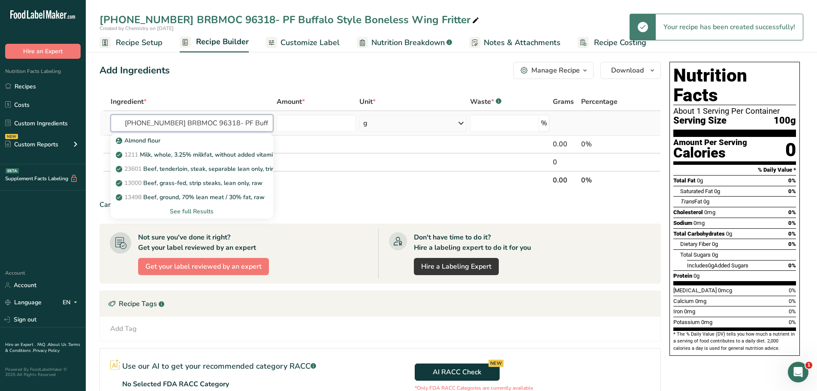
scroll to position [0, 86]
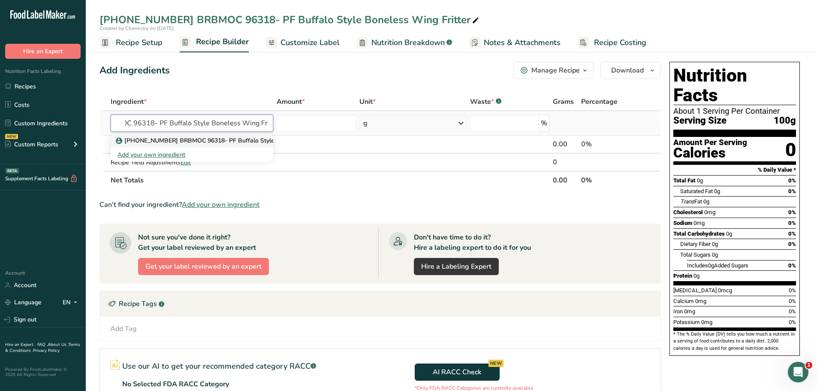
type input "[PHONE_NUMBER] BRBMOC 96318- PF Buffalo Style Boneless Wing Fritter"
click at [191, 139] on p "[PHONE_NUMBER] BRBMOC 96318- PF Buffalo Style Boneless Wing Fritter" at bounding box center [227, 140] width 220 height 9
type input "[PHONE_NUMBER] BRBMOC 96318- PF Buffalo Style Boneless Wing Fritter"
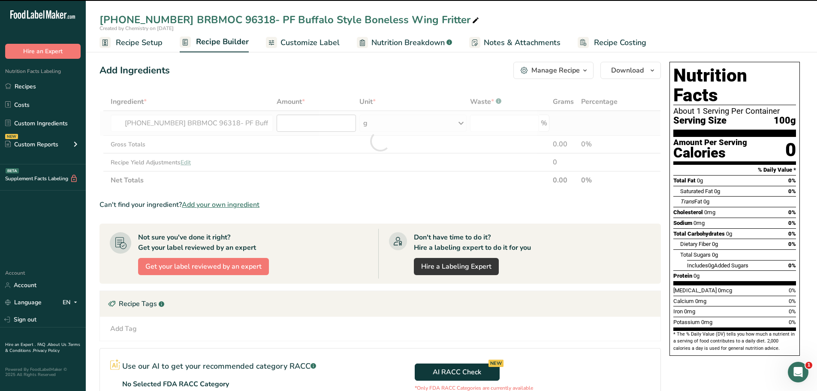
type input "0"
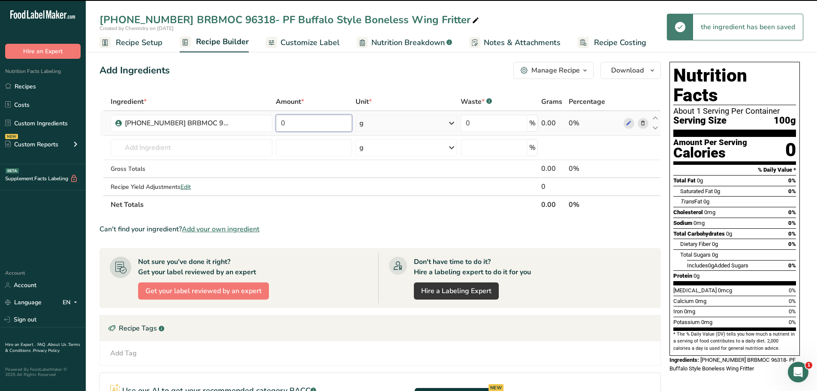
click at [302, 125] on input "0" at bounding box center [314, 122] width 77 height 17
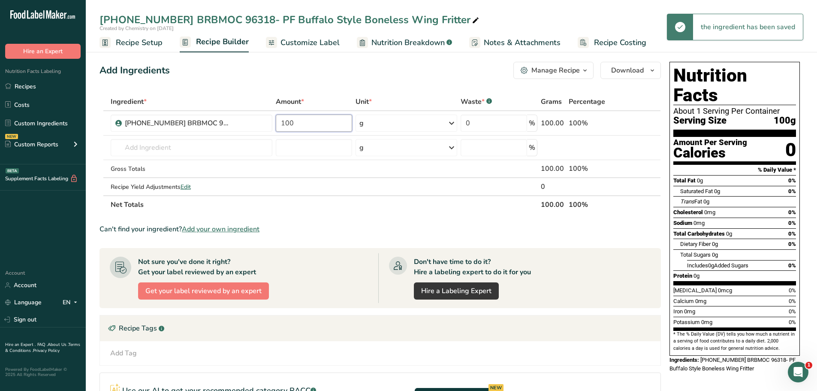
type input "100"
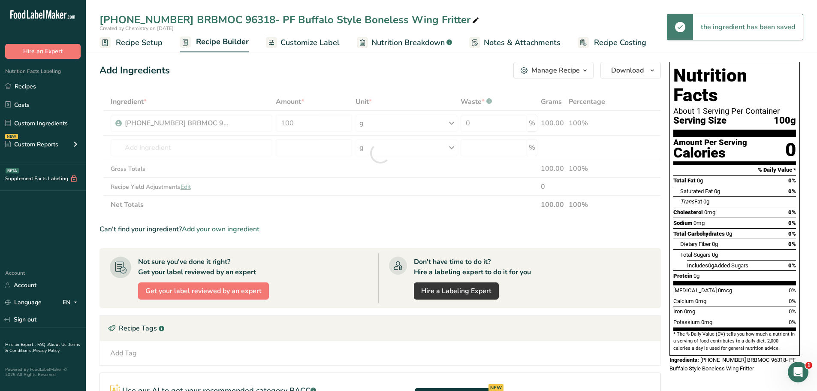
drag, startPoint x: 333, startPoint y: 83, endPoint x: 346, endPoint y: 82, distance: 12.9
click at [334, 83] on div "Add Ingredients Manage Recipe Delete Recipe Duplicate Recipe Scale Recipe Save …" at bounding box center [382, 287] width 566 height 459
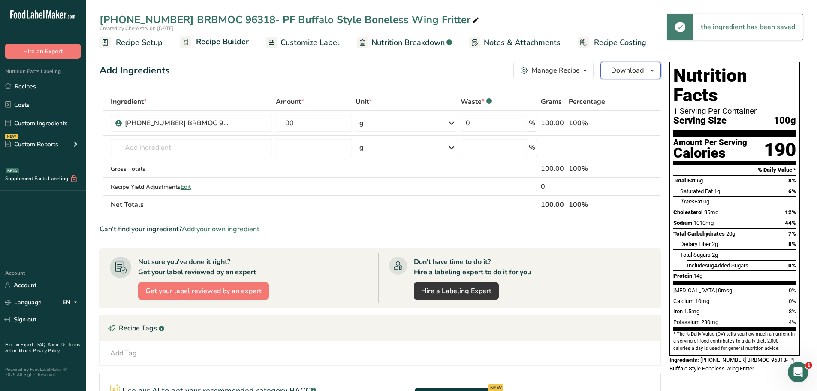
click at [651, 71] on icon "button" at bounding box center [652, 70] width 7 height 11
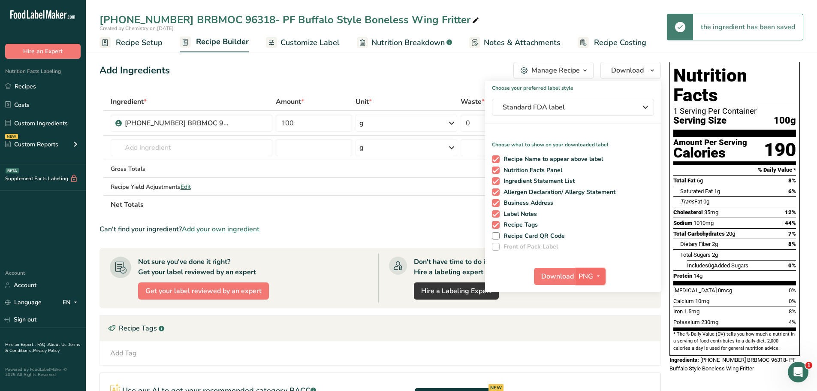
click at [595, 274] on icon "button" at bounding box center [598, 276] width 7 height 11
click at [593, 337] on link "PDF" at bounding box center [591, 336] width 27 height 14
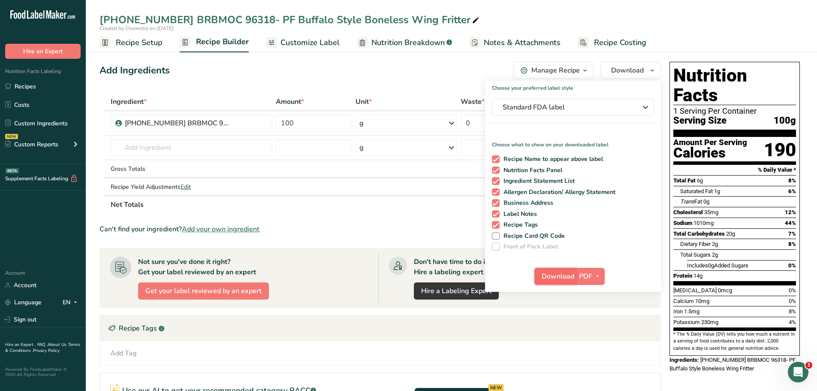
click at [567, 273] on span "Download" at bounding box center [558, 276] width 33 height 10
click at [141, 44] on span "Recipe Setup" at bounding box center [139, 43] width 47 height 12
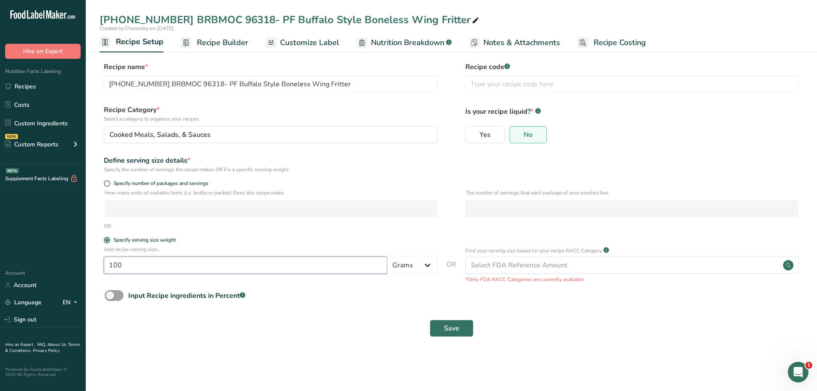
drag, startPoint x: 122, startPoint y: 266, endPoint x: 65, endPoint y: 258, distance: 57.7
click at [65, 258] on div ".a-20{fill:#fff;} Hire an Expert Nutrition Facts Labeling Recipes Costs Custom …" at bounding box center [408, 195] width 817 height 391
type input "4.23"
click at [424, 266] on select "Grams kg mg mcg lb oz l mL fl oz tbsp tsp cup qt gallon" at bounding box center [412, 264] width 50 height 17
select select "5"
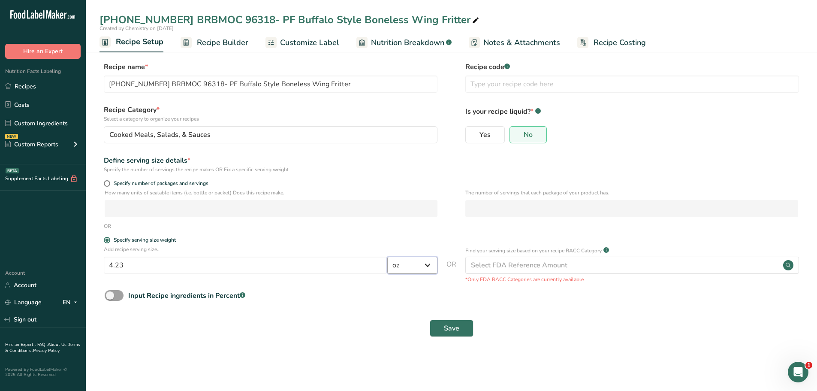
click at [387, 256] on select "Grams kg mg mcg lb oz l mL fl oz tbsp tsp cup qt gallon" at bounding box center [412, 264] width 50 height 17
click at [444, 331] on span "Save" at bounding box center [451, 328] width 15 height 10
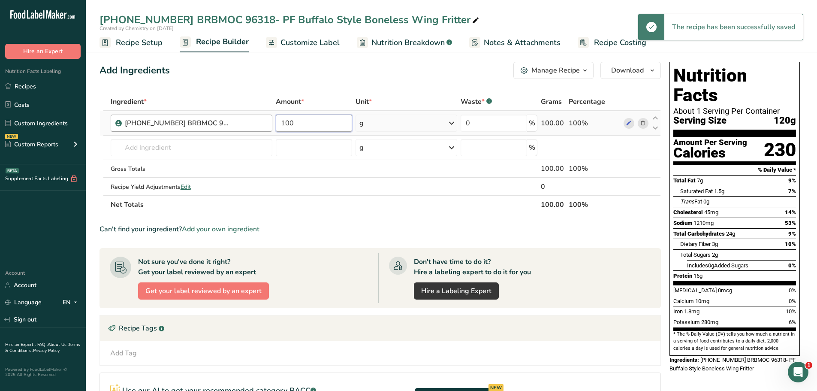
drag, startPoint x: 300, startPoint y: 124, endPoint x: 238, endPoint y: 117, distance: 62.6
click at [252, 120] on tr "[PHONE_NUMBER] BRBMOC 96318- PF Buffalo Style Boneless Wing Fritter 100 g Weigh…" at bounding box center [380, 123] width 560 height 24
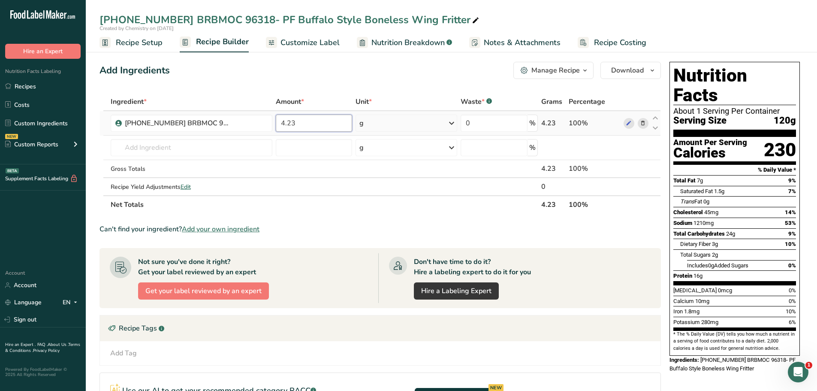
type input "4.23"
click at [451, 121] on div "Ingredient * Amount * Unit * Waste * .a-a{fill:#347362;}.b-a{fill:#fff;} Grams …" at bounding box center [379, 153] width 561 height 121
click at [453, 124] on icon at bounding box center [451, 122] width 10 height 15
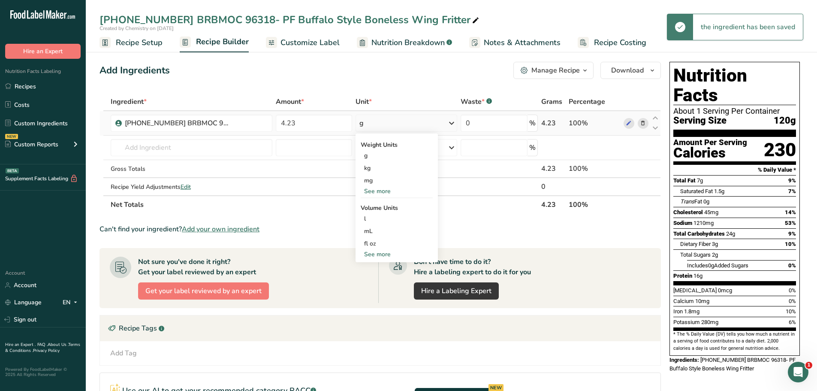
click at [377, 193] on div "See more" at bounding box center [397, 191] width 72 height 9
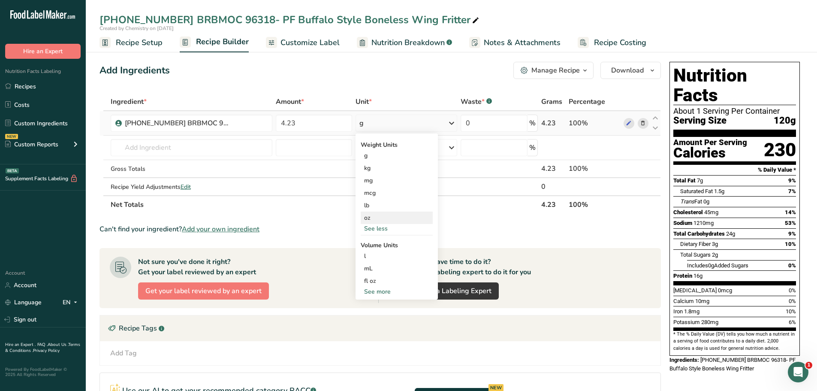
click at [370, 215] on div "oz" at bounding box center [397, 217] width 72 height 12
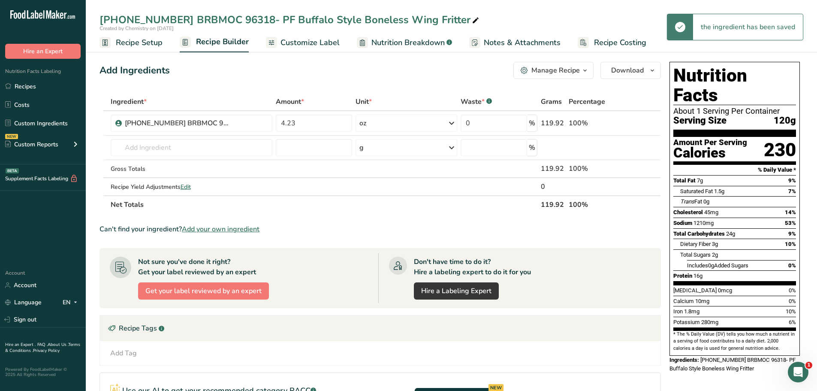
click at [382, 72] on div "Add Ingredients Manage Recipe Delete Recipe Duplicate Recipe Scale Recipe Save …" at bounding box center [379, 70] width 561 height 17
click at [300, 36] on link "Customize Label" at bounding box center [303, 42] width 74 height 19
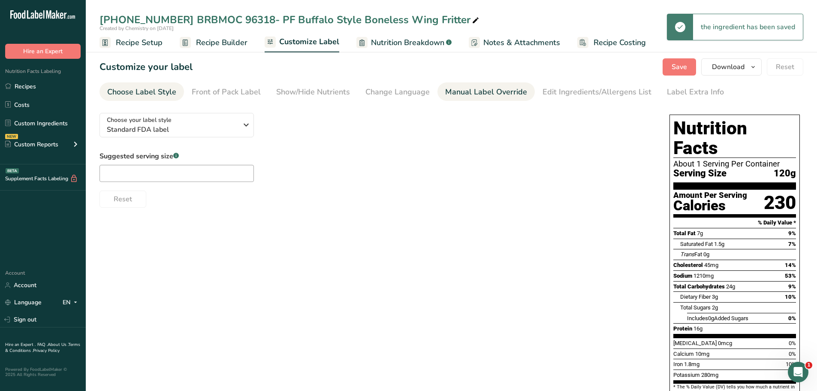
click at [475, 92] on div "Manual Label Override" at bounding box center [486, 92] width 82 height 12
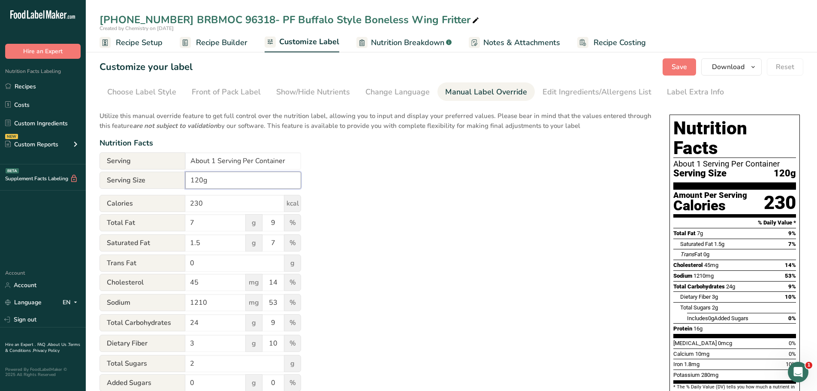
drag, startPoint x: 215, startPoint y: 183, endPoint x: 150, endPoint y: 180, distance: 64.8
click at [156, 182] on div "Serving Size 120g" at bounding box center [200, 180] width 202 height 17
type input "4.23 oz"
drag, startPoint x: 215, startPoint y: 162, endPoint x: 123, endPoint y: 141, distance: 93.9
click at [132, 143] on div "Utilize this manual override feature to get full control over the nutrition lab…" at bounding box center [375, 311] width 553 height 410
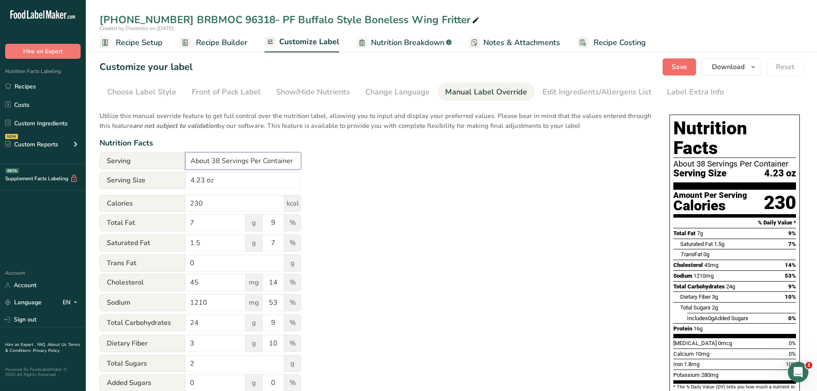
type input "About 38 Servings Per Container"
click at [683, 74] on button "Save" at bounding box center [678, 66] width 33 height 17
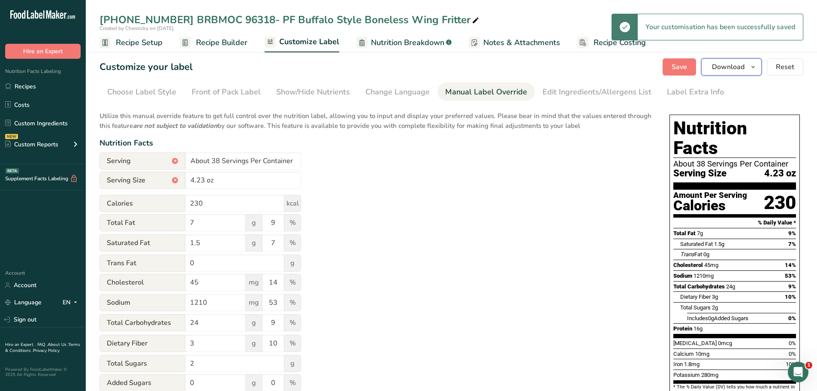
click at [755, 65] on icon "button" at bounding box center [752, 67] width 7 height 11
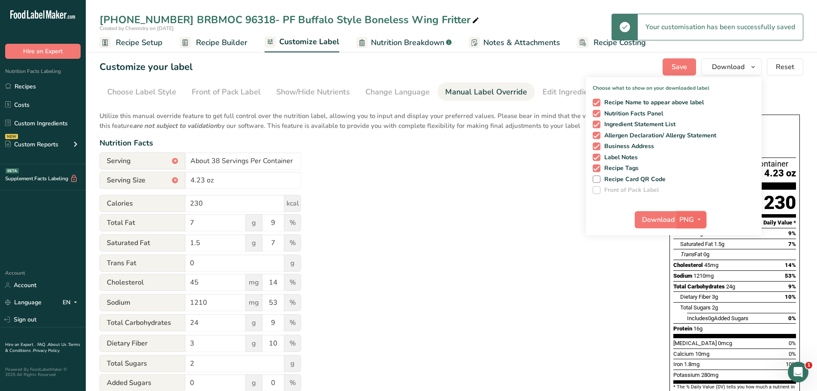
click at [700, 218] on icon "button" at bounding box center [698, 219] width 7 height 11
click at [698, 277] on link "PDF" at bounding box center [692, 279] width 27 height 14
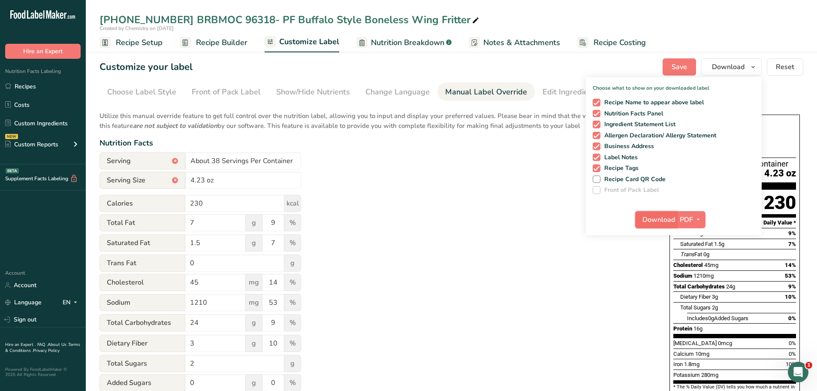
click at [665, 220] on span "Download" at bounding box center [658, 219] width 33 height 10
click at [48, 124] on link "Custom Ingredients" at bounding box center [43, 123] width 86 height 16
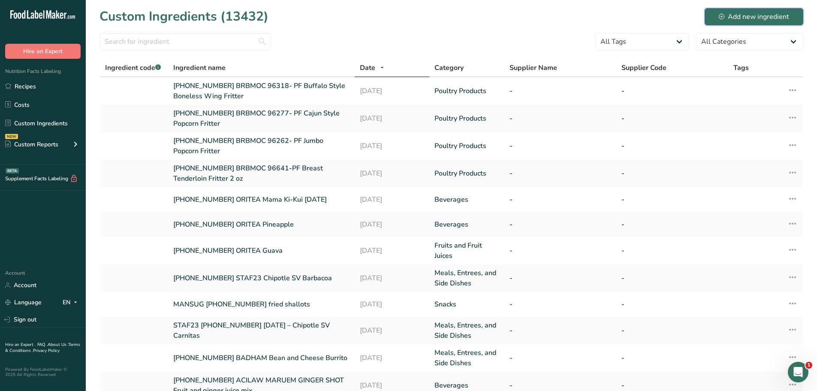
click at [756, 18] on div "Add new ingredient" at bounding box center [754, 17] width 70 height 10
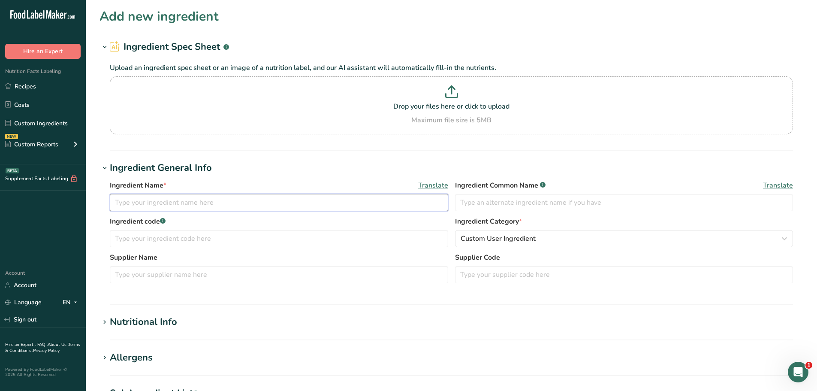
click at [172, 203] on input "text" at bounding box center [279, 202] width 338 height 17
click at [221, 211] on input "[PHONE_NUMBER] BRBMOC" at bounding box center [279, 202] width 338 height 17
paste input "96358- PF Spicy Fritter 4 Oz"
type input "[PHONE_NUMBER] BRBMOC 96358- PF Spicy Fritter 4 Oz"
click at [487, 237] on span "Custom User Ingredient" at bounding box center [497, 238] width 75 height 10
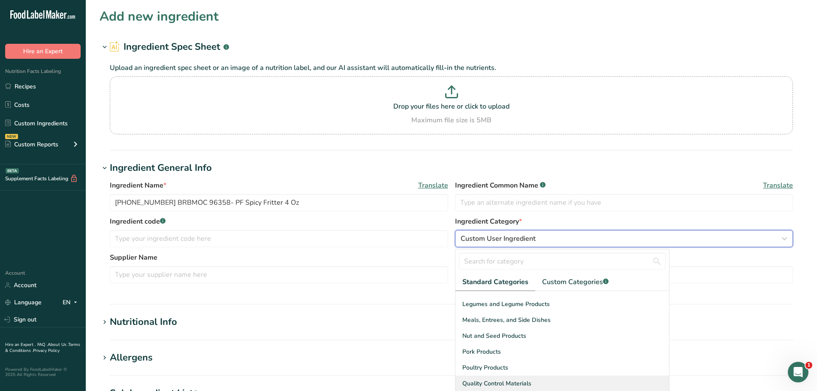
scroll to position [300, 0]
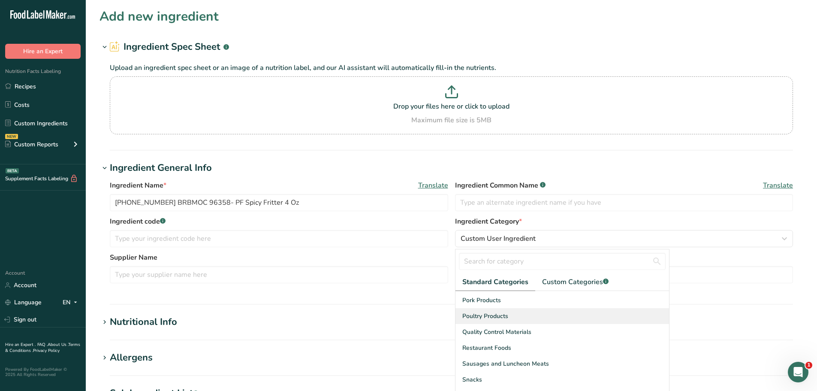
click at [489, 320] on div "Poultry Products" at bounding box center [562, 316] width 214 height 16
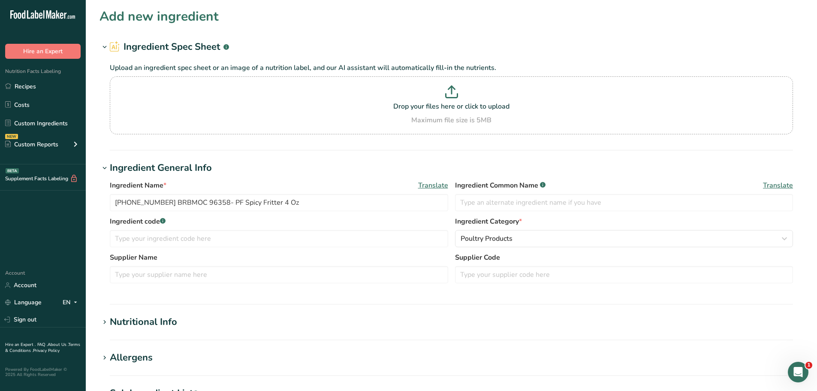
click at [130, 326] on div "Nutritional Info" at bounding box center [143, 322] width 67 height 14
click at [141, 372] on input "number" at bounding box center [427, 367] width 634 height 17
type input "100"
click at [214, 316] on h1 "Nutritional Info" at bounding box center [451, 322] width 704 height 14
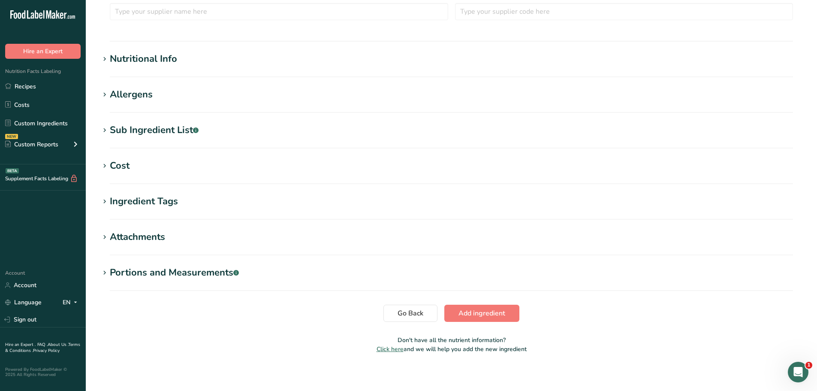
scroll to position [267, 0]
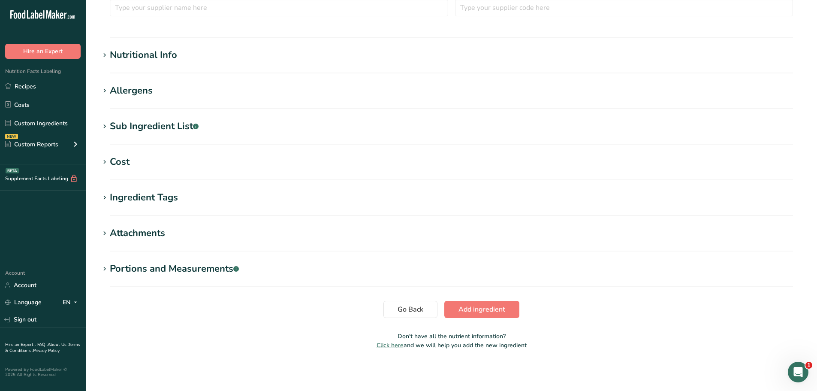
click at [159, 52] on div "Nutritional Info" at bounding box center [143, 55] width 67 height 14
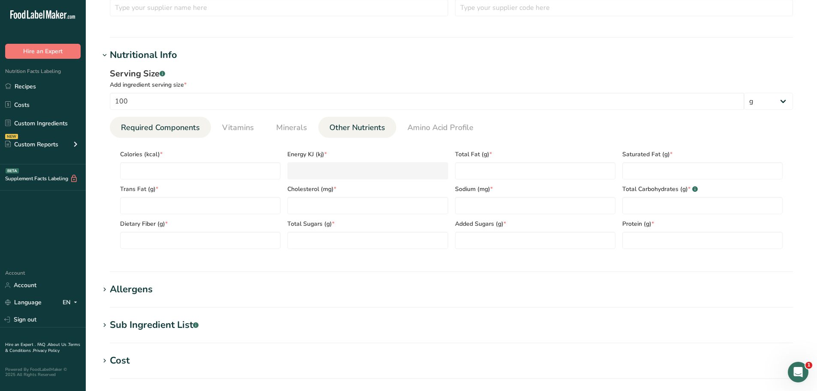
click at [367, 128] on span "Other Nutrients" at bounding box center [357, 128] width 56 height 12
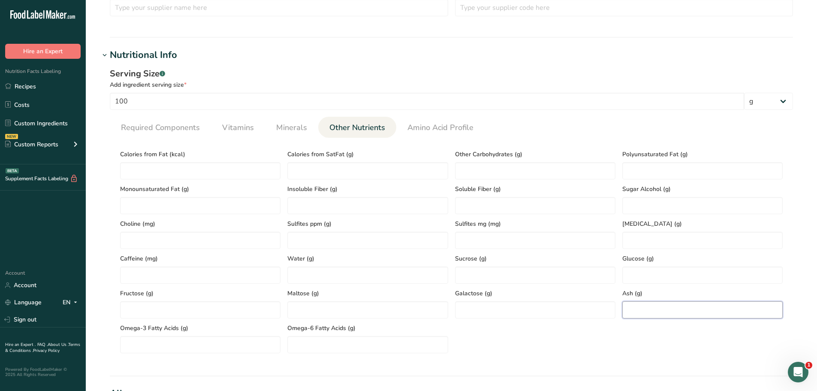
click at [656, 309] on input "number" at bounding box center [702, 309] width 160 height 17
paste input "3.19"
type input "3.19"
click at [169, 129] on span "Required Components" at bounding box center [160, 128] width 79 height 12
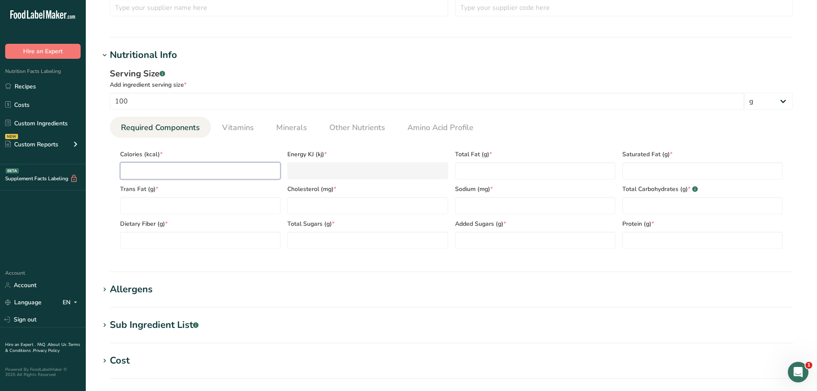
click at [147, 168] on input "number" at bounding box center [200, 170] width 160 height 17
paste input "175.66"
type input "175.66"
type KJ "735"
type input "175.66"
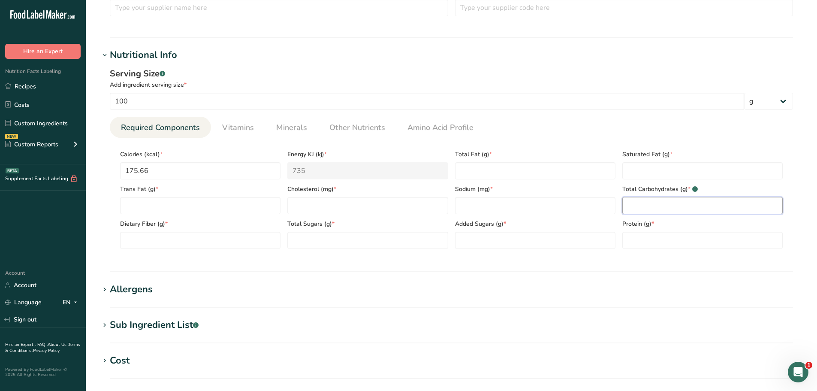
click at [640, 206] on Carbohydrates "number" at bounding box center [702, 205] width 160 height 17
paste Carbohydrates "12.24"
type Carbohydrates "12.24"
click at [316, 199] on input "number" at bounding box center [367, 205] width 160 height 17
paste input "40.37"
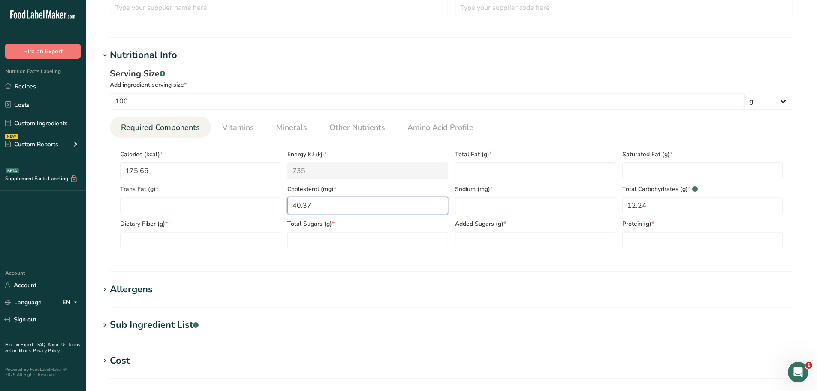
type input "40.37"
click at [169, 247] on Fiber "number" at bounding box center [200, 240] width 160 height 17
paste Fiber "2.45"
type Fiber "2.45"
drag, startPoint x: 360, startPoint y: 132, endPoint x: 280, endPoint y: 139, distance: 80.0
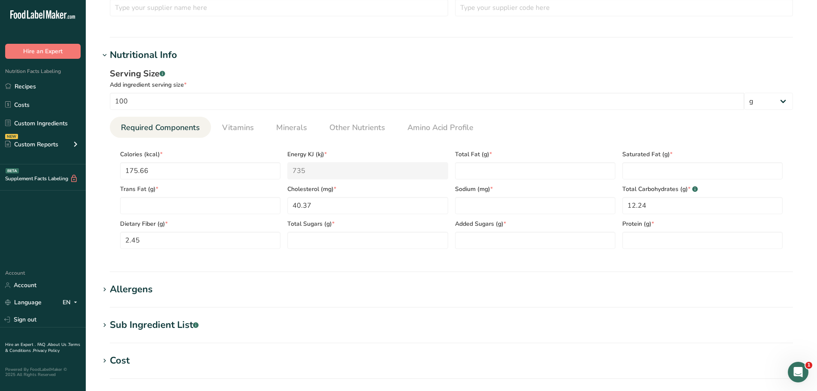
click at [360, 132] on span "Other Nutrients" at bounding box center [357, 128] width 56 height 12
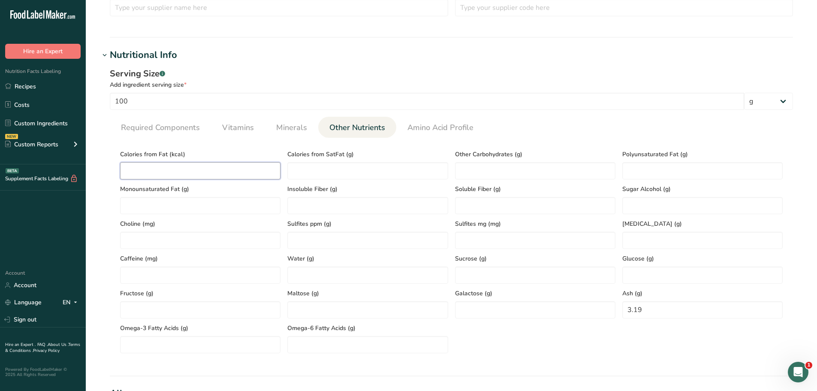
click at [161, 164] on Fat "number" at bounding box center [200, 170] width 160 height 17
paste Fat "62.73"
type Fat "62.73"
drag, startPoint x: 179, startPoint y: 125, endPoint x: 206, endPoint y: 129, distance: 27.4
click at [179, 125] on span "Required Components" at bounding box center [160, 128] width 79 height 12
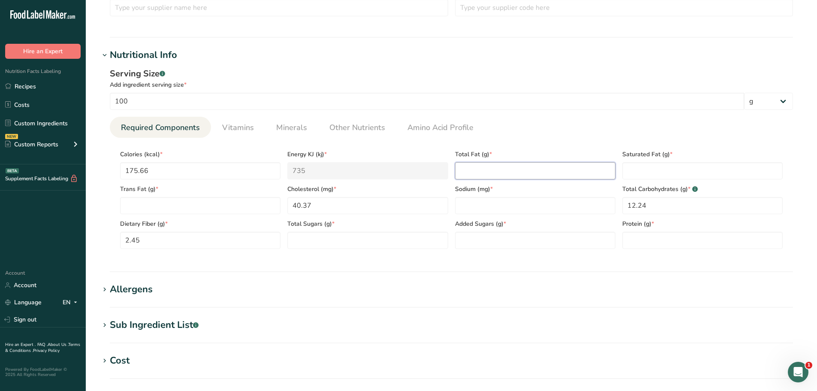
click at [481, 167] on Fat "number" at bounding box center [535, 170] width 160 height 17
paste Fat "6.97"
type Fat "6.97"
click at [287, 132] on span "Minerals" at bounding box center [291, 128] width 31 height 12
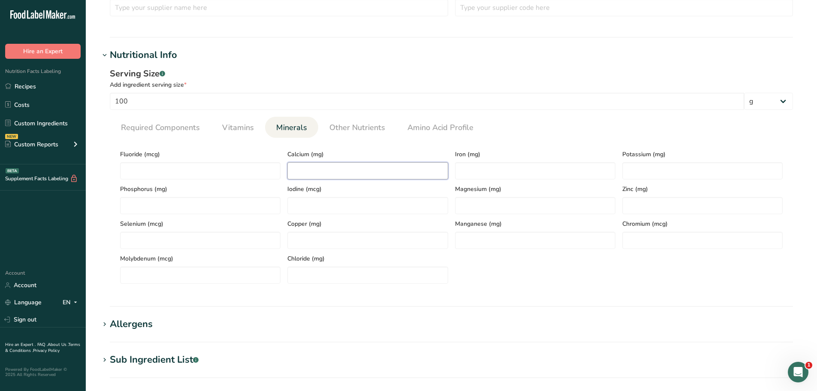
click at [314, 166] on input "number" at bounding box center [367, 170] width 160 height 17
paste input "7.19"
type input "7.19"
click at [471, 173] on input "number" at bounding box center [535, 170] width 160 height 17
paste input "1.22"
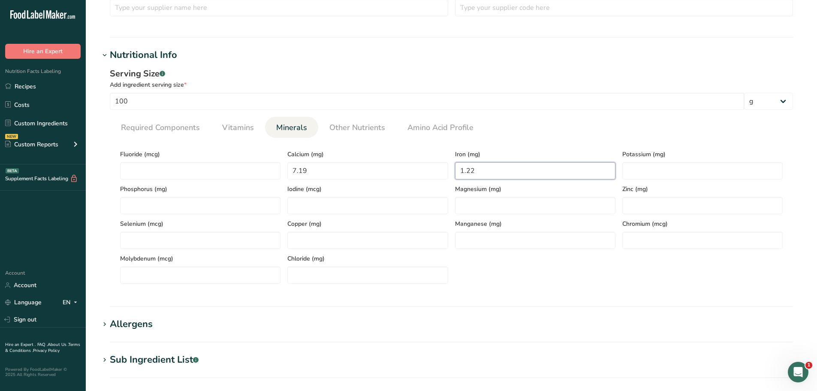
type input "1.22"
click at [637, 170] on input "number" at bounding box center [702, 170] width 160 height 17
paste input "258.64"
type input "258.64"
click at [161, 137] on link "Required Components" at bounding box center [160, 128] width 86 height 22
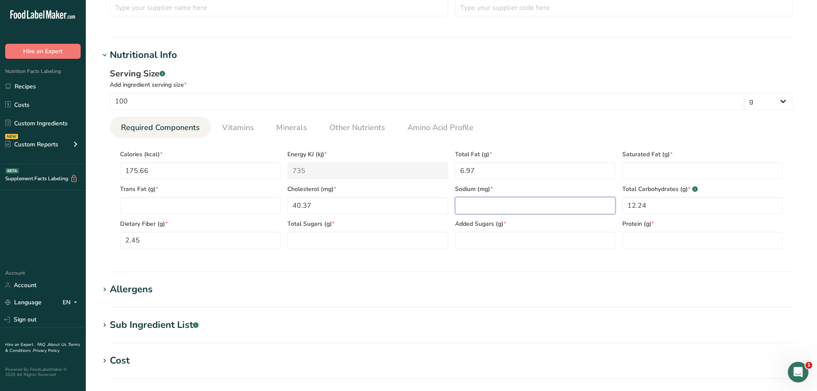
click at [466, 208] on input "number" at bounding box center [535, 205] width 160 height 17
paste input "1000.77"
type input "1000.77"
click at [358, 133] on link "Other Nutrients" at bounding box center [357, 128] width 63 height 22
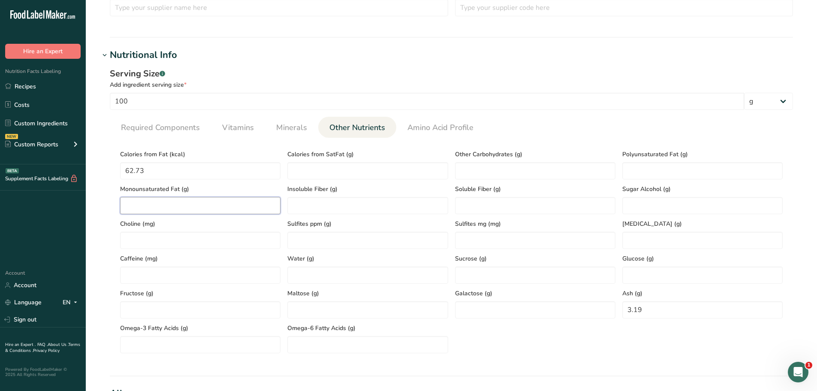
click at [167, 204] on Fat "number" at bounding box center [200, 205] width 160 height 17
paste Fat "1.8"
type Fat "1.8"
click at [707, 175] on Fat "number" at bounding box center [702, 170] width 160 height 17
paste Fat "3.85"
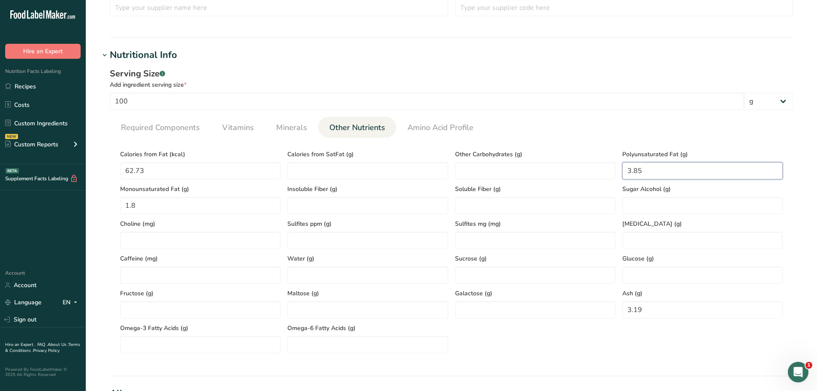
type Fat "3.85"
click at [188, 127] on span "Required Components" at bounding box center [160, 128] width 79 height 12
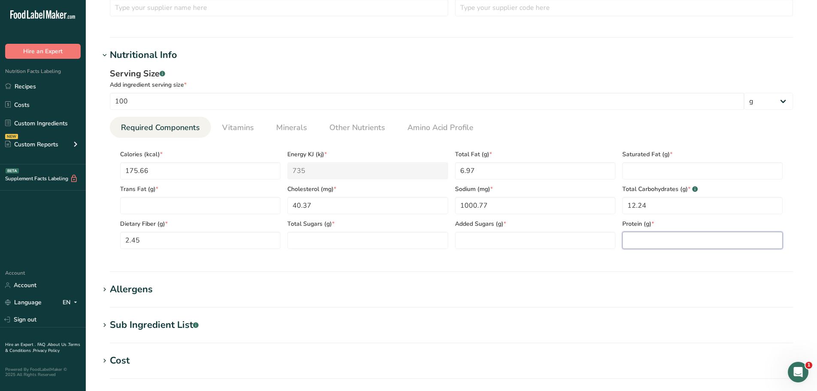
click at [666, 239] on input "number" at bounding box center [702, 240] width 160 height 17
paste input "15.99"
type input "15.99"
click at [644, 167] on Fat "number" at bounding box center [702, 170] width 160 height 17
paste Fat "1.32"
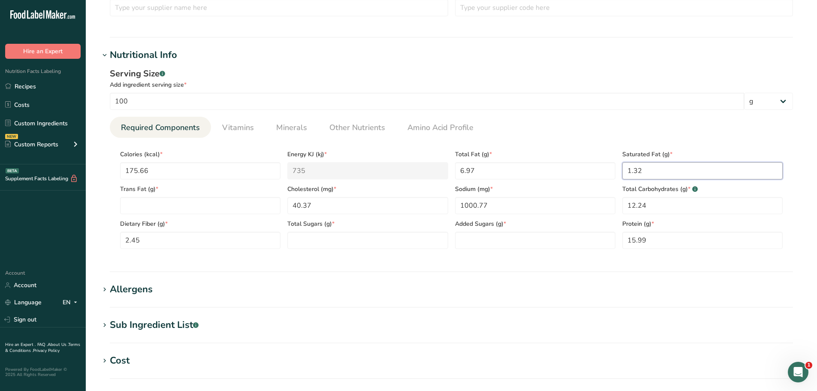
type Fat "1.32"
click at [386, 244] on Sugars "number" at bounding box center [367, 240] width 160 height 17
paste Sugars "1.88"
type Sugars "1.88"
click at [494, 244] on Sugars "number" at bounding box center [535, 240] width 160 height 17
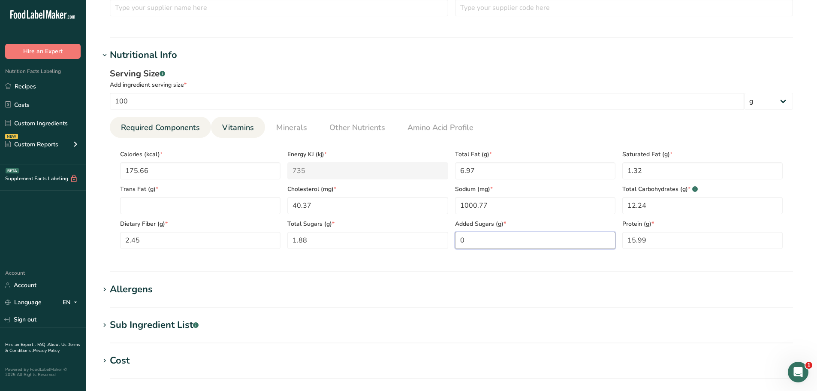
type Sugars "0"
click at [238, 131] on span "Vitamins" at bounding box center [238, 128] width 32 height 12
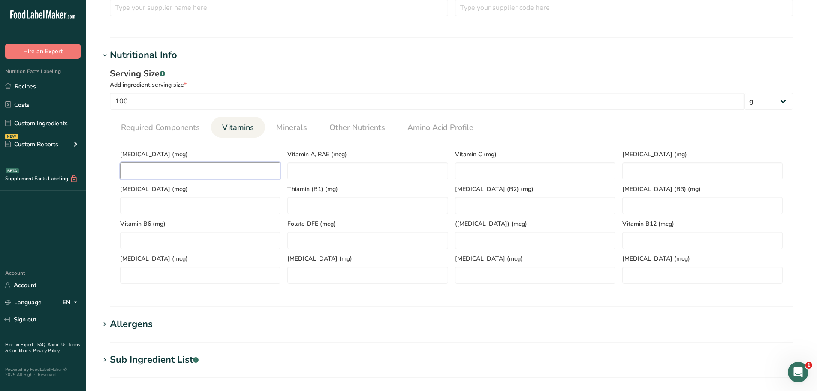
click at [167, 172] on D "number" at bounding box center [200, 170] width 160 height 17
type D "0"
click at [184, 123] on span "Required Components" at bounding box center [160, 128] width 79 height 12
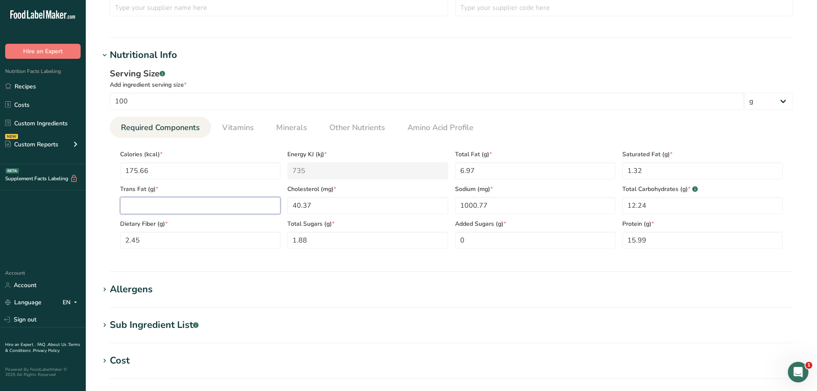
click at [149, 203] on Fat "number" at bounding box center [200, 205] width 160 height 17
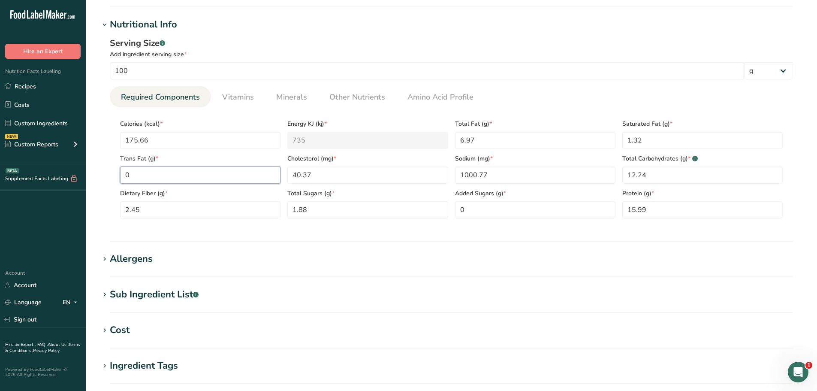
scroll to position [465, 0]
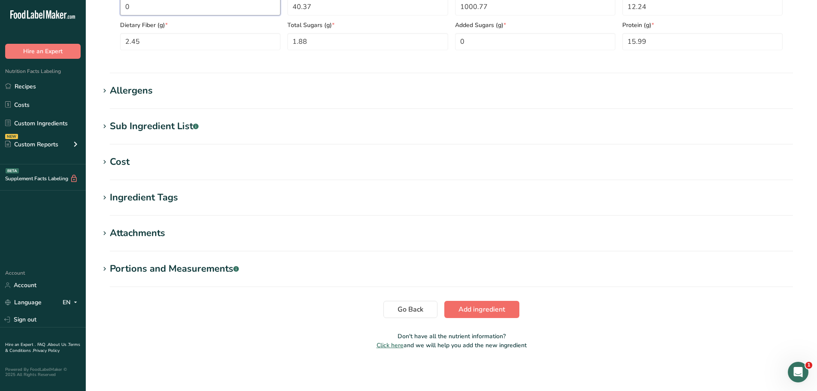
type Fat "0"
click at [476, 311] on span "Add ingredient" at bounding box center [481, 309] width 47 height 10
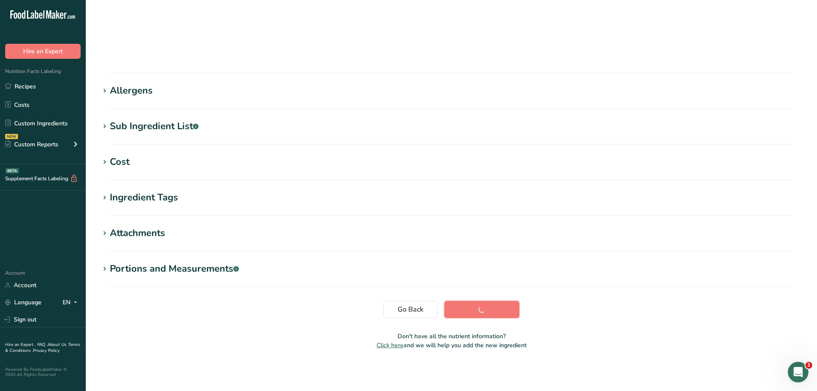
scroll to position [63, 0]
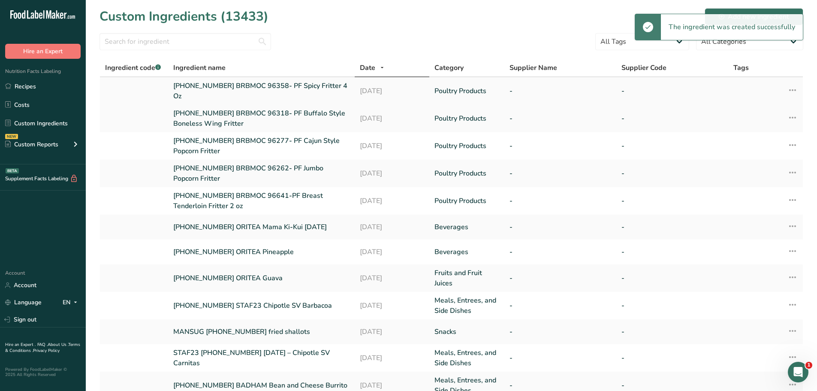
click at [265, 86] on link "[PHONE_NUMBER] BRBMOC 96358- PF Spicy Fritter 4 Oz" at bounding box center [261, 91] width 176 height 21
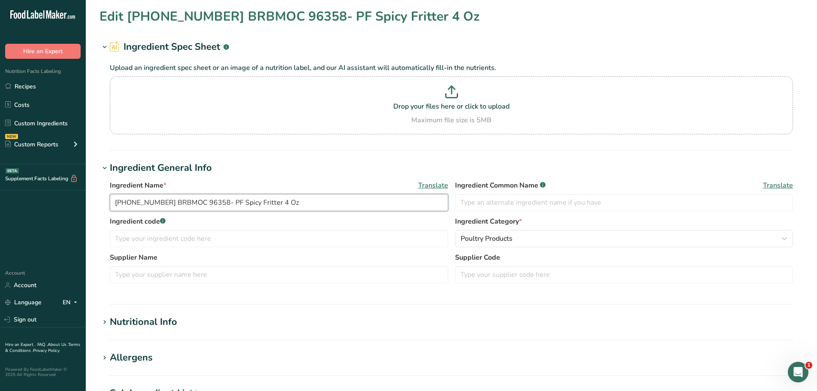
drag, startPoint x: 290, startPoint y: 202, endPoint x: 101, endPoint y: 181, distance: 190.2
click at [101, 181] on div "Ingredient Name * Translate [PHONE_NUMBER] BRBMOC 96358- PF Spicy Fritter 4 Oz …" at bounding box center [451, 234] width 704 height 118
click at [30, 86] on link "Recipes" at bounding box center [43, 86] width 86 height 16
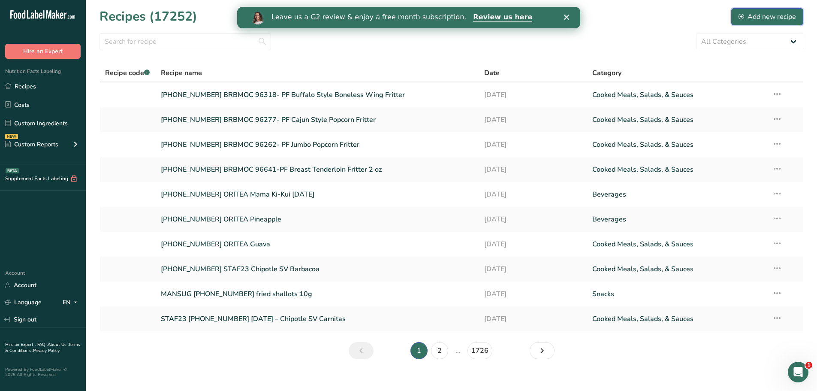
click at [760, 15] on div "Add new recipe" at bounding box center [766, 17] width 57 height 10
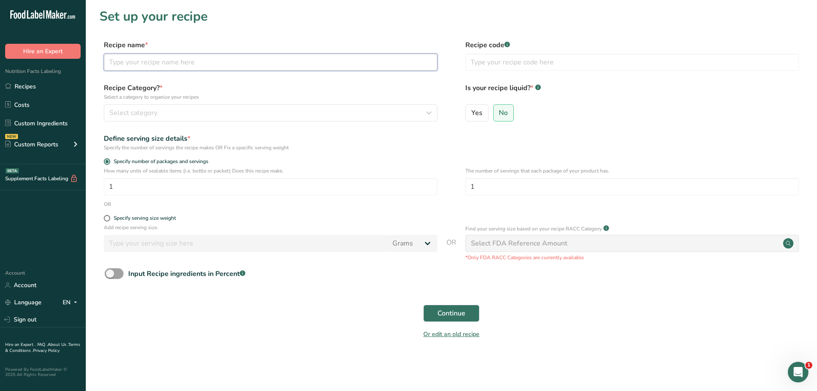
click at [211, 61] on input "text" at bounding box center [271, 62] width 334 height 17
paste input "[PHONE_NUMBER] BRBMOC 96358- PF Spicy Fritter 4 Oz"
type input "[PHONE_NUMBER] BRBMOC 96358- PF Spicy Fritter 4 Oz"
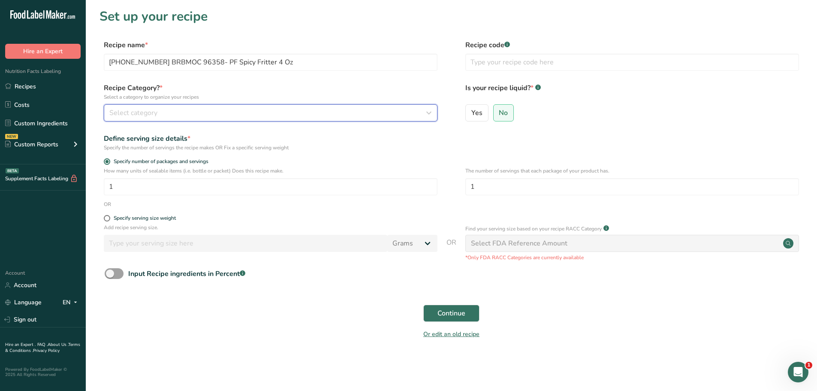
click at [169, 116] on div "Select category" at bounding box center [267, 113] width 317 height 10
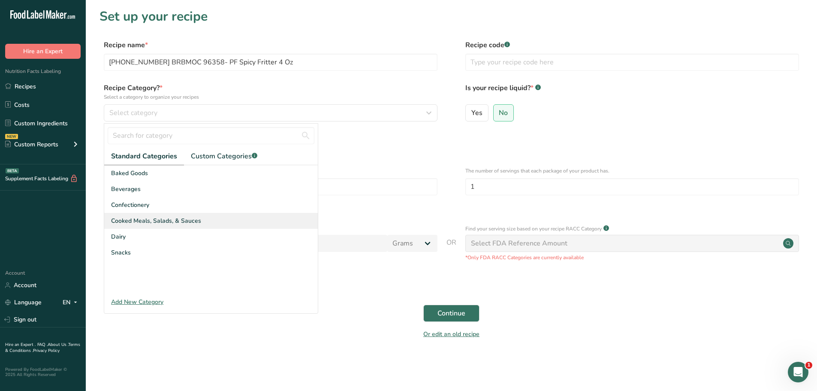
click at [181, 222] on span "Cooked Meals, Salads, & Sauces" at bounding box center [156, 220] width 90 height 9
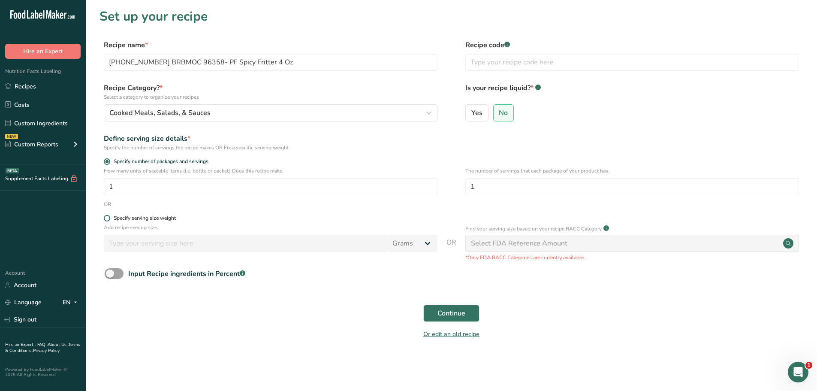
click at [106, 216] on span at bounding box center [107, 218] width 6 height 6
click at [106, 216] on input "Specify serving size weight" at bounding box center [107, 218] width 6 height 6
radio input "true"
radio input "false"
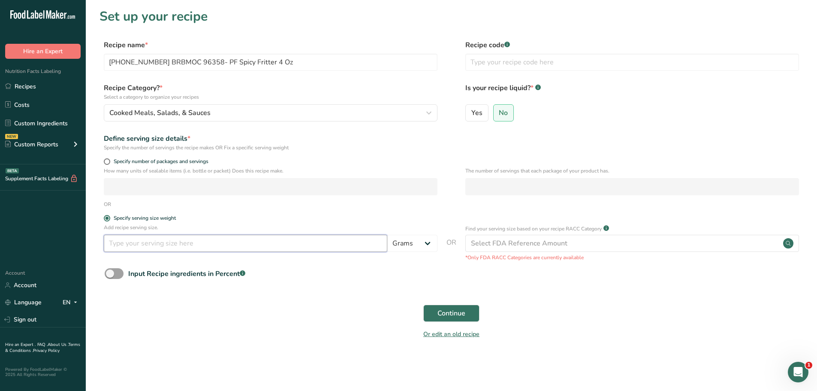
click at [123, 243] on input "number" at bounding box center [245, 243] width 283 height 17
type input "100"
click at [449, 312] on span "Continue" at bounding box center [451, 313] width 28 height 10
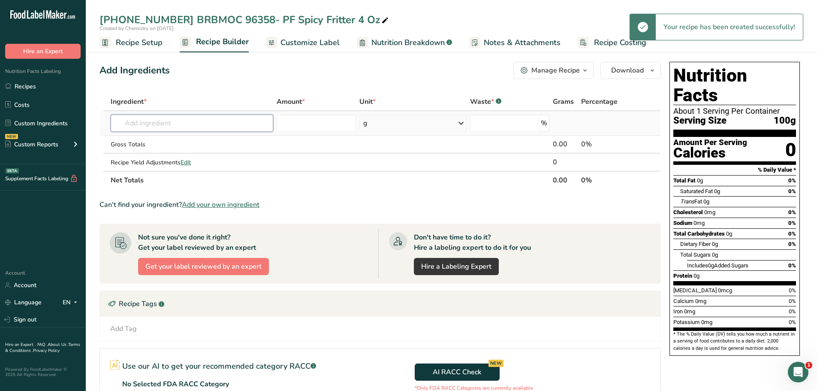
click at [221, 126] on input "text" at bounding box center [192, 122] width 162 height 17
paste input "[PHONE_NUMBER] BRBMOC 96358- PF Spicy Fritter 4 Oz"
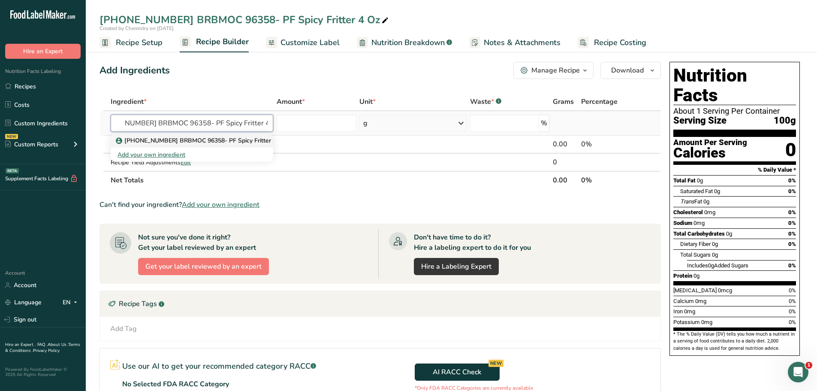
type input "[PHONE_NUMBER] BRBMOC 96358- PF Spicy Fritter 4 Oz"
click at [209, 139] on p "[PHONE_NUMBER] BRBMOC 96358- PF Spicy Fritter 4 Oz" at bounding box center [201, 140] width 168 height 9
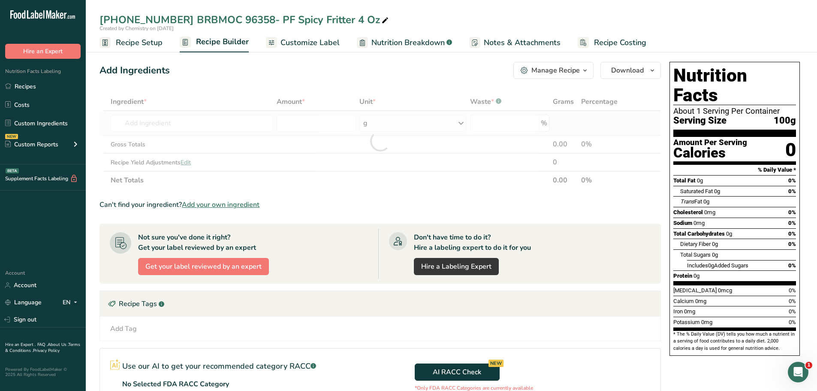
type input "[PHONE_NUMBER] BRBMOC 96358- PF Spicy Fritter 4 Oz"
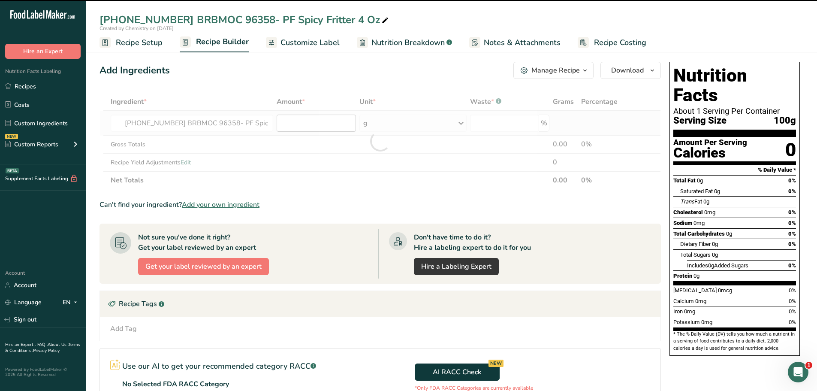
type input "0"
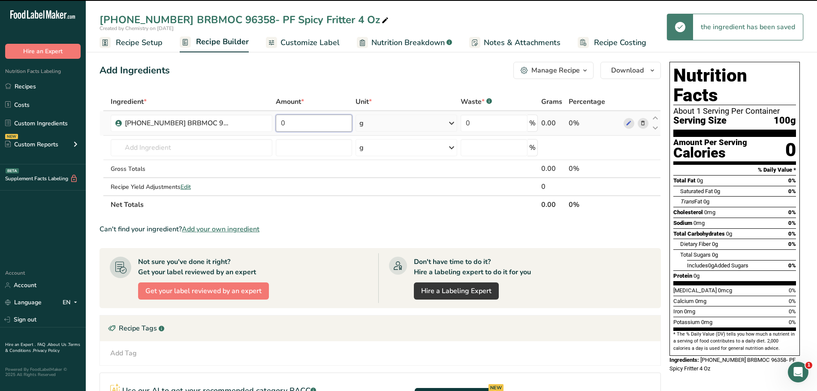
click at [296, 123] on input "0" at bounding box center [314, 122] width 77 height 17
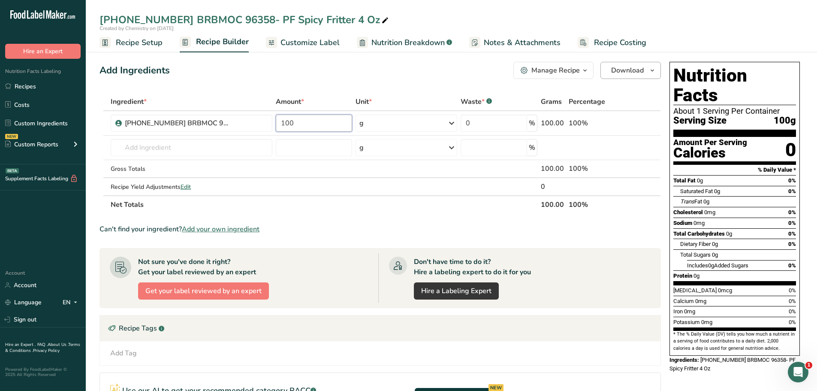
type input "100"
click at [652, 71] on icon "button" at bounding box center [652, 70] width 7 height 11
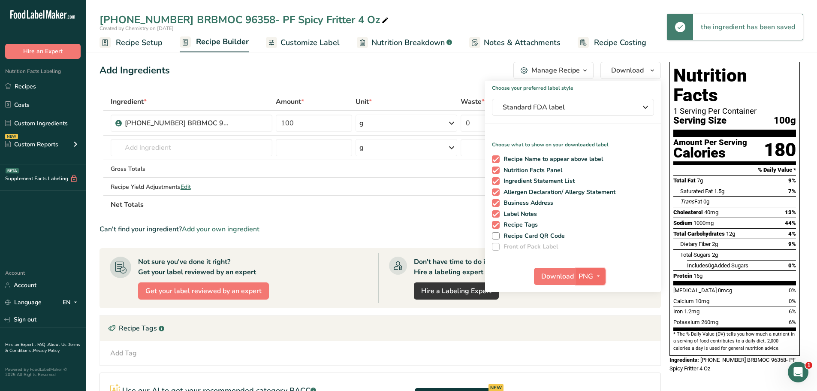
click at [597, 275] on icon "button" at bounding box center [598, 276] width 7 height 11
click at [596, 336] on link "PDF" at bounding box center [591, 336] width 27 height 14
click at [557, 278] on span "Download" at bounding box center [558, 276] width 33 height 10
